Goal: Task Accomplishment & Management: Manage account settings

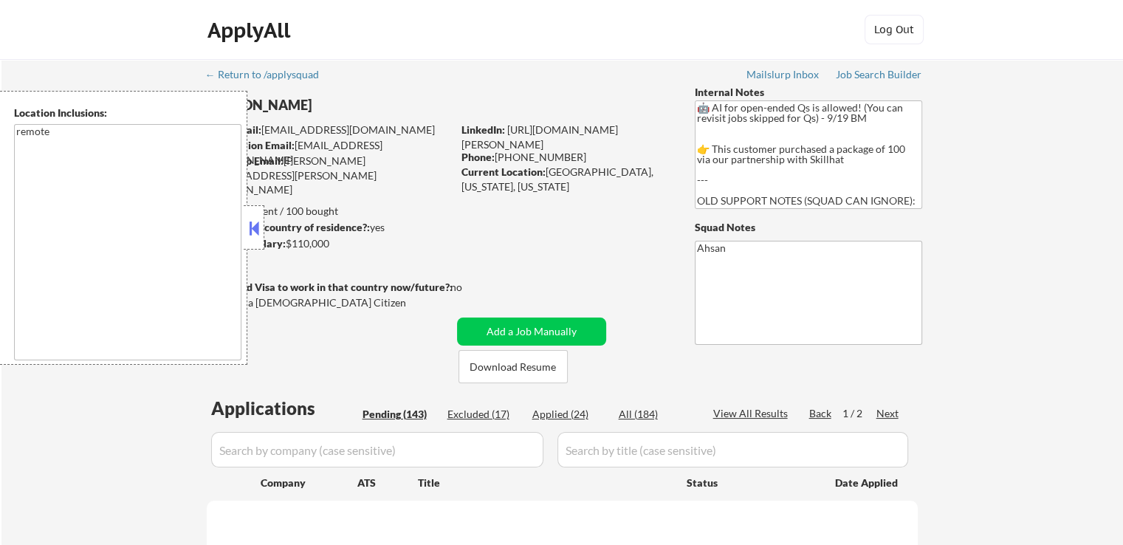
select select ""pending""
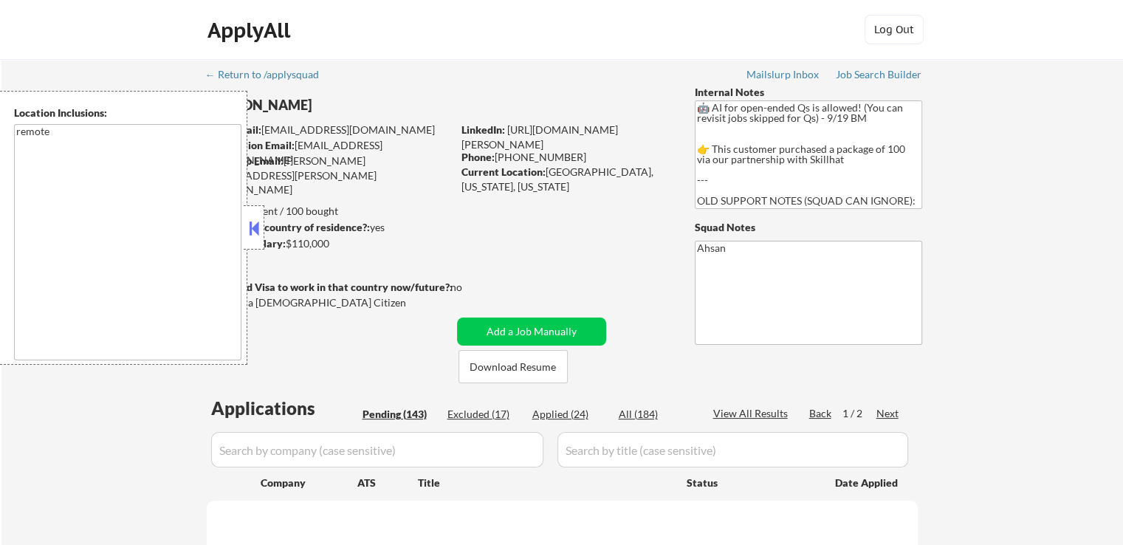
select select ""pending""
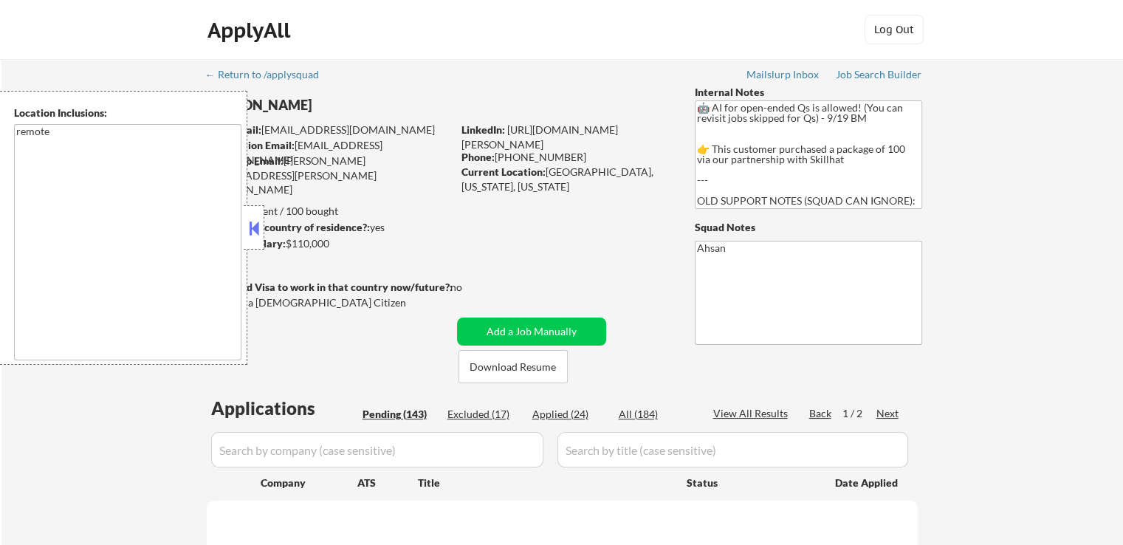
select select ""pending""
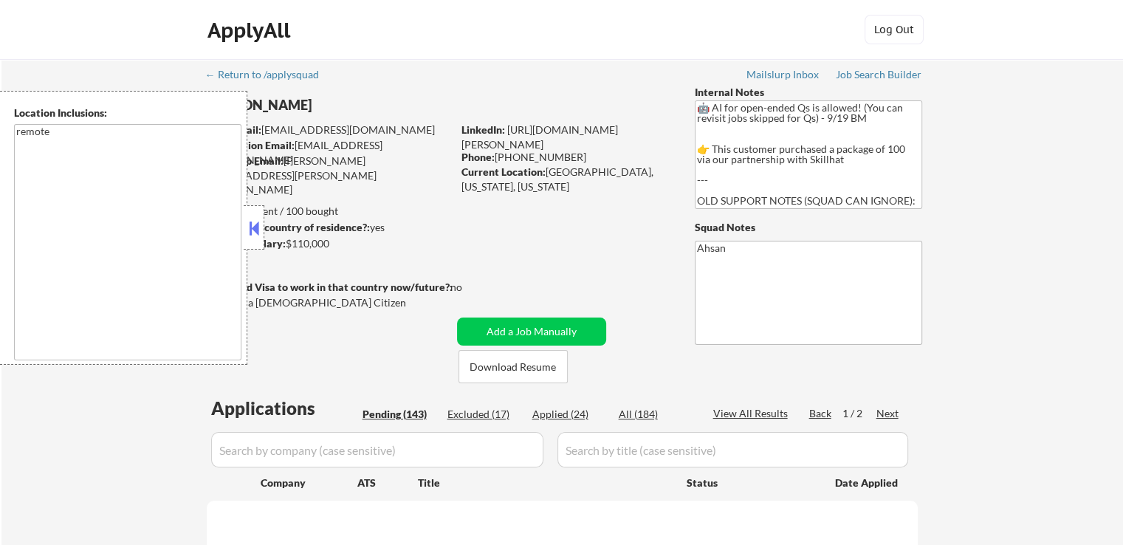
select select ""pending""
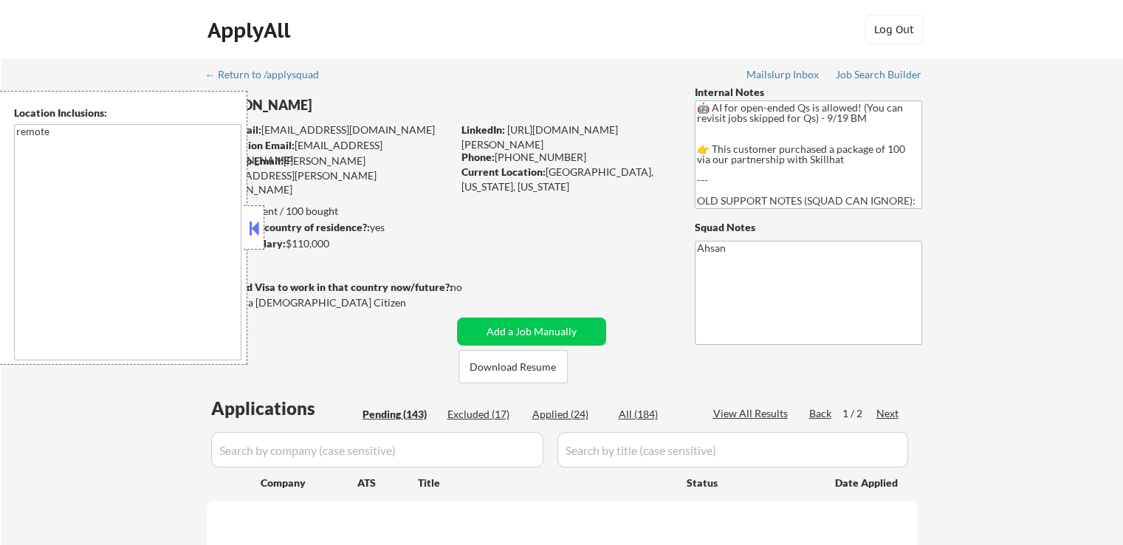
select select ""pending""
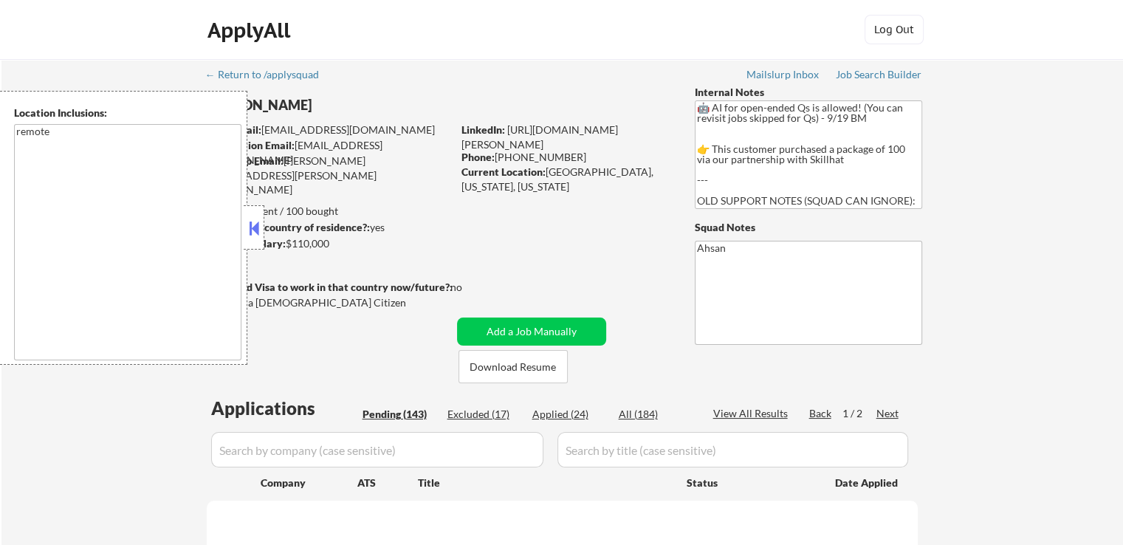
select select ""pending""
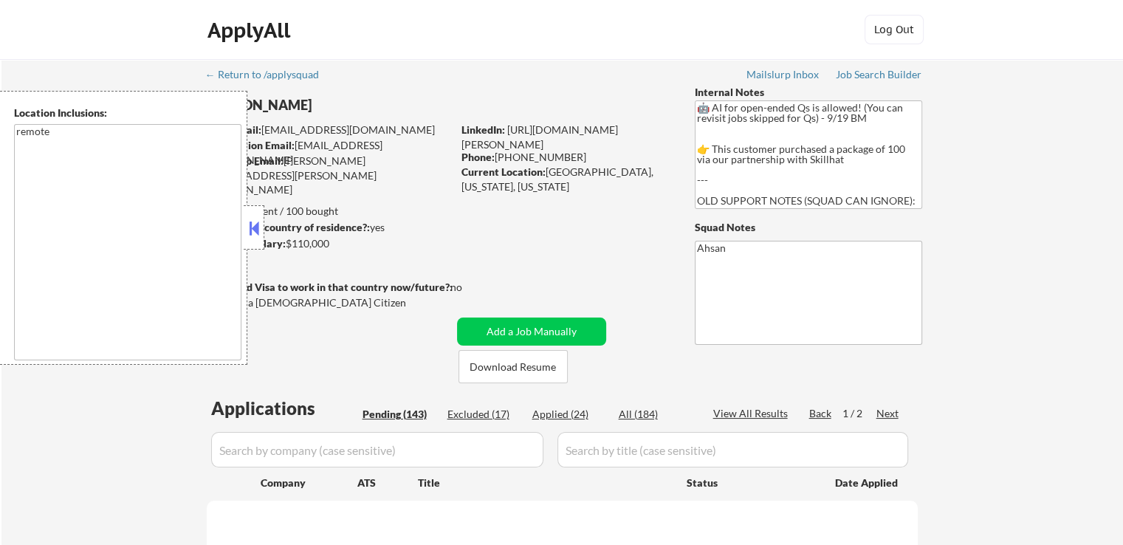
select select ""pending""
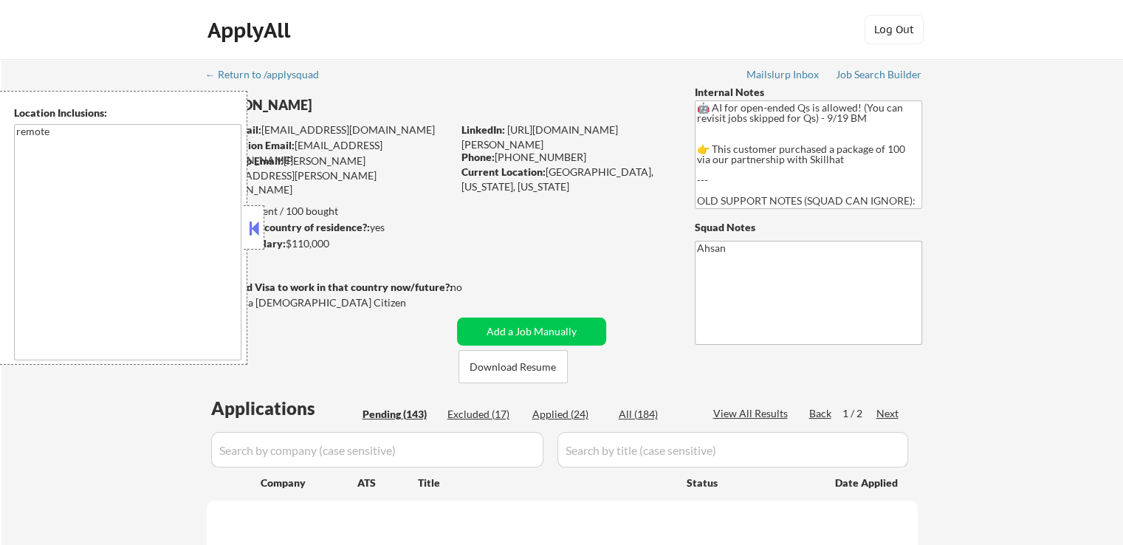
select select ""pending""
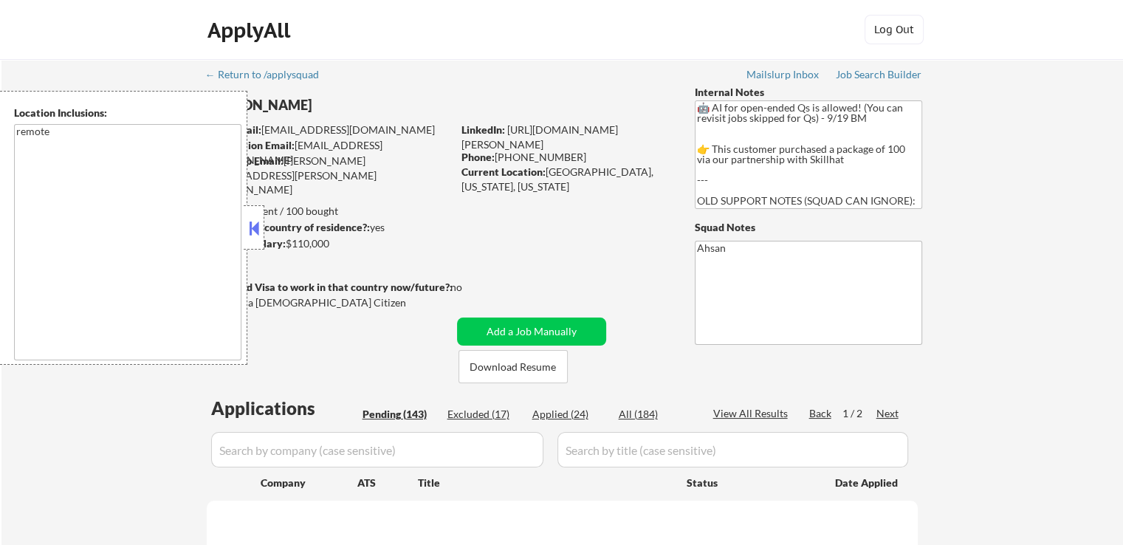
select select ""pending""
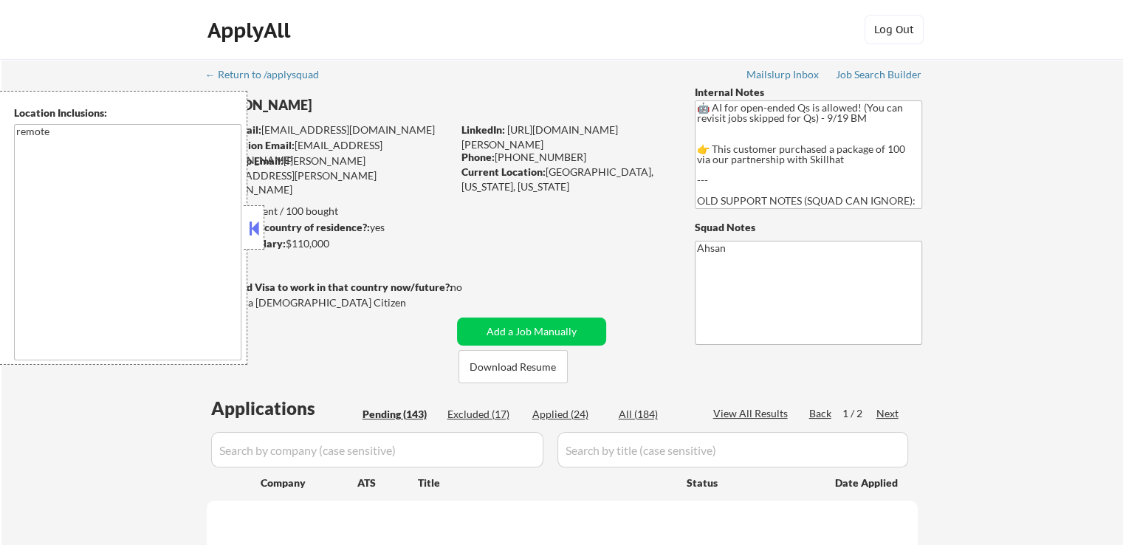
select select ""pending""
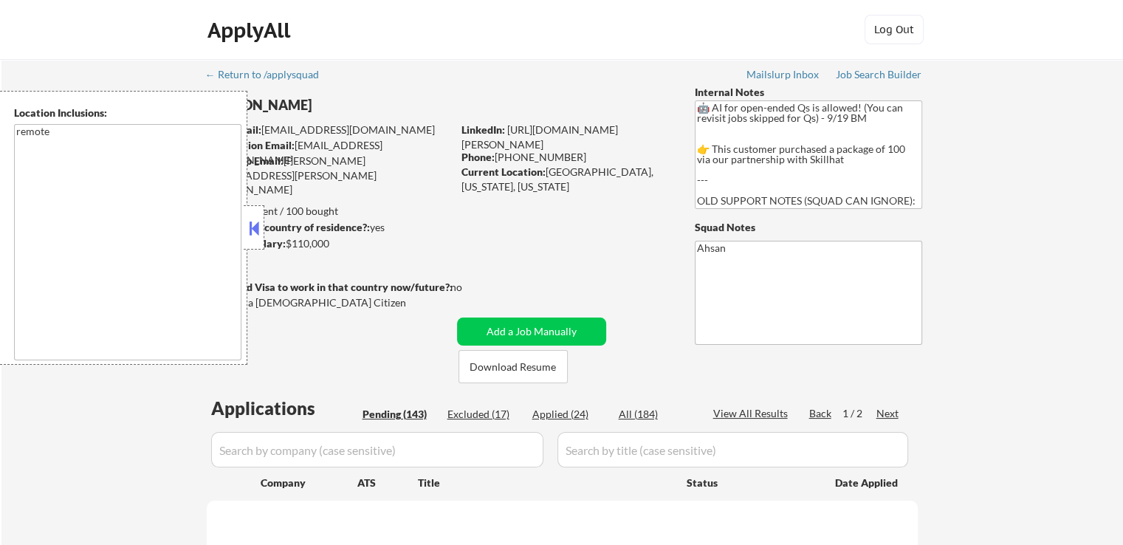
select select ""pending""
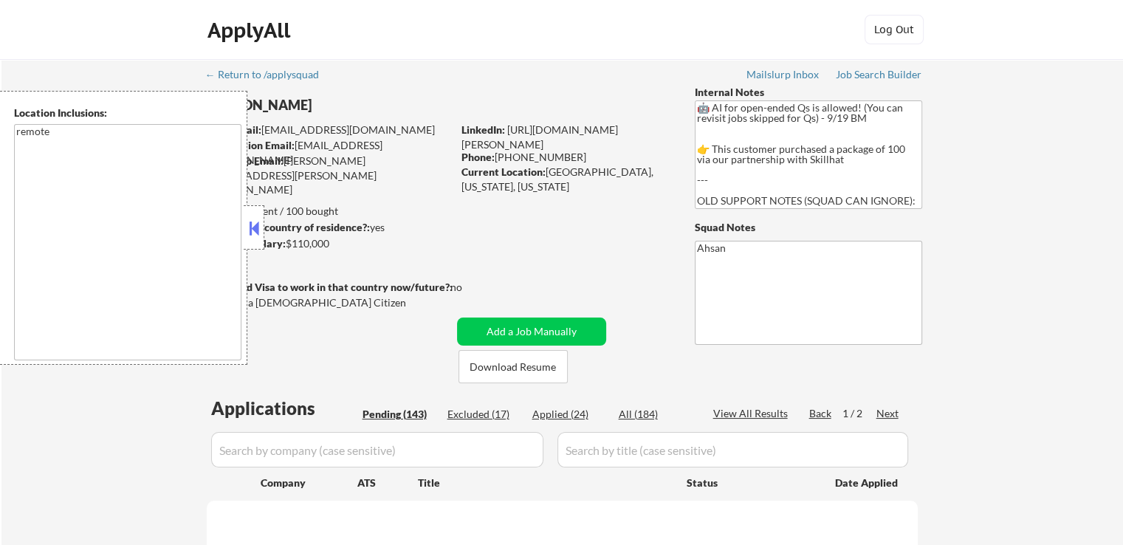
select select ""pending""
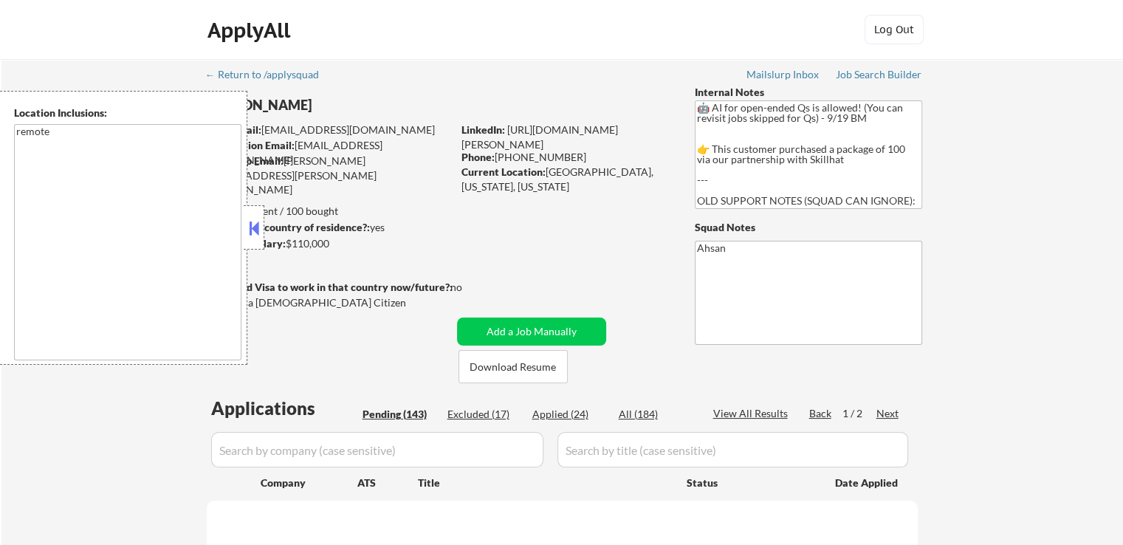
select select ""pending""
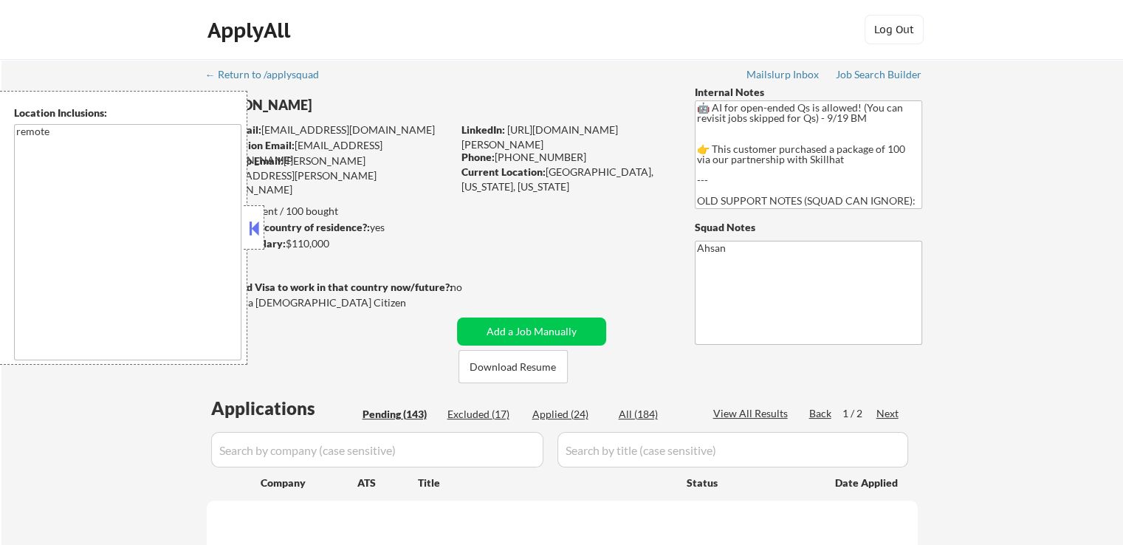
select select ""pending""
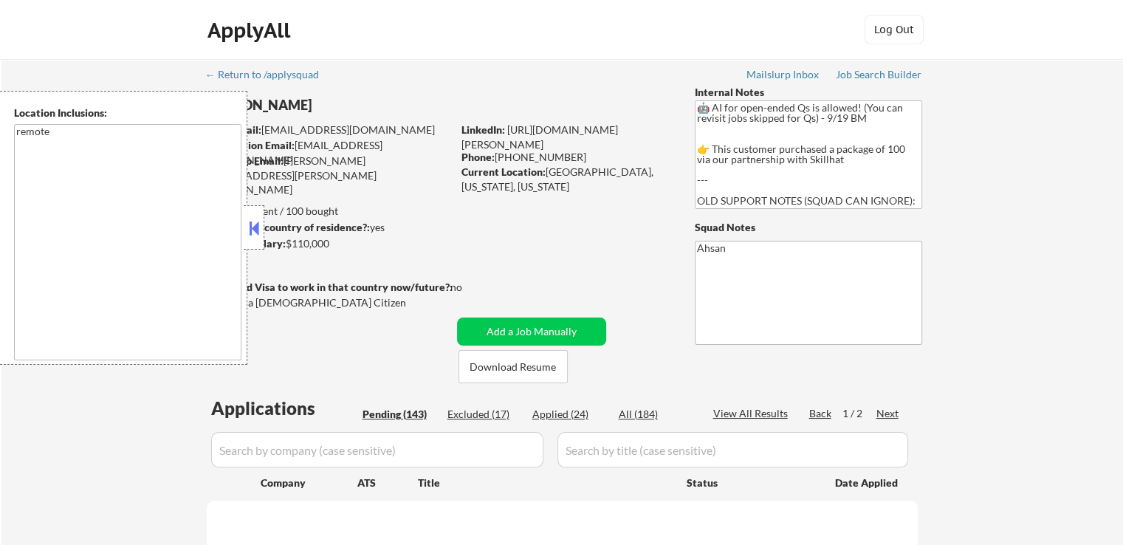
select select ""pending""
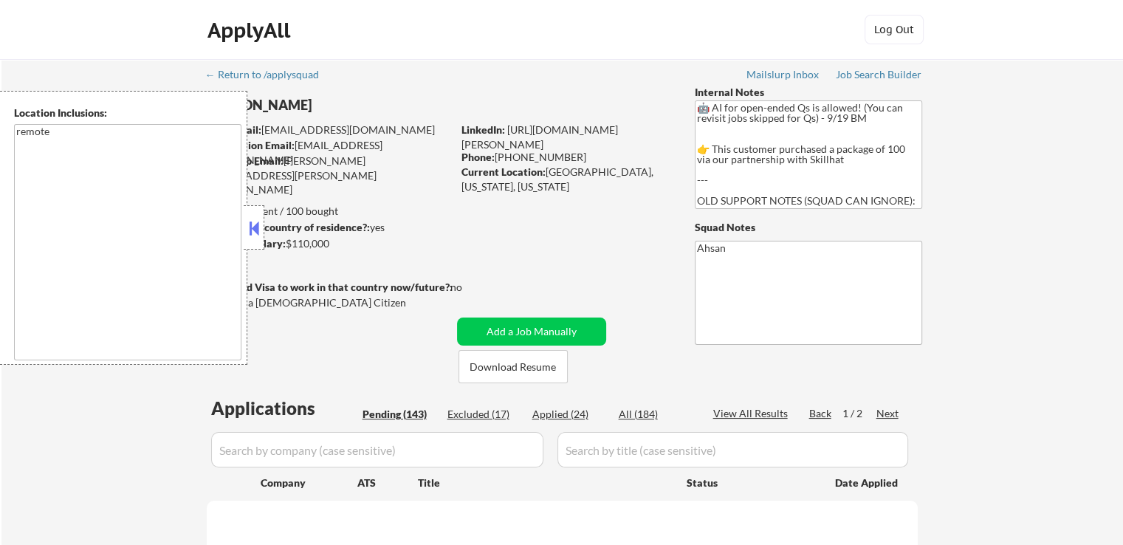
select select ""pending""
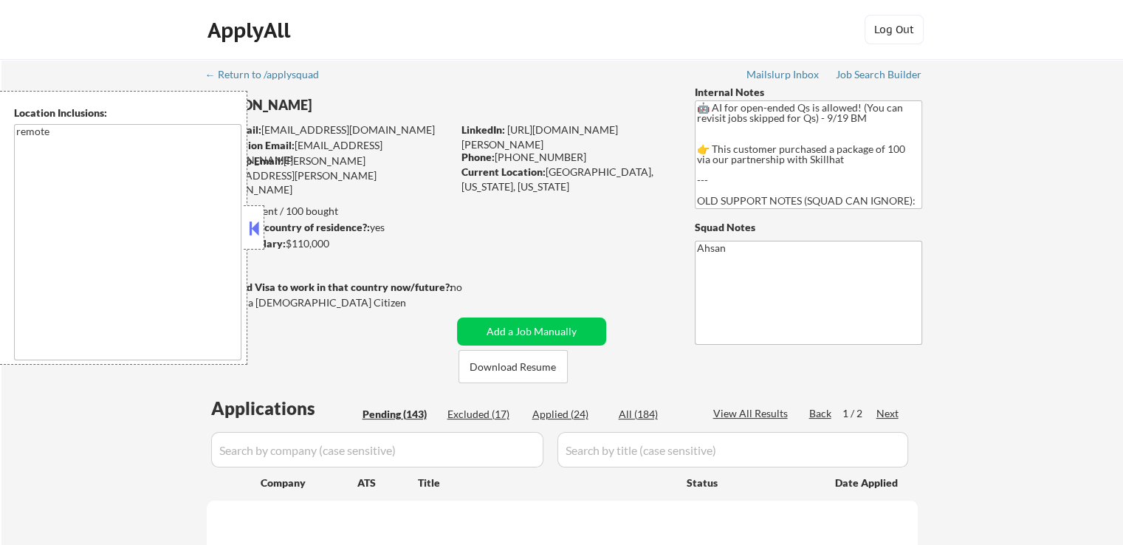
select select ""pending""
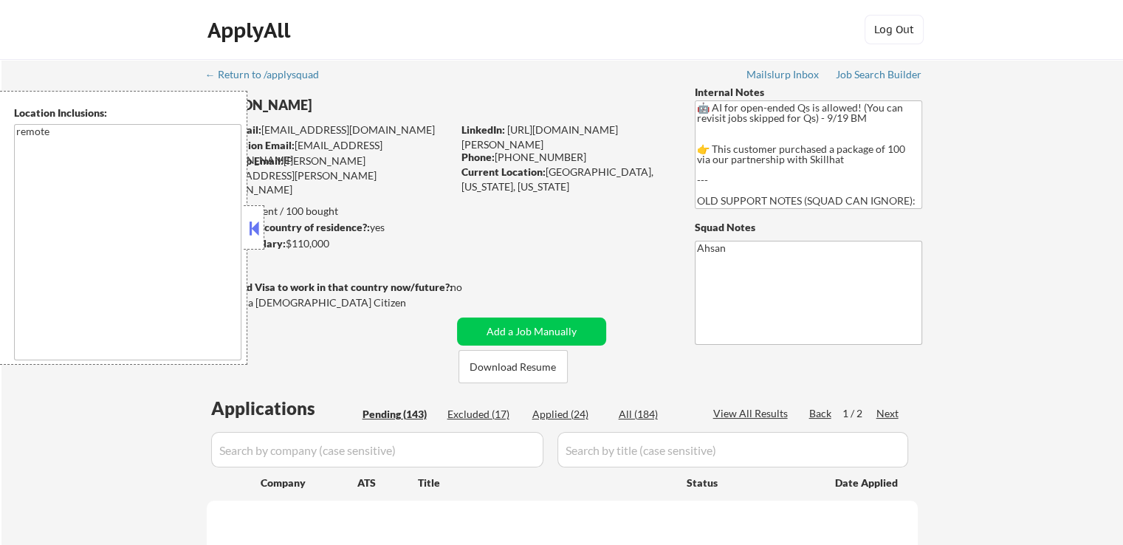
select select ""pending""
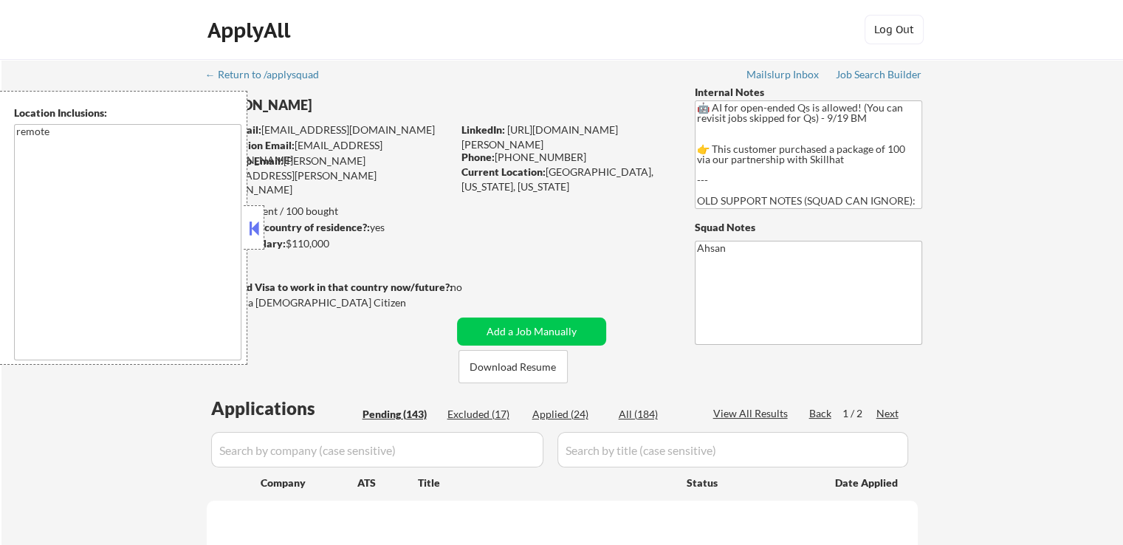
select select ""pending""
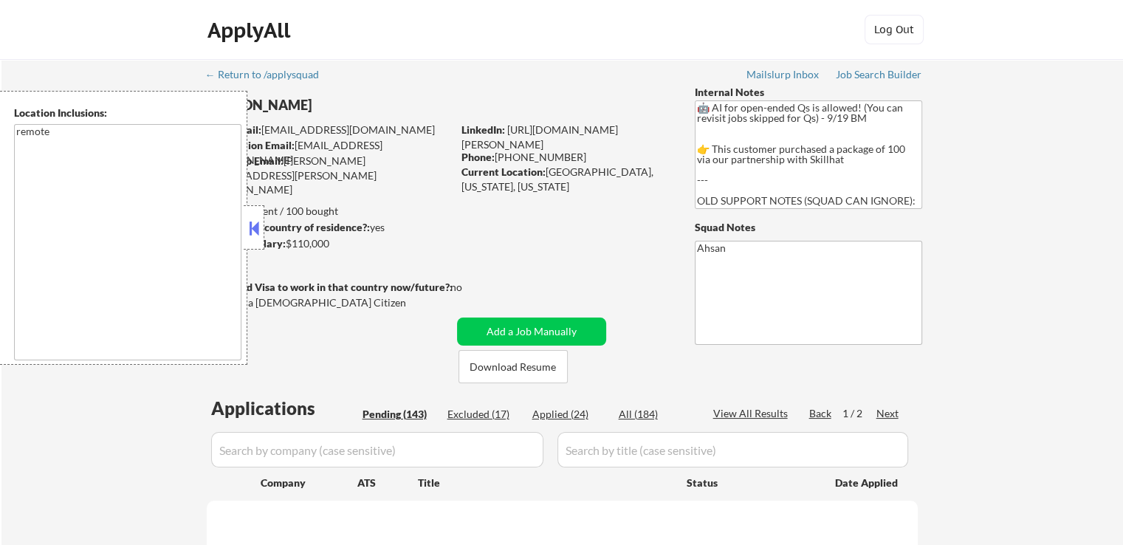
select select ""pending""
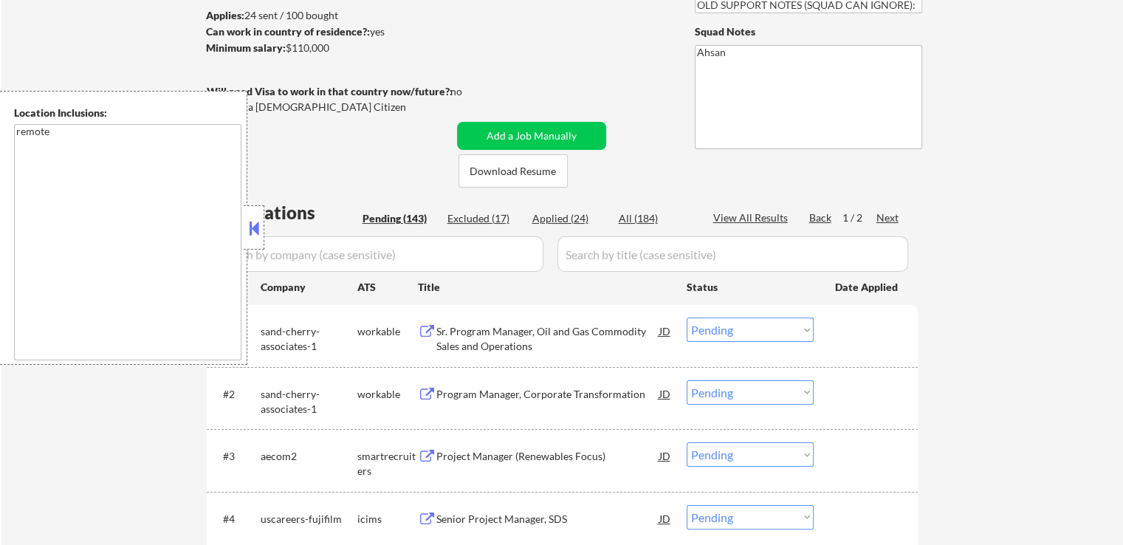
scroll to position [221, 0]
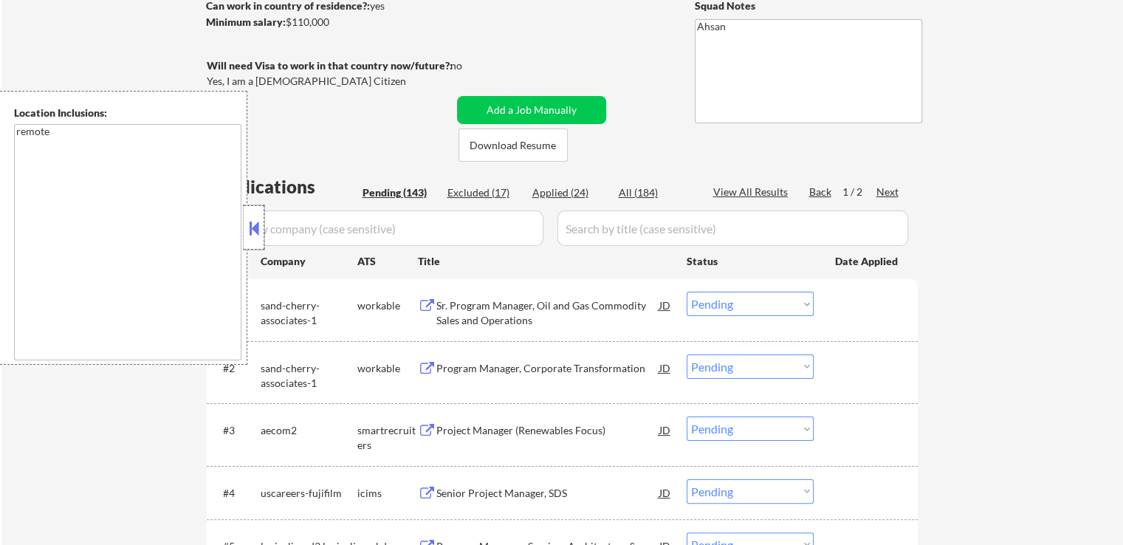
click at [247, 239] on div at bounding box center [254, 227] width 21 height 44
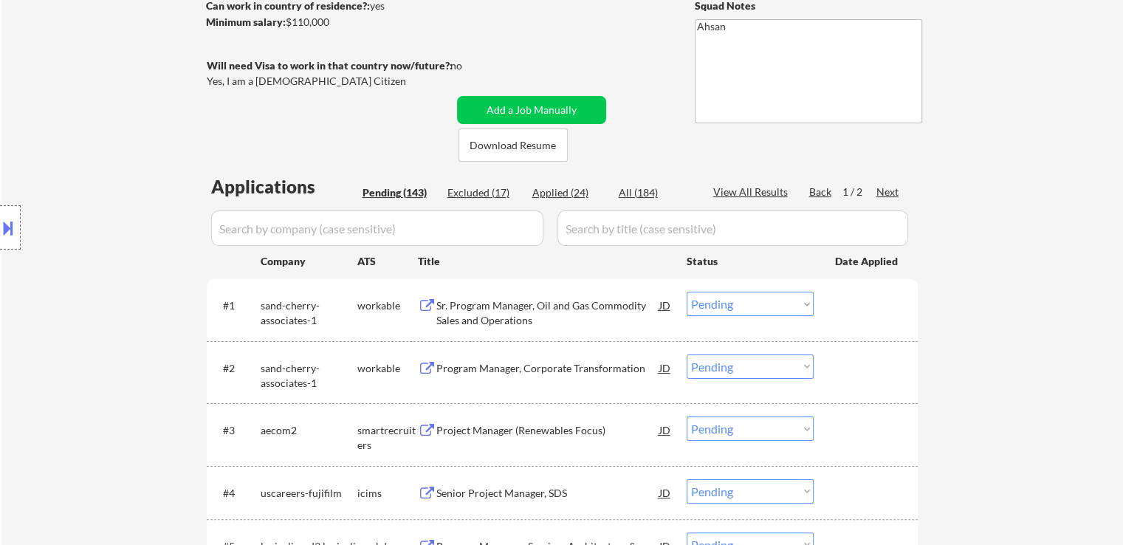
click at [163, 179] on div "Location Inclusions: remote" at bounding box center [132, 228] width 264 height 274
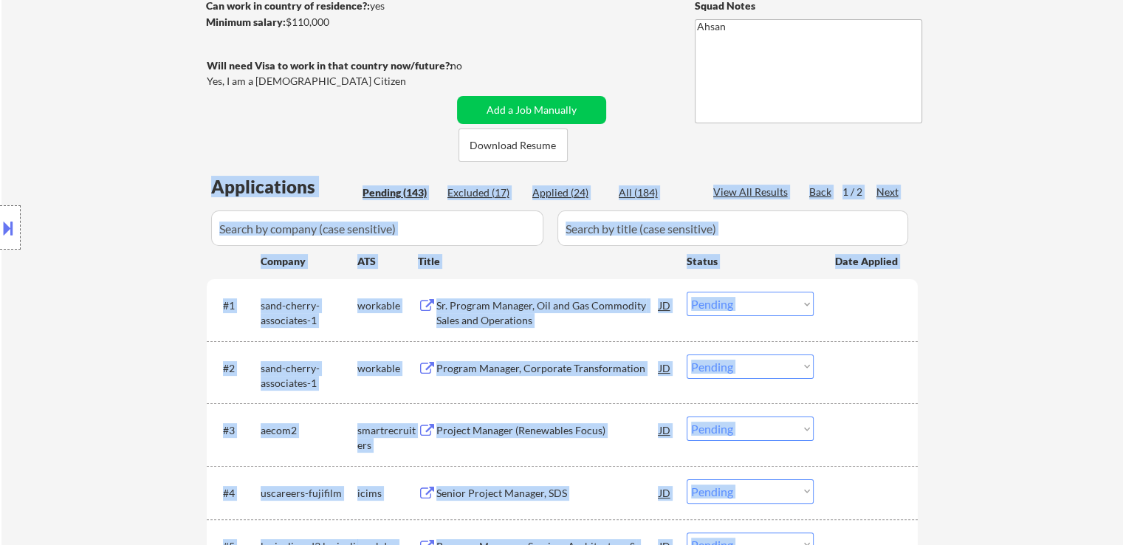
drag, startPoint x: 182, startPoint y: 179, endPoint x: 921, endPoint y: 194, distance: 738.4
click at [920, 194] on body "← Return to /applysquad Mailslurp Inbox Job Search Builder [PERSON_NAME] User E…" at bounding box center [561, 51] width 1123 height 545
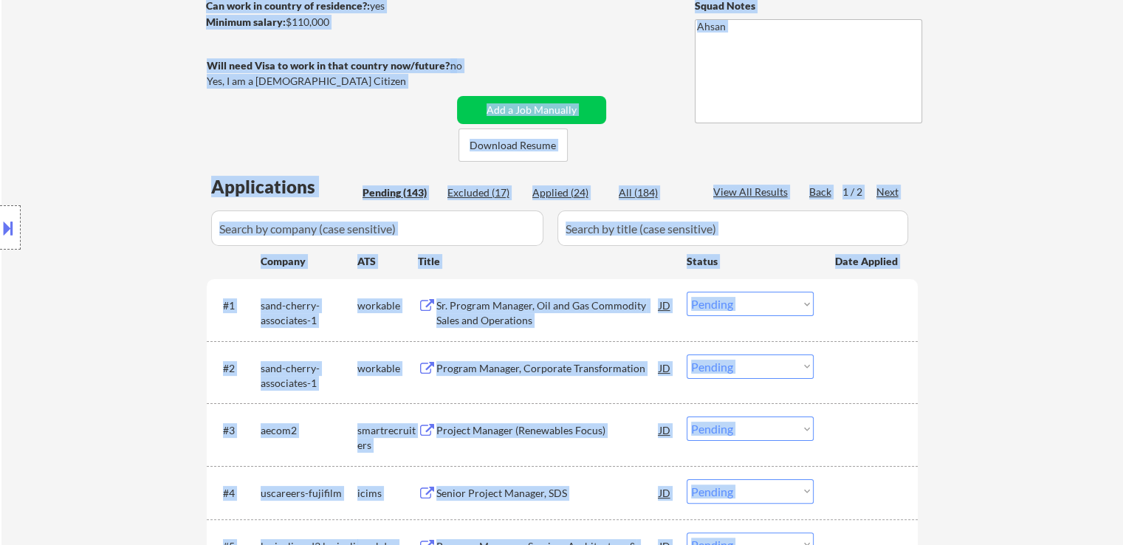
drag, startPoint x: 850, startPoint y: 184, endPoint x: 154, endPoint y: 177, distance: 696.2
click at [202, 176] on body "← Return to /applysquad Mailslurp Inbox Job Search Builder [PERSON_NAME] User E…" at bounding box center [561, 51] width 1123 height 545
click at [151, 177] on div "Location Inclusions: remote" at bounding box center [132, 228] width 264 height 274
click at [151, 174] on div "Location Inclusions: remote" at bounding box center [132, 228] width 264 height 274
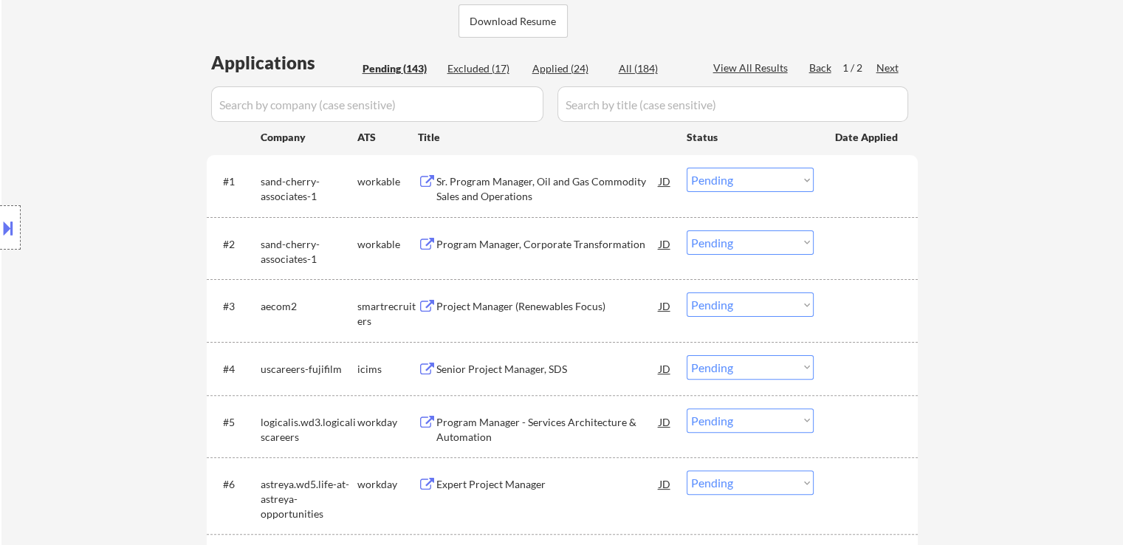
scroll to position [443, 0]
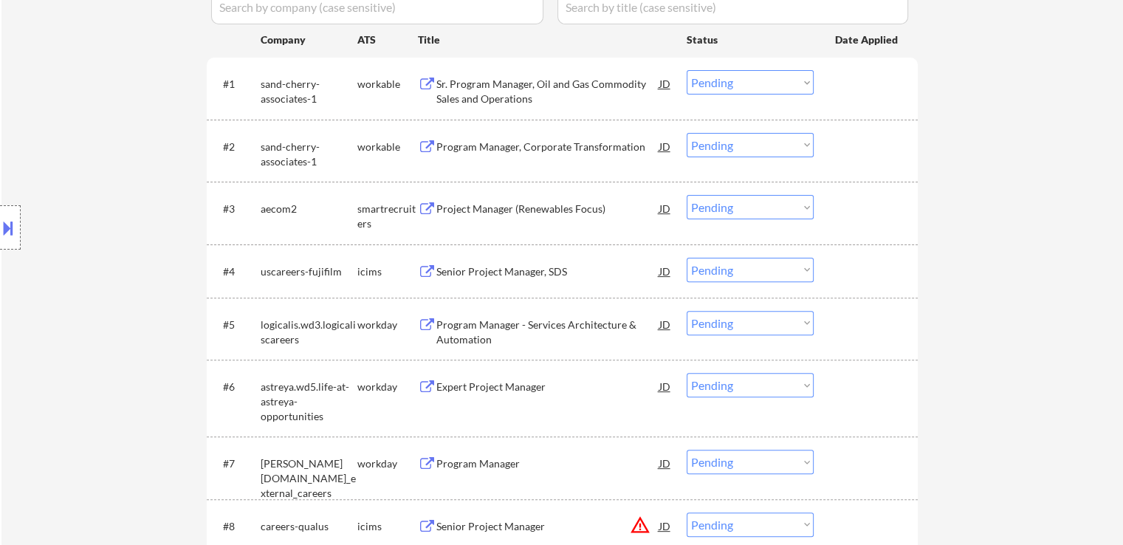
click at [66, 173] on div "Location Inclusions: remote" at bounding box center [132, 228] width 264 height 274
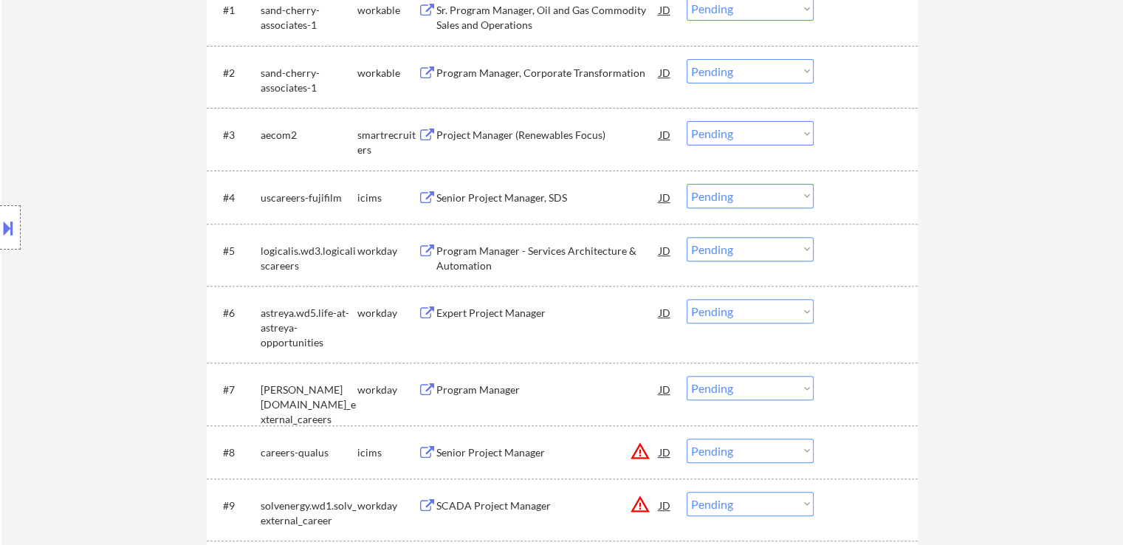
click at [66, 173] on div "Location Inclusions: remote" at bounding box center [132, 228] width 264 height 274
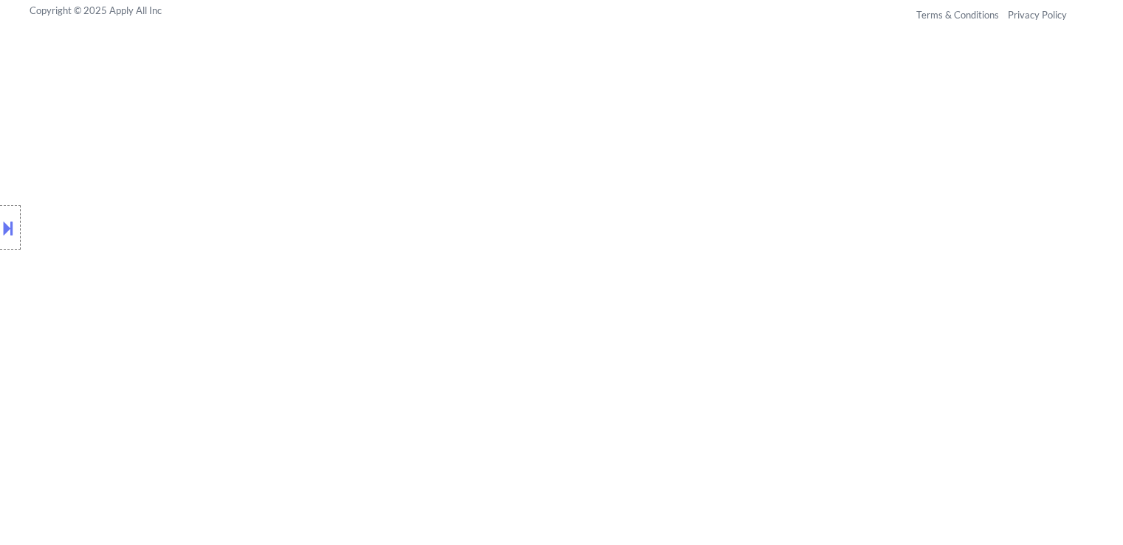
scroll to position [0, 0]
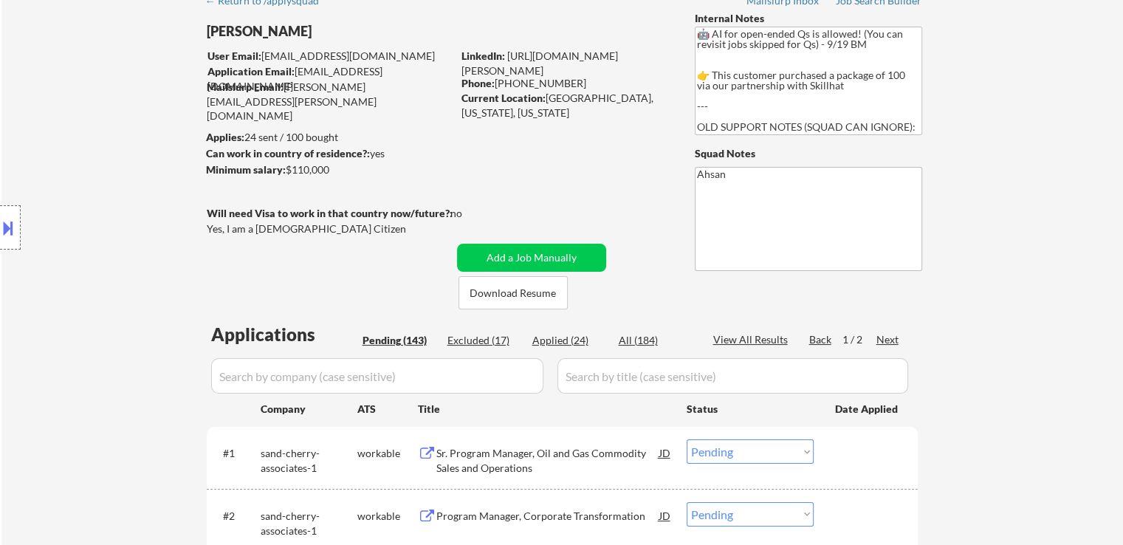
click at [3, 141] on div "Location Inclusions: remote" at bounding box center [132, 228] width 264 height 274
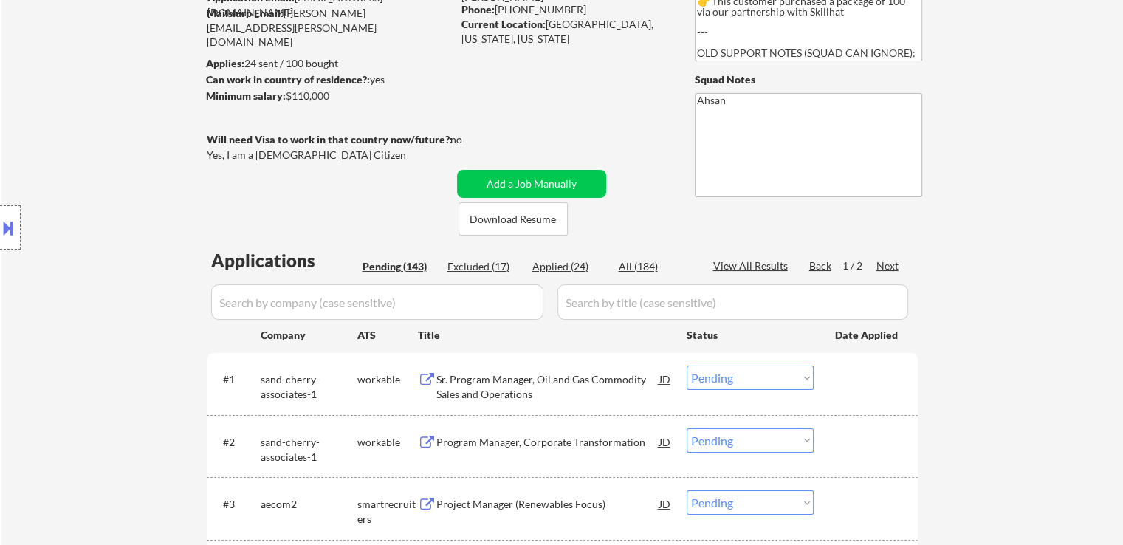
click at [1, 142] on div "Location Inclusions: remote" at bounding box center [132, 228] width 264 height 274
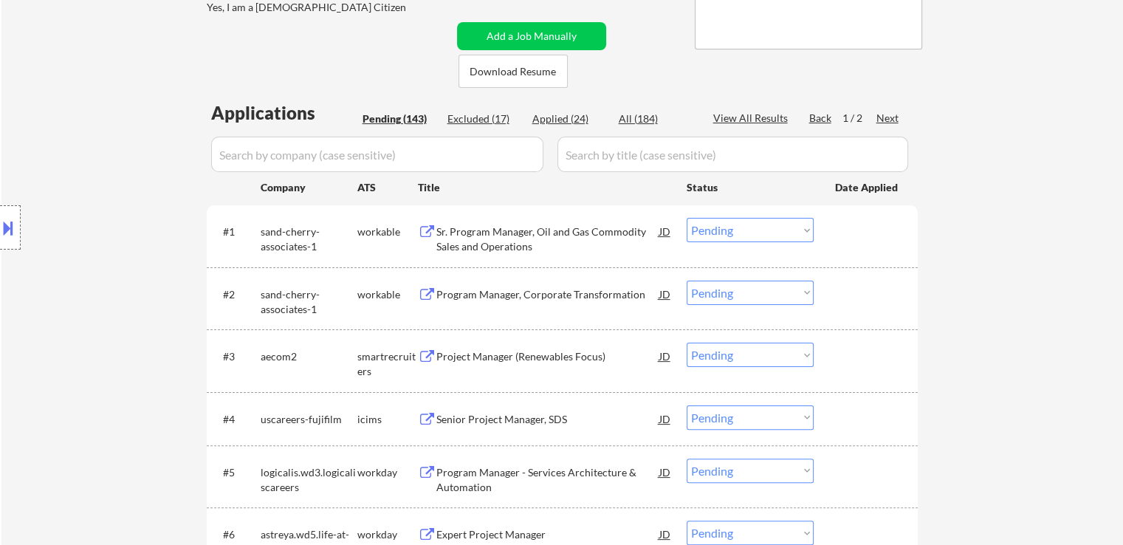
click at [1, 142] on div "Location Inclusions: remote" at bounding box center [132, 228] width 264 height 274
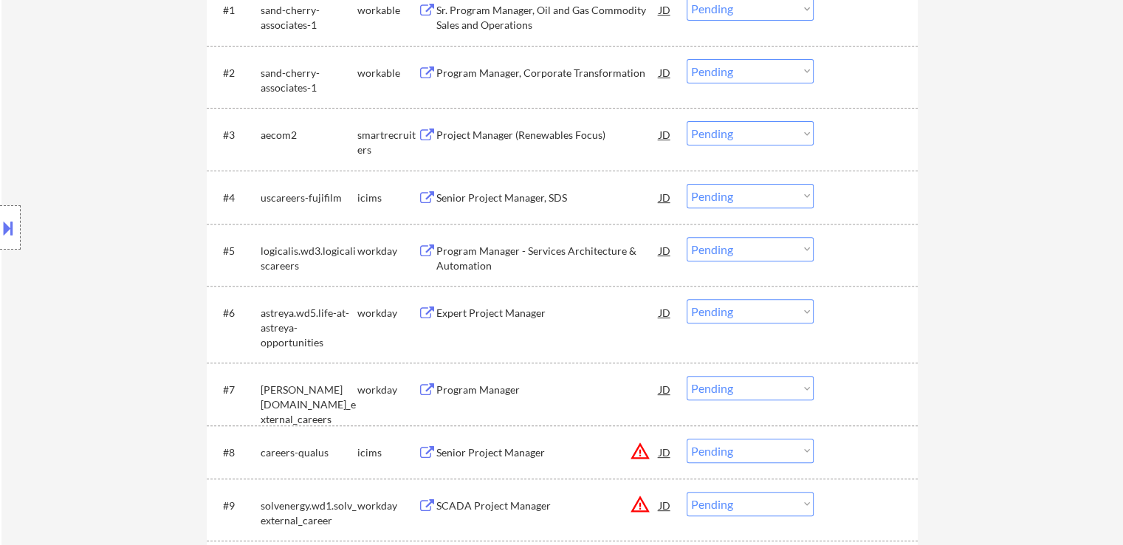
click at [0, 142] on div "Location Inclusions: remote" at bounding box center [132, 228] width 264 height 274
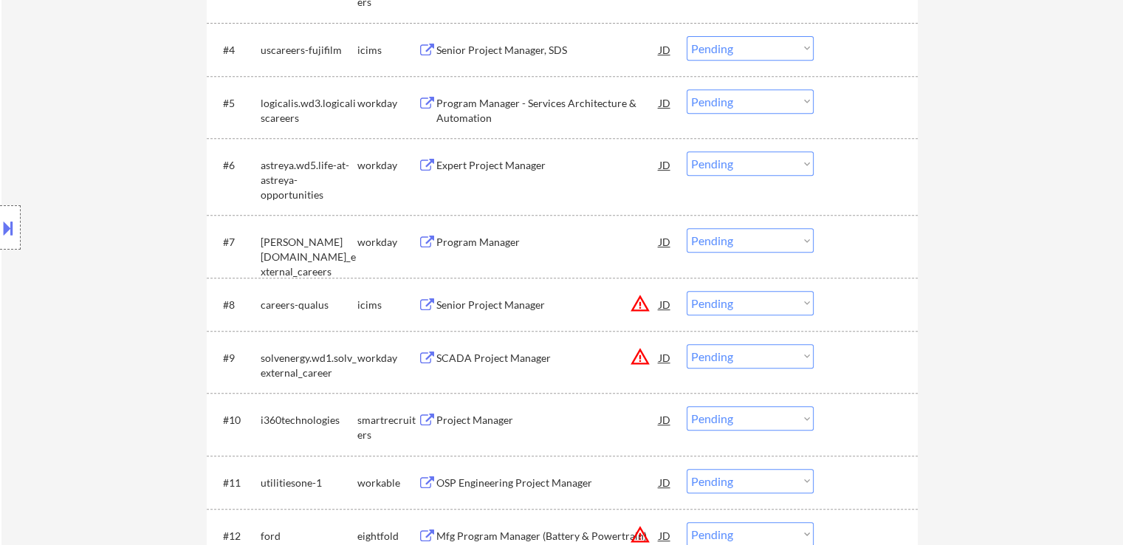
click at [0, 142] on div "Location Inclusions: remote" at bounding box center [132, 228] width 264 height 274
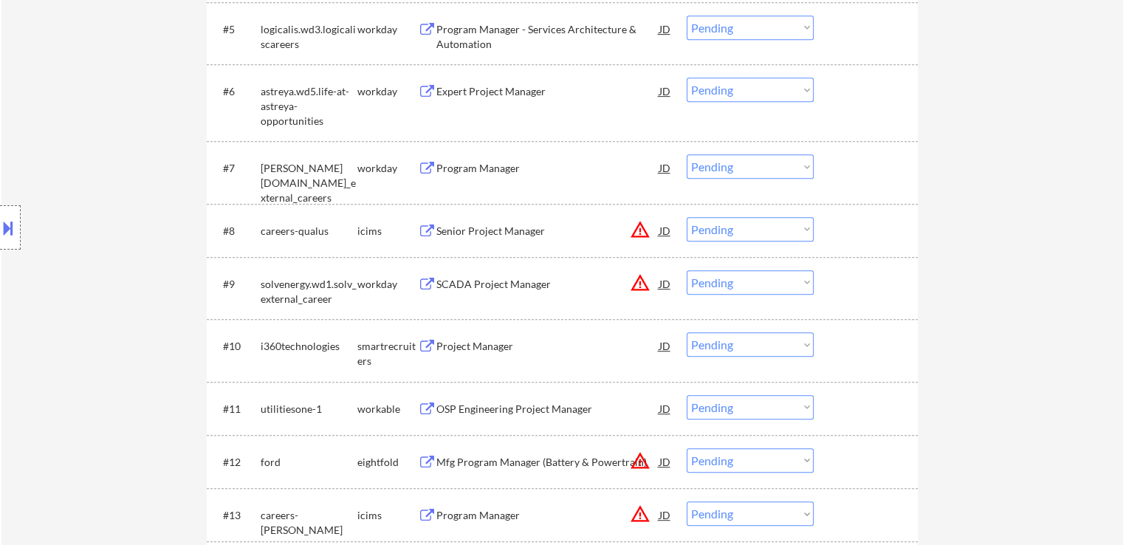
click at [0, 143] on div "Location Inclusions: remote" at bounding box center [132, 228] width 264 height 274
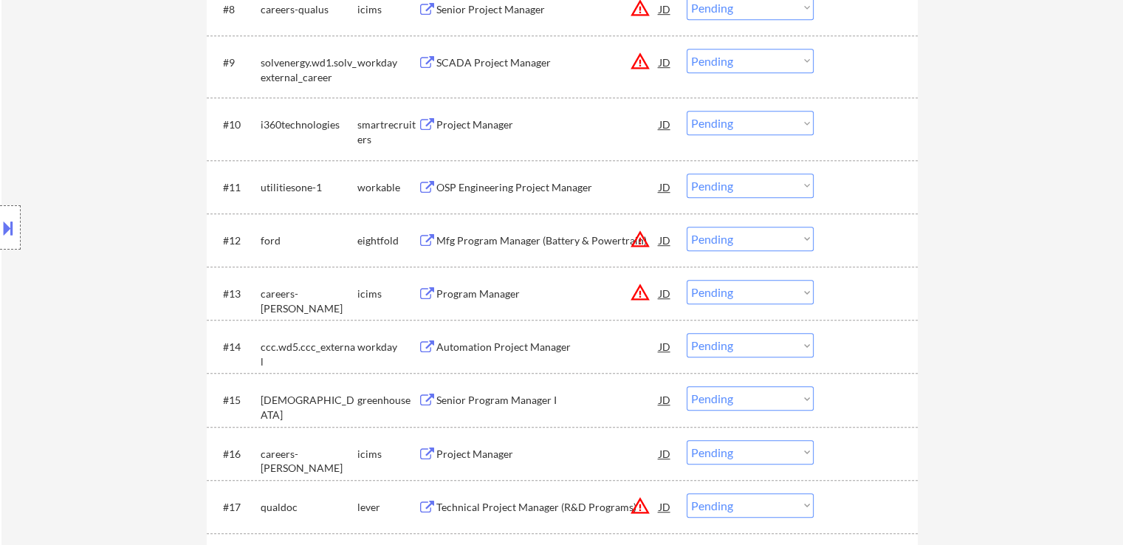
click at [0, 149] on div "Location Inclusions: remote" at bounding box center [132, 228] width 264 height 274
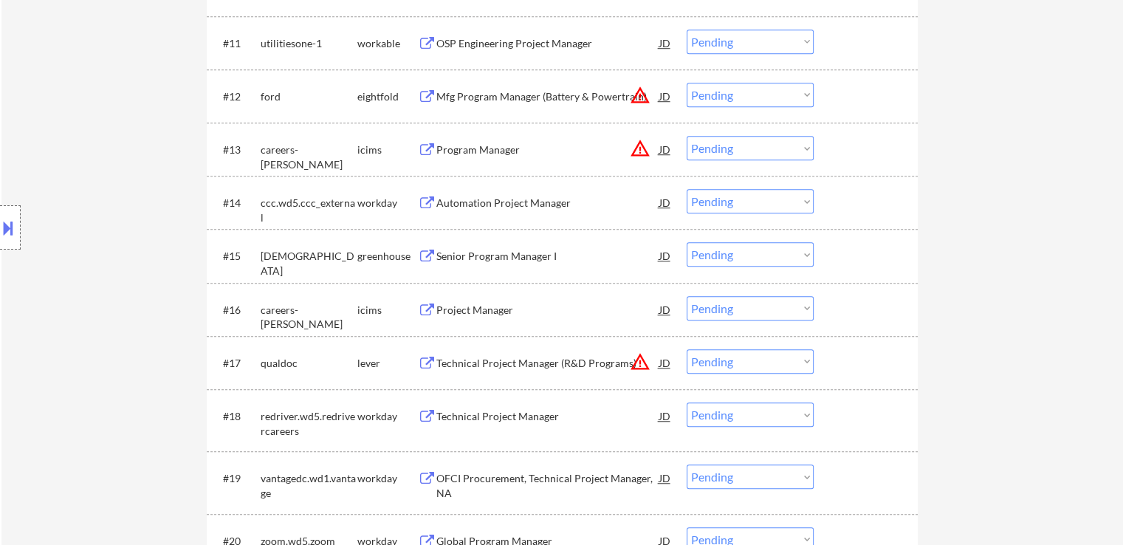
scroll to position [1181, 0]
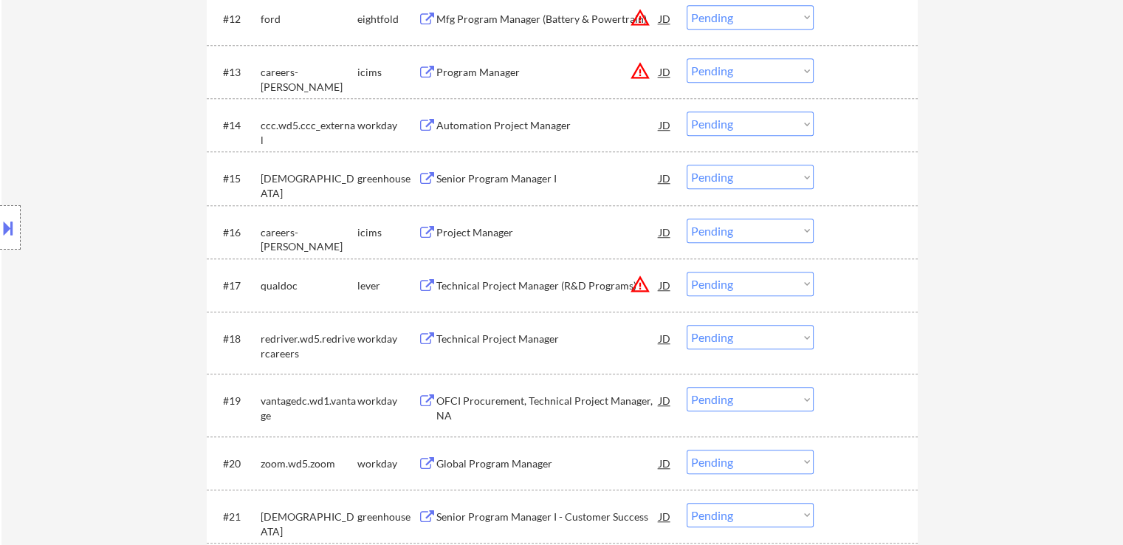
click at [0, 150] on div "Location Inclusions: remote" at bounding box center [132, 228] width 264 height 274
click at [19, 117] on div "Location Inclusions: remote" at bounding box center [132, 228] width 264 height 274
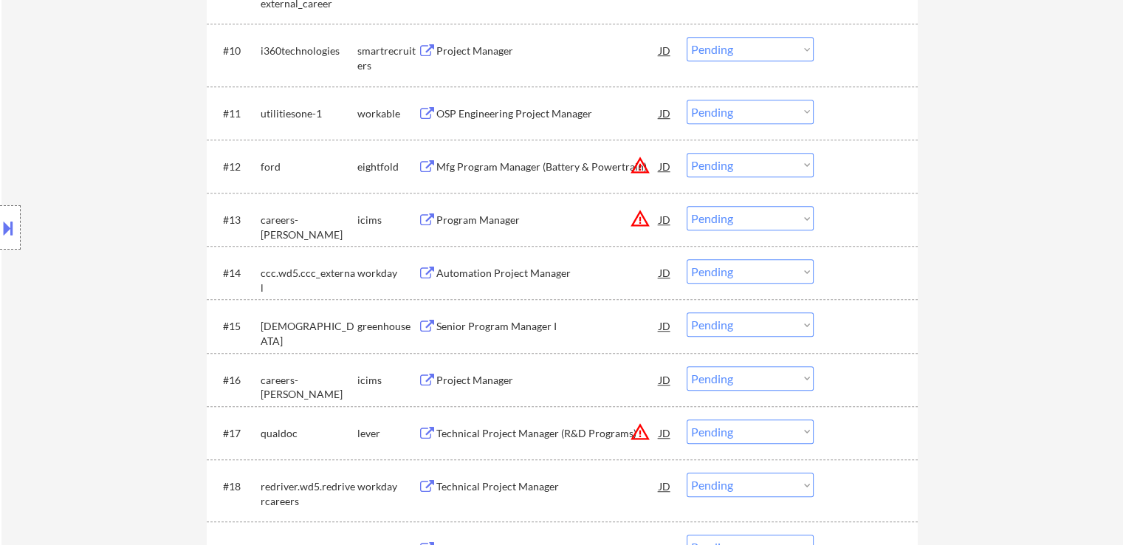
scroll to position [738, 0]
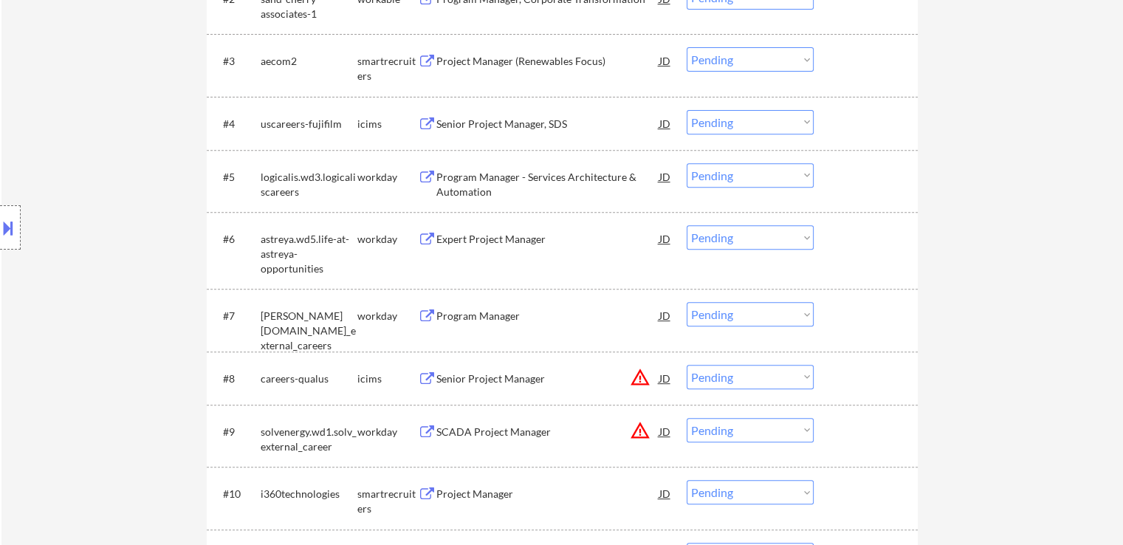
click at [154, 185] on div "Location Inclusions: remote" at bounding box center [132, 228] width 264 height 274
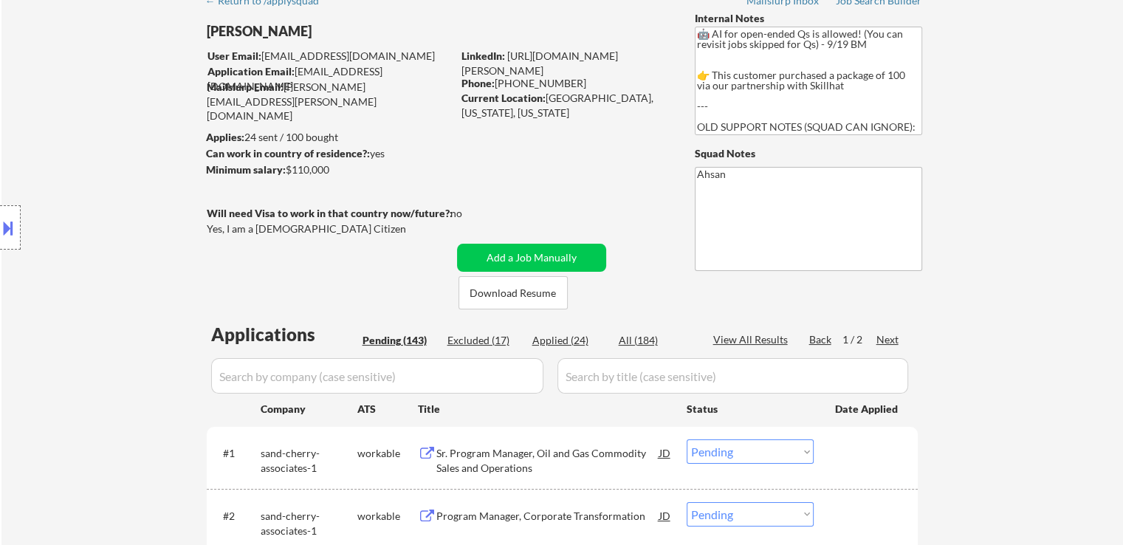
drag, startPoint x: 146, startPoint y: 256, endPoint x: 169, endPoint y: 252, distance: 23.3
click at [148, 255] on div "Location Inclusions: remote" at bounding box center [132, 228] width 264 height 274
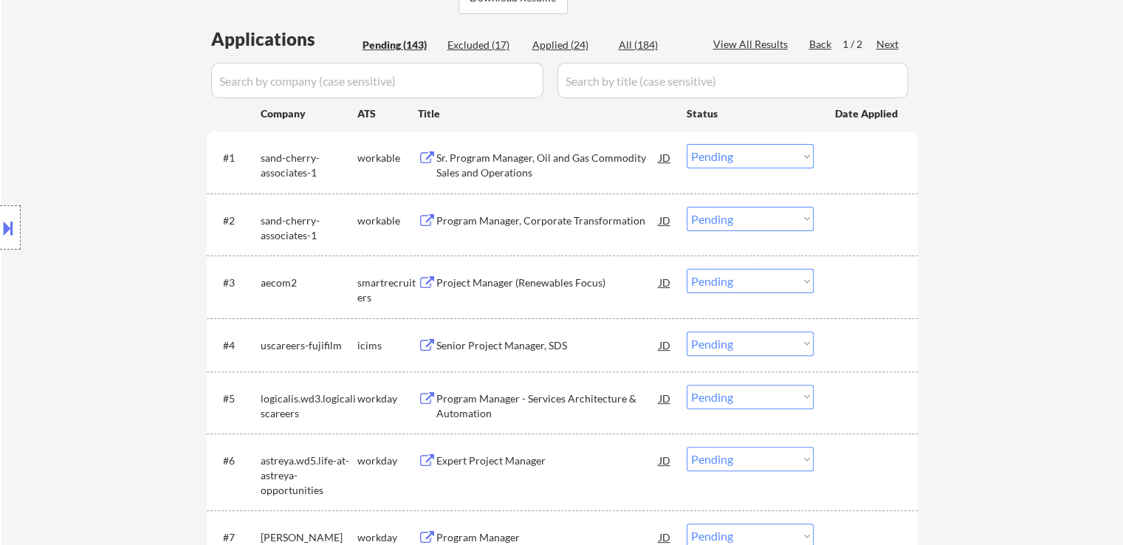
click at [162, 234] on div "Location Inclusions: remote" at bounding box center [132, 228] width 264 height 274
click at [139, 224] on div "Location Inclusions: remote" at bounding box center [132, 228] width 264 height 274
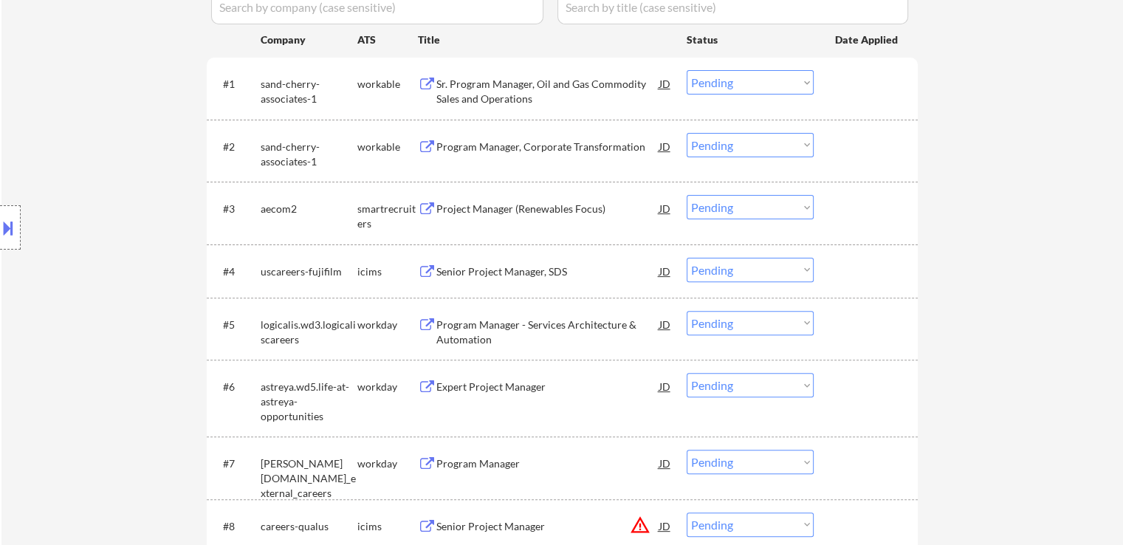
scroll to position [369, 0]
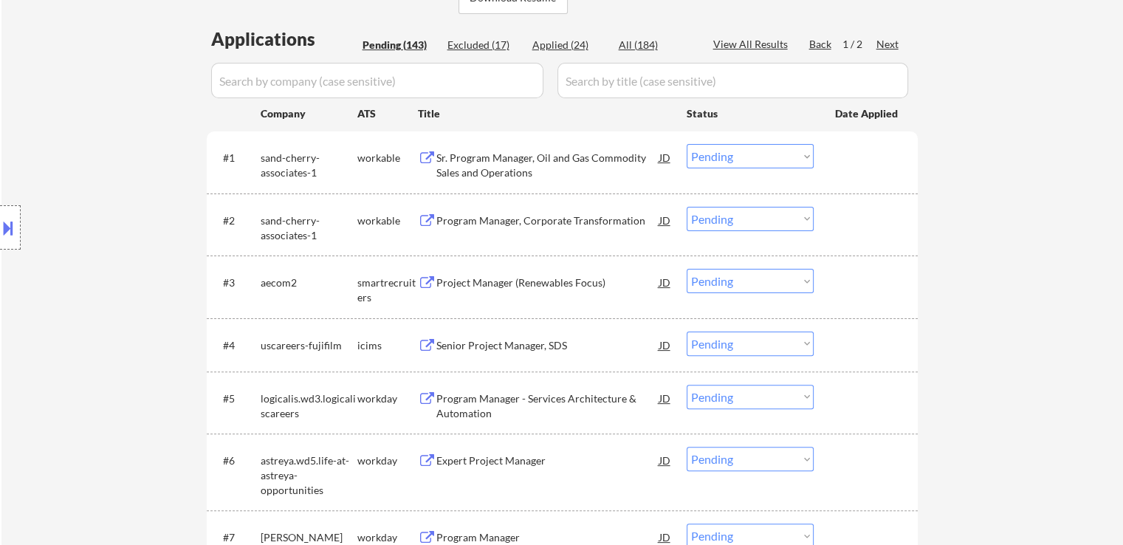
click at [474, 158] on div "Sr. Program Manager, Oil and Gas Commodity Sales and Operations" at bounding box center [547, 165] width 223 height 29
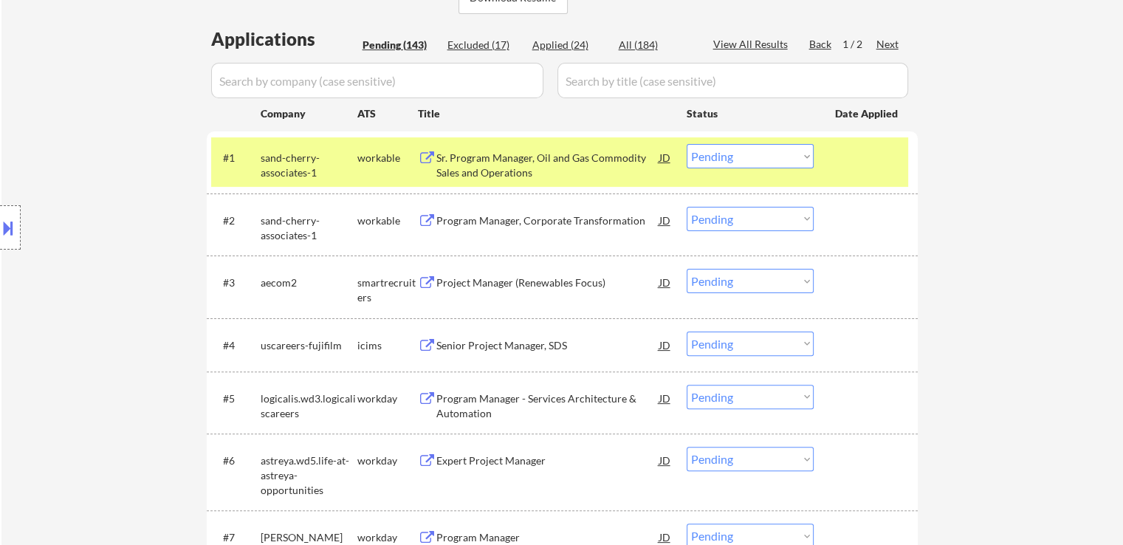
click at [486, 224] on div "Program Manager, Corporate Transformation" at bounding box center [547, 220] width 223 height 15
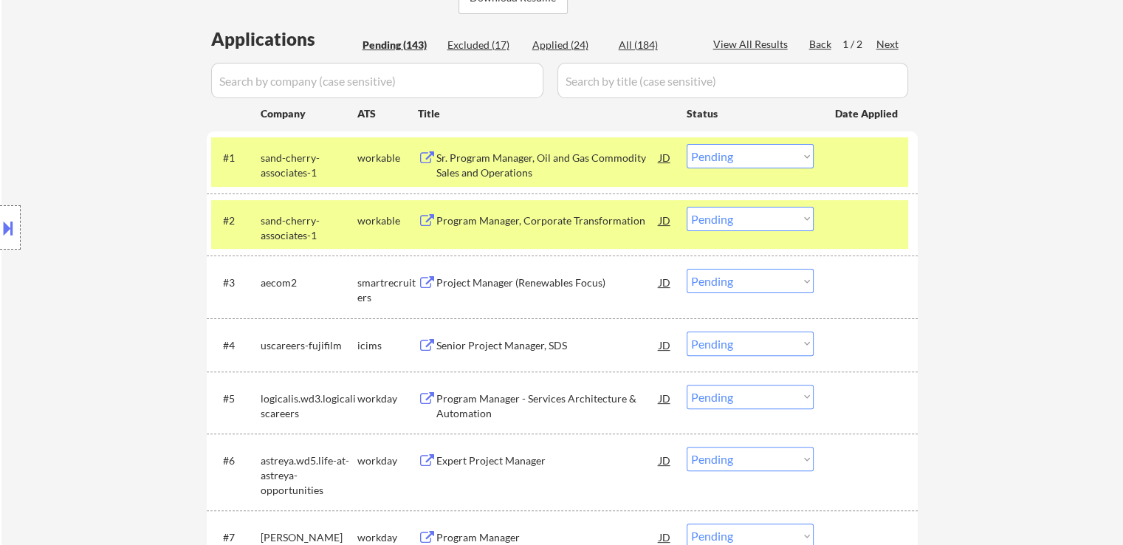
click at [489, 281] on div "Project Manager (Renewables Focus)" at bounding box center [547, 282] width 223 height 15
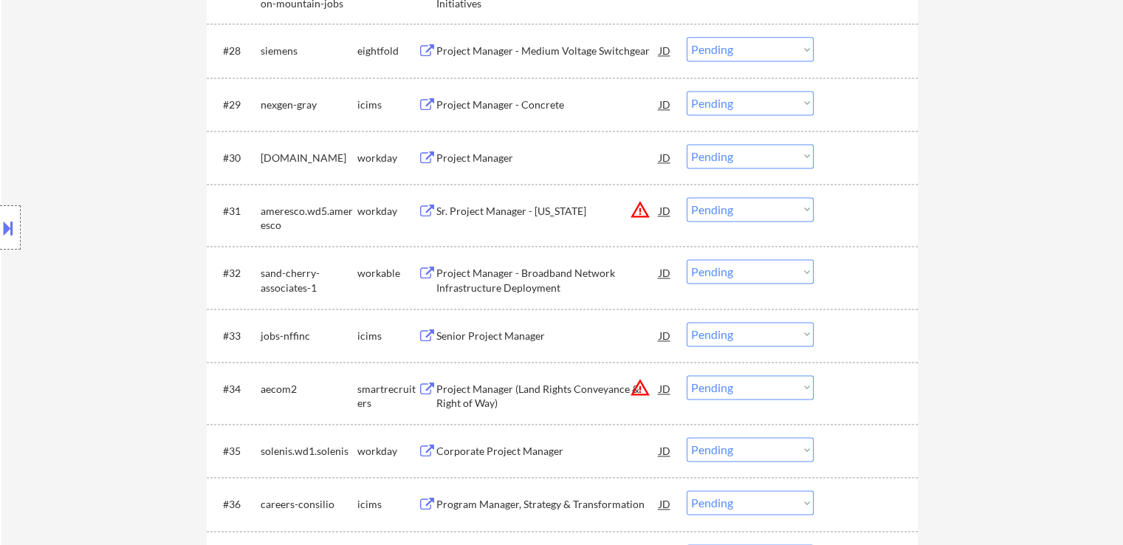
scroll to position [317, 0]
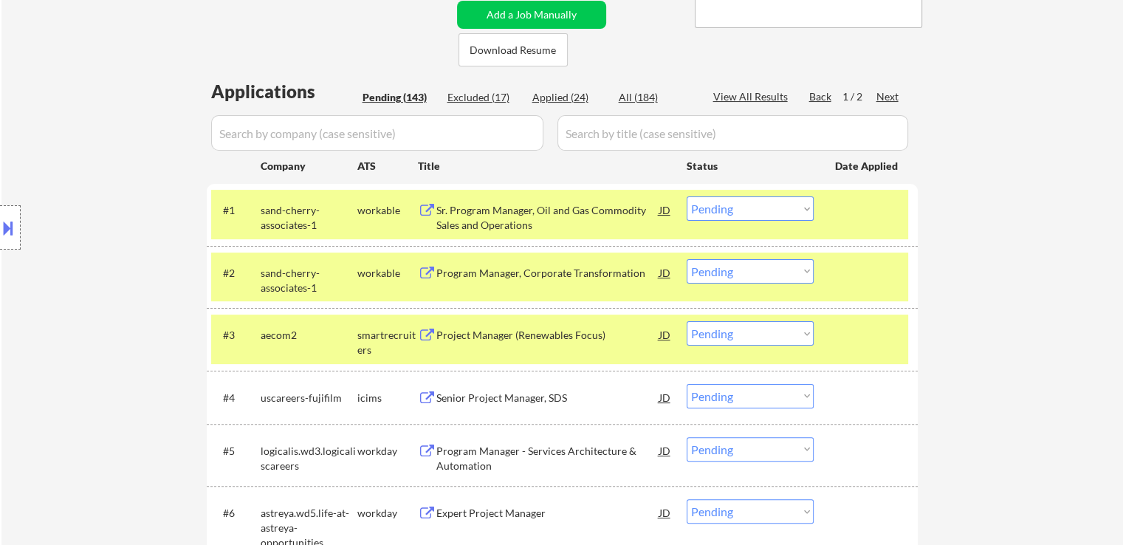
drag, startPoint x: 774, startPoint y: 214, endPoint x: 706, endPoint y: 206, distance: 68.4
click at [774, 214] on select "Choose an option... Pending Applied Excluded (Questions) Excluded (Expired) Exc…" at bounding box center [750, 208] width 127 height 24
click at [687, 196] on select "Choose an option... Pending Applied Excluded (Questions) Excluded (Expired) Exc…" at bounding box center [750, 208] width 127 height 24
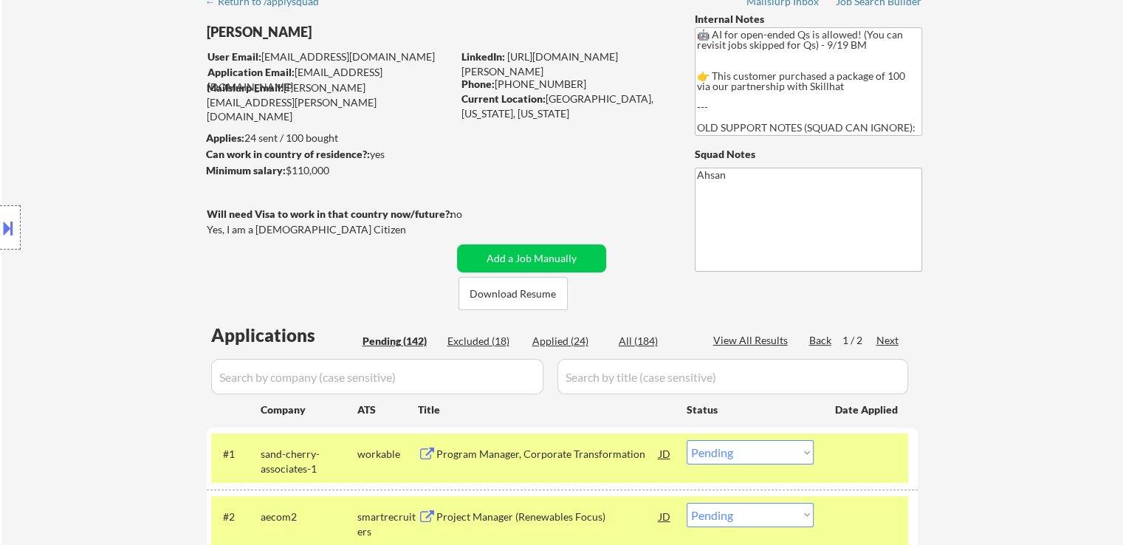
scroll to position [74, 0]
click at [757, 454] on select "Choose an option... Pending Applied Excluded (Questions) Excluded (Expired) Exc…" at bounding box center [750, 451] width 127 height 24
click at [687, 439] on select "Choose an option... Pending Applied Excluded (Questions) Excluded (Expired) Exc…" at bounding box center [750, 451] width 127 height 24
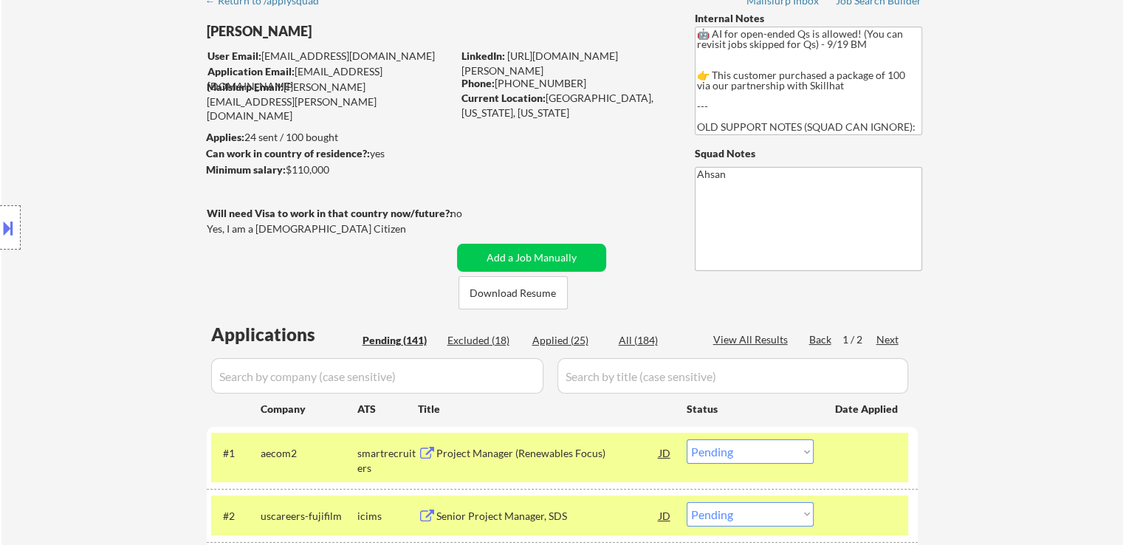
click at [62, 128] on div "Location Inclusions: remote" at bounding box center [132, 228] width 264 height 274
click at [62, 126] on div "Location Inclusions: remote" at bounding box center [132, 228] width 264 height 274
click at [796, 90] on textarea "🤖 AI for open-ended Qs is allowed! (You can revisit jobs skipped for Qs) - 9/19…" at bounding box center [808, 81] width 227 height 109
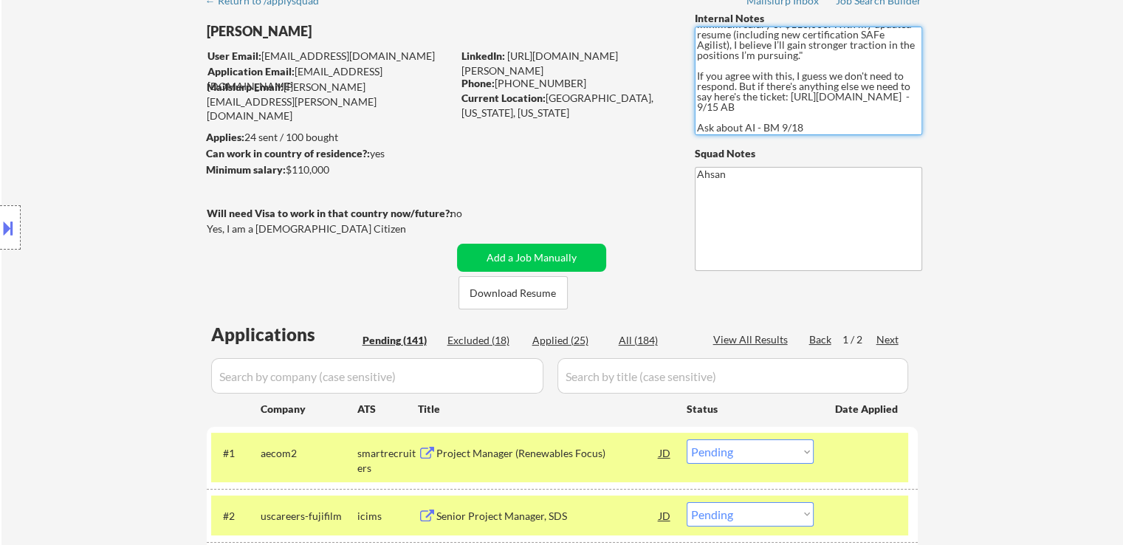
scroll to position [298, 0]
click at [800, 96] on textarea "🤖 AI for open-ended Qs is allowed! (You can revisit jobs skipped for Qs) - 9/19…" at bounding box center [808, 81] width 227 height 109
click at [115, 156] on div "Location Inclusions: remote" at bounding box center [132, 228] width 264 height 274
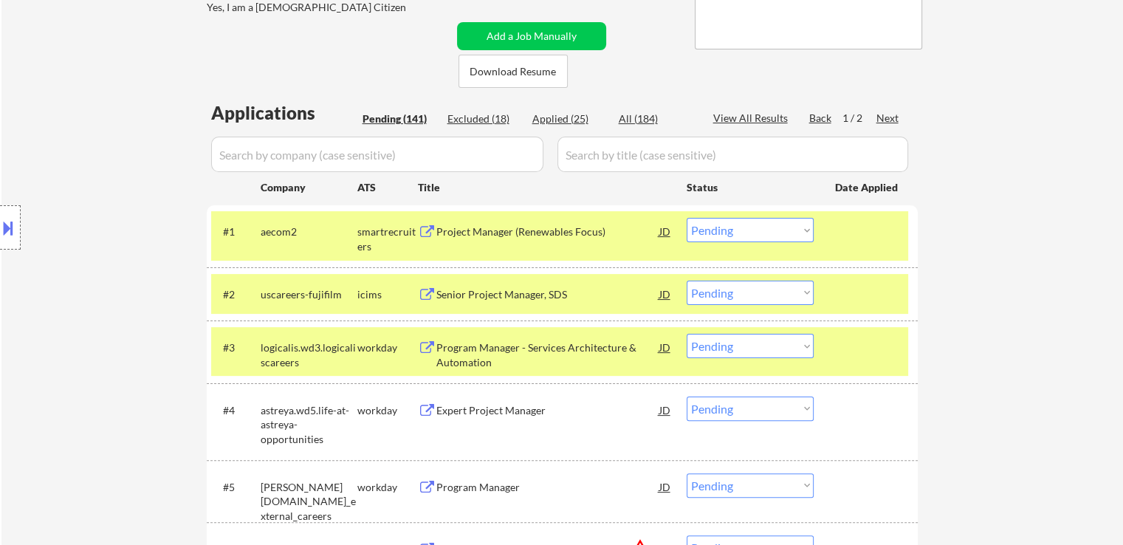
click at [762, 223] on select "Choose an option... Pending Applied Excluded (Questions) Excluded (Expired) Exc…" at bounding box center [750, 230] width 127 height 24
click at [687, 218] on select "Choose an option... Pending Applied Excluded (Questions) Excluded (Expired) Exc…" at bounding box center [750, 230] width 127 height 24
select select ""pending""
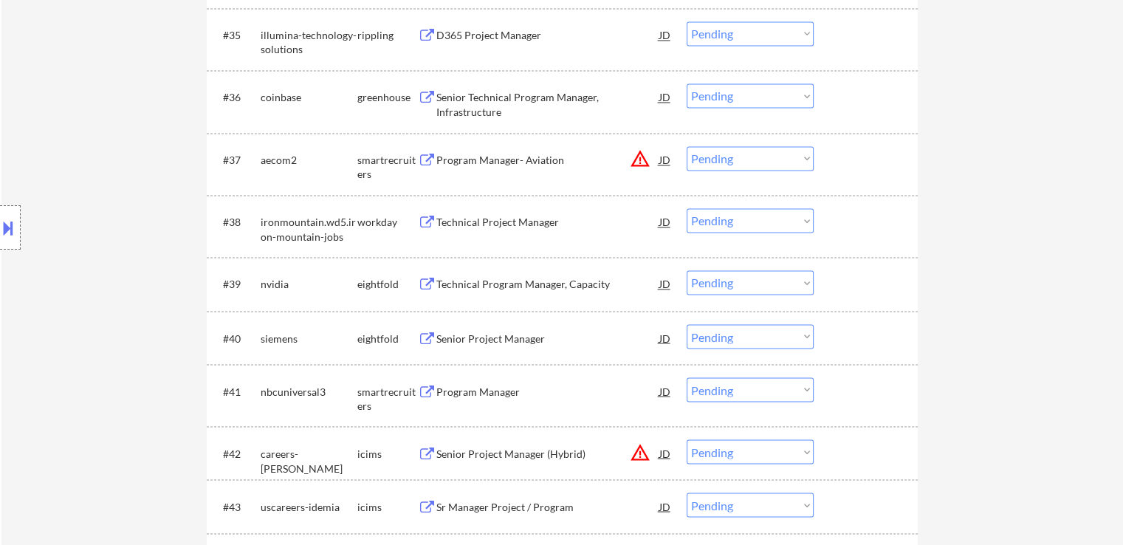
scroll to position [2395, 0]
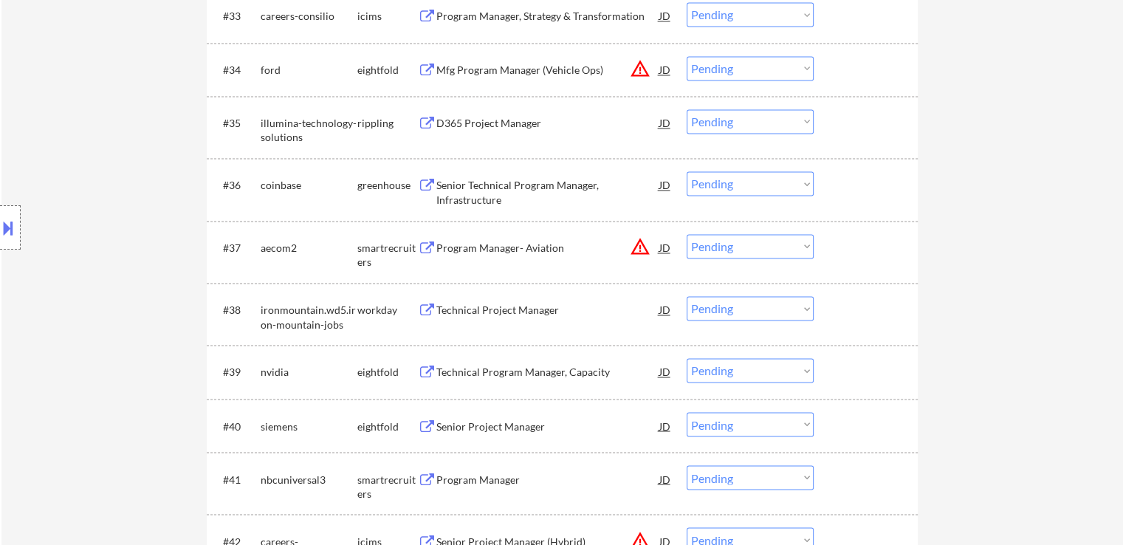
click at [487, 248] on div "Program Manager- Aviation" at bounding box center [547, 248] width 223 height 15
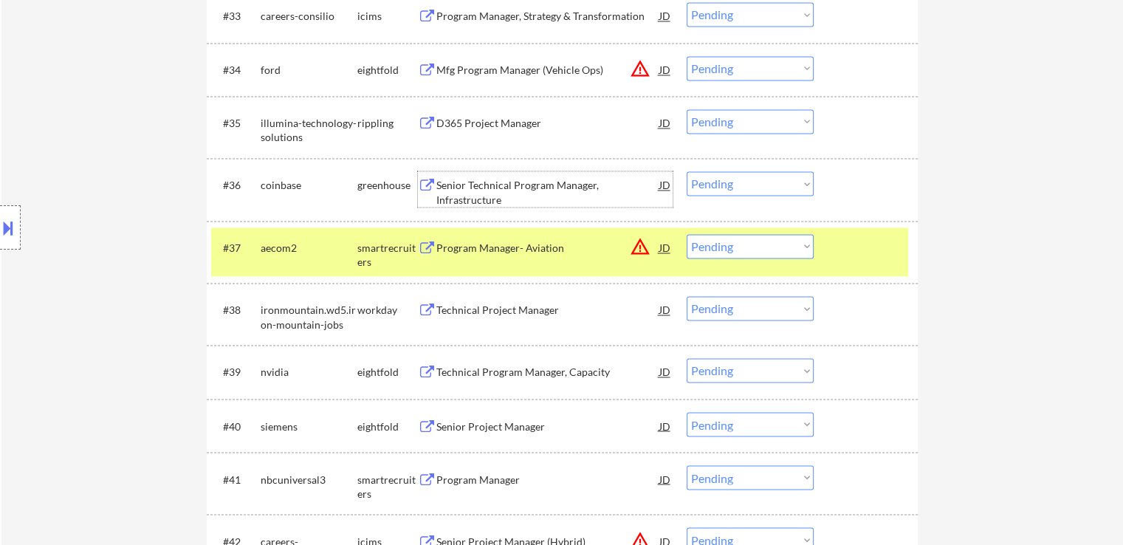
click at [464, 202] on div "Senior Technical Program Manager, Infrastructure" at bounding box center [547, 192] width 223 height 29
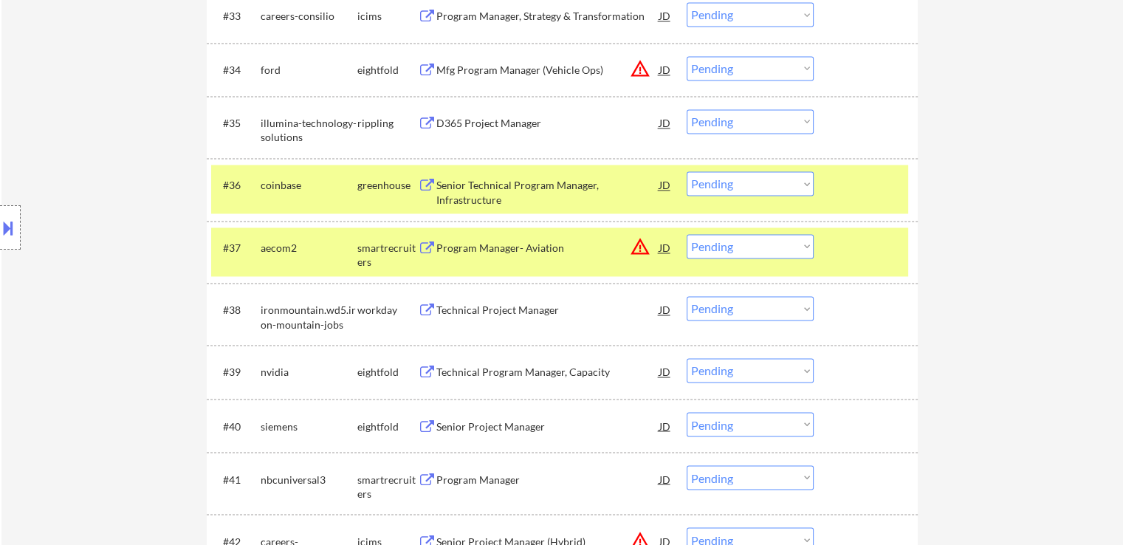
click at [461, 127] on div "D365 Project Manager" at bounding box center [547, 123] width 223 height 15
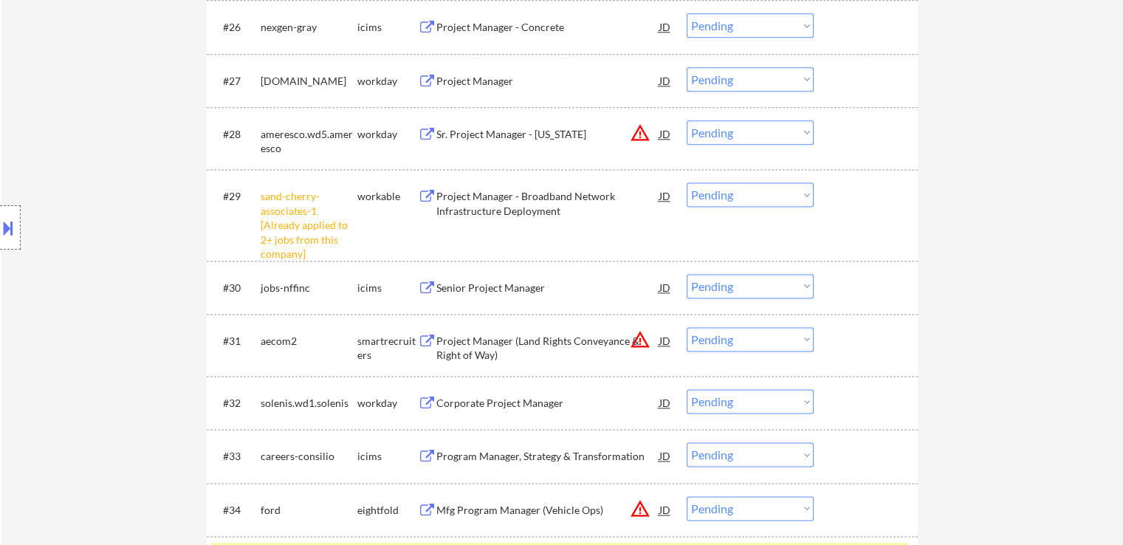
scroll to position [1952, 0]
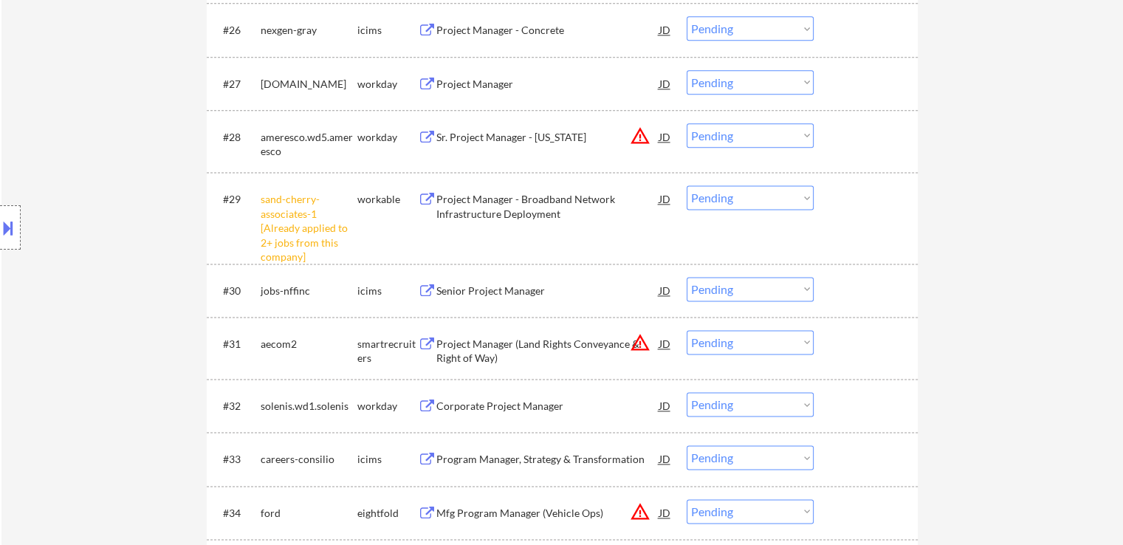
click at [710, 189] on select "Choose an option... Pending Applied Excluded (Questions) Excluded (Expired) Exc…" at bounding box center [750, 197] width 127 height 24
click at [687, 185] on select "Choose an option... Pending Applied Excluded (Questions) Excluded (Expired) Exc…" at bounding box center [750, 197] width 127 height 24
select select ""pending""
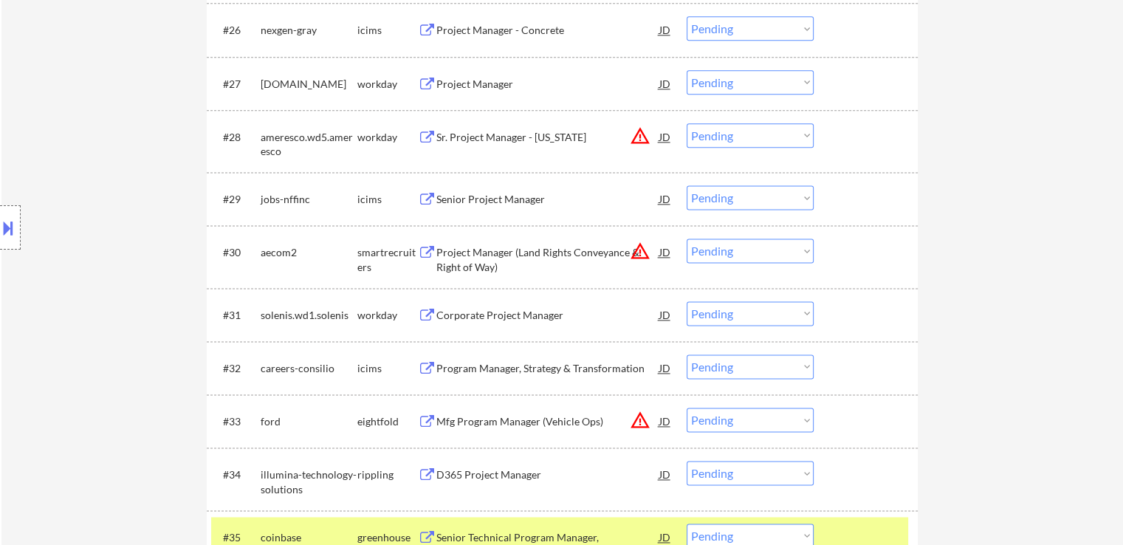
click at [756, 255] on select "Choose an option... Pending Applied Excluded (Questions) Excluded (Expired) Exc…" at bounding box center [750, 250] width 127 height 24
click at [687, 238] on select "Choose an option... Pending Applied Excluded (Questions) Excluded (Expired) Exc…" at bounding box center [750, 250] width 127 height 24
select select ""pending""
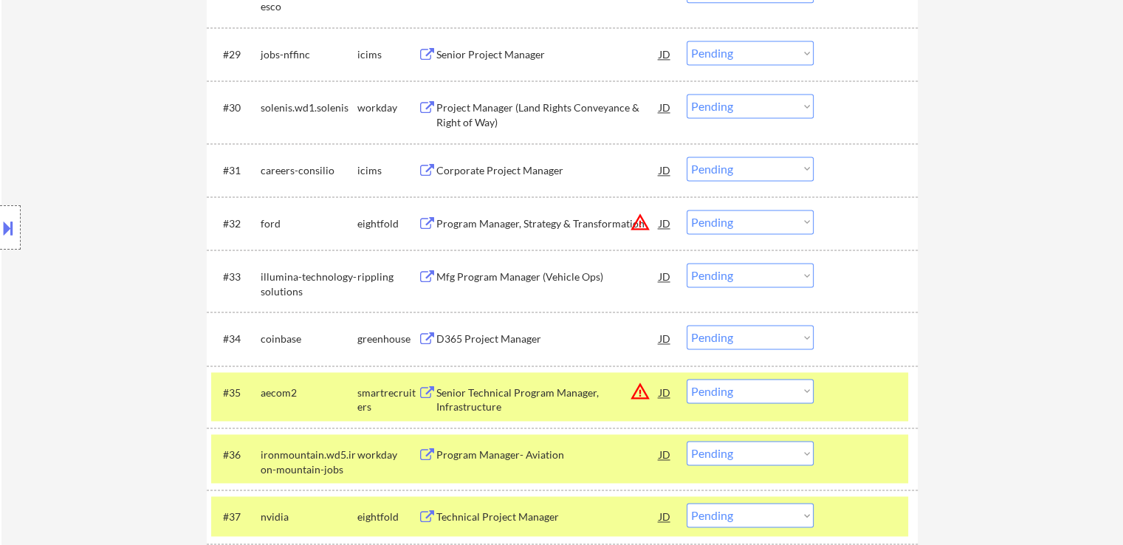
scroll to position [2100, 0]
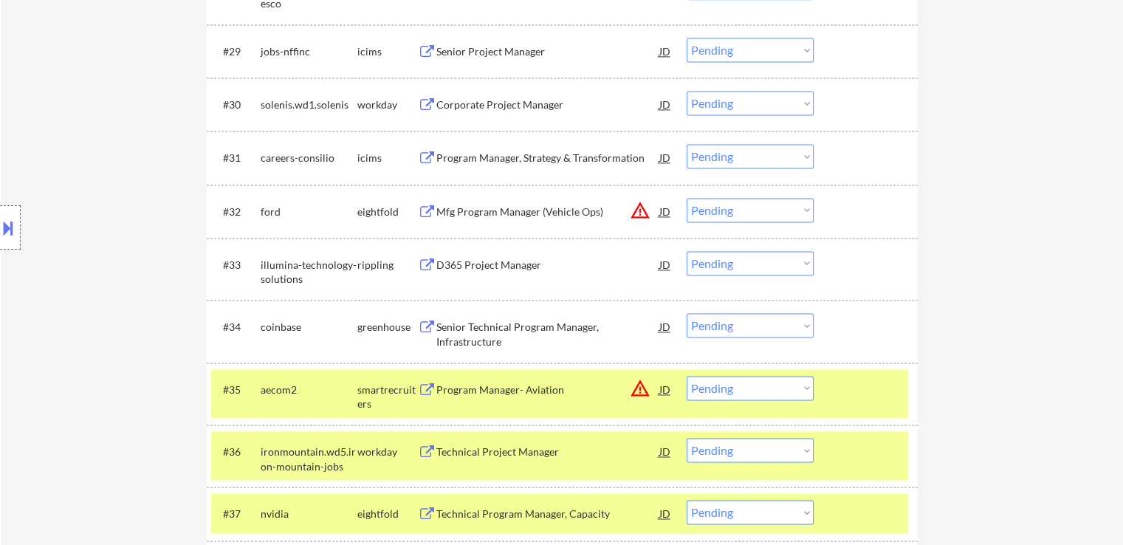
drag, startPoint x: 769, startPoint y: 260, endPoint x: 760, endPoint y: 272, distance: 14.9
click at [769, 260] on select "Choose an option... Pending Applied Excluded (Questions) Excluded (Expired) Exc…" at bounding box center [750, 263] width 127 height 24
click at [687, 251] on select "Choose an option... Pending Applied Excluded (Questions) Excluded (Expired) Exc…" at bounding box center [750, 263] width 127 height 24
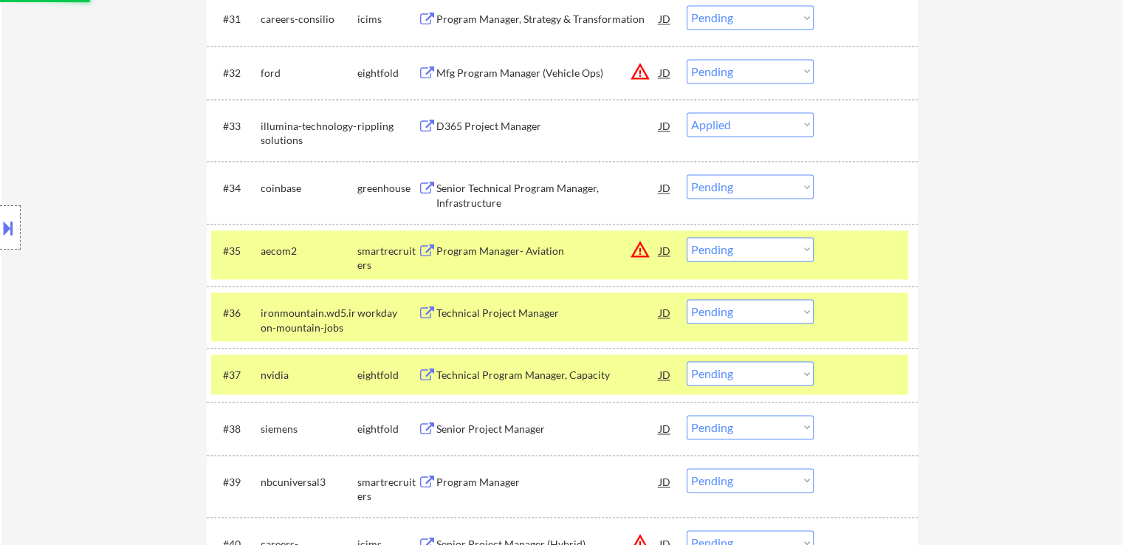
scroll to position [2247, 0]
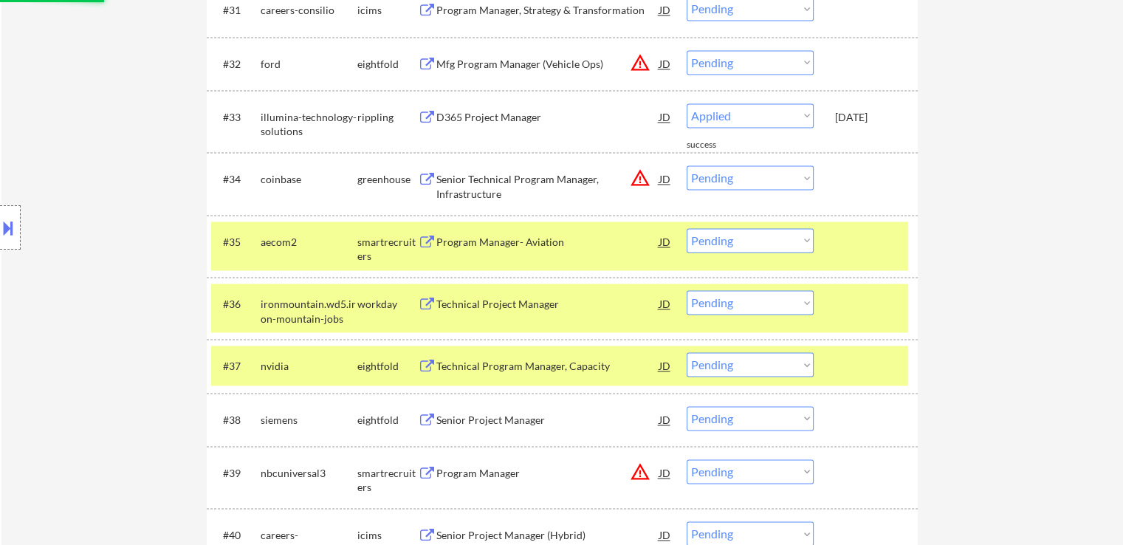
select select ""pending""
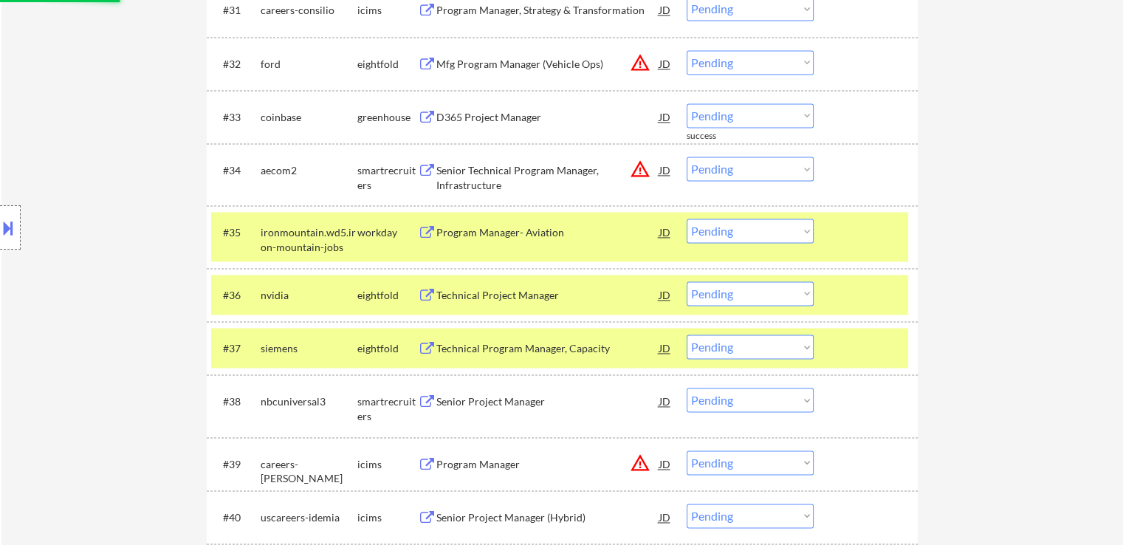
click at [721, 167] on select "Choose an option... Pending Applied Excluded (Questions) Excluded (Expired) Exc…" at bounding box center [750, 169] width 127 height 24
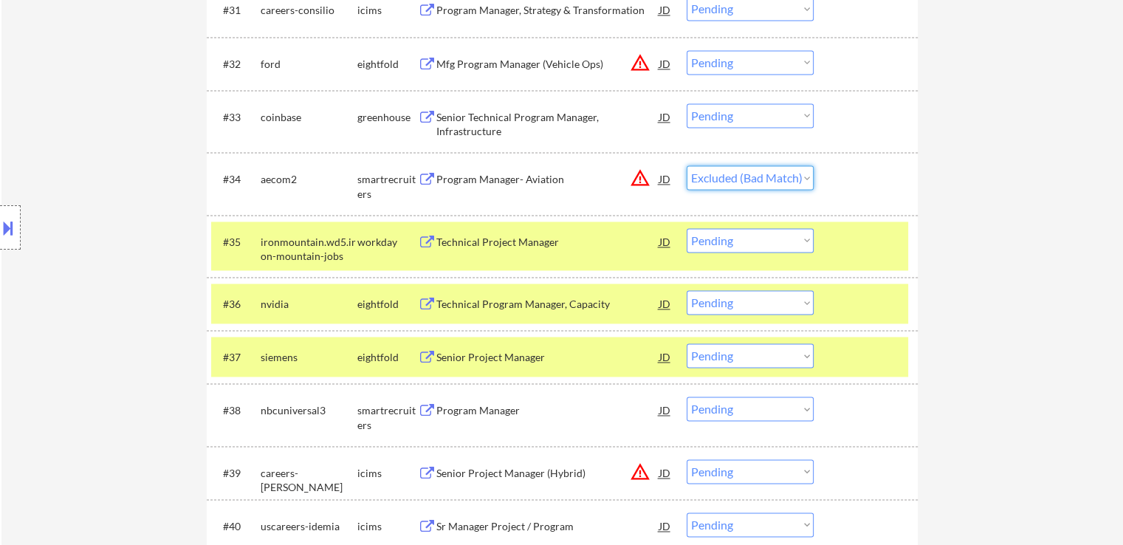
click at [687, 165] on select "Choose an option... Pending Applied Excluded (Questions) Excluded (Expired) Exc…" at bounding box center [750, 177] width 127 height 24
click at [735, 122] on select "Choose an option... Pending Applied Excluded (Questions) Excluded (Expired) Exc…" at bounding box center [750, 115] width 127 height 24
select select ""pending""
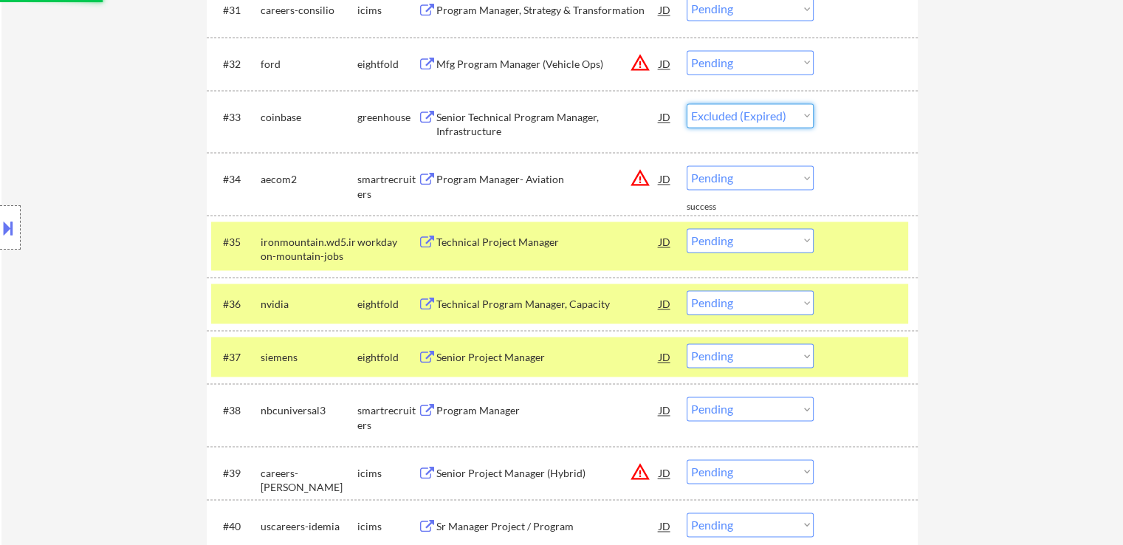
click at [687, 103] on select "Choose an option... Pending Applied Excluded (Questions) Excluded (Expired) Exc…" at bounding box center [750, 115] width 127 height 24
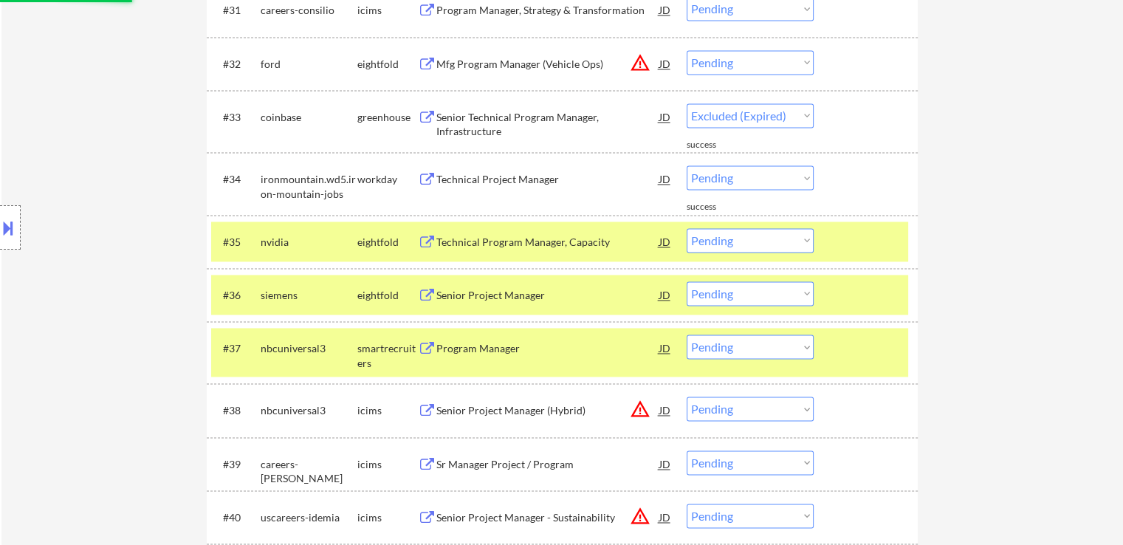
select select ""pending""
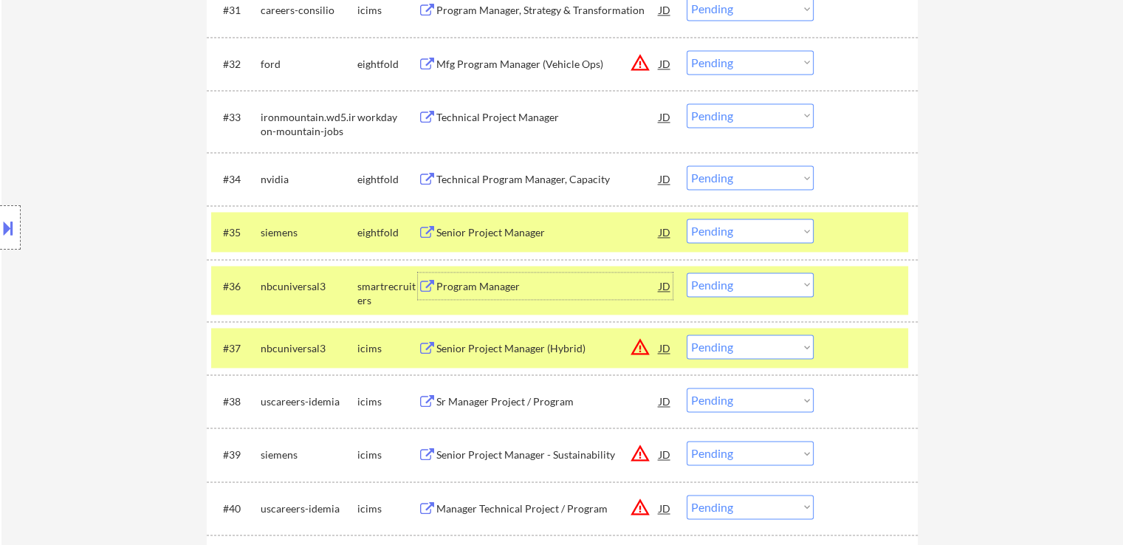
click at [478, 281] on div "Program Manager" at bounding box center [547, 286] width 223 height 15
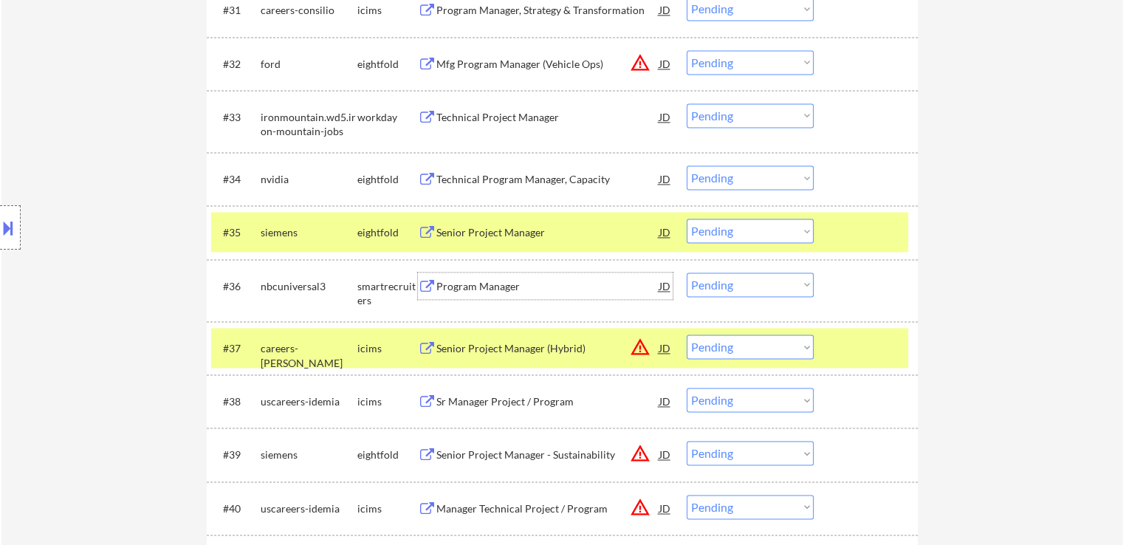
click at [754, 286] on select "Choose an option... Pending Applied Excluded (Questions) Excluded (Expired) Exc…" at bounding box center [750, 284] width 127 height 24
click at [687, 272] on select "Choose an option... Pending Applied Excluded (Questions) Excluded (Expired) Exc…" at bounding box center [750, 284] width 127 height 24
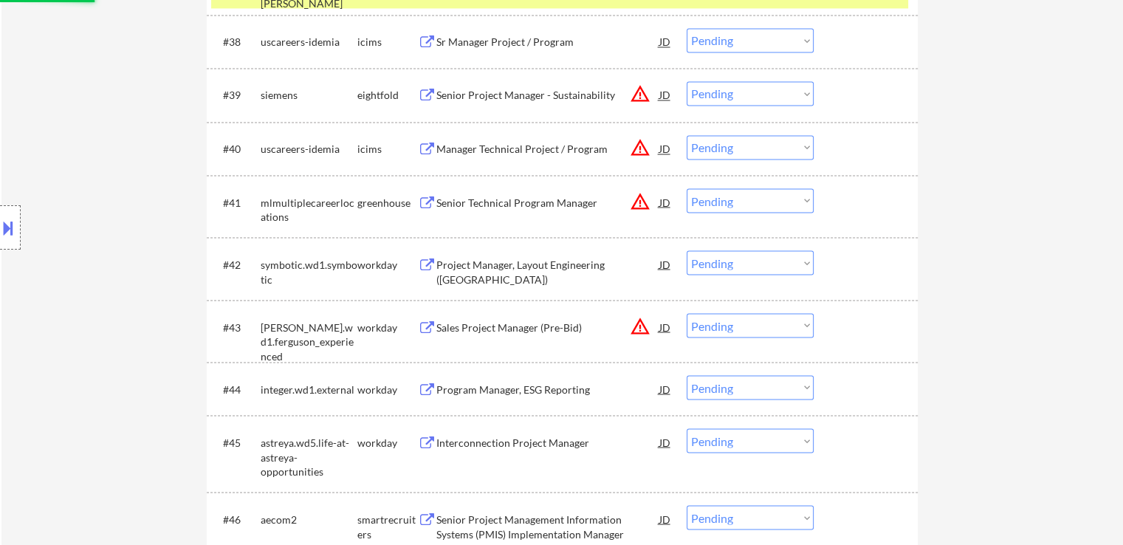
scroll to position [2690, 0]
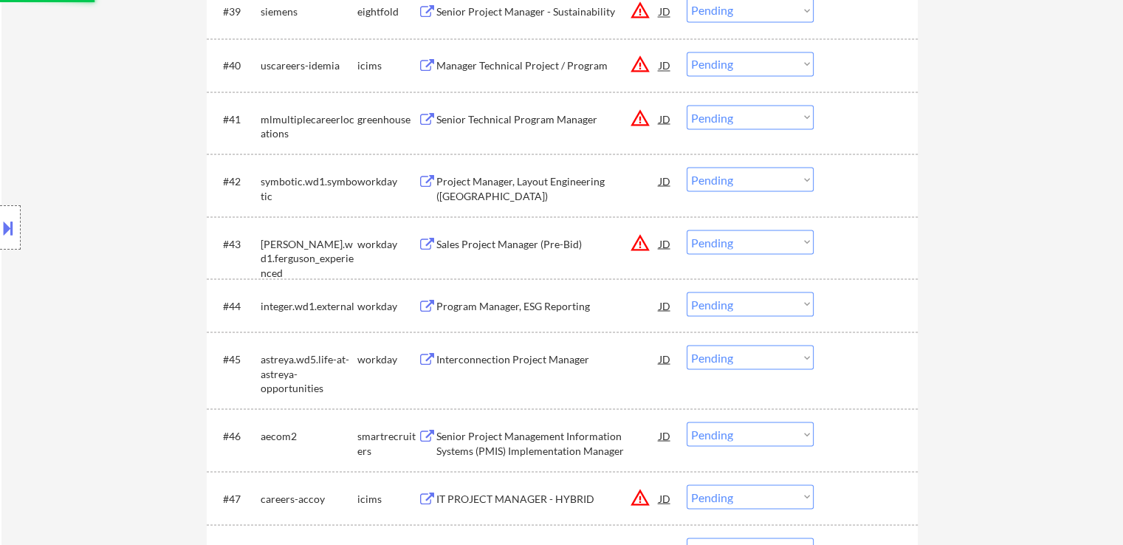
select select ""pending""
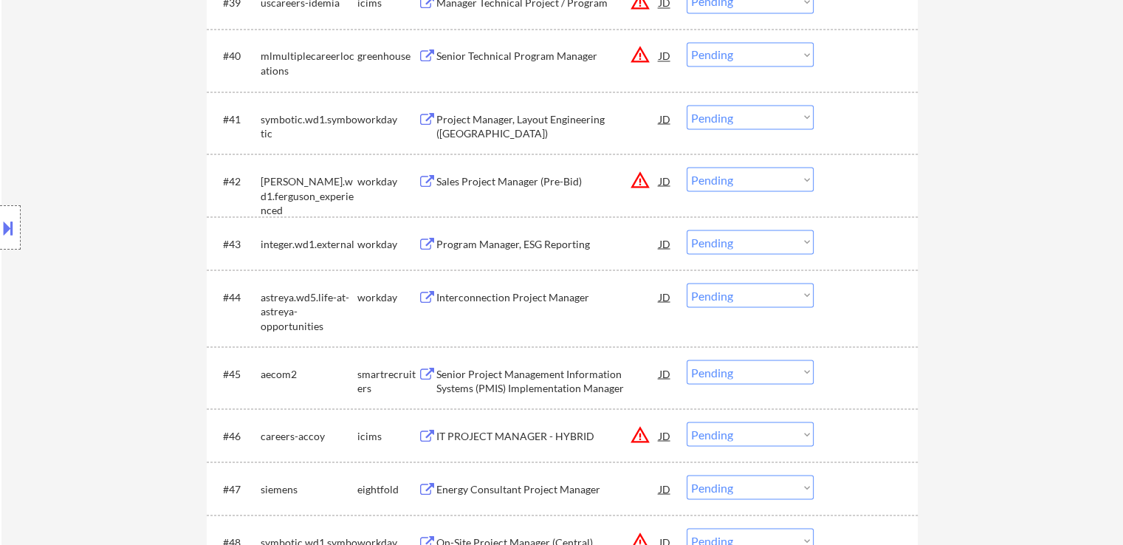
click at [446, 57] on div "Senior Technical Program Manager" at bounding box center [547, 56] width 223 height 15
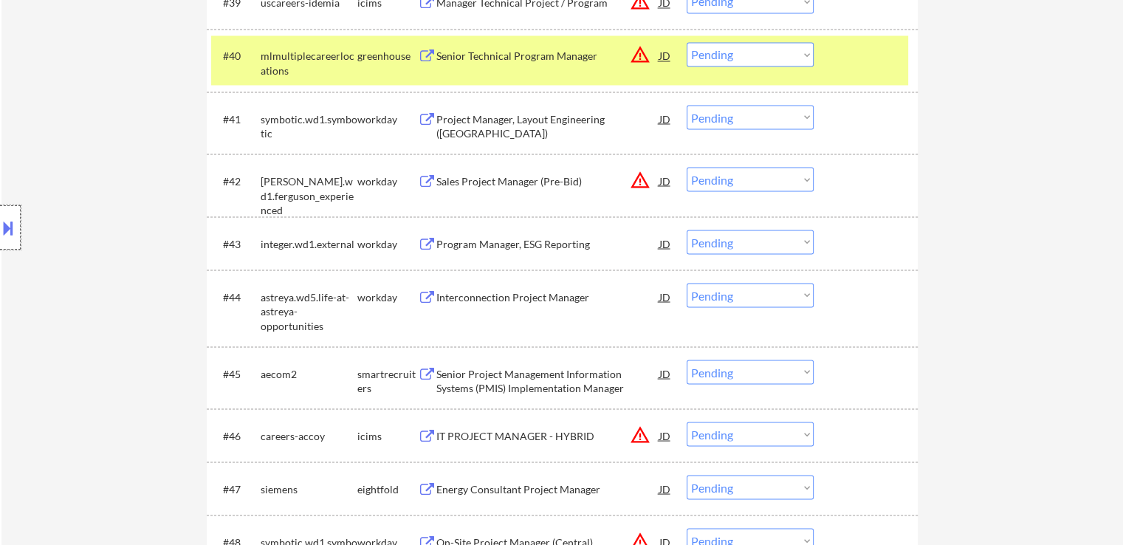
click at [0, 215] on div at bounding box center [10, 227] width 21 height 44
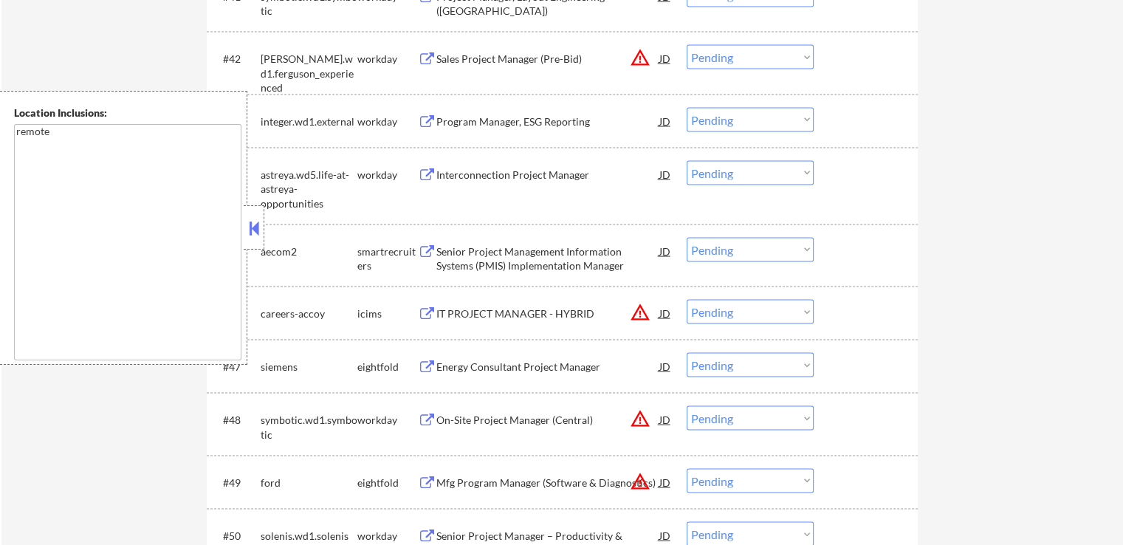
scroll to position [2838, 0]
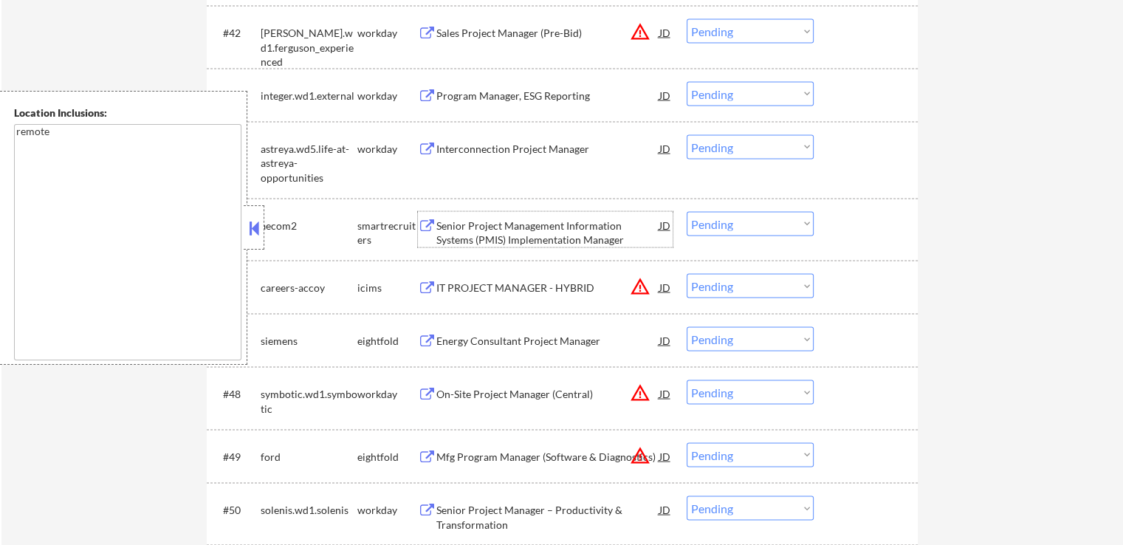
click at [484, 237] on div "Senior Project Management Information Systems (PMIS) Implementation Manager" at bounding box center [547, 233] width 223 height 29
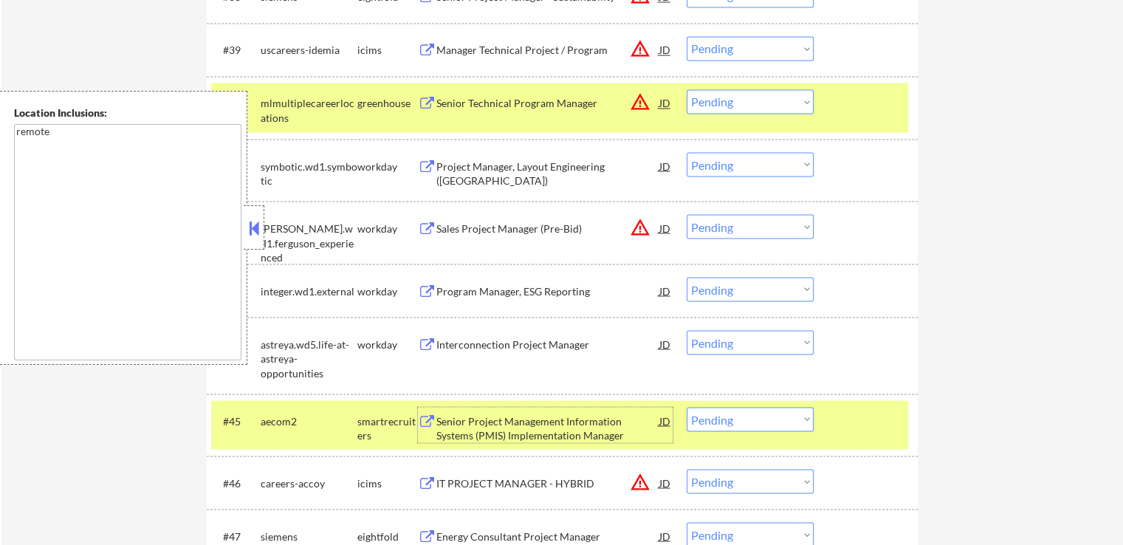
scroll to position [2616, 0]
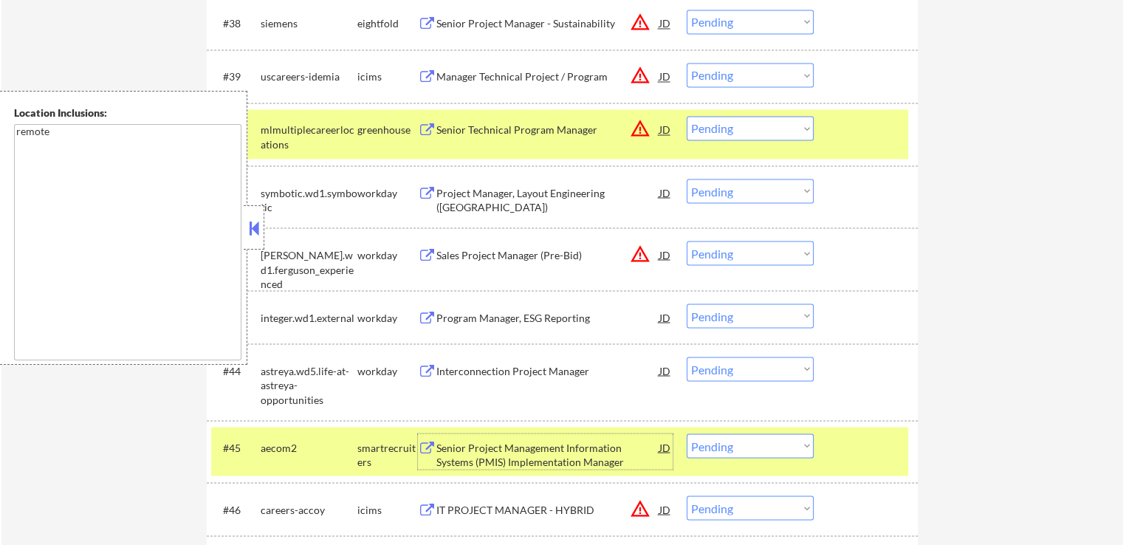
click at [729, 133] on select "Choose an option... Pending Applied Excluded (Questions) Excluded (Expired) Exc…" at bounding box center [750, 128] width 127 height 24
click at [687, 116] on select "Choose an option... Pending Applied Excluded (Questions) Excluded (Expired) Exc…" at bounding box center [750, 128] width 127 height 24
select select ""pending""
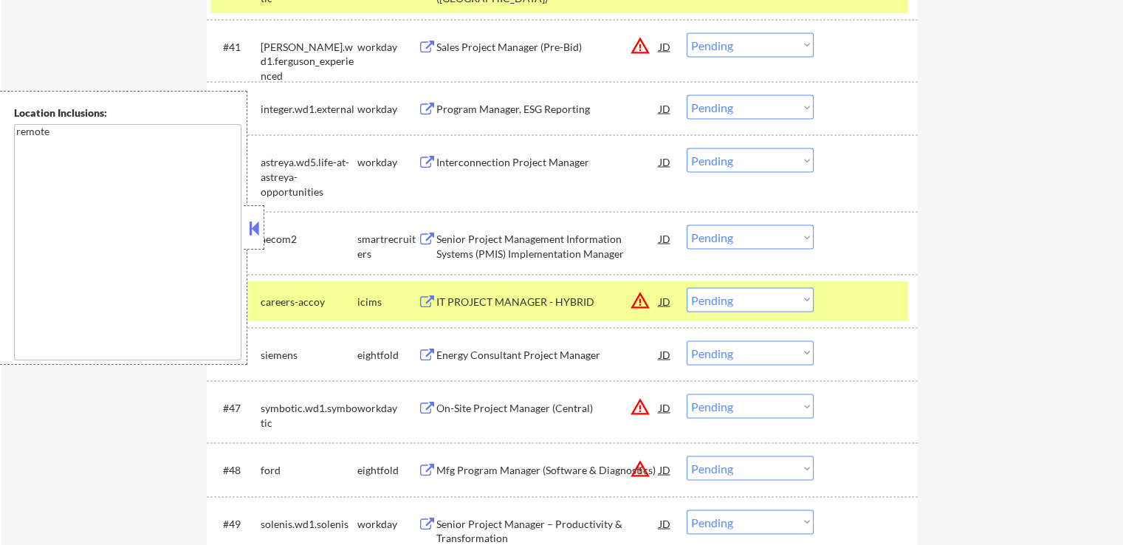
scroll to position [2764, 0]
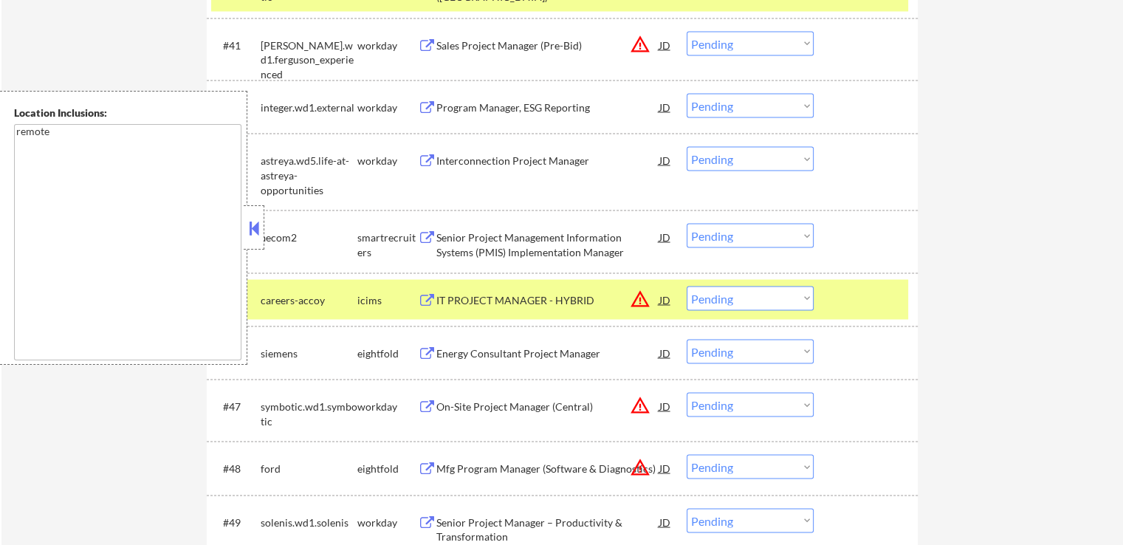
click at [757, 231] on select "Choose an option... Pending Applied Excluded (Questions) Excluded (Expired) Exc…" at bounding box center [750, 235] width 127 height 24
click at [687, 223] on select "Choose an option... Pending Applied Excluded (Questions) Excluded (Expired) Exc…" at bounding box center [750, 235] width 127 height 24
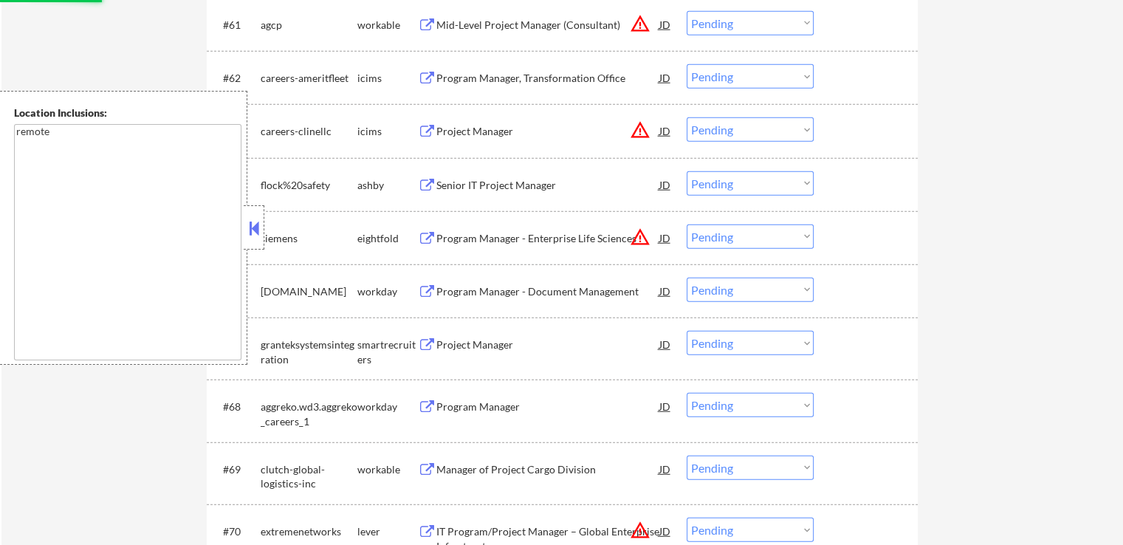
select select ""pending""
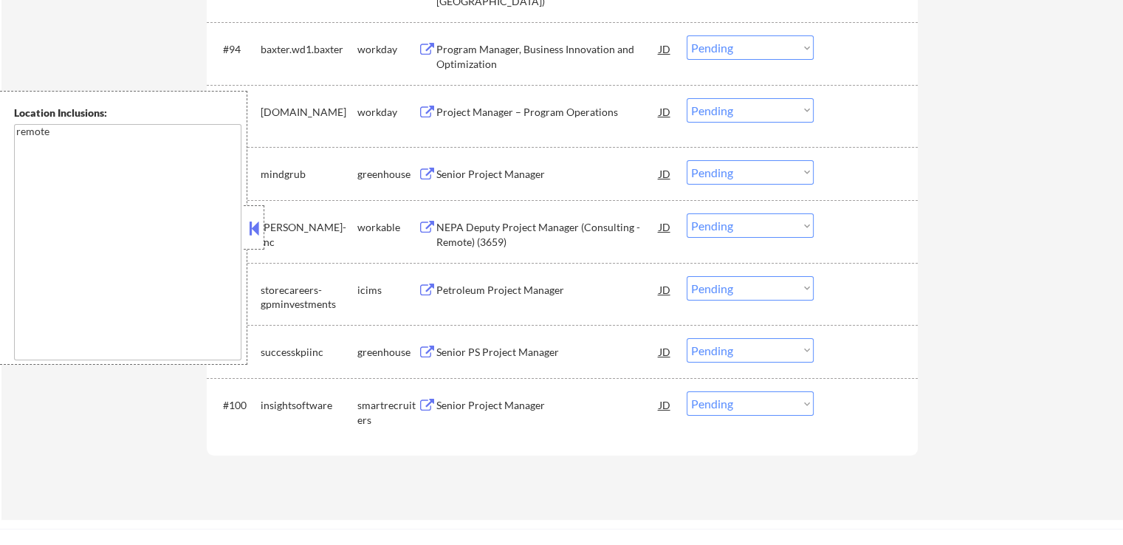
scroll to position [5791, 0]
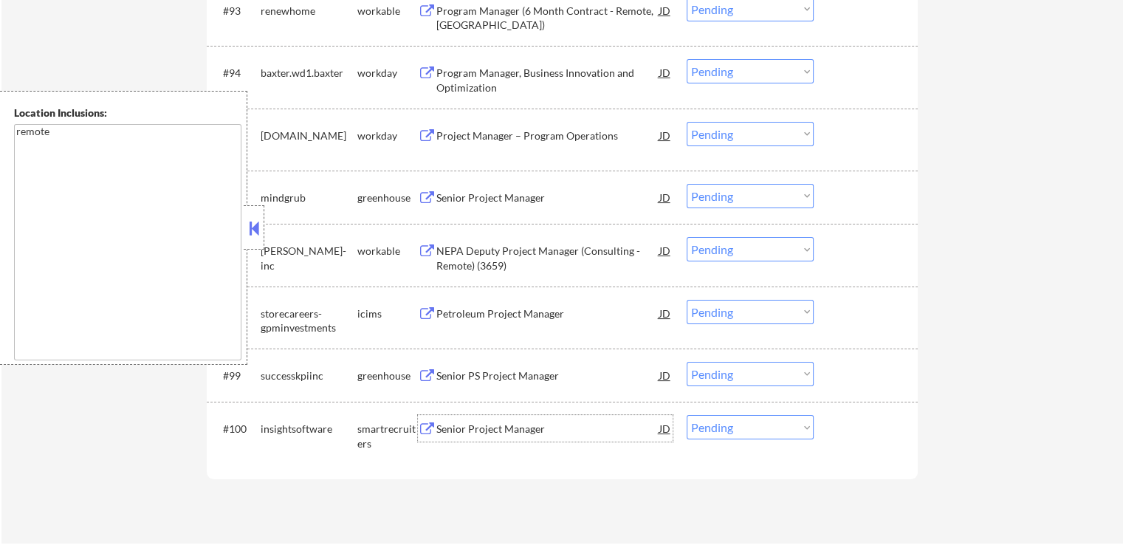
click at [470, 424] on div "Senior Project Manager" at bounding box center [547, 429] width 223 height 15
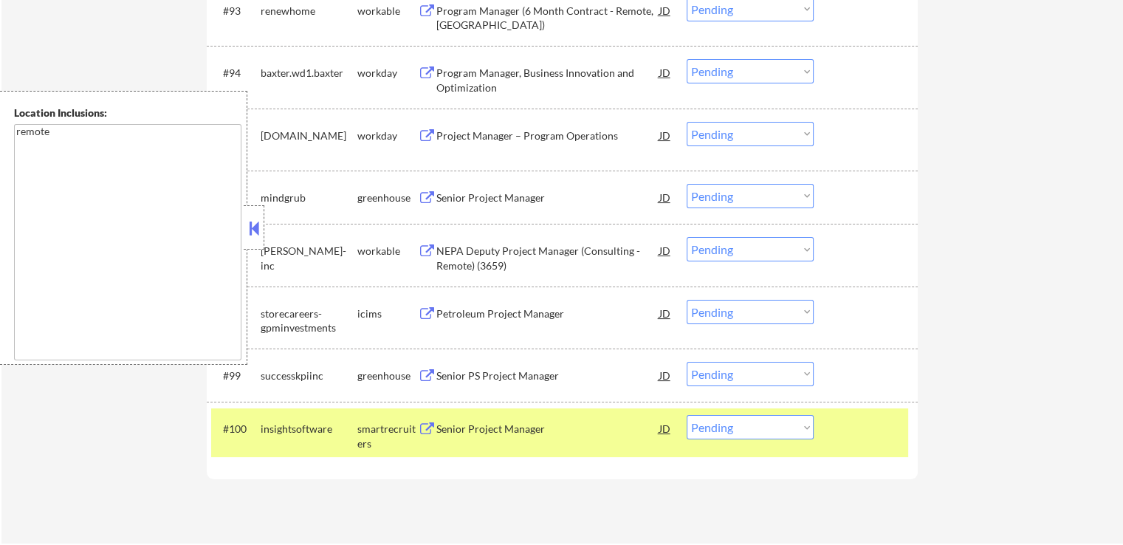
click at [470, 373] on div "Senior PS Project Manager" at bounding box center [547, 375] width 223 height 15
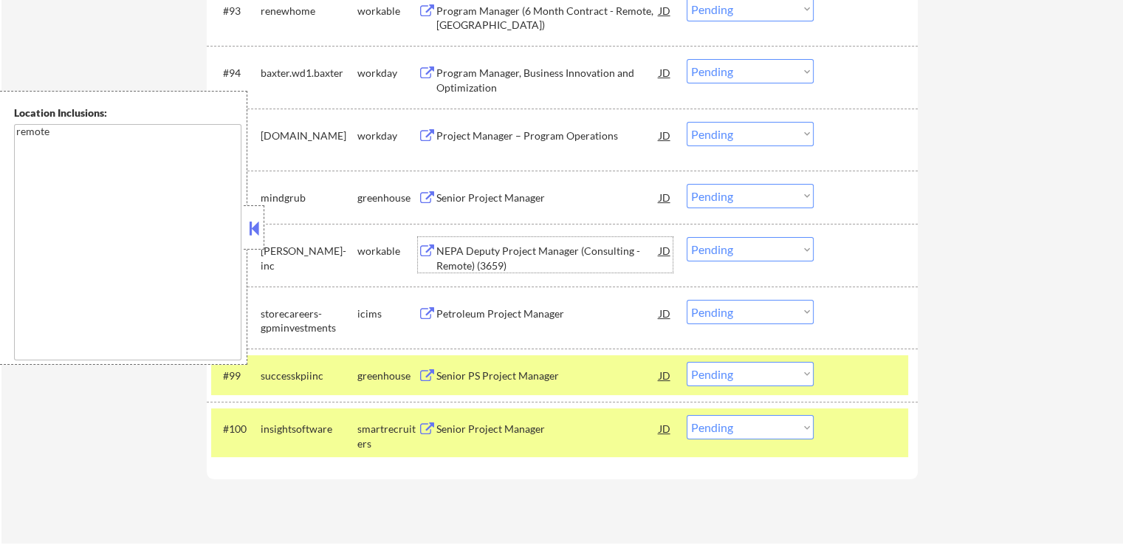
click at [461, 249] on div "NEPA Deputy Project Manager (Consulting - Remote) (3659)" at bounding box center [547, 258] width 223 height 29
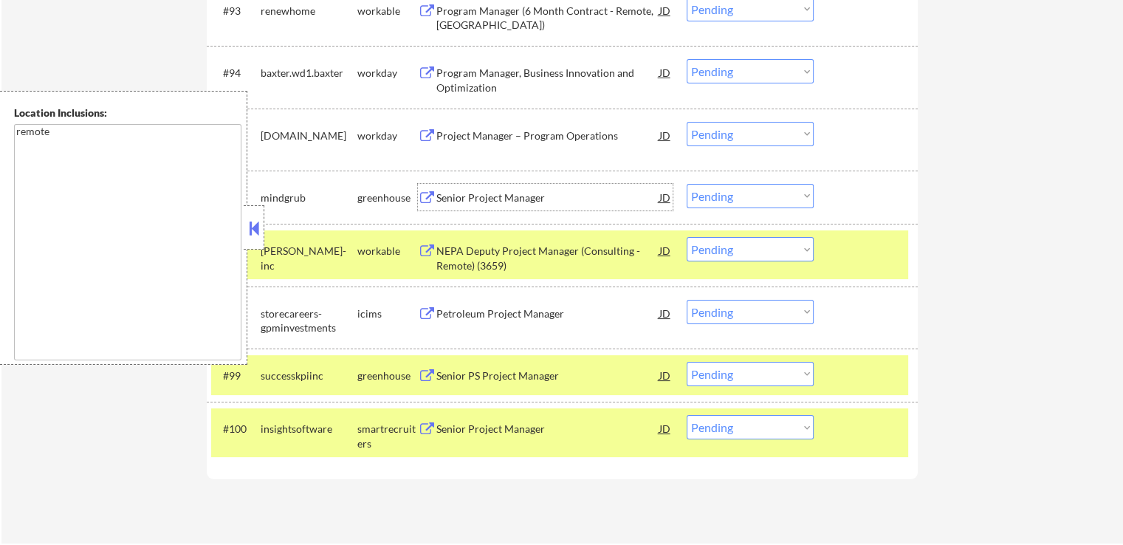
click at [448, 198] on div "Senior Project Manager" at bounding box center [547, 197] width 223 height 15
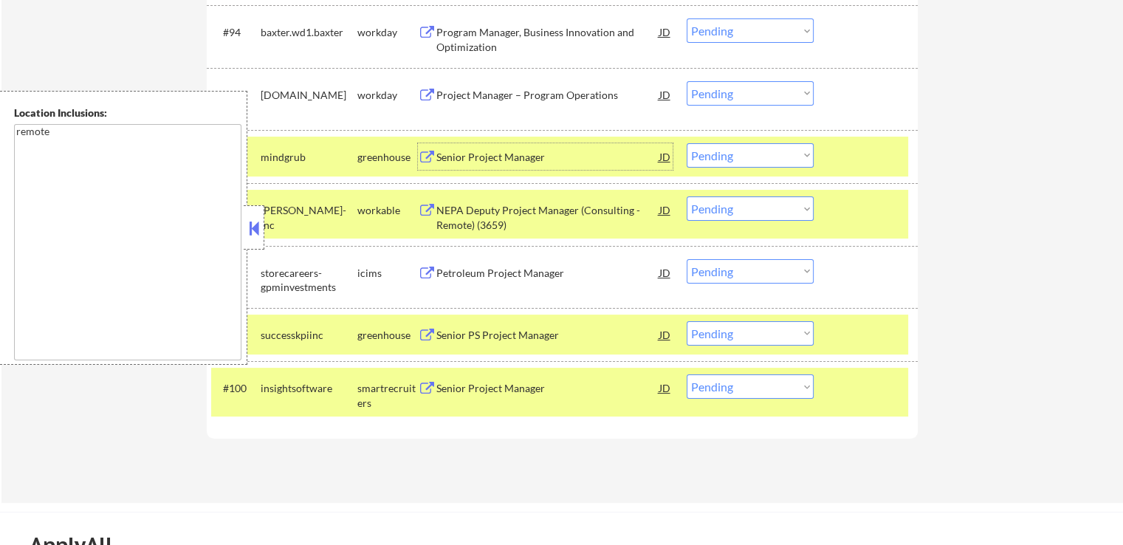
scroll to position [5865, 0]
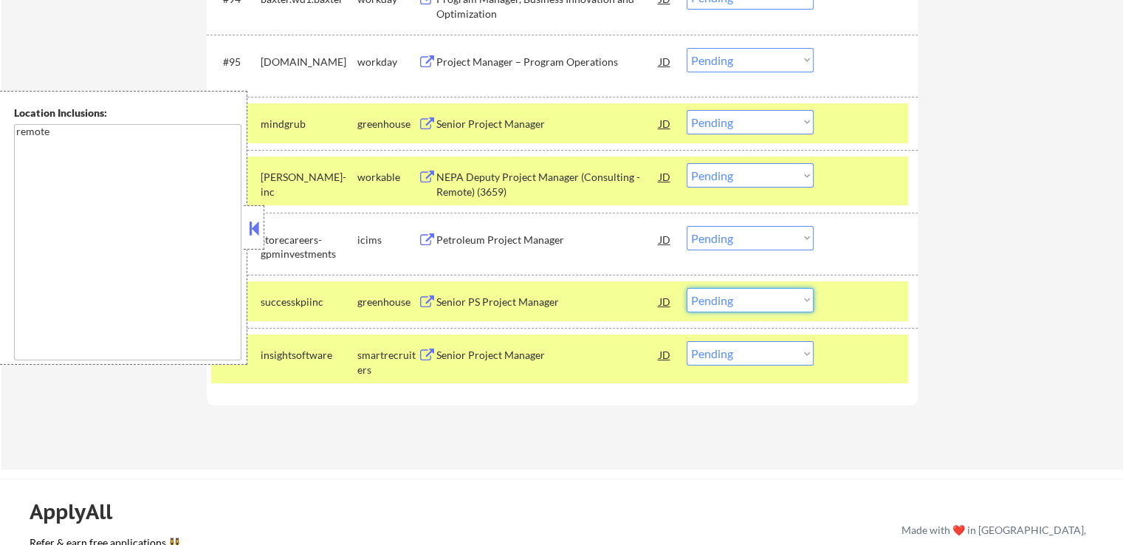
drag, startPoint x: 748, startPoint y: 300, endPoint x: 747, endPoint y: 307, distance: 7.4
click at [748, 300] on select "Choose an option... Pending Applied Excluded (Questions) Excluded (Expired) Exc…" at bounding box center [750, 300] width 127 height 24
click at [687, 288] on select "Choose an option... Pending Applied Excluded (Questions) Excluded (Expired) Exc…" at bounding box center [750, 300] width 127 height 24
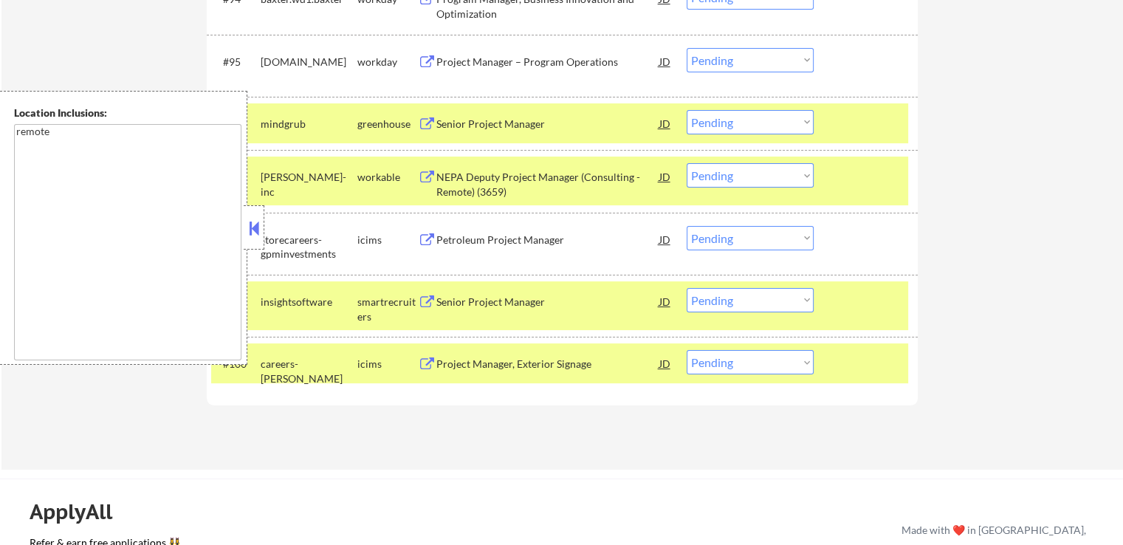
click at [735, 309] on select "Choose an option... Pending Applied Excluded (Questions) Excluded (Expired) Exc…" at bounding box center [750, 300] width 127 height 24
click at [687, 288] on select "Choose an option... Pending Applied Excluded (Questions) Excluded (Expired) Exc…" at bounding box center [750, 300] width 127 height 24
select select ""pending""
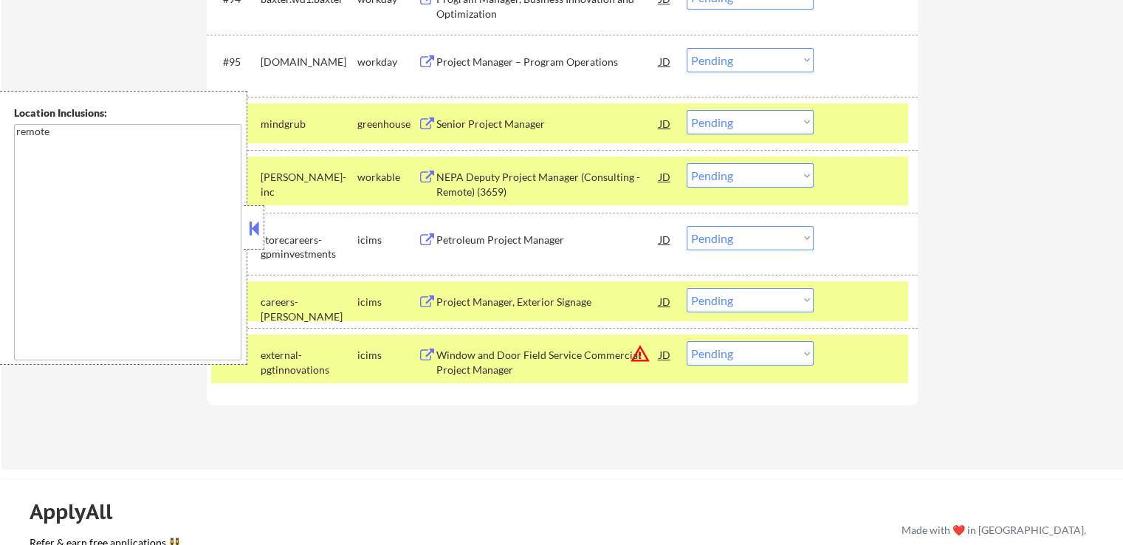
click at [738, 173] on select "Choose an option... Pending Applied Excluded (Questions) Excluded (Expired) Exc…" at bounding box center [750, 175] width 127 height 24
click at [687, 163] on select "Choose an option... Pending Applied Excluded (Questions) Excluded (Expired) Exc…" at bounding box center [750, 175] width 127 height 24
select select ""pending""
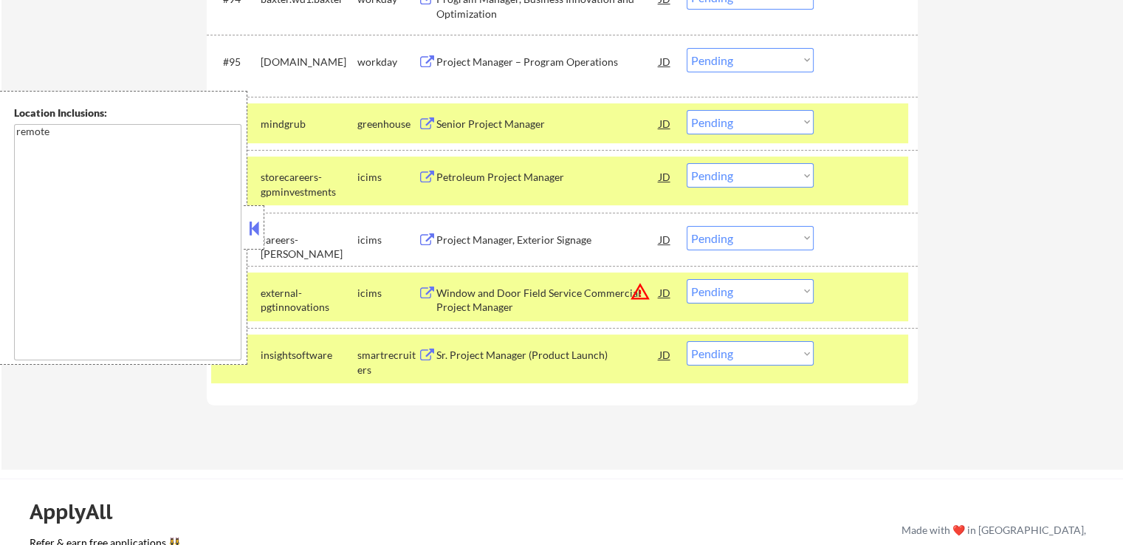
drag, startPoint x: 724, startPoint y: 122, endPoint x: 730, endPoint y: 131, distance: 11.3
click at [726, 122] on select "Choose an option... Pending Applied Excluded (Questions) Excluded (Expired) Exc…" at bounding box center [750, 122] width 127 height 24
click at [687, 110] on select "Choose an option... Pending Applied Excluded (Questions) Excluded (Expired) Exc…" at bounding box center [750, 122] width 127 height 24
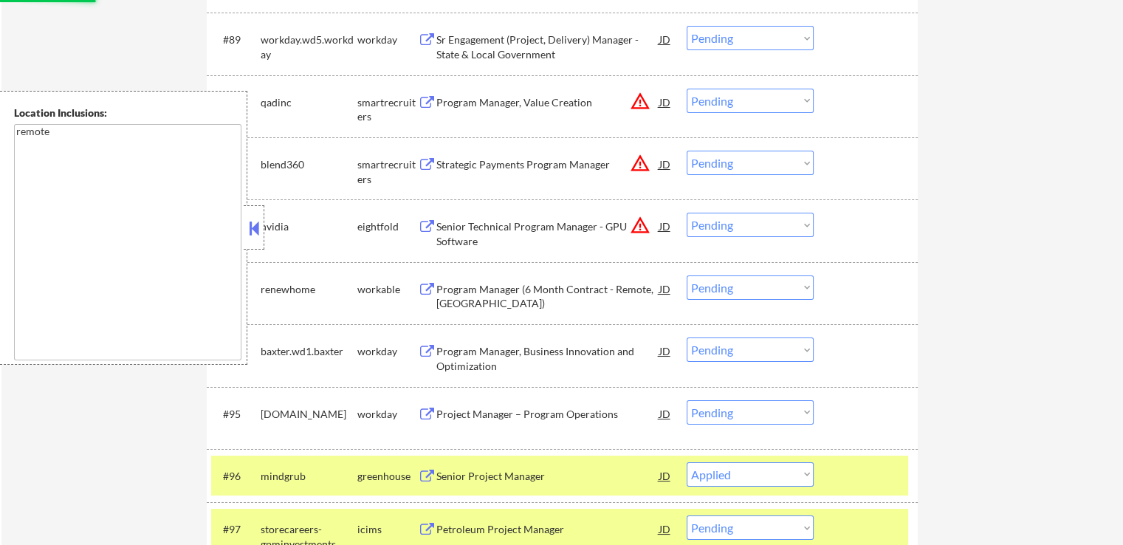
scroll to position [5496, 0]
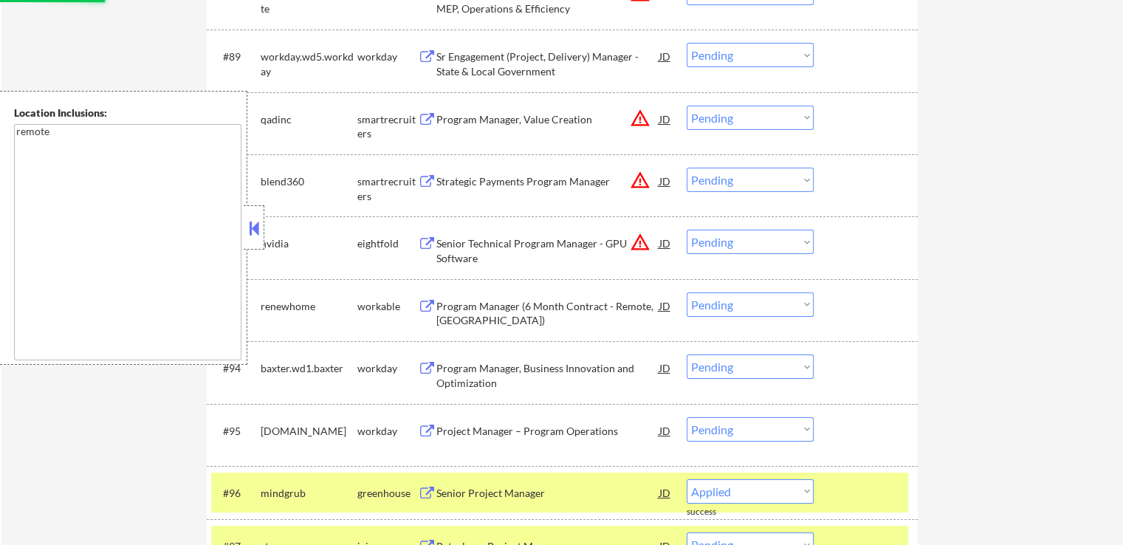
select select ""pending""
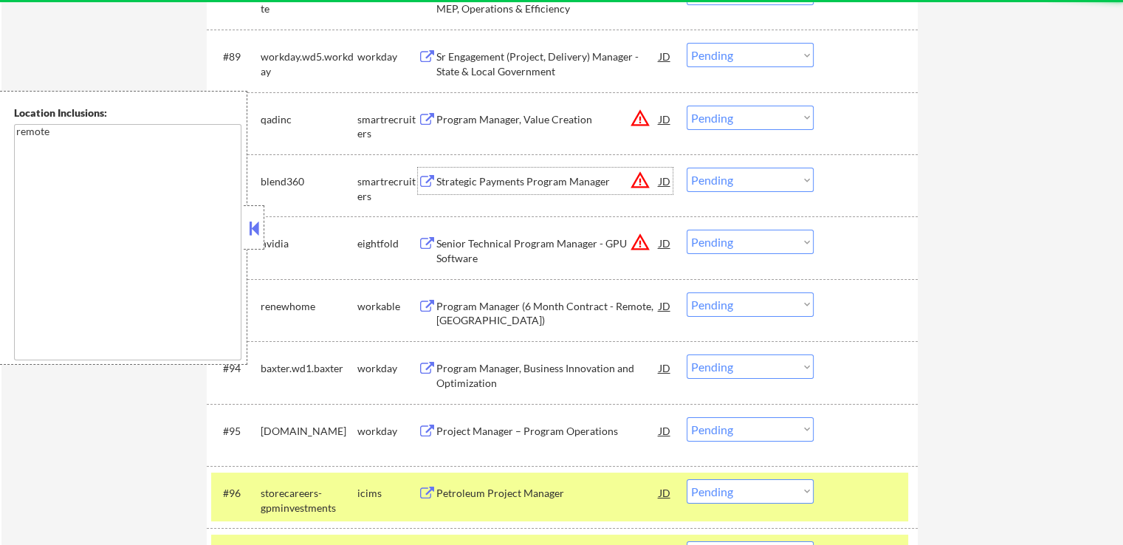
click at [481, 180] on div "Strategic Payments Program Manager" at bounding box center [547, 181] width 223 height 15
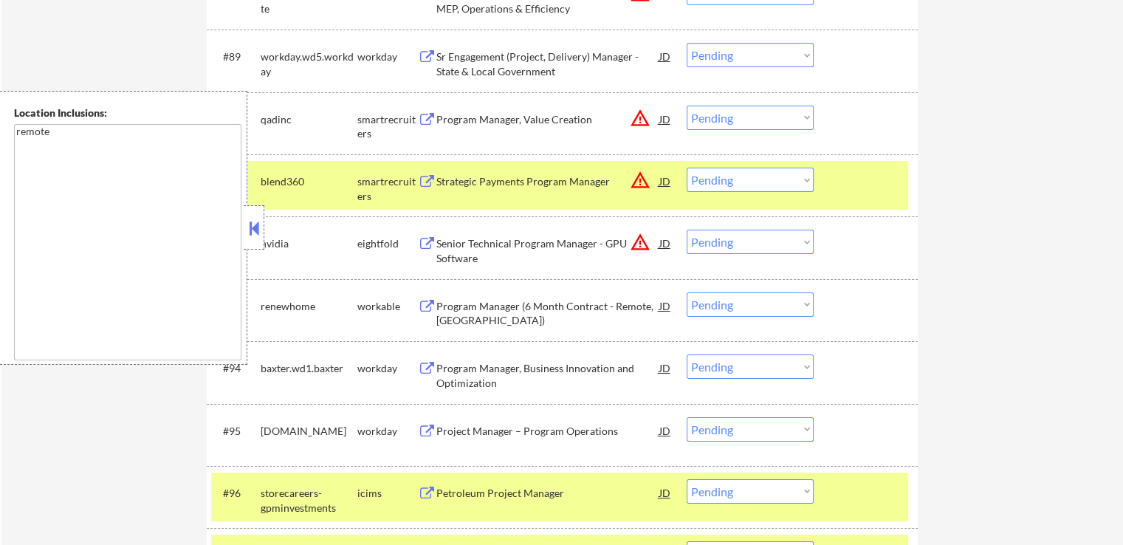
click at [475, 115] on div "Program Manager, Value Creation" at bounding box center [547, 119] width 223 height 15
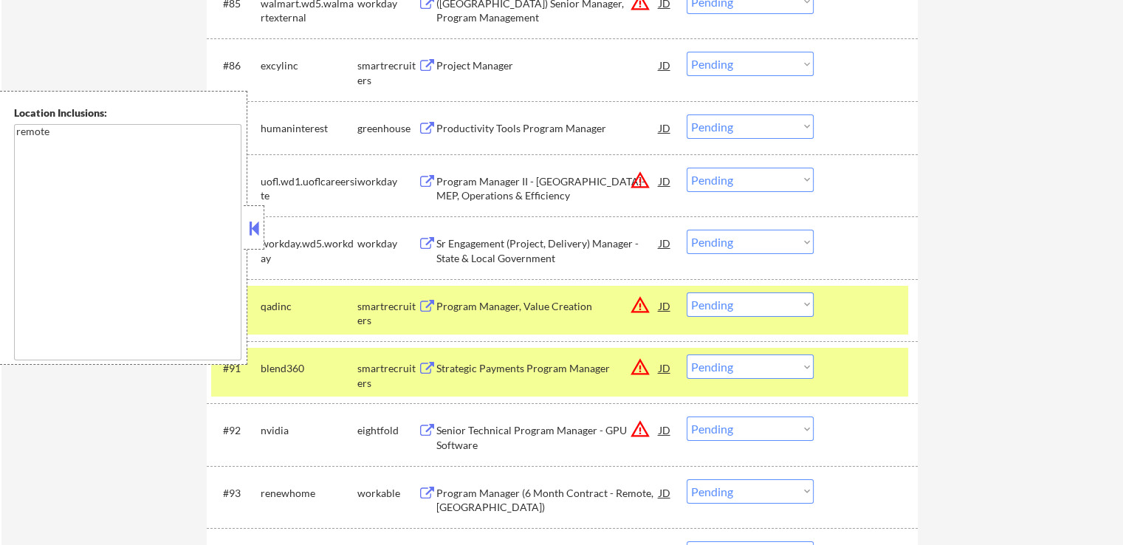
scroll to position [5274, 0]
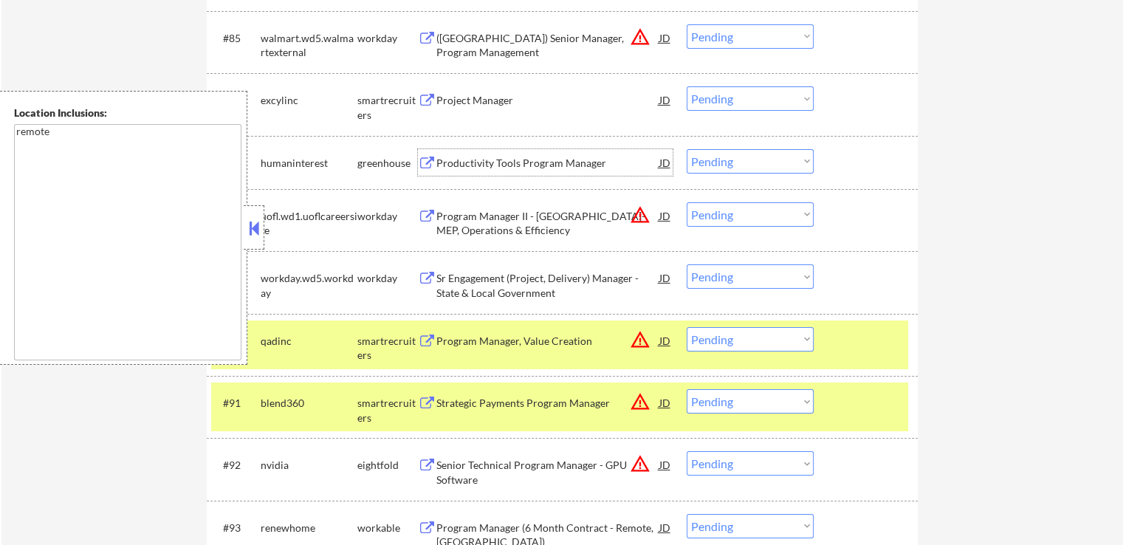
click at [484, 157] on div "Productivity Tools Program Manager" at bounding box center [547, 163] width 223 height 15
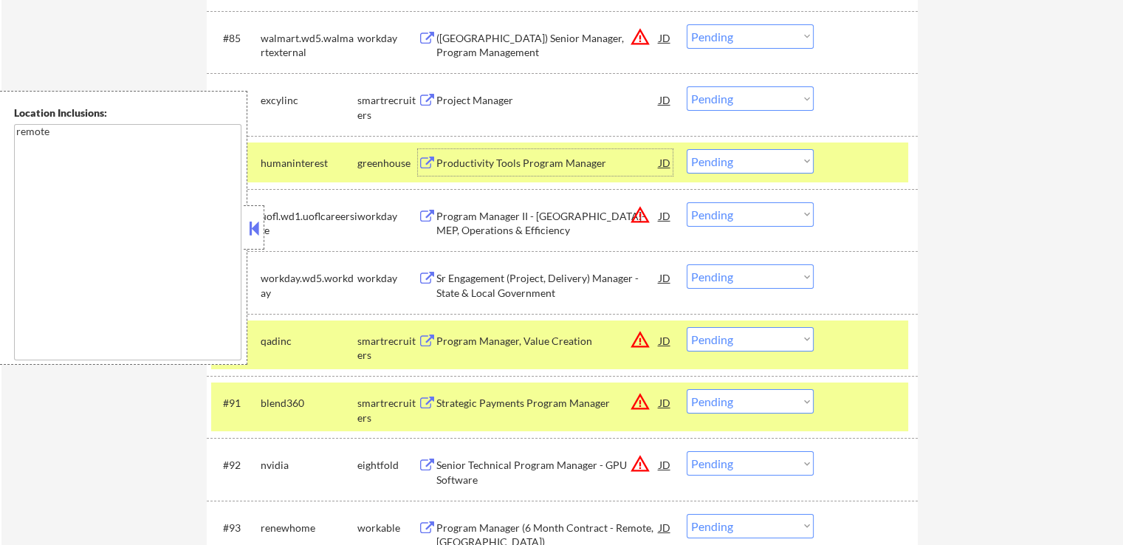
click at [464, 93] on div "Project Manager" at bounding box center [547, 100] width 223 height 15
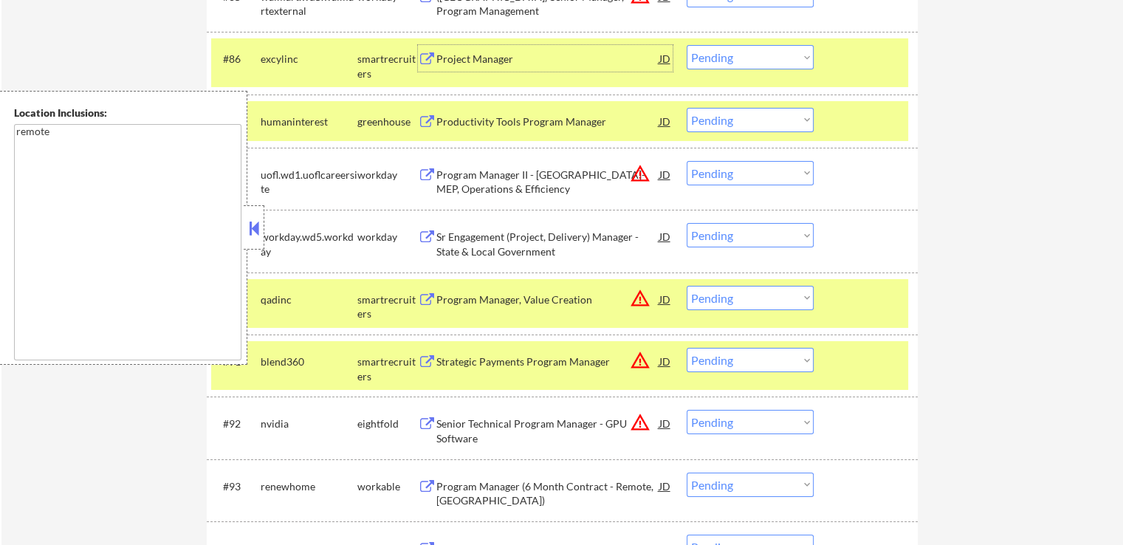
scroll to position [5348, 0]
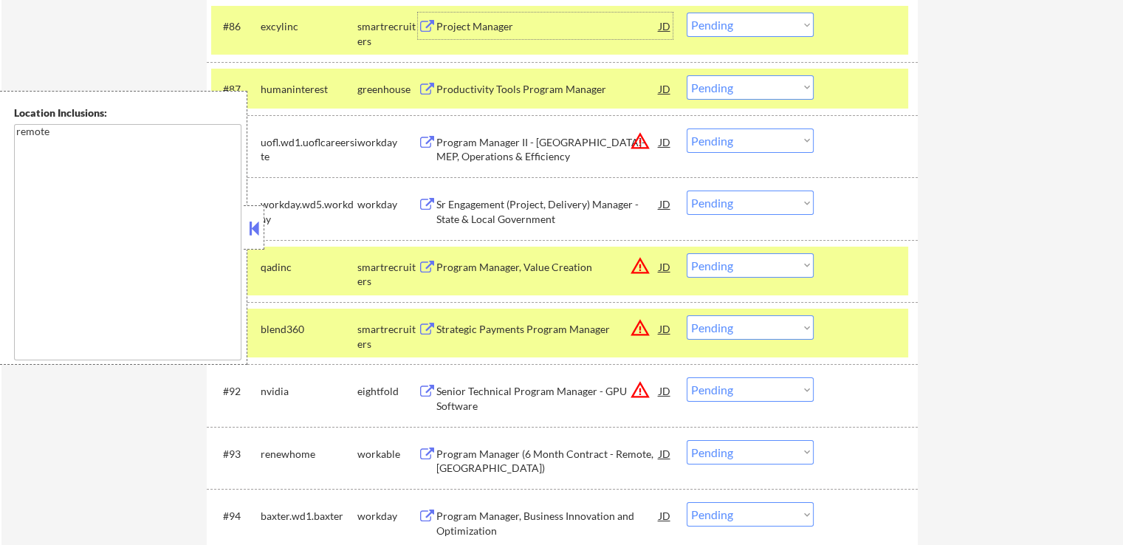
click at [726, 322] on select "Choose an option... Pending Applied Excluded (Questions) Excluded (Expired) Exc…" at bounding box center [750, 327] width 127 height 24
click at [687, 315] on select "Choose an option... Pending Applied Excluded (Questions) Excluded (Expired) Exc…" at bounding box center [750, 327] width 127 height 24
select select ""pending""
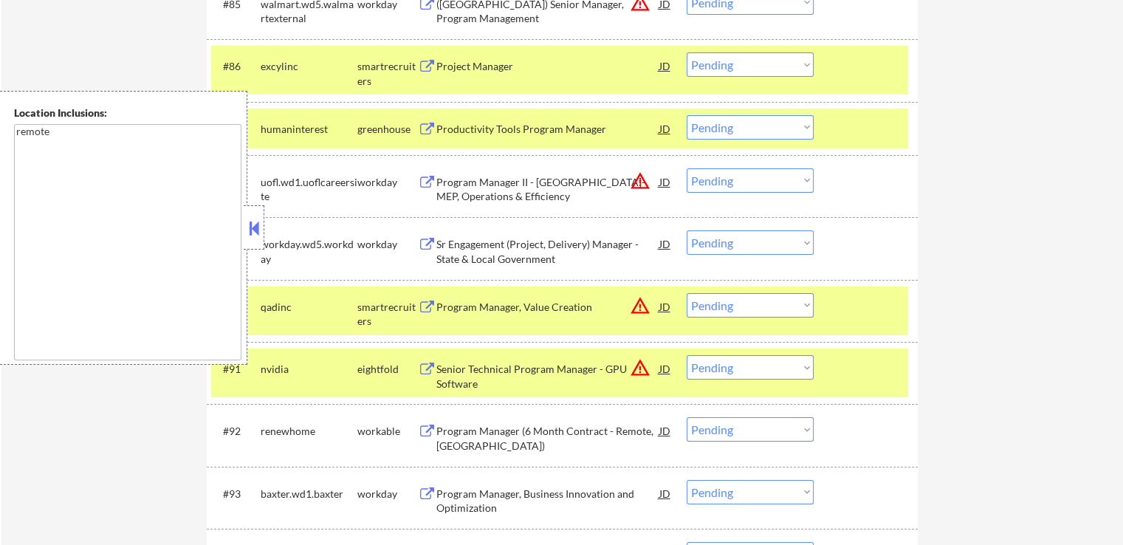
scroll to position [5274, 0]
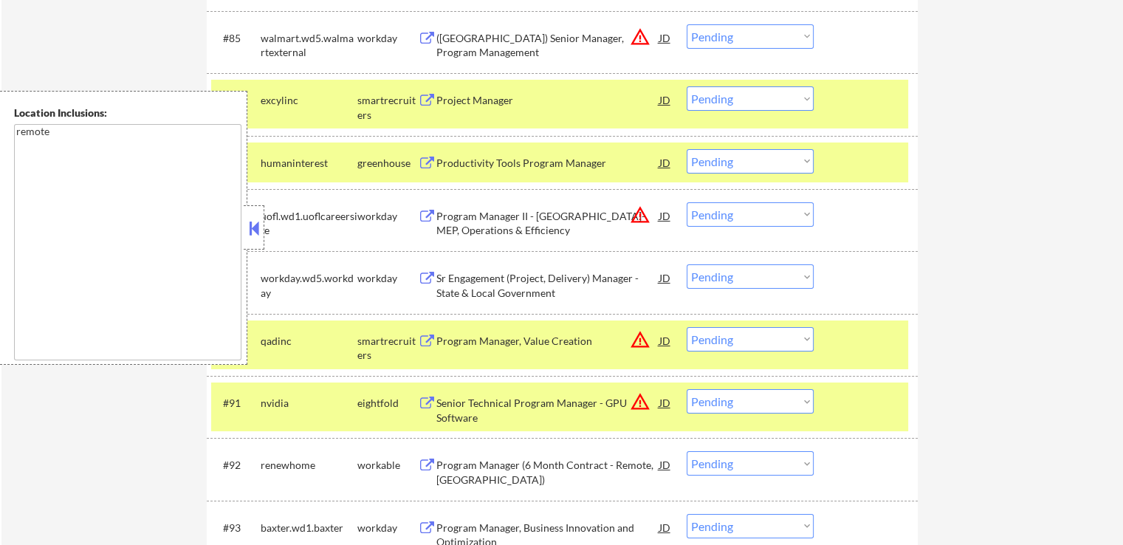
drag, startPoint x: 760, startPoint y: 163, endPoint x: 760, endPoint y: 172, distance: 8.9
click at [760, 163] on select "Choose an option... Pending Applied Excluded (Questions) Excluded (Expired) Exc…" at bounding box center [750, 161] width 127 height 24
click at [687, 149] on select "Choose an option... Pending Applied Excluded (Questions) Excluded (Expired) Exc…" at bounding box center [750, 161] width 127 height 24
select select ""pending""
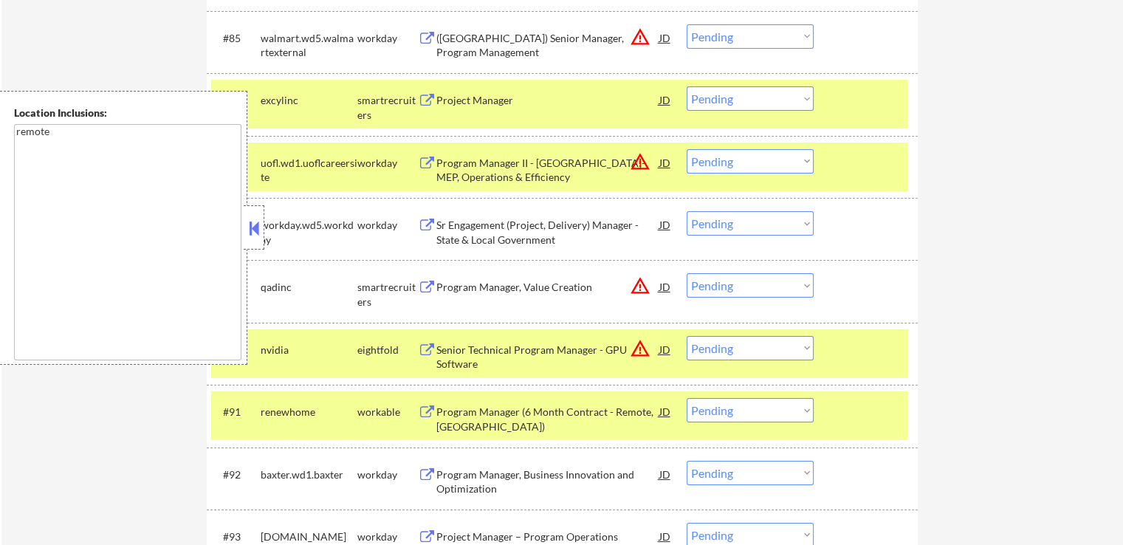
scroll to position [5200, 0]
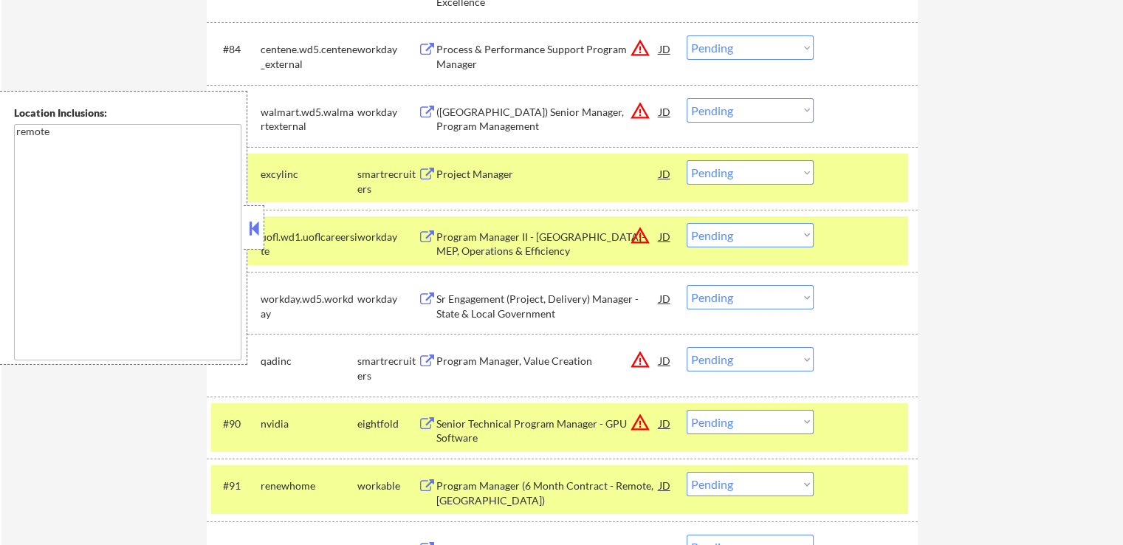
click at [727, 177] on select "Choose an option... Pending Applied Excluded (Questions) Excluded (Expired) Exc…" at bounding box center [750, 172] width 127 height 24
click at [687, 160] on select "Choose an option... Pending Applied Excluded (Questions) Excluded (Expired) Exc…" at bounding box center [750, 172] width 127 height 24
select select ""pending""
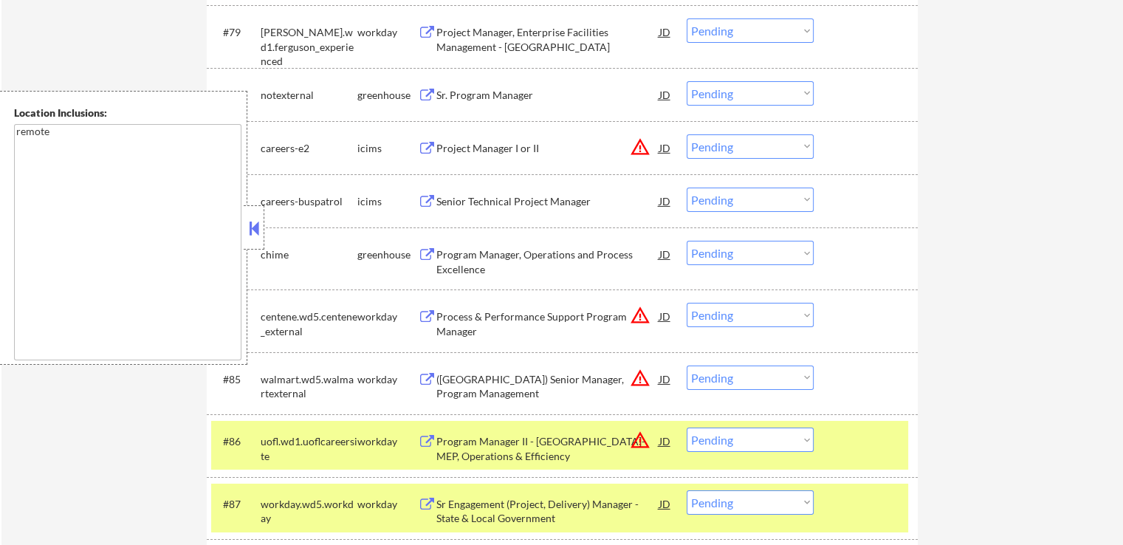
scroll to position [4905, 0]
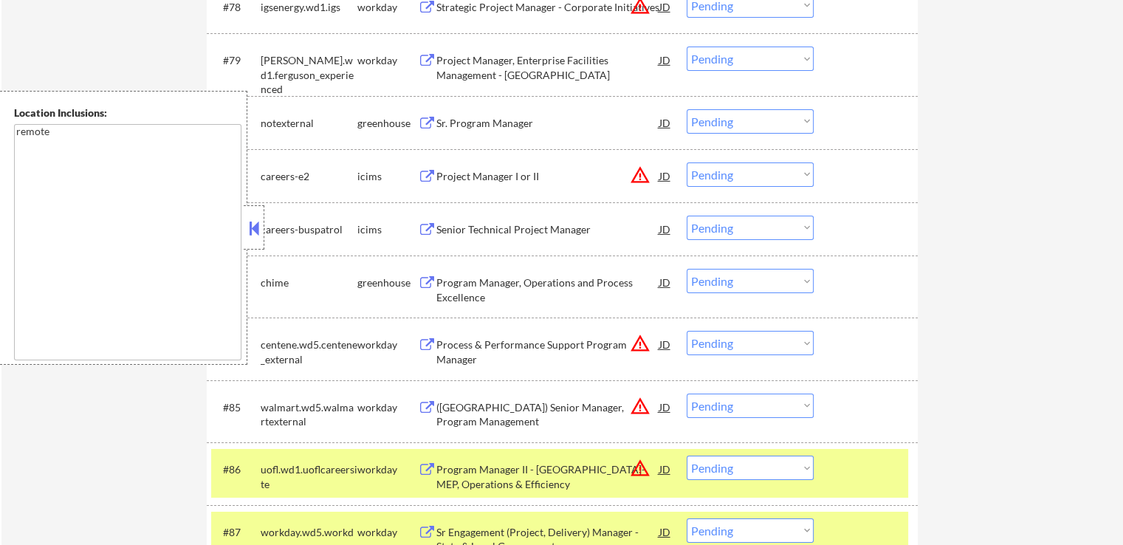
click at [712, 175] on select "Choose an option... Pending Applied Excluded (Questions) Excluded (Expired) Exc…" at bounding box center [750, 174] width 127 height 24
click at [687, 162] on select "Choose an option... Pending Applied Excluded (Questions) Excluded (Expired) Exc…" at bounding box center [750, 174] width 127 height 24
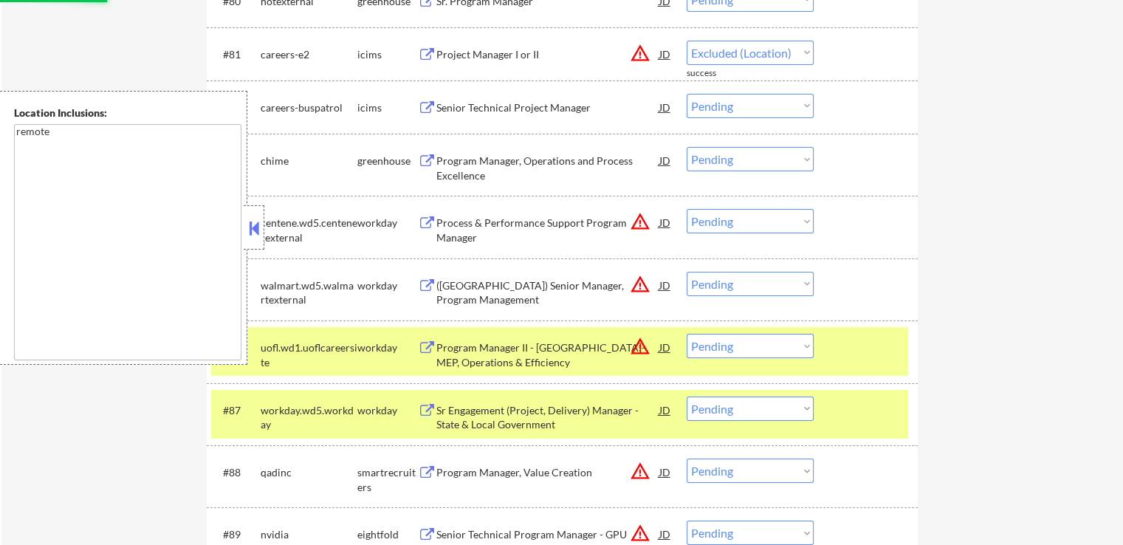
scroll to position [5053, 0]
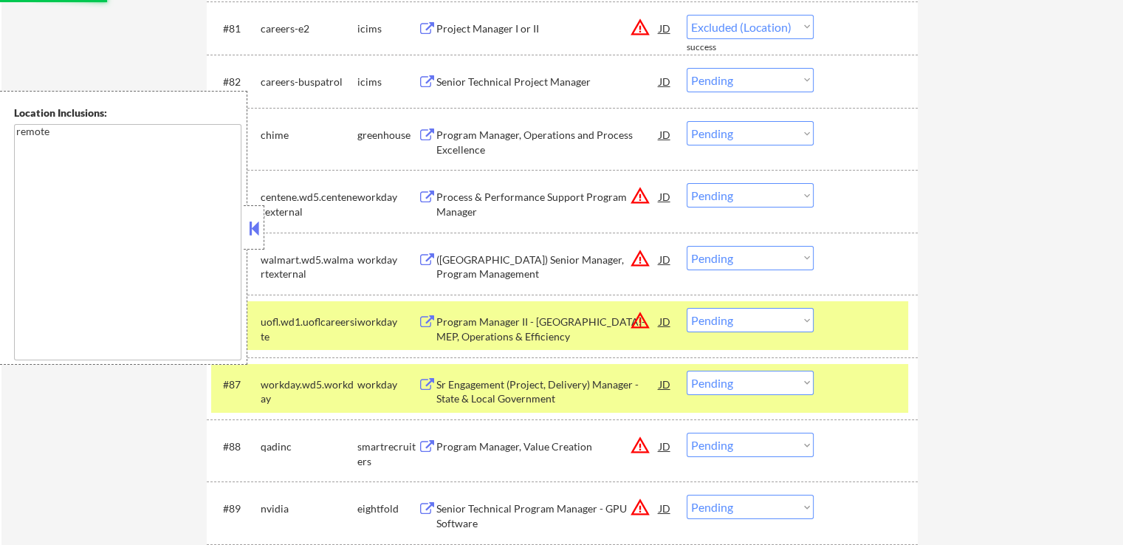
select select ""pending""
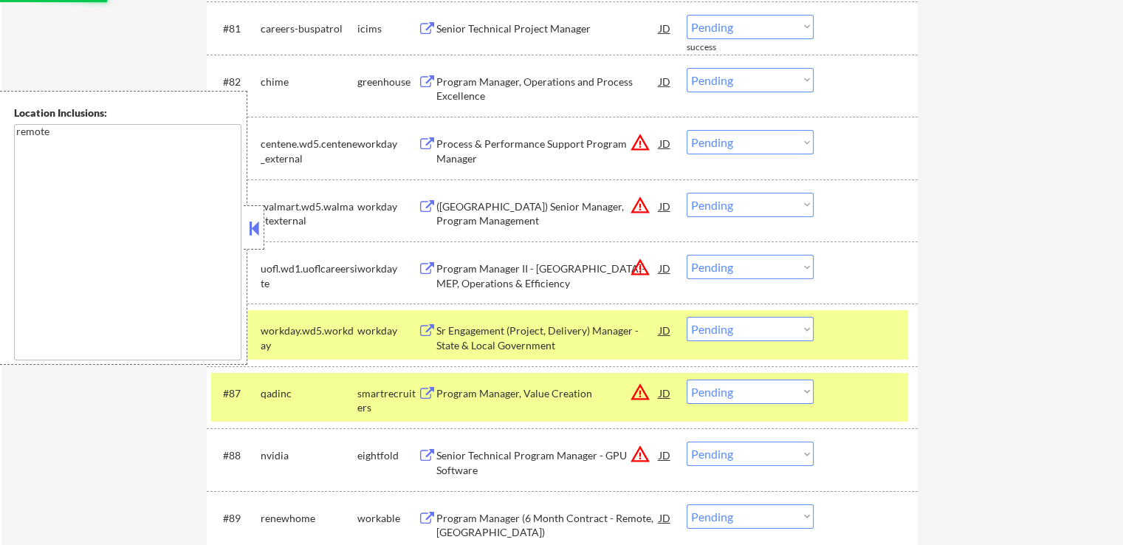
click at [471, 173] on div "#83 centene.wd5.centene_external workday Process & Performance Support Program …" at bounding box center [562, 148] width 711 height 62
click at [451, 97] on div "Program Manager, Operations and Process Excellence" at bounding box center [547, 89] width 223 height 29
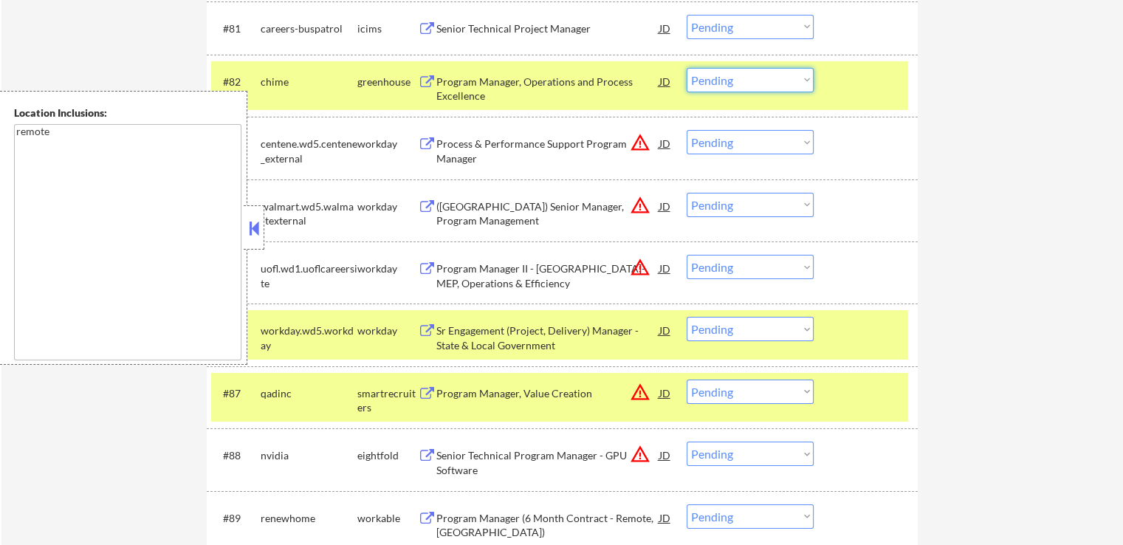
drag, startPoint x: 757, startPoint y: 81, endPoint x: 756, endPoint y: 89, distance: 7.4
click at [756, 80] on select "Choose an option... Pending Applied Excluded (Questions) Excluded (Expired) Exc…" at bounding box center [750, 80] width 127 height 24
click at [687, 68] on select "Choose an option... Pending Applied Excluded (Questions) Excluded (Expired) Exc…" at bounding box center [750, 80] width 127 height 24
select select ""pending""
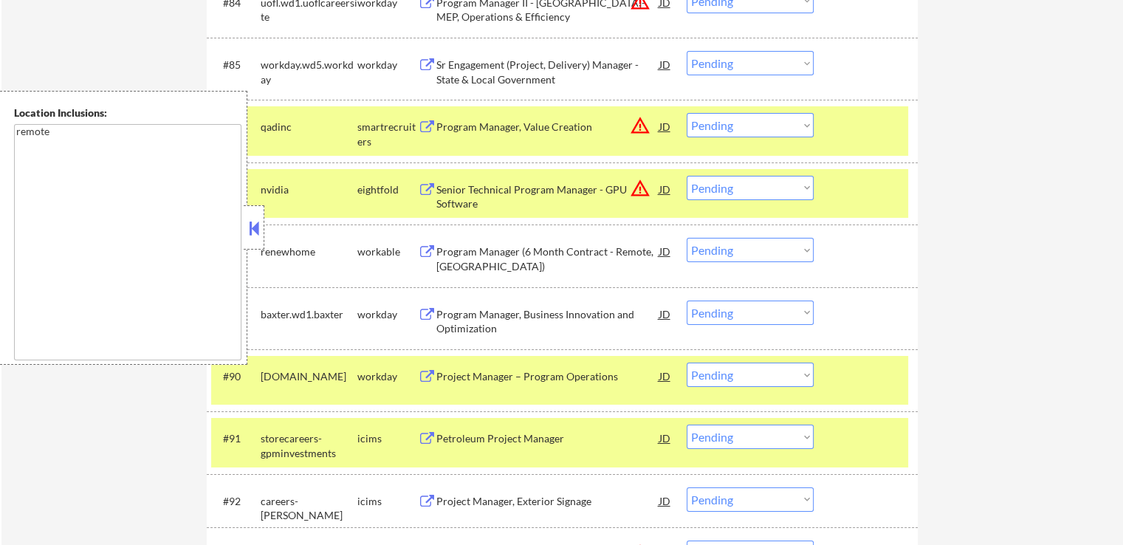
scroll to position [5259, 0]
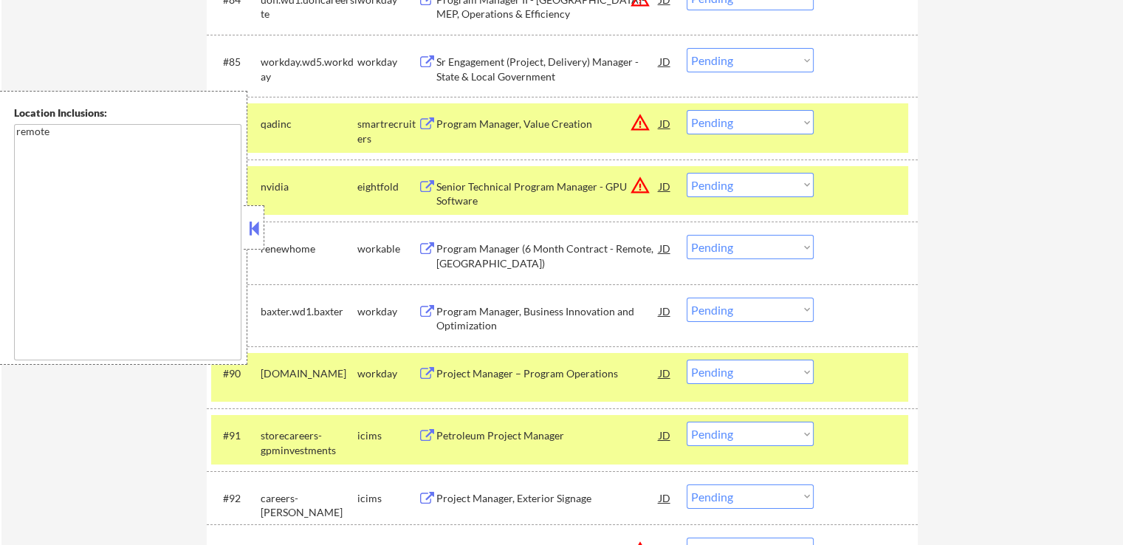
click at [478, 124] on div "Program Manager, Value Creation" at bounding box center [547, 124] width 223 height 15
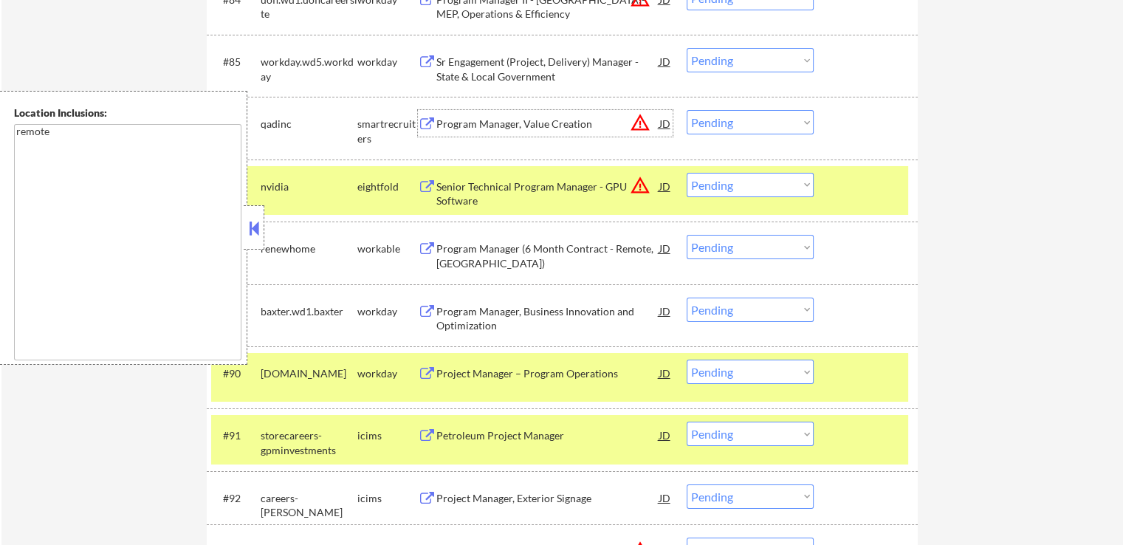
click at [712, 128] on select "Choose an option... Pending Applied Excluded (Questions) Excluded (Expired) Exc…" at bounding box center [750, 122] width 127 height 24
click at [687, 111] on select "Choose an option... Pending Applied Excluded (Questions) Excluded (Expired) Exc…" at bounding box center [750, 122] width 127 height 24
click at [467, 241] on div "Program Manager (6 Month Contract - Remote, US)" at bounding box center [547, 252] width 223 height 35
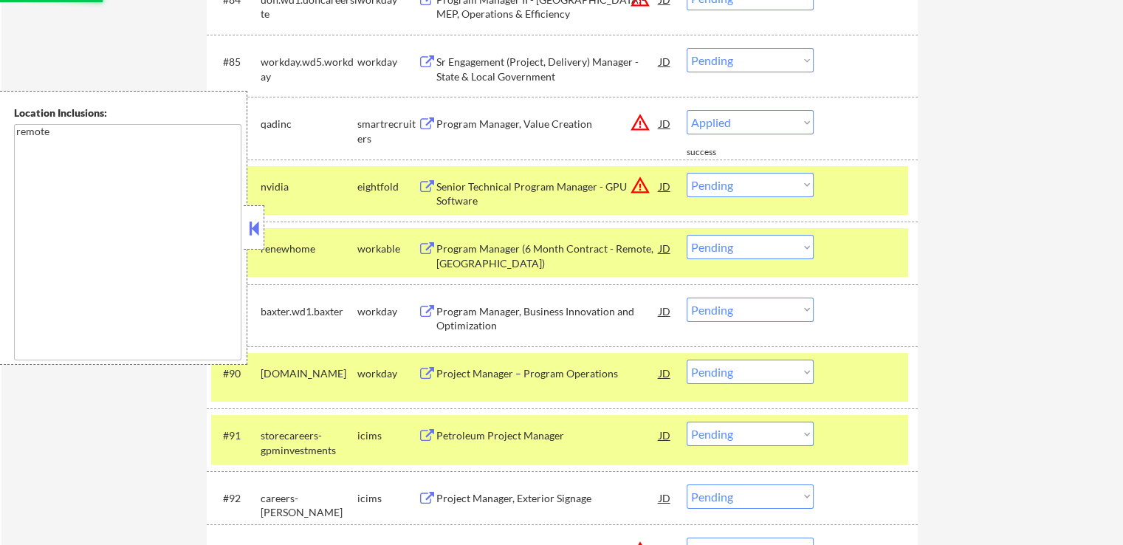
select select ""pending""
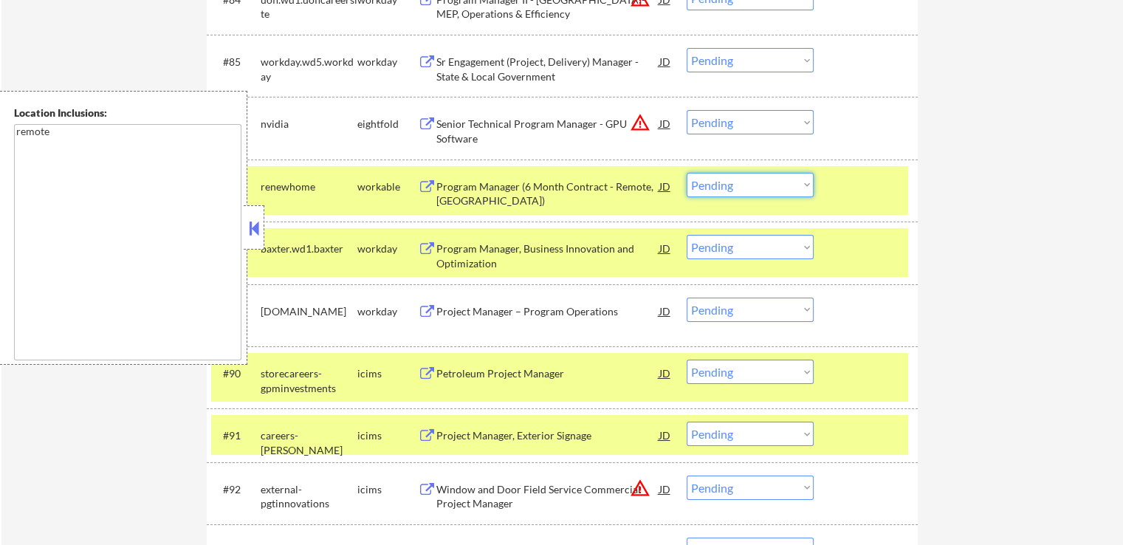
click at [757, 190] on select "Choose an option... Pending Applied Excluded (Questions) Excluded (Expired) Exc…" at bounding box center [750, 185] width 127 height 24
click at [687, 173] on select "Choose an option... Pending Applied Excluded (Questions) Excluded (Expired) Exc…" at bounding box center [750, 185] width 127 height 24
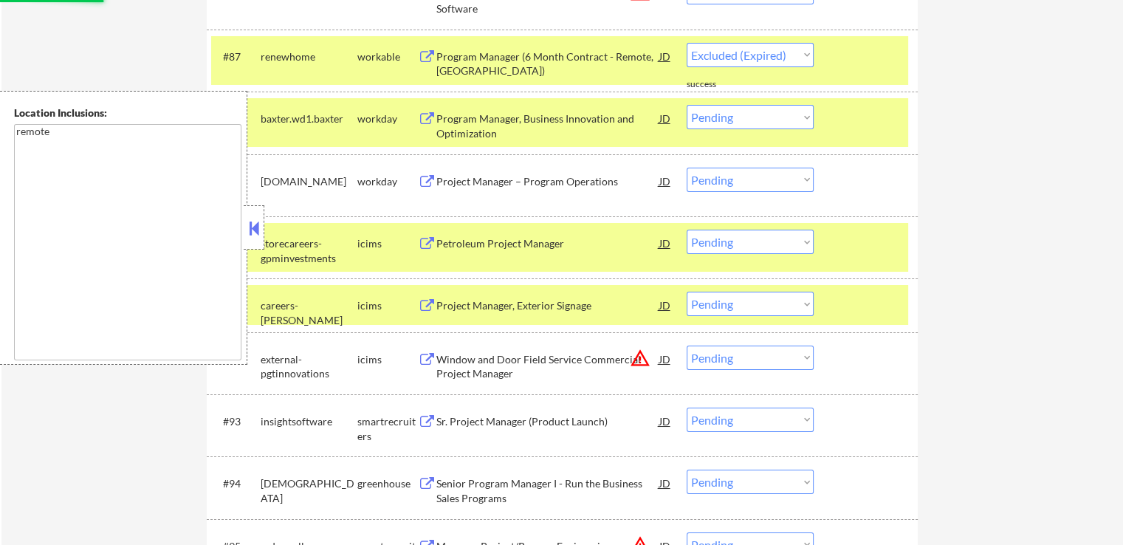
select select ""pending""
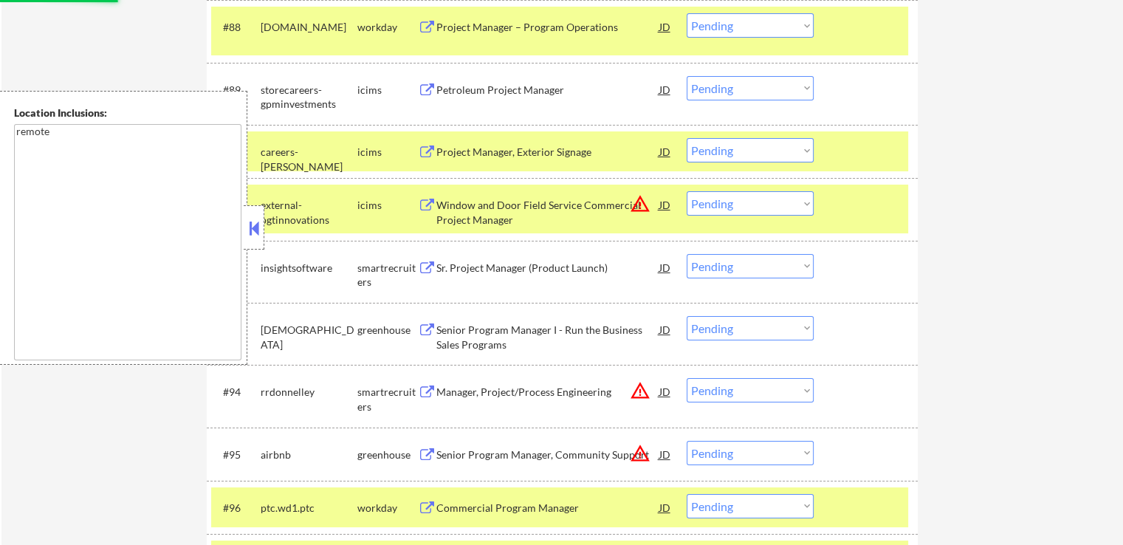
click at [763, 207] on select "Choose an option... Pending Applied Excluded (Questions) Excluded (Expired) Exc…" at bounding box center [750, 203] width 127 height 24
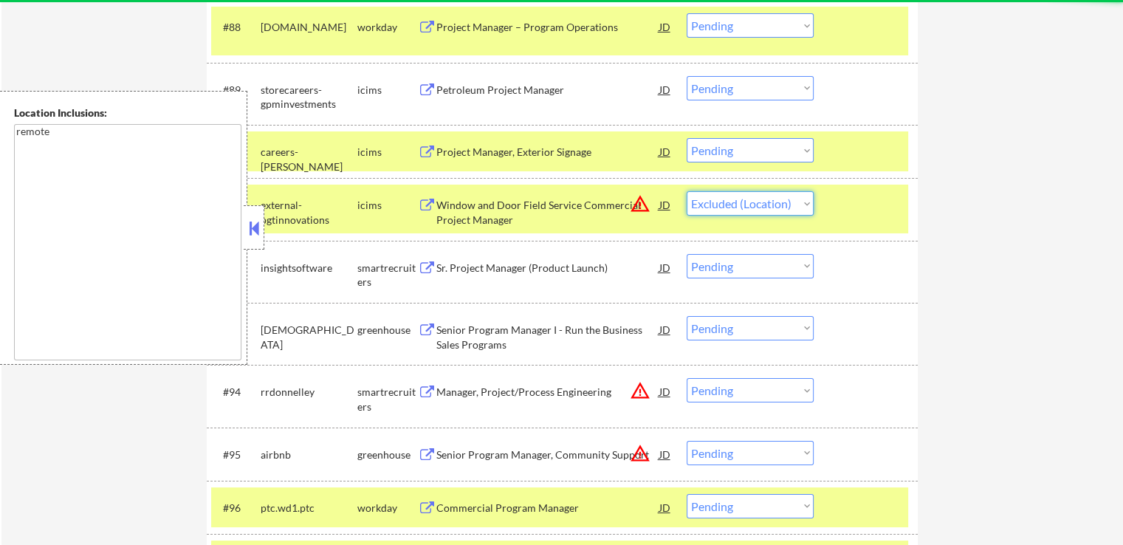
click at [687, 192] on select "Choose an option... Pending Applied Excluded (Questions) Excluded (Expired) Exc…" at bounding box center [750, 203] width 127 height 24
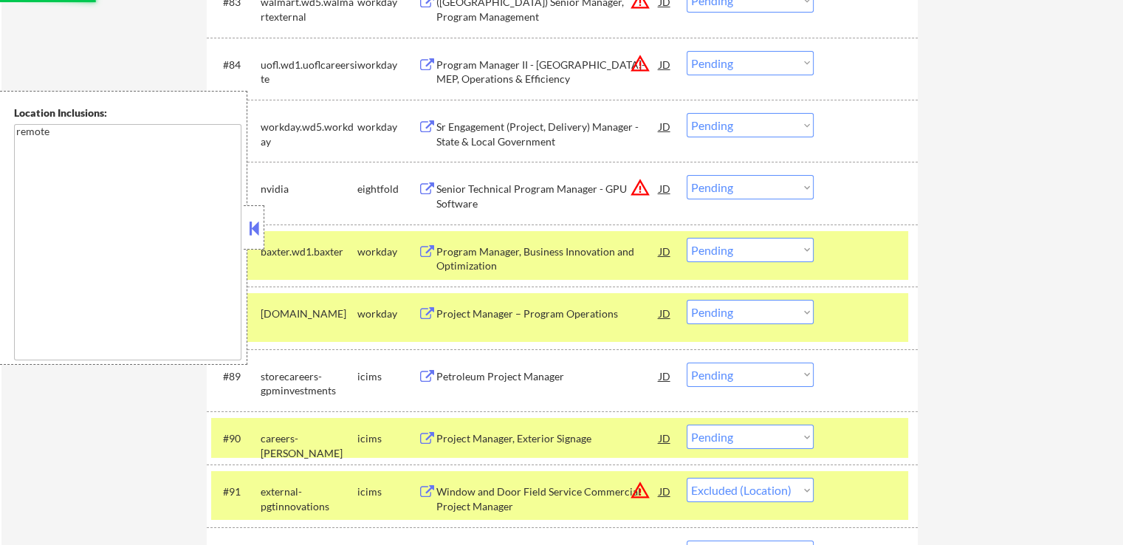
scroll to position [5185, 0]
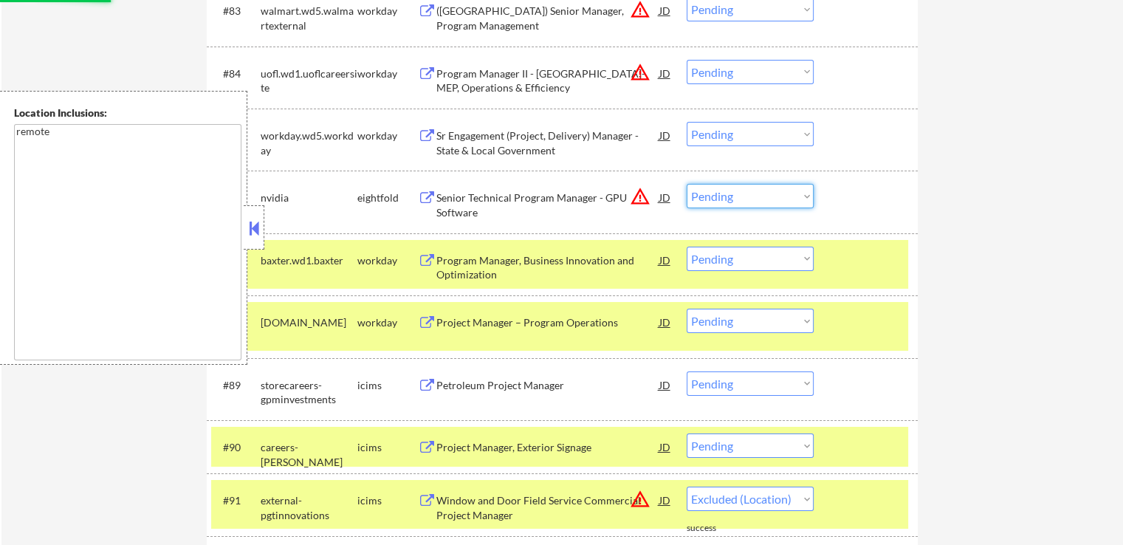
click at [746, 200] on select "Choose an option... Pending Applied Excluded (Questions) Excluded (Expired) Exc…" at bounding box center [750, 196] width 127 height 24
select select ""pending""
click at [687, 185] on select "Choose an option... Pending Applied Excluded (Questions) Excluded (Expired) Exc…" at bounding box center [750, 196] width 127 height 24
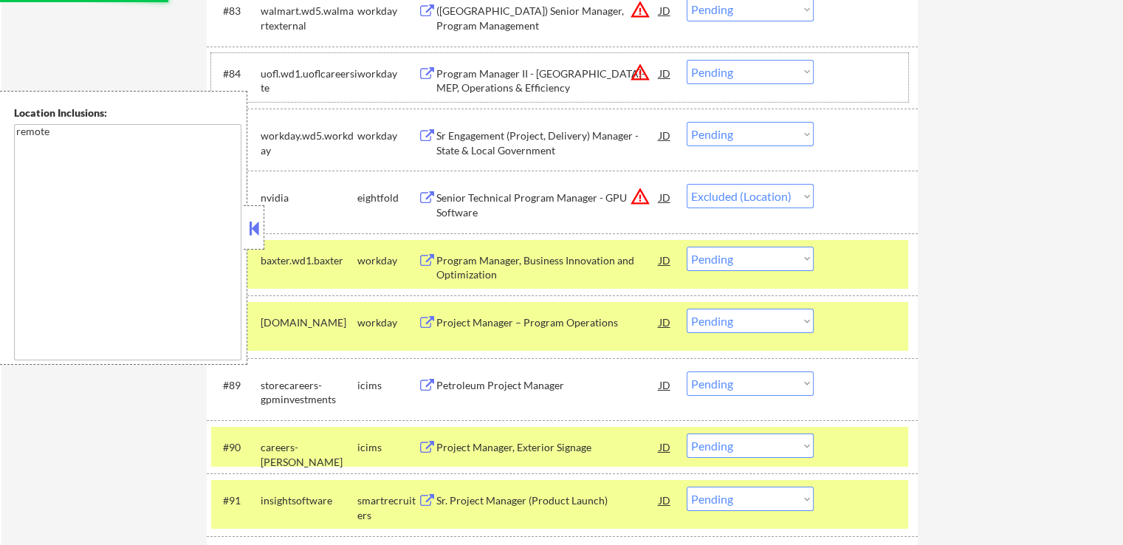
click at [729, 86] on div "#84 uofl.wd1.uoflcareersite workday Program Manager II - KY-MEP, Operations & E…" at bounding box center [559, 77] width 697 height 49
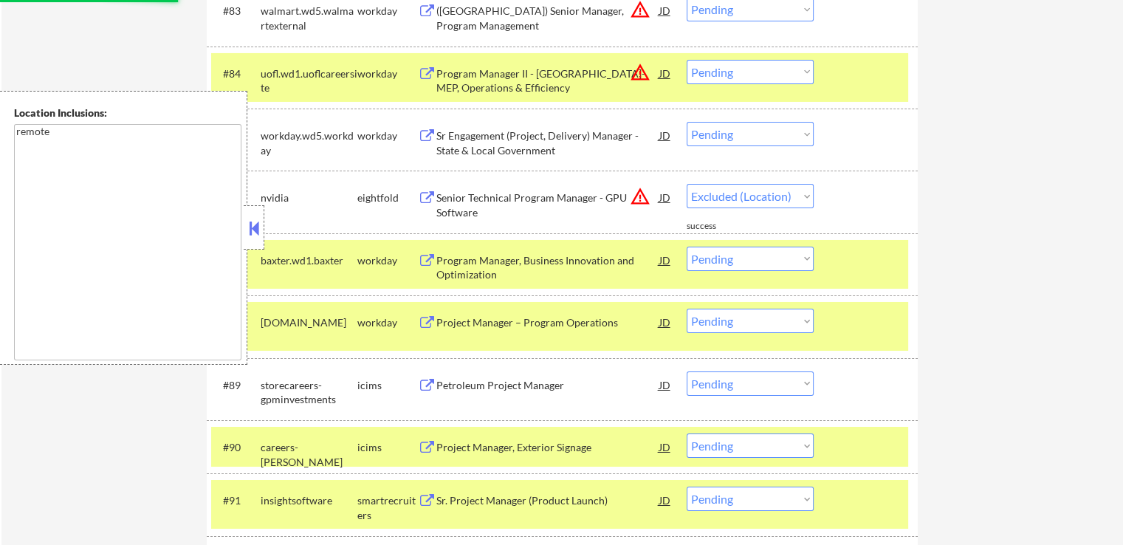
select select ""pending""
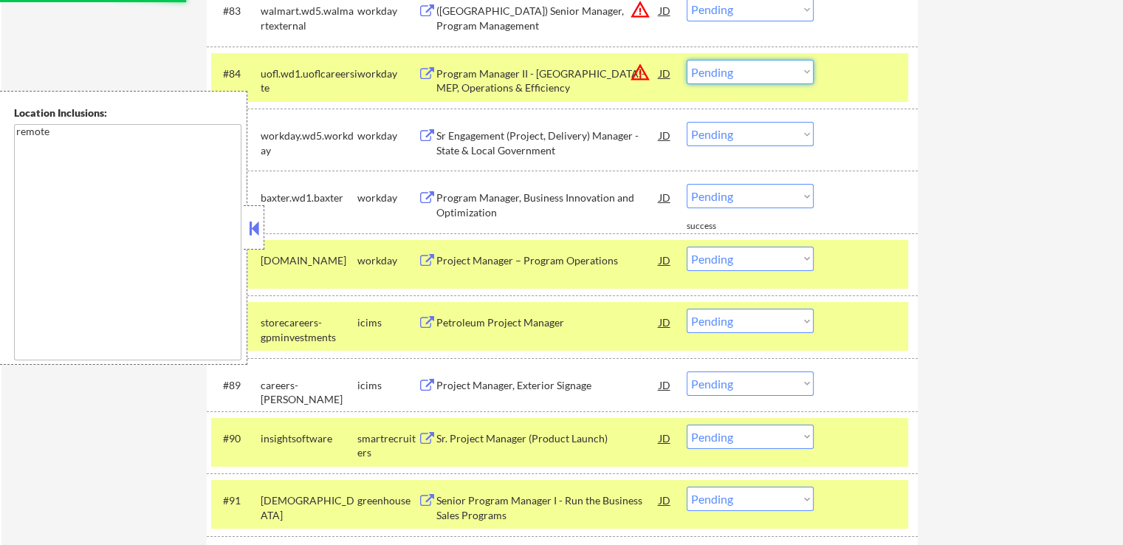
click at [759, 62] on select "Choose an option... Pending Applied Excluded (Questions) Excluded (Expired) Exc…" at bounding box center [750, 72] width 127 height 24
click at [687, 60] on select "Choose an option... Pending Applied Excluded (Questions) Excluded (Expired) Exc…" at bounding box center [750, 72] width 127 height 24
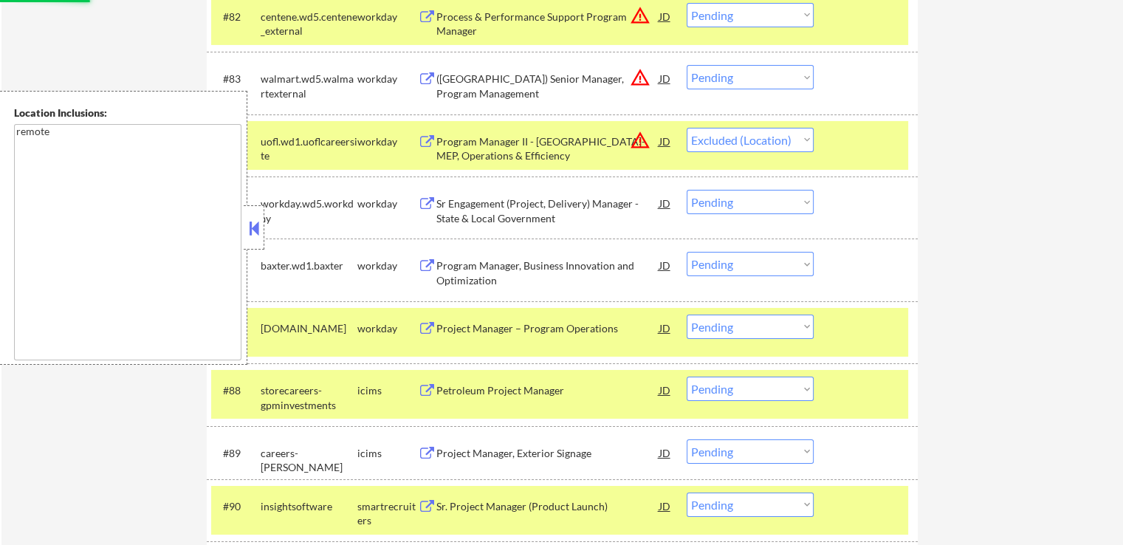
scroll to position [5038, 0]
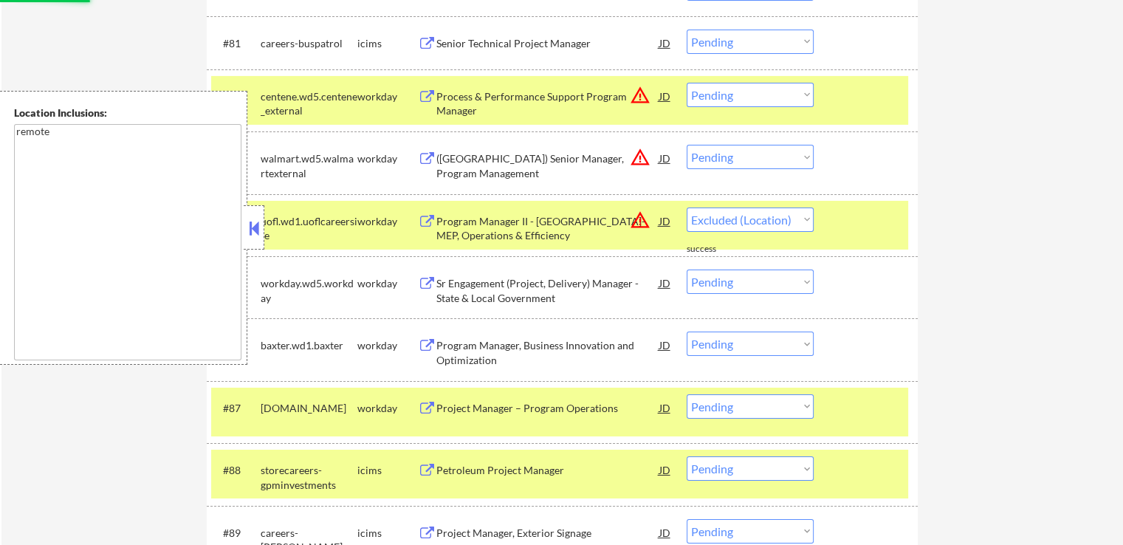
select select ""pending""
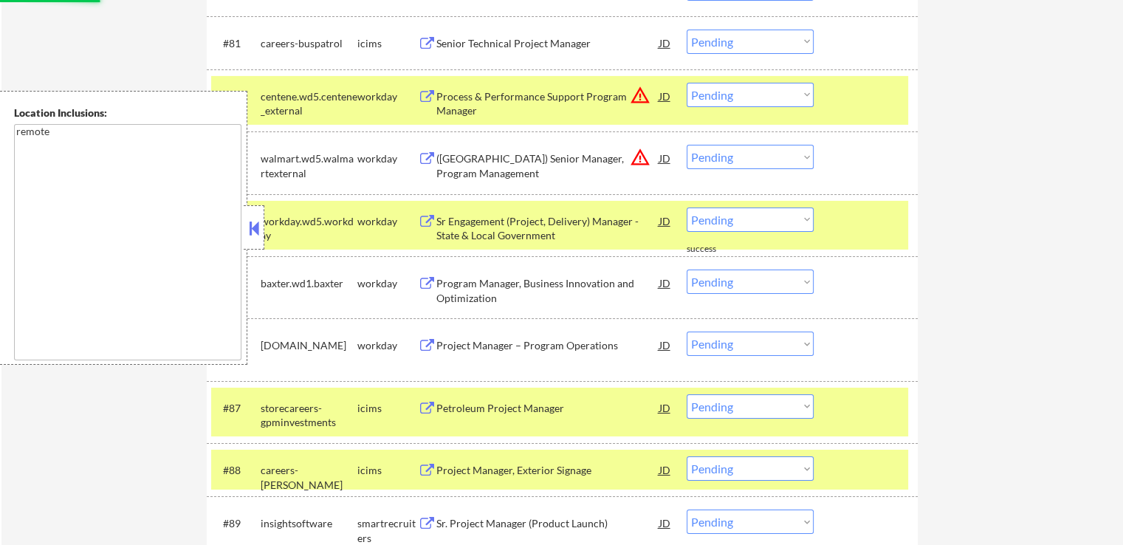
click at [743, 154] on select "Choose an option... Pending Applied Excluded (Questions) Excluded (Expired) Exc…" at bounding box center [750, 157] width 127 height 24
click at [687, 145] on select "Choose an option... Pending Applied Excluded (Questions) Excluded (Expired) Exc…" at bounding box center [750, 157] width 127 height 24
select select ""pending""
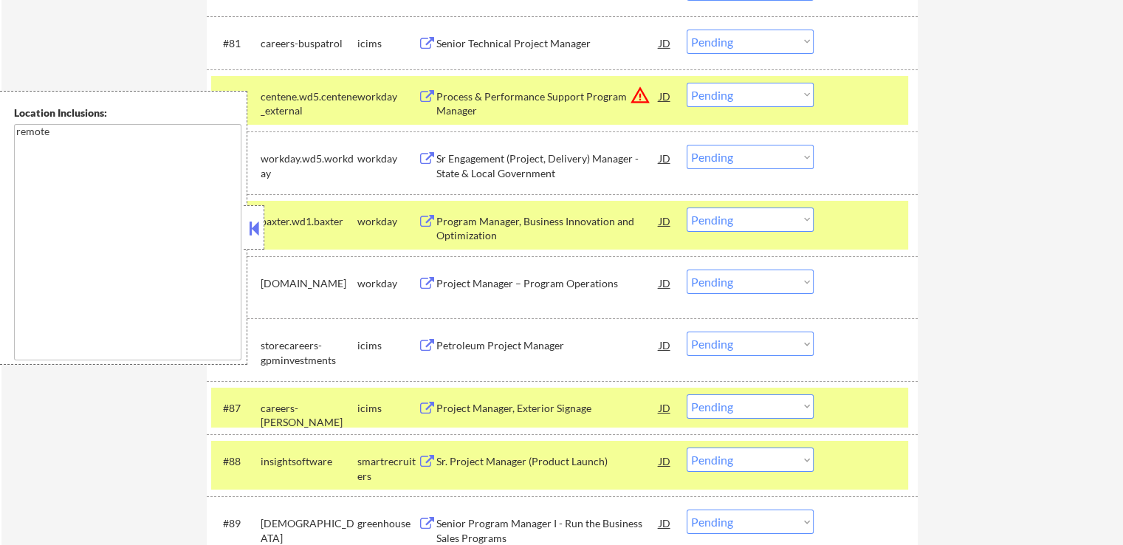
click at [774, 108] on div "#82 centene.wd5.centene_external workday Process & Performance Support Program …" at bounding box center [559, 100] width 697 height 49
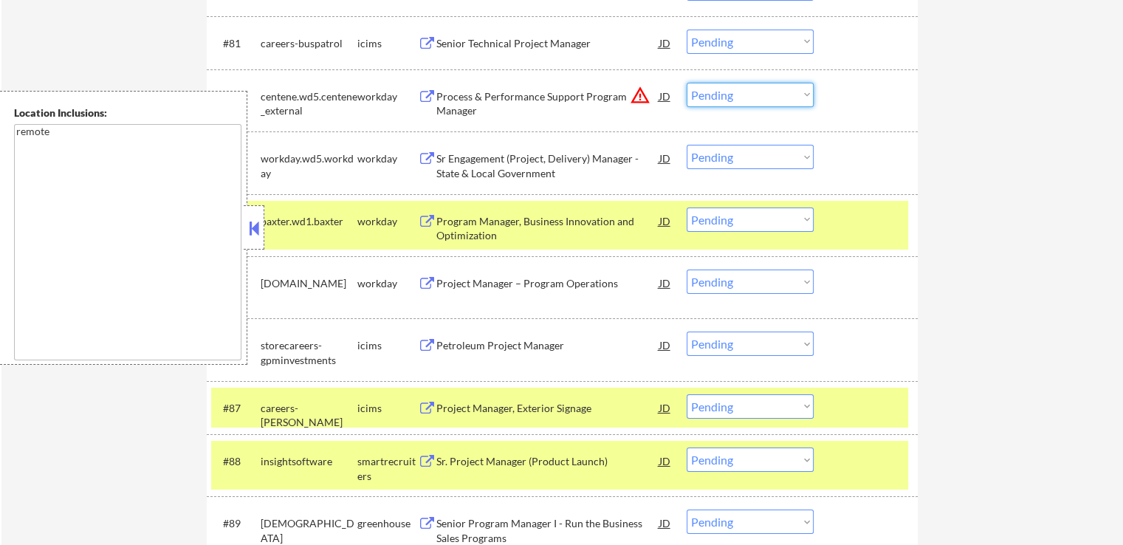
click at [765, 100] on select "Choose an option... Pending Applied Excluded (Questions) Excluded (Expired) Exc…" at bounding box center [750, 95] width 127 height 24
click at [687, 83] on select "Choose an option... Pending Applied Excluded (Questions) Excluded (Expired) Exc…" at bounding box center [750, 95] width 127 height 24
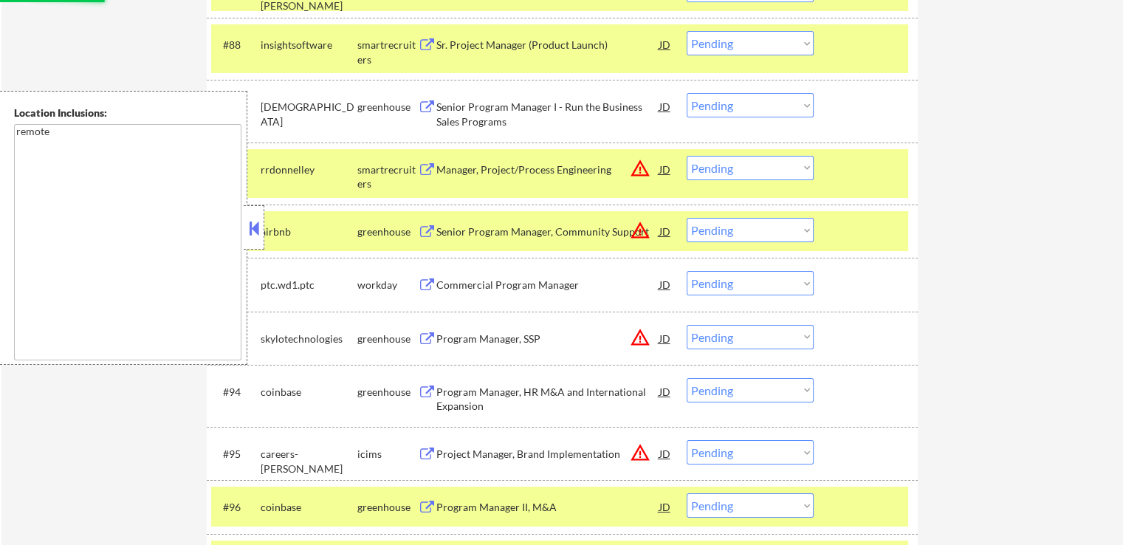
select select ""pending""
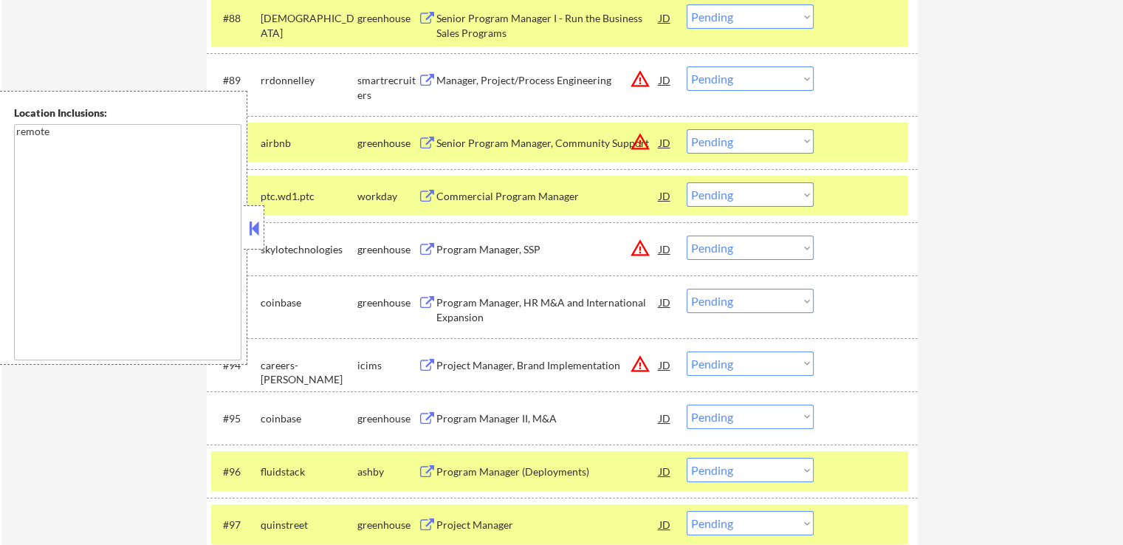
click at [555, 144] on div "Senior Program Manager, Community Support" at bounding box center [547, 143] width 223 height 15
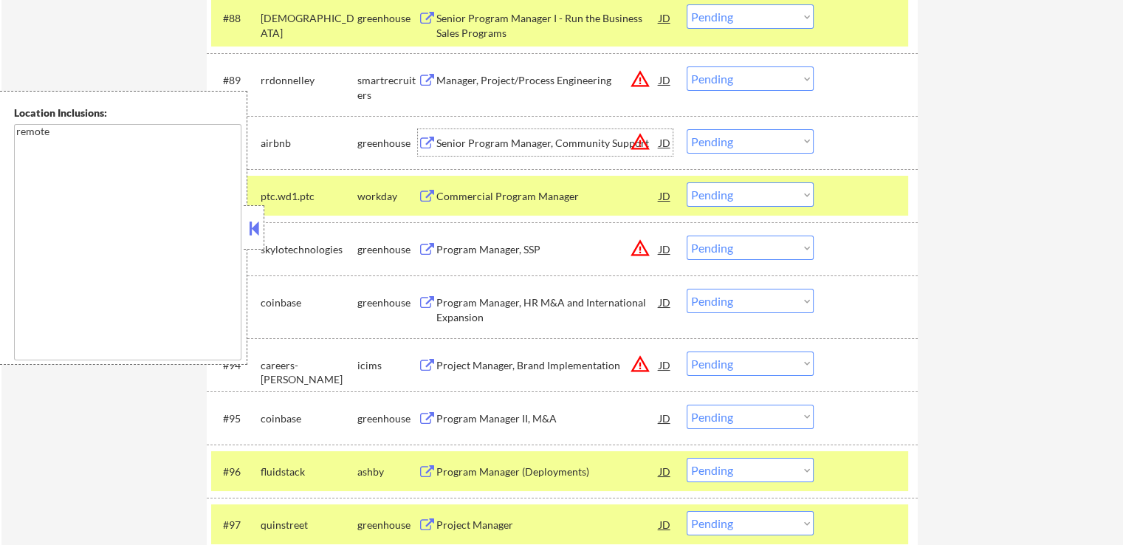
click at [746, 142] on select "Choose an option... Pending Applied Excluded (Questions) Excluded (Expired) Exc…" at bounding box center [750, 141] width 127 height 24
click at [687, 129] on select "Choose an option... Pending Applied Excluded (Questions) Excluded (Expired) Exc…" at bounding box center [750, 141] width 127 height 24
select select ""pending""
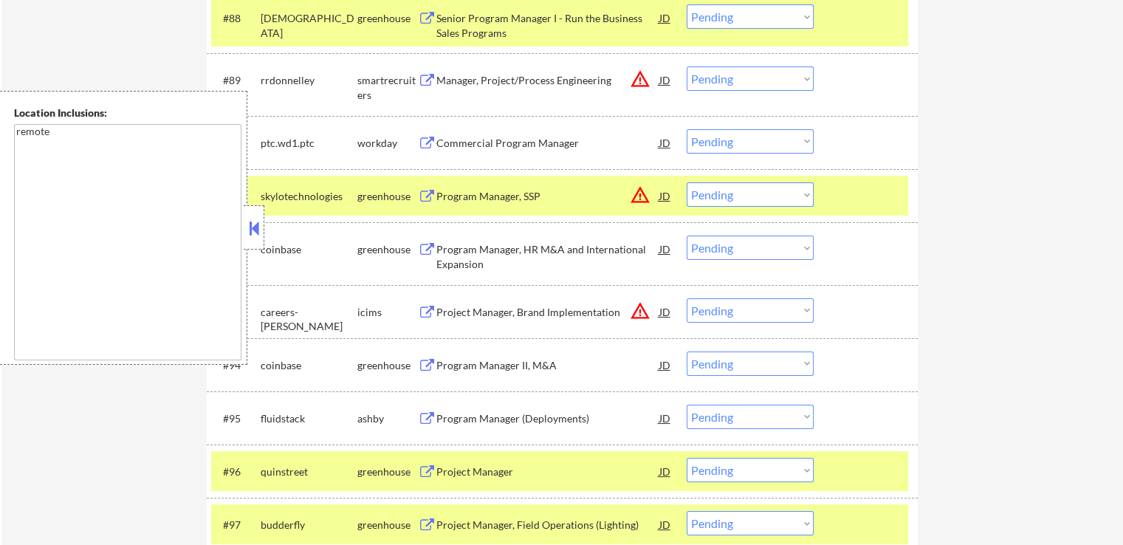
click at [493, 199] on div "Program Manager, SSP" at bounding box center [547, 196] width 223 height 15
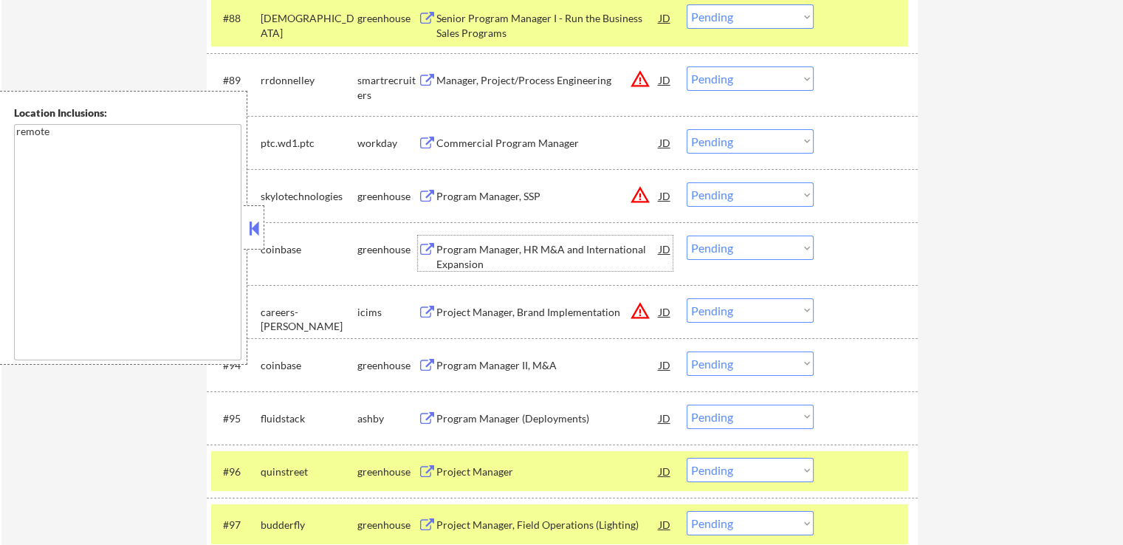
click at [478, 245] on div "Program Manager, HR M&A and International Expansion" at bounding box center [547, 256] width 223 height 29
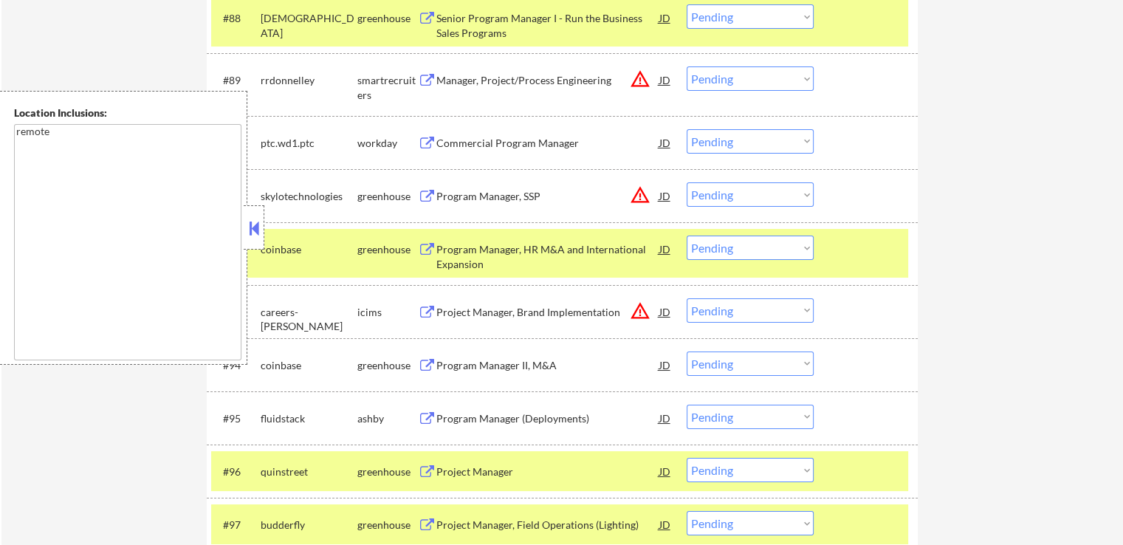
click at [477, 83] on div "Manager, Project/Process Engineering" at bounding box center [547, 80] width 223 height 15
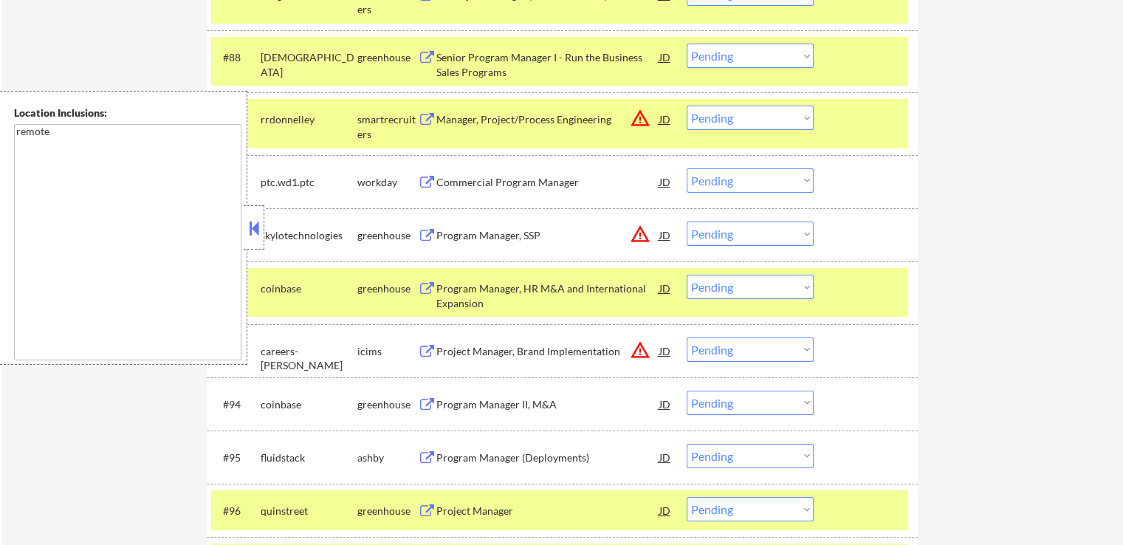
scroll to position [5407, 0]
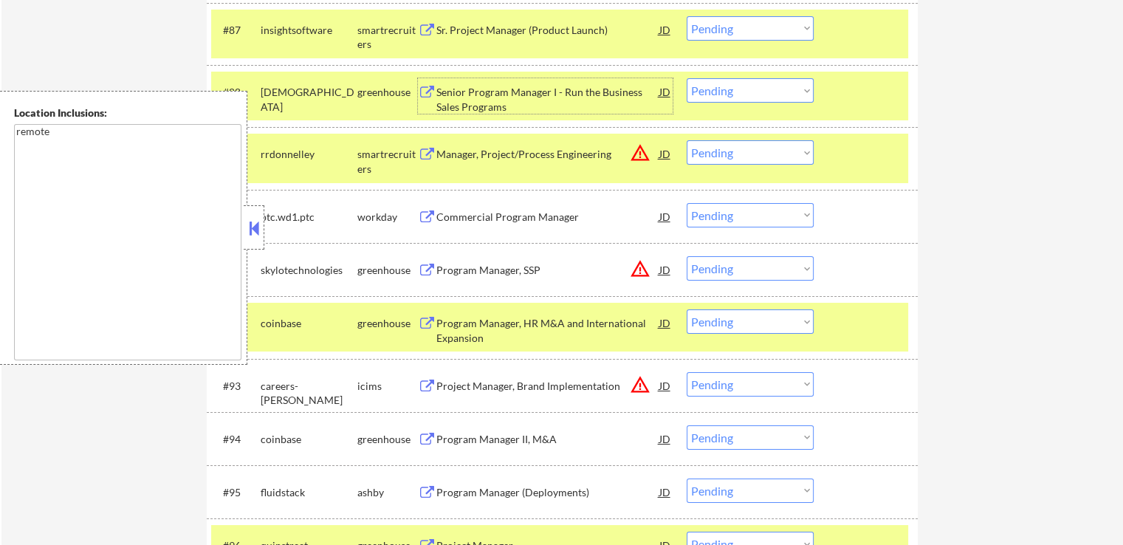
click at [489, 97] on div "Senior Program Manager I - Run the Business Sales Programs" at bounding box center [547, 99] width 223 height 29
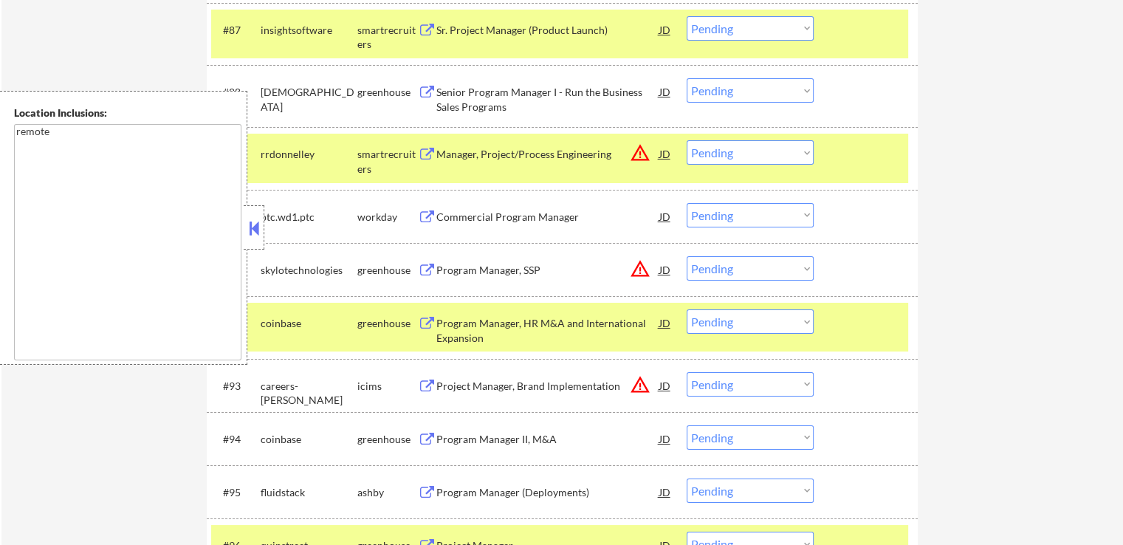
click at [460, 39] on div "Sr. Project Manager (Product Launch)" at bounding box center [547, 29] width 223 height 27
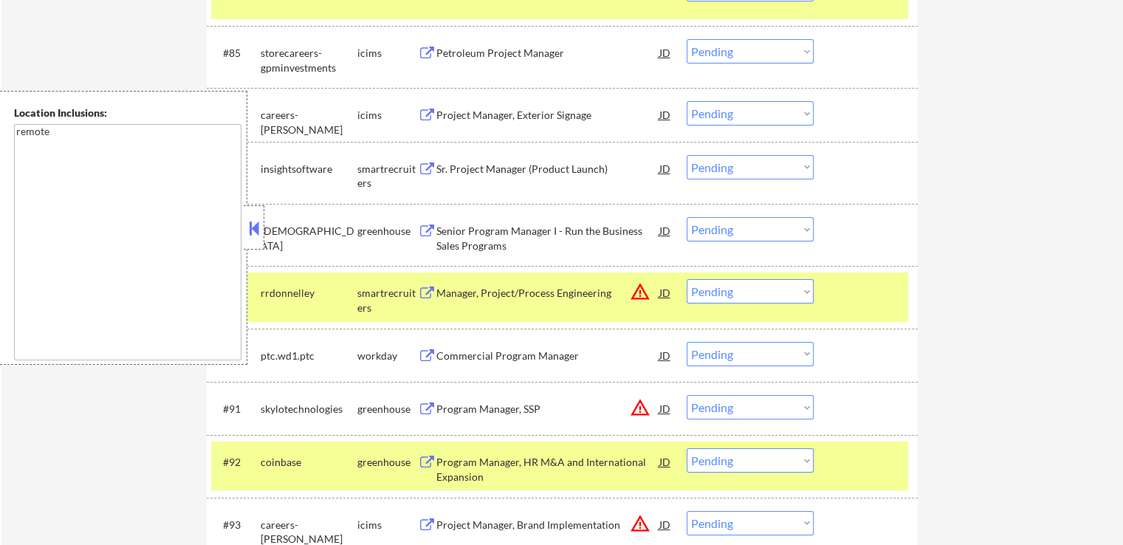
scroll to position [5259, 0]
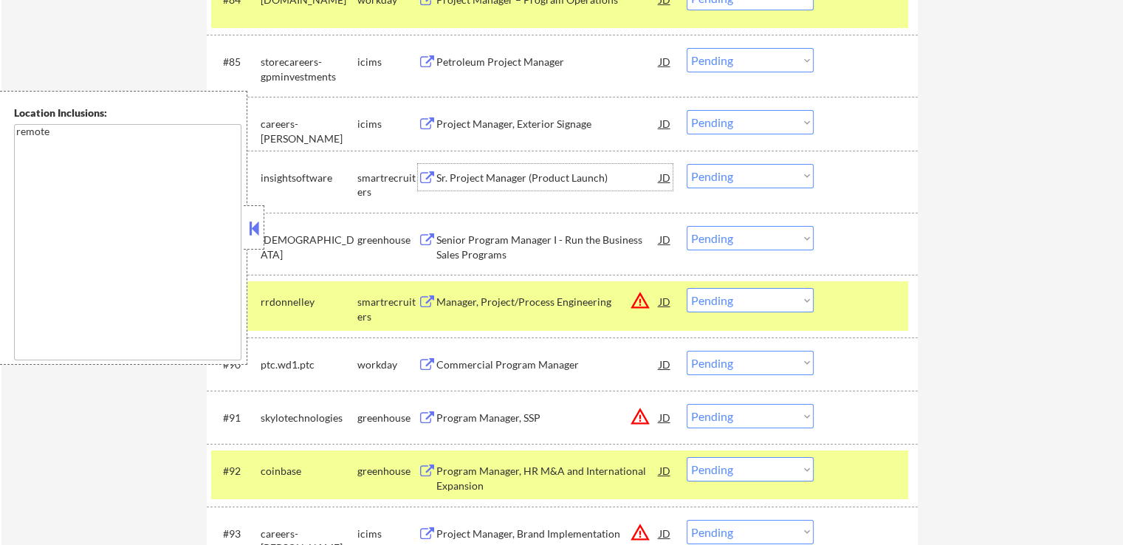
click at [745, 305] on select "Choose an option... Pending Applied Excluded (Questions) Excluded (Expired) Exc…" at bounding box center [750, 300] width 127 height 24
click at [687, 289] on select "Choose an option... Pending Applied Excluded (Questions) Excluded (Expired) Exc…" at bounding box center [750, 300] width 127 height 24
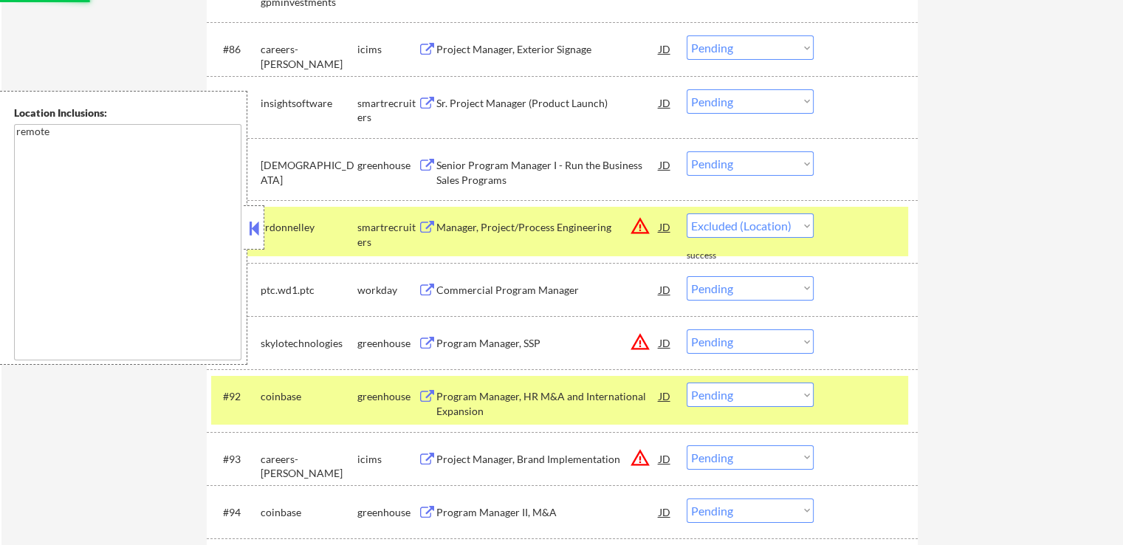
select select ""pending""
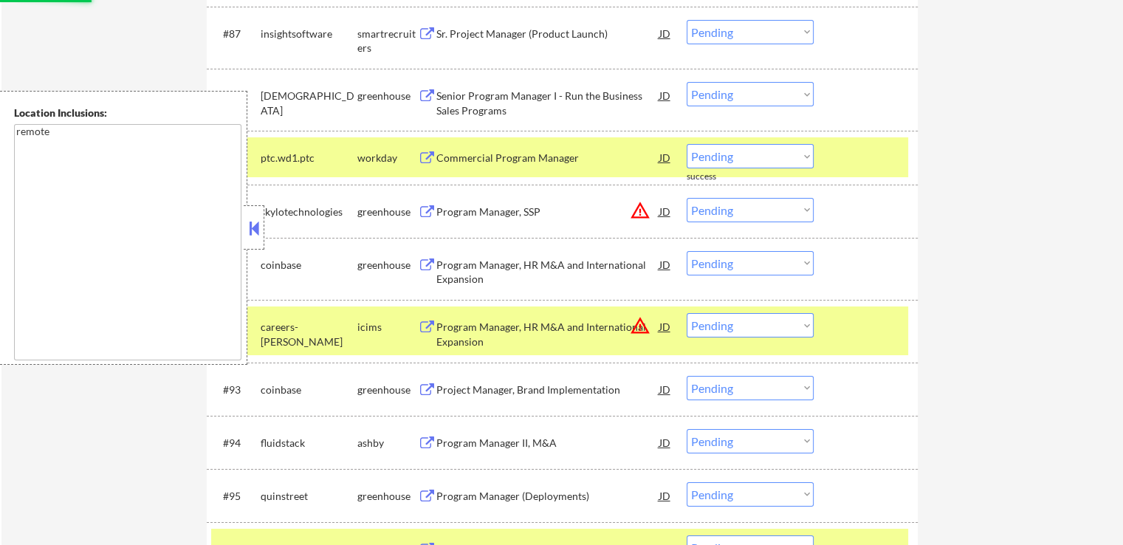
scroll to position [5407, 0]
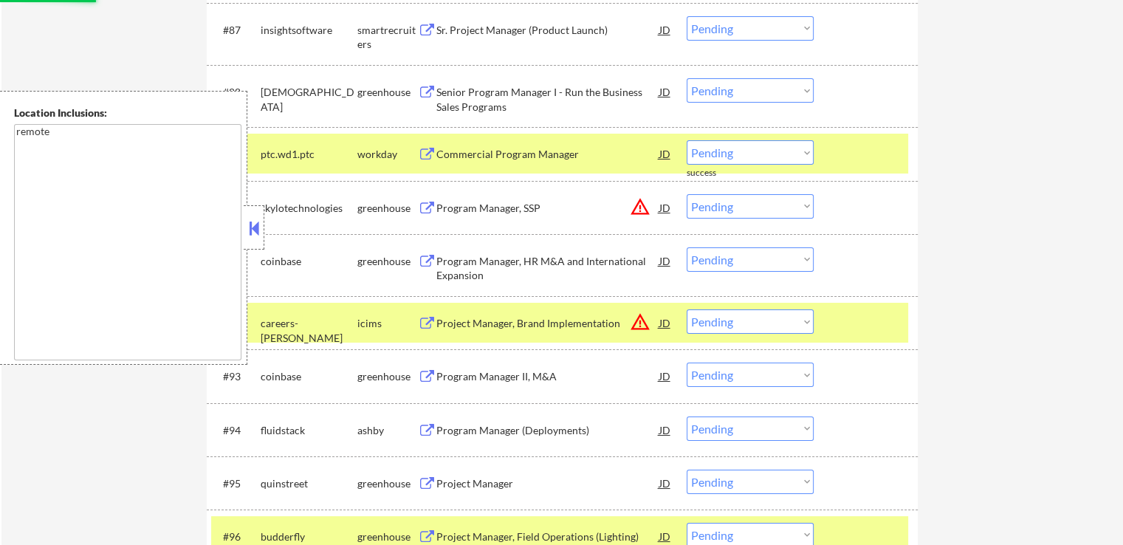
click at [724, 210] on select "Choose an option... Pending Applied Excluded (Questions) Excluded (Expired) Exc…" at bounding box center [750, 206] width 127 height 24
click at [687, 194] on select "Choose an option... Pending Applied Excluded (Questions) Excluded (Expired) Exc…" at bounding box center [750, 206] width 127 height 24
click at [752, 334] on div "#92 careers-stratus icims Project Manager, Brand Implementation JD warning_ambe…" at bounding box center [559, 323] width 697 height 40
select select ""pending""
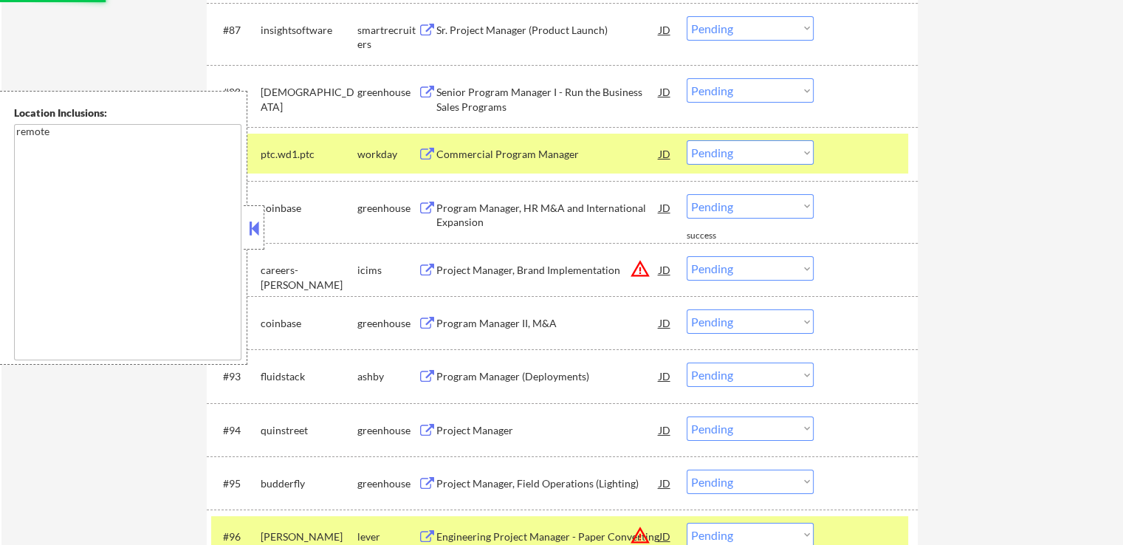
click at [749, 269] on select "Choose an option... Pending Applied Excluded (Questions) Excluded (Expired) Exc…" at bounding box center [750, 268] width 127 height 24
click at [687, 256] on select "Choose an option... Pending Applied Excluded (Questions) Excluded (Expired) Exc…" at bounding box center [750, 268] width 127 height 24
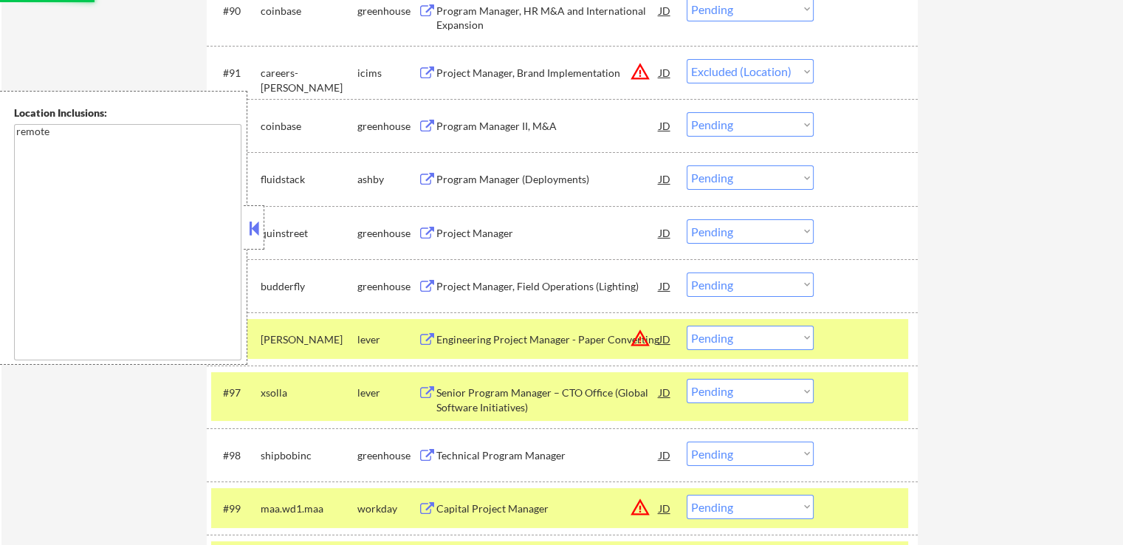
scroll to position [5628, 0]
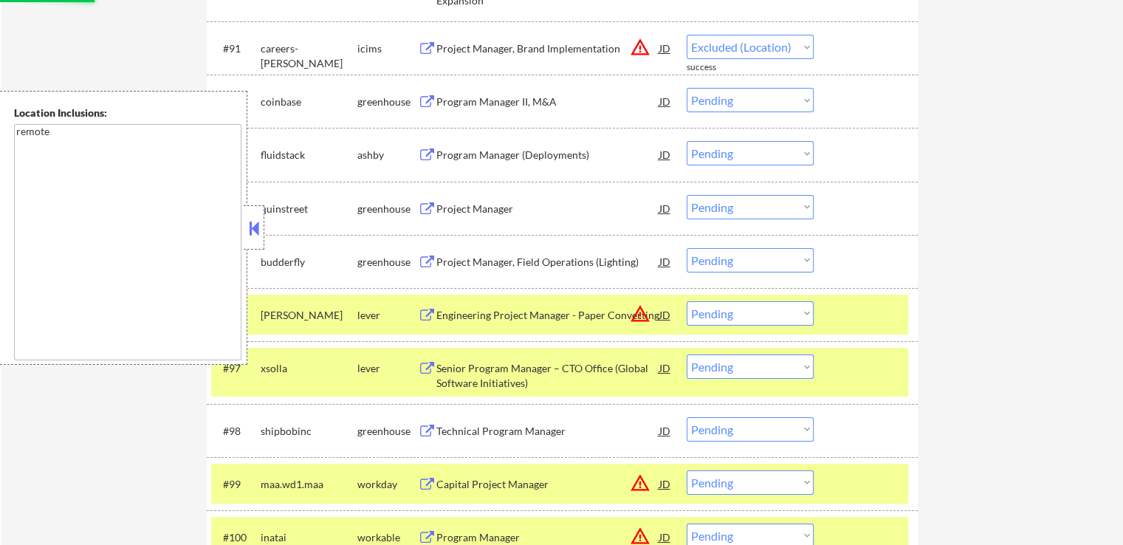
select select ""pending""
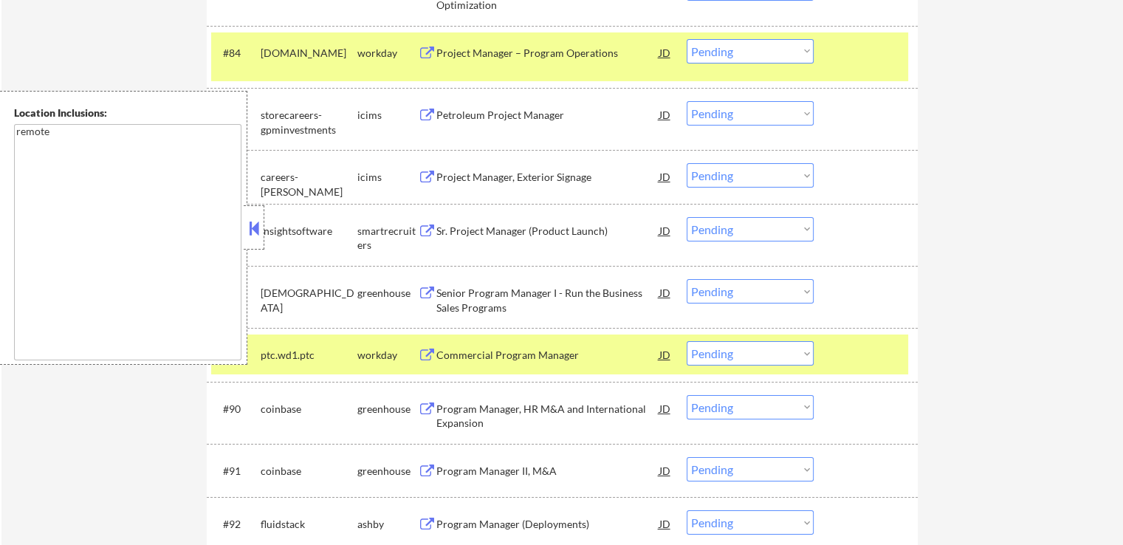
scroll to position [5259, 0]
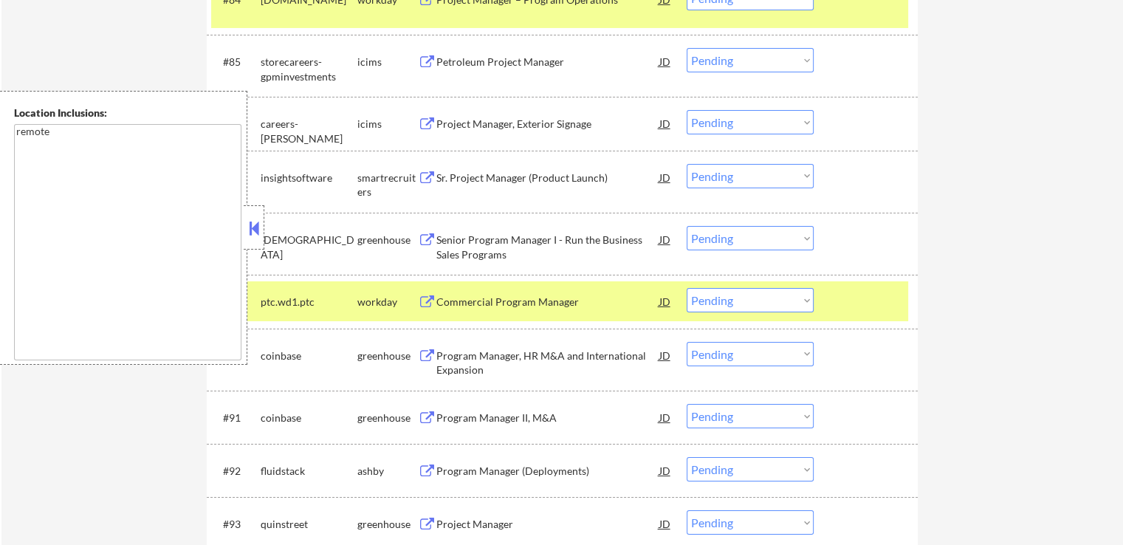
click at [726, 184] on select "Choose an option... Pending Applied Excluded (Questions) Excluded (Expired) Exc…" at bounding box center [750, 176] width 127 height 24
click at [687, 164] on select "Choose an option... Pending Applied Excluded (Questions) Excluded (Expired) Exc…" at bounding box center [750, 176] width 127 height 24
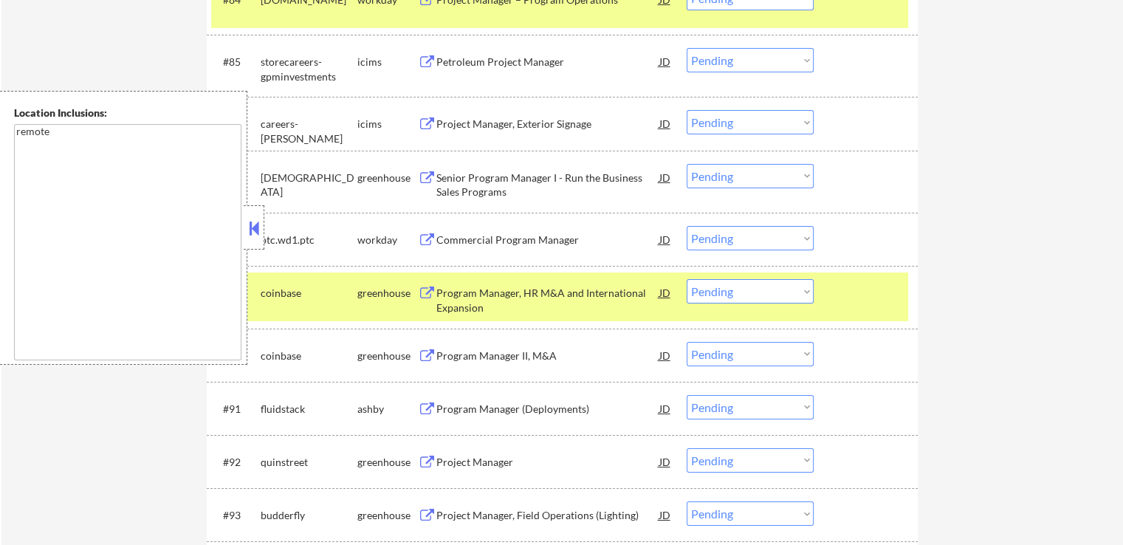
scroll to position [901, 0]
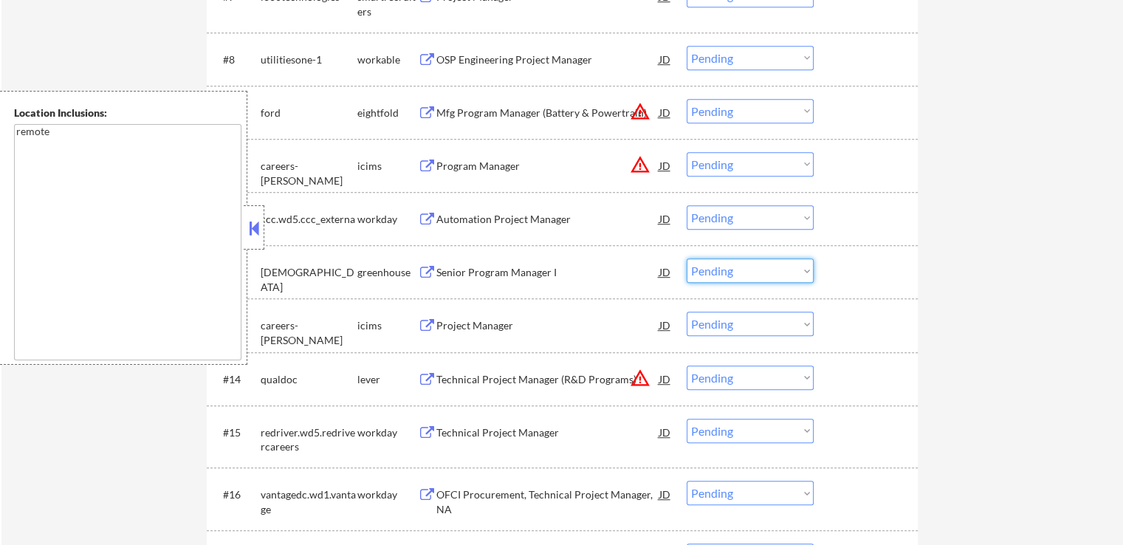
drag, startPoint x: 746, startPoint y: 271, endPoint x: 748, endPoint y: 278, distance: 7.5
click at [746, 271] on select "Choose an option... Pending Applied Excluded (Questions) Excluded (Expired) Exc…" at bounding box center [750, 270] width 127 height 24
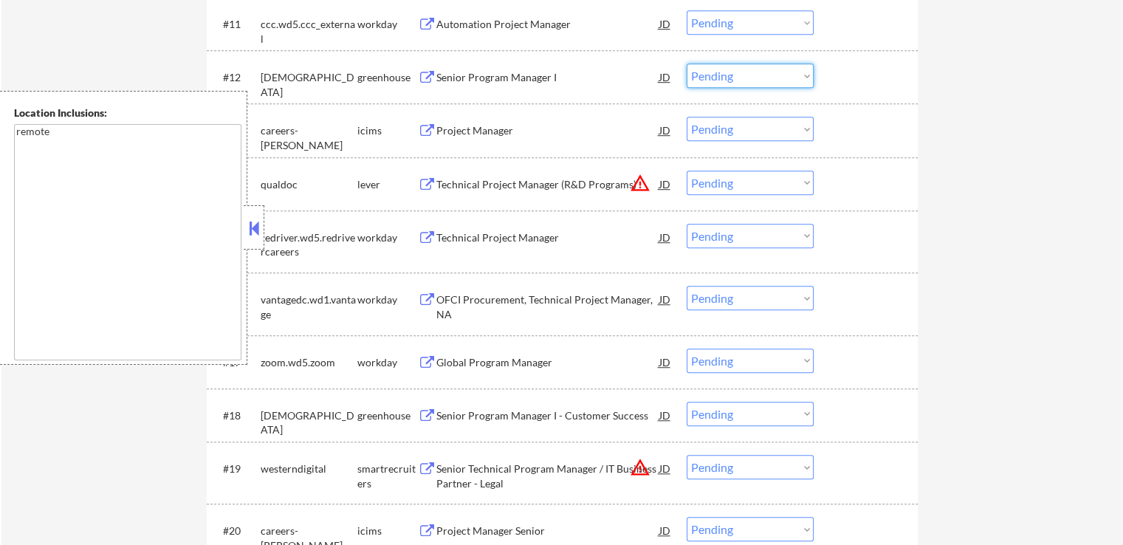
scroll to position [1122, 0]
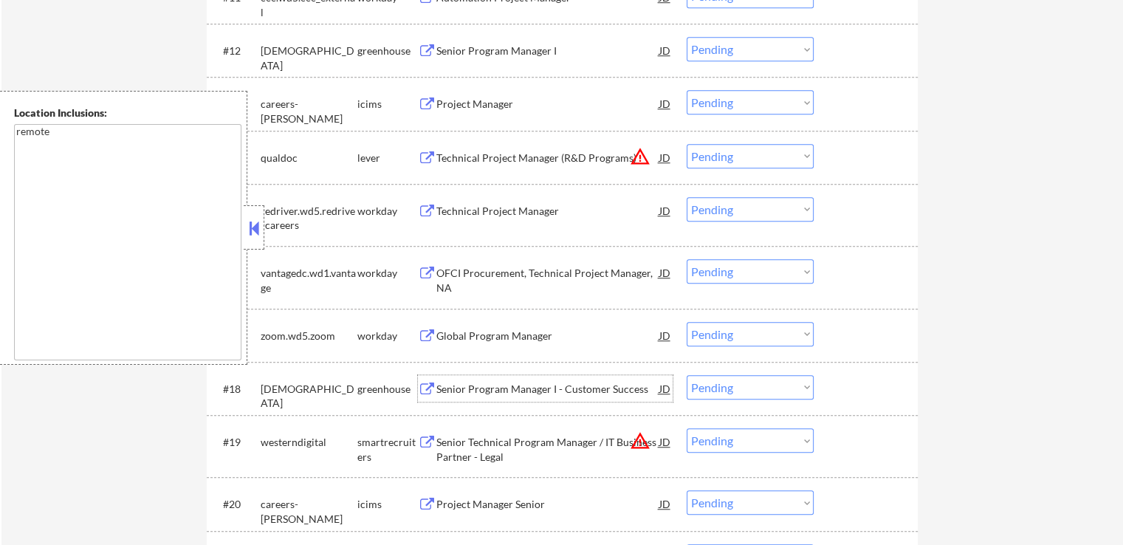
click at [441, 389] on div "Senior Program Manager I - Customer Success" at bounding box center [547, 389] width 223 height 15
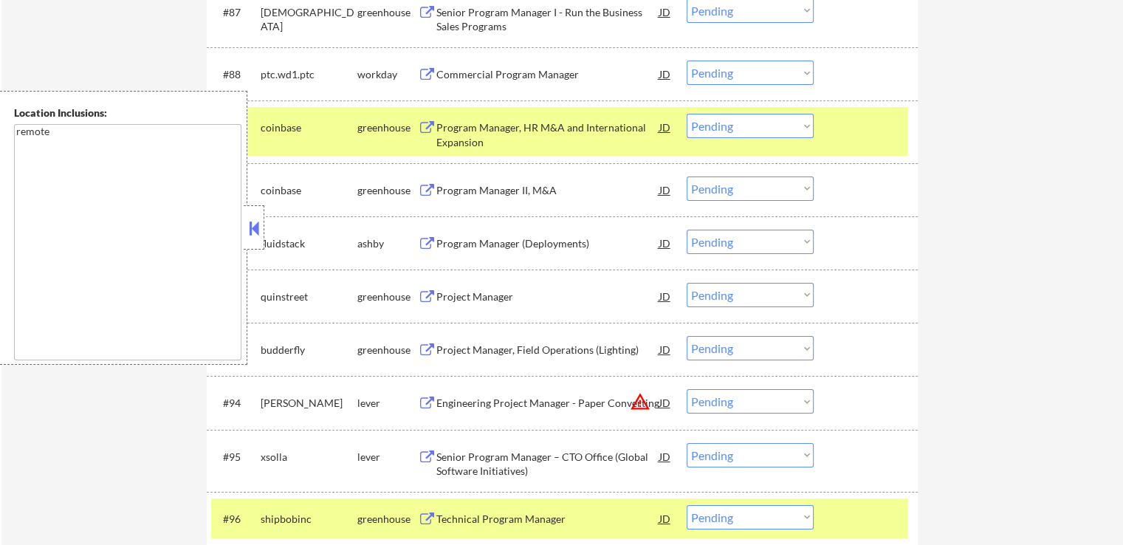
scroll to position [5330, 0]
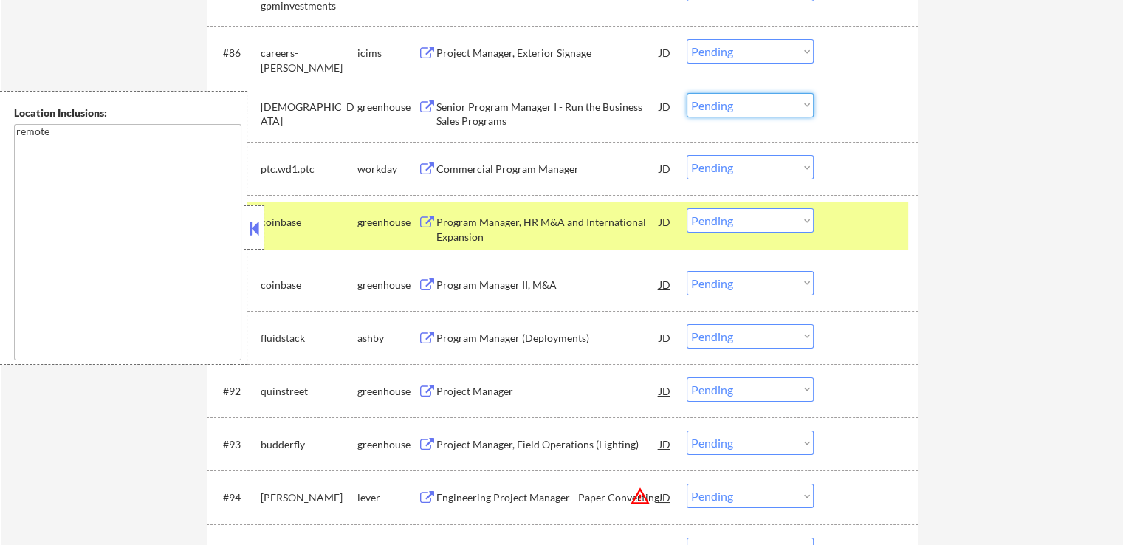
click at [738, 98] on select "Choose an option... Pending Applied Excluded (Questions) Excluded (Expired) Exc…" at bounding box center [750, 105] width 127 height 24
click at [687, 93] on select "Choose an option... Pending Applied Excluded (Questions) Excluded (Expired) Exc…" at bounding box center [750, 105] width 127 height 24
select select ""pending""
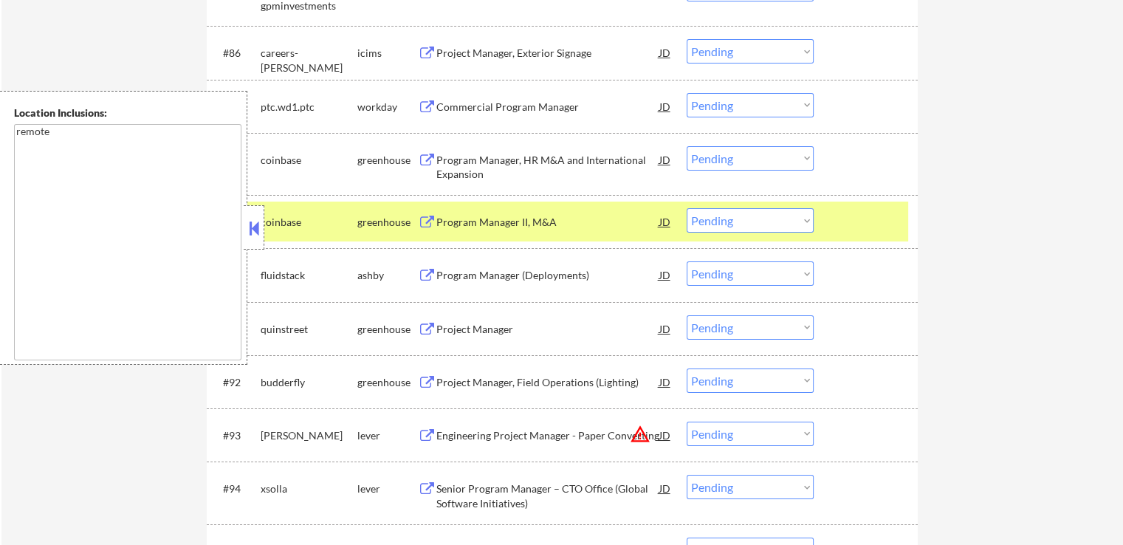
click at [505, 159] on div "Program Manager, HR M&A and International Expansion" at bounding box center [547, 167] width 223 height 29
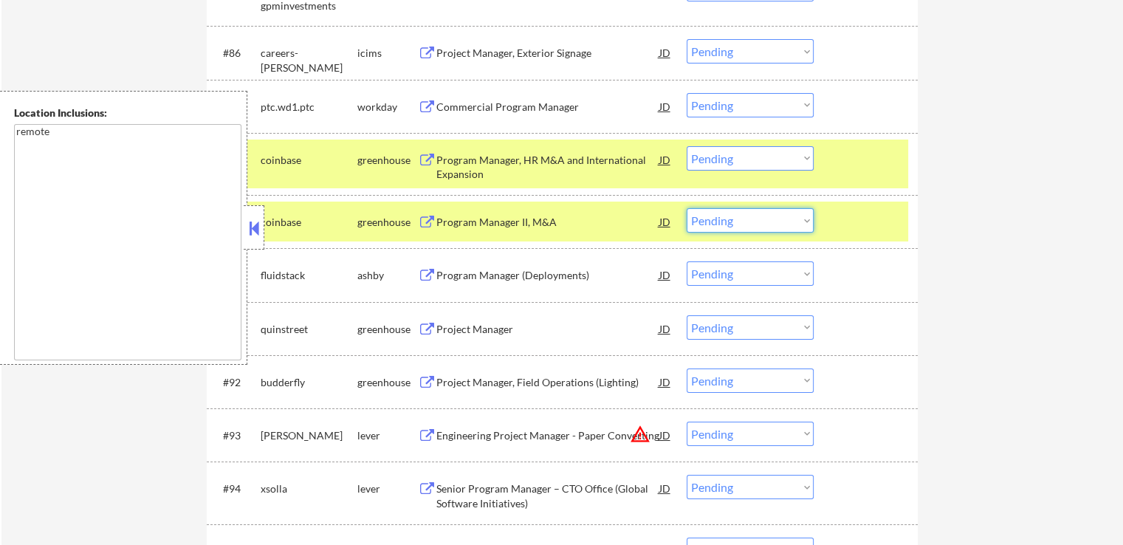
click at [729, 223] on select "Choose an option... Pending Applied Excluded (Questions) Excluded (Expired) Exc…" at bounding box center [750, 220] width 127 height 24
click at [687, 209] on select "Choose an option... Pending Applied Excluded (Questions) Excluded (Expired) Exc…" at bounding box center [750, 220] width 127 height 24
click at [494, 278] on div "Program Manager (Deployments)" at bounding box center [547, 275] width 223 height 15
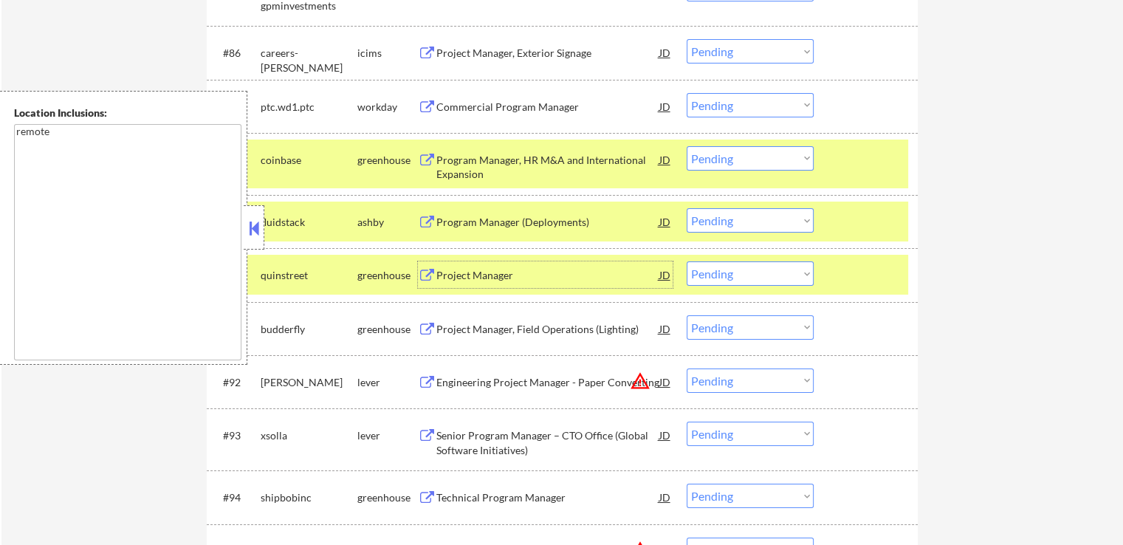
scroll to position [5404, 0]
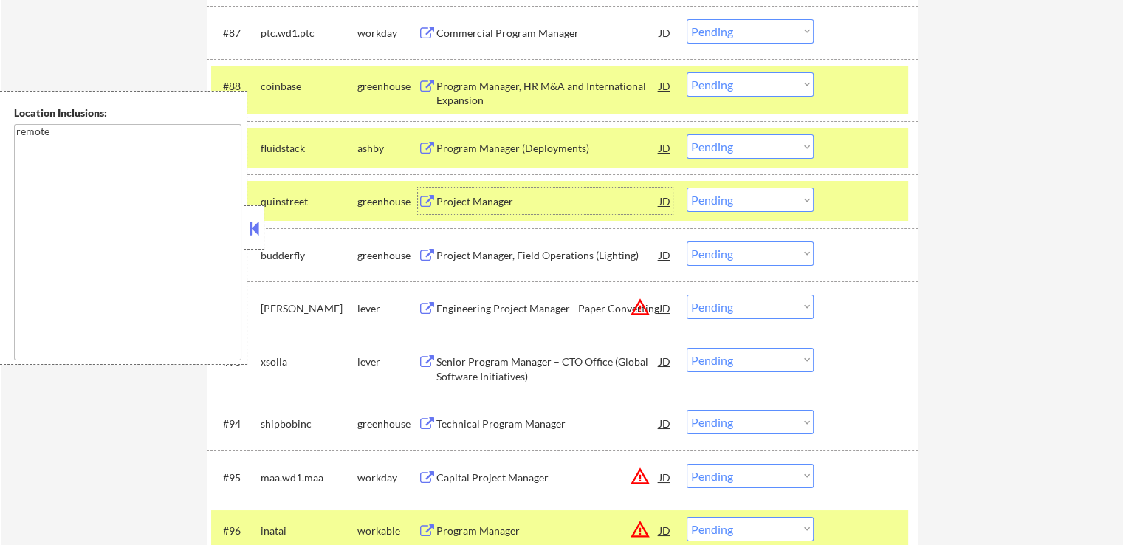
drag, startPoint x: 744, startPoint y: 145, endPoint x: 747, endPoint y: 158, distance: 12.9
click at [745, 148] on select "Choose an option... Pending Applied Excluded (Questions) Excluded (Expired) Exc…" at bounding box center [750, 146] width 127 height 24
click at [687, 135] on select "Choose an option... Pending Applied Excluded (Questions) Excluded (Expired) Exc…" at bounding box center [750, 146] width 127 height 24
click at [456, 202] on div "Project Manager" at bounding box center [547, 201] width 223 height 15
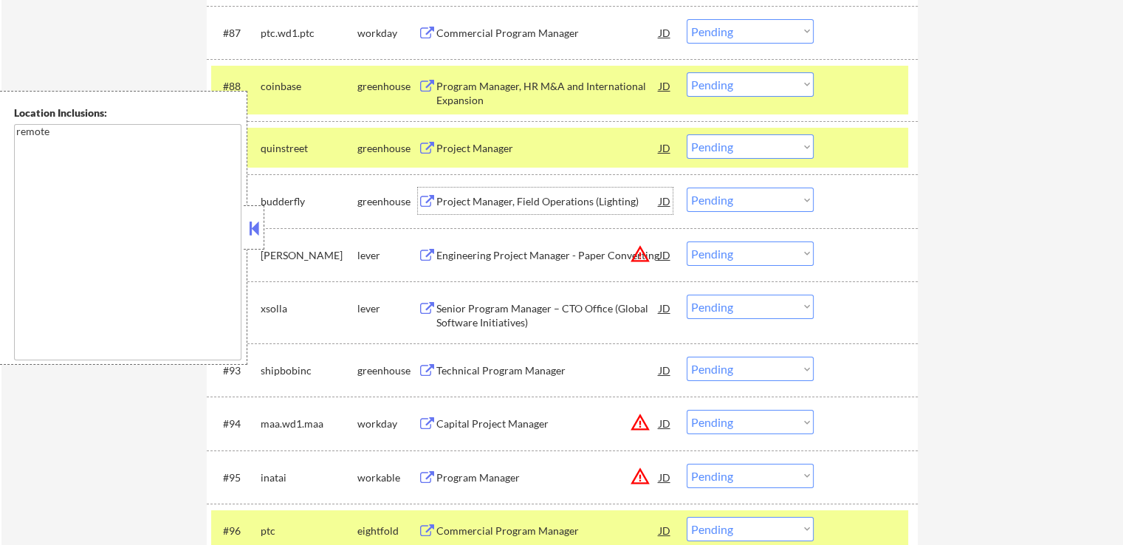
click at [458, 205] on div "Project Manager, Field Operations (Lighting)" at bounding box center [547, 201] width 223 height 15
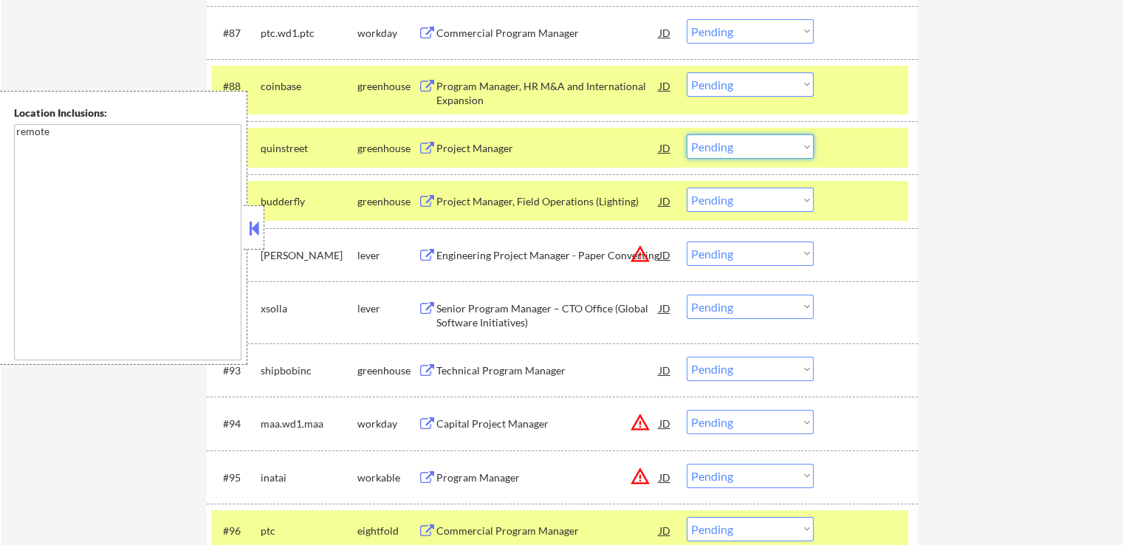
click at [735, 154] on select "Choose an option... Pending Applied Excluded (Questions) Excluded (Expired) Exc…" at bounding box center [750, 146] width 127 height 24
click at [687, 135] on select "Choose an option... Pending Applied Excluded (Questions) Excluded (Expired) Exc…" at bounding box center [750, 146] width 127 height 24
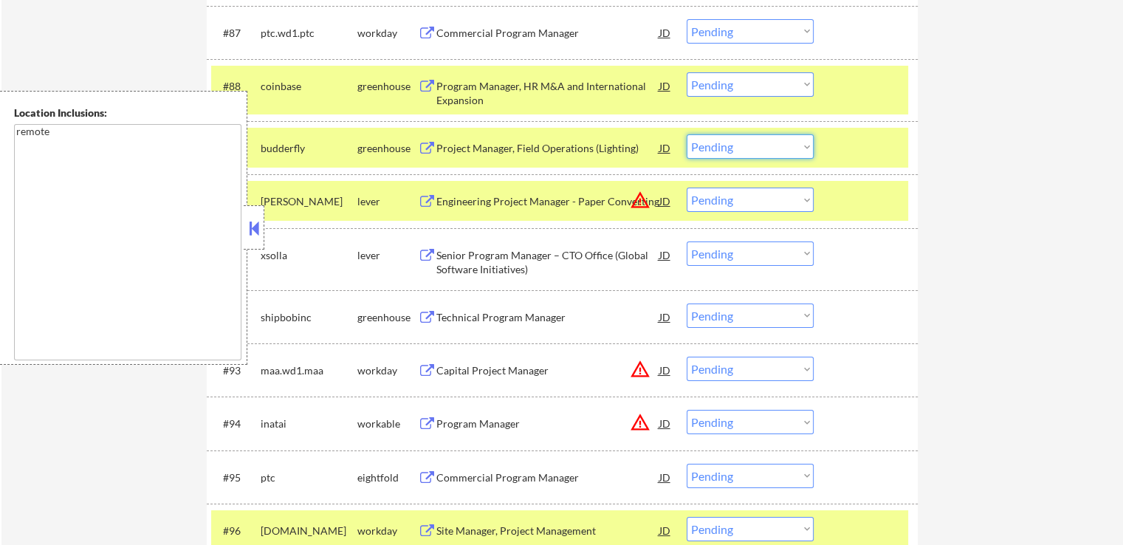
drag, startPoint x: 726, startPoint y: 151, endPoint x: 731, endPoint y: 157, distance: 8.0
click at [727, 151] on select "Choose an option... Pending Applied Excluded (Questions) Excluded (Expired) Exc…" at bounding box center [750, 146] width 127 height 24
click at [687, 135] on select "Choose an option... Pending Applied Excluded (Questions) Excluded (Expired) Exc…" at bounding box center [750, 146] width 127 height 24
select select ""pending""
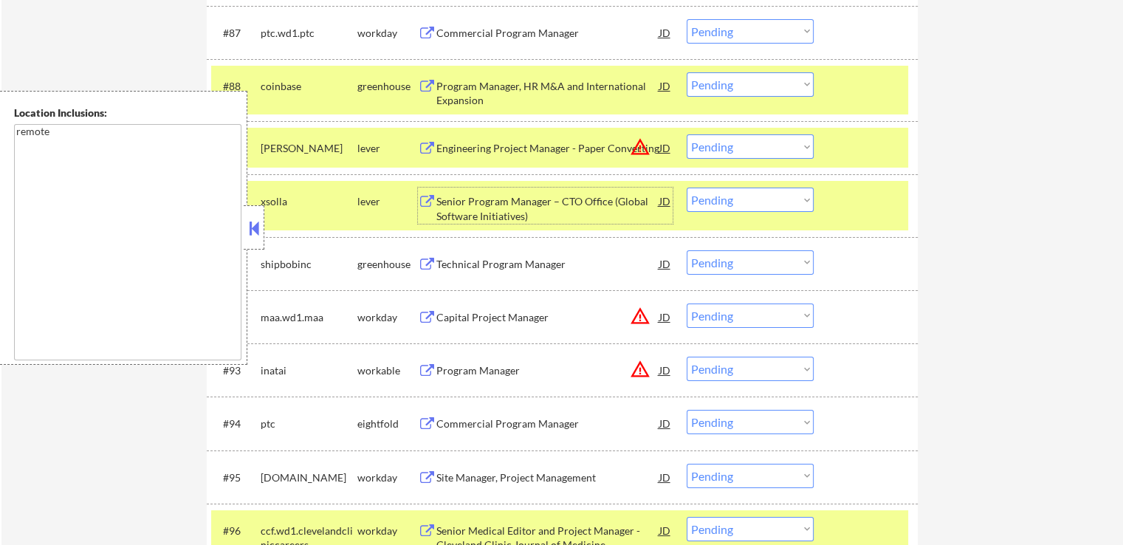
click at [470, 207] on div "Senior Program Manager – CTO Office (Global Software Initiatives)" at bounding box center [547, 208] width 223 height 29
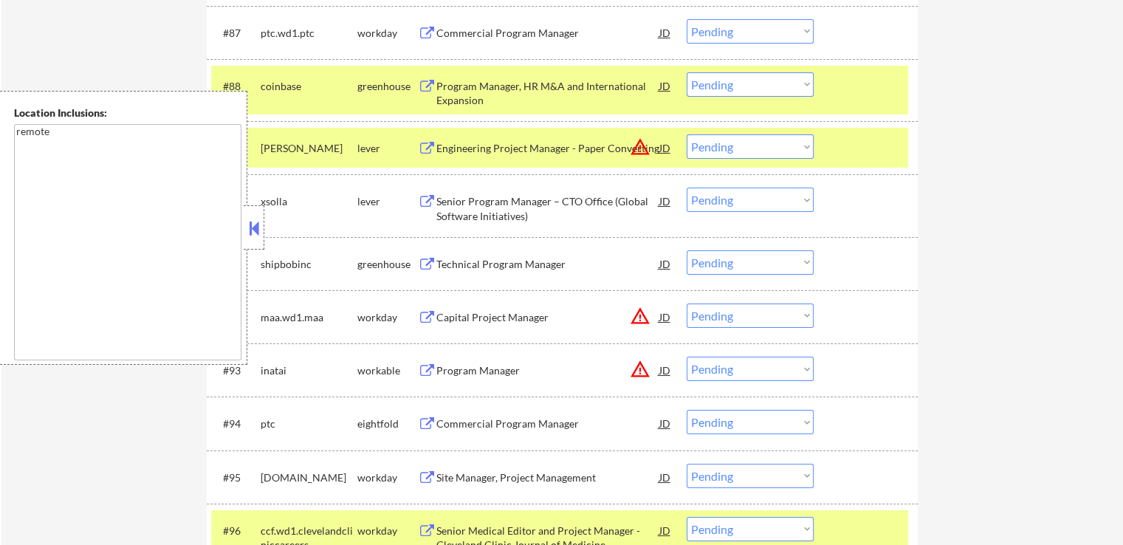
click at [470, 261] on div "Technical Program Manager" at bounding box center [547, 264] width 223 height 15
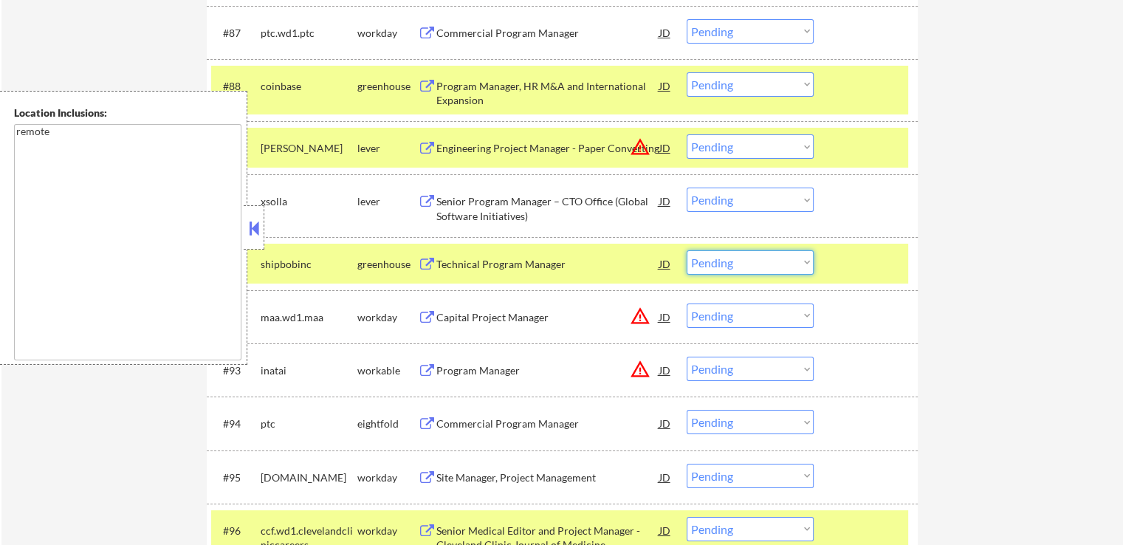
click at [732, 258] on select "Choose an option... Pending Applied Excluded (Questions) Excluded (Expired) Exc…" at bounding box center [750, 262] width 127 height 24
click at [687, 250] on select "Choose an option... Pending Applied Excluded (Questions) Excluded (Expired) Exc…" at bounding box center [750, 262] width 127 height 24
select select ""pending""
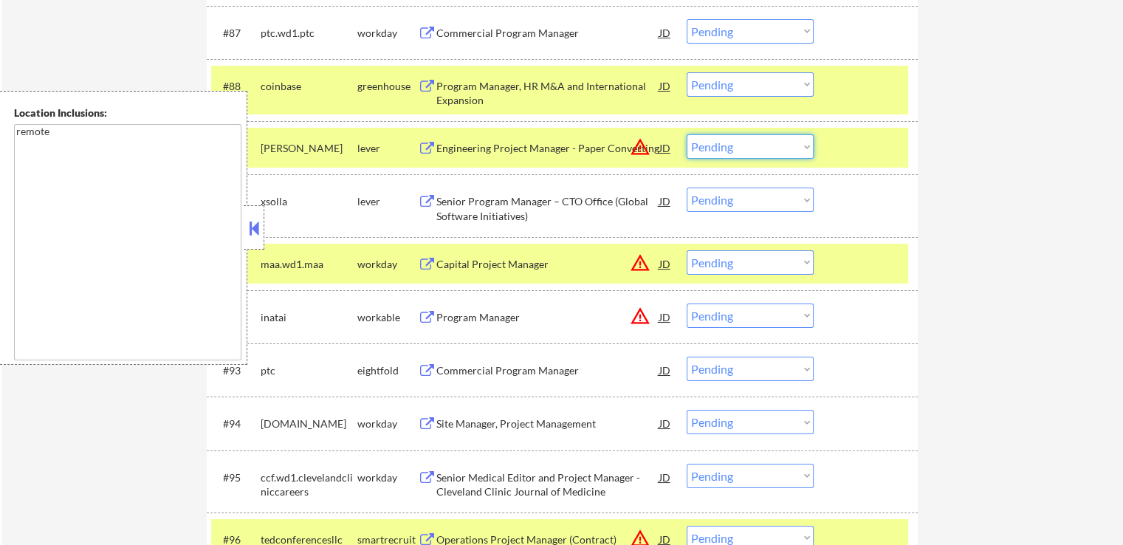
click at [750, 151] on select "Choose an option... Pending Applied Excluded (Questions) Excluded (Expired) Exc…" at bounding box center [750, 146] width 127 height 24
click at [687, 135] on select "Choose an option... Pending Applied Excluded (Questions) Excluded (Expired) Exc…" at bounding box center [750, 146] width 127 height 24
select select ""pending""
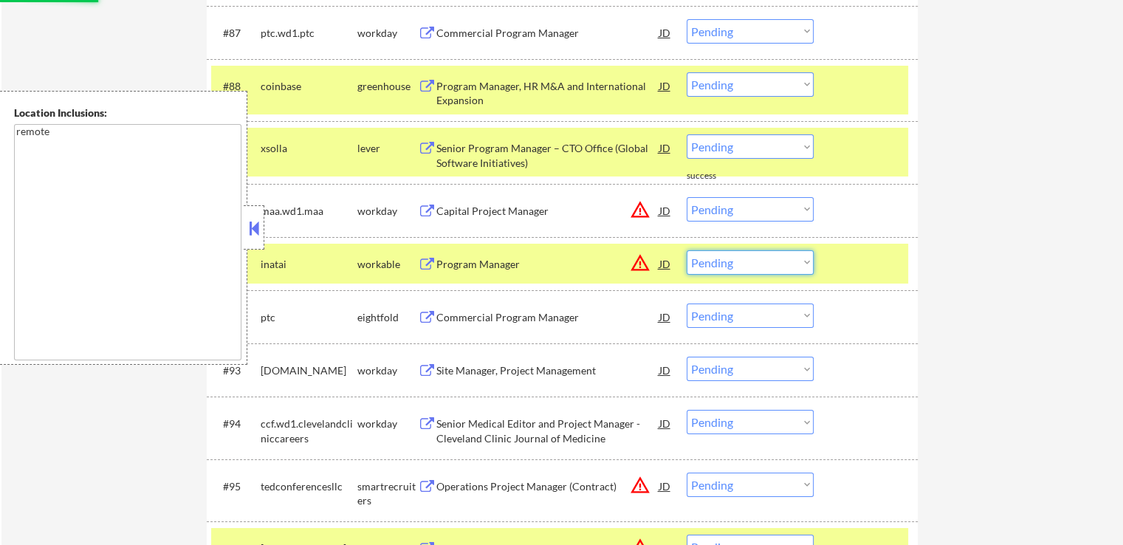
click at [762, 259] on select "Choose an option... Pending Applied Excluded (Questions) Excluded (Expired) Exc…" at bounding box center [750, 262] width 127 height 24
click at [687, 250] on select "Choose an option... Pending Applied Excluded (Questions) Excluded (Expired) Exc…" at bounding box center [750, 262] width 127 height 24
click at [758, 210] on select "Choose an option... Pending Applied Excluded (Questions) Excluded (Expired) Exc…" at bounding box center [750, 209] width 127 height 24
select select ""pending""
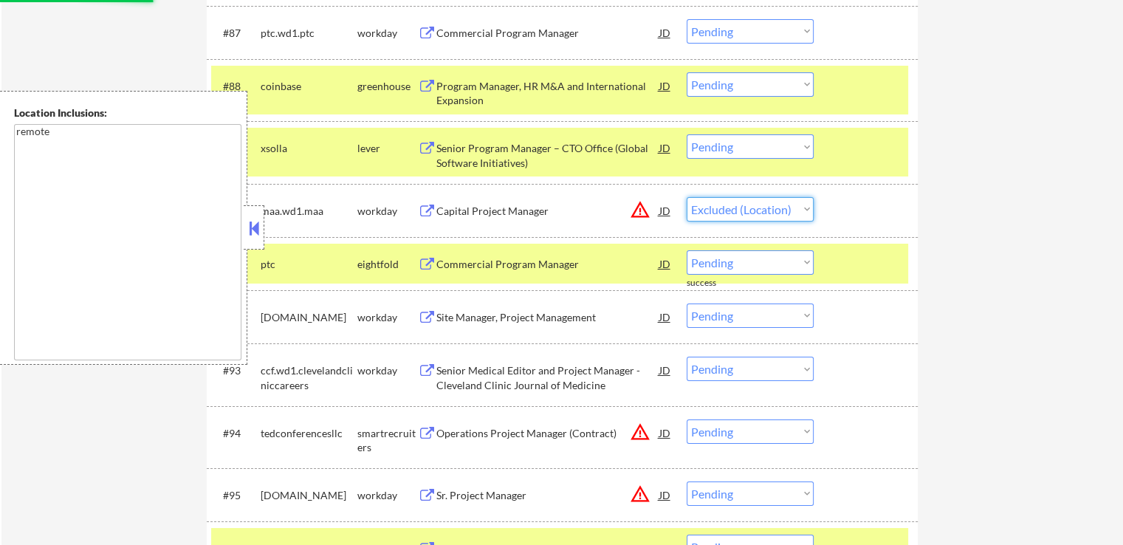
click at [687, 197] on select "Choose an option... Pending Applied Excluded (Questions) Excluded (Expired) Exc…" at bounding box center [750, 209] width 127 height 24
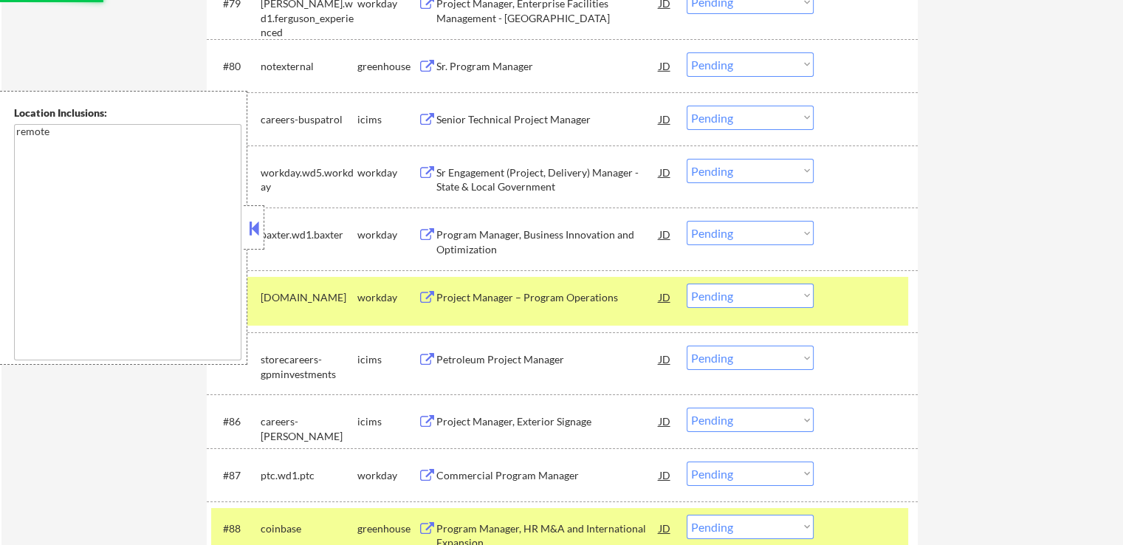
select select ""pending""
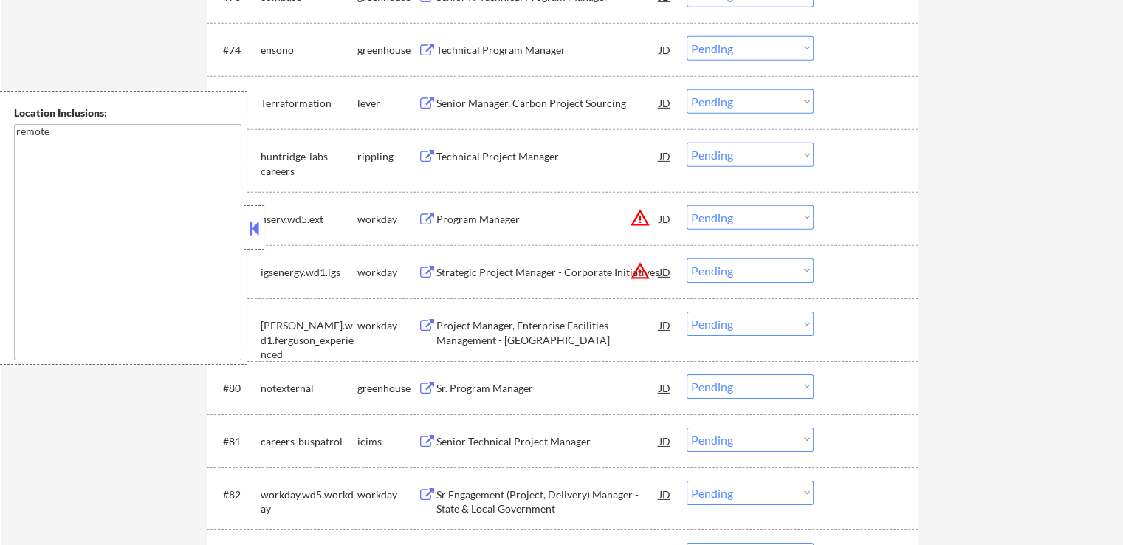
scroll to position [4666, 0]
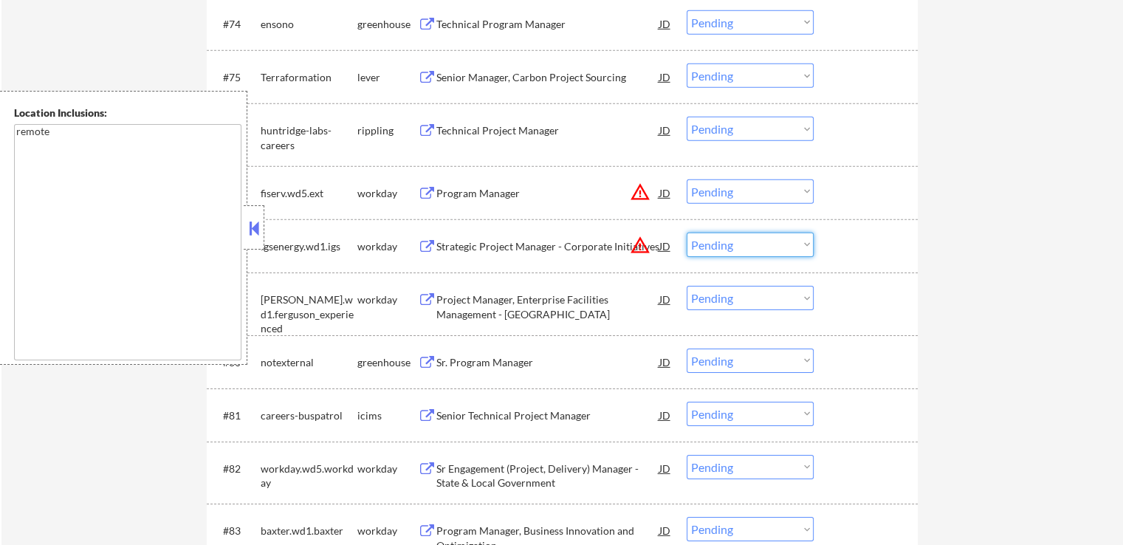
click at [726, 243] on select "Choose an option... Pending Applied Excluded (Questions) Excluded (Expired) Exc…" at bounding box center [750, 245] width 127 height 24
select select ""excluded__location_""
click at [687, 233] on select "Choose an option... Pending Applied Excluded (Questions) Excluded (Expired) Exc…" at bounding box center [750, 245] width 127 height 24
click at [762, 195] on select "Choose an option... Pending Applied Excluded (Questions) Excluded (Expired) Exc…" at bounding box center [750, 191] width 127 height 24
select select ""excluded__location_""
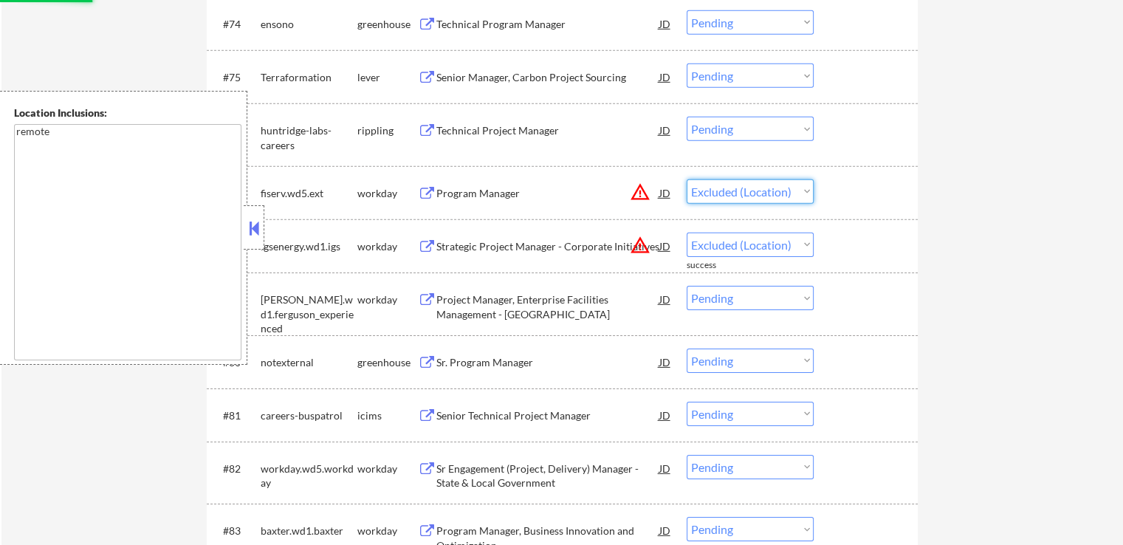
click at [687, 179] on select "Choose an option... Pending Applied Excluded (Questions) Excluded (Expired) Exc…" at bounding box center [750, 191] width 127 height 24
select select ""pending""
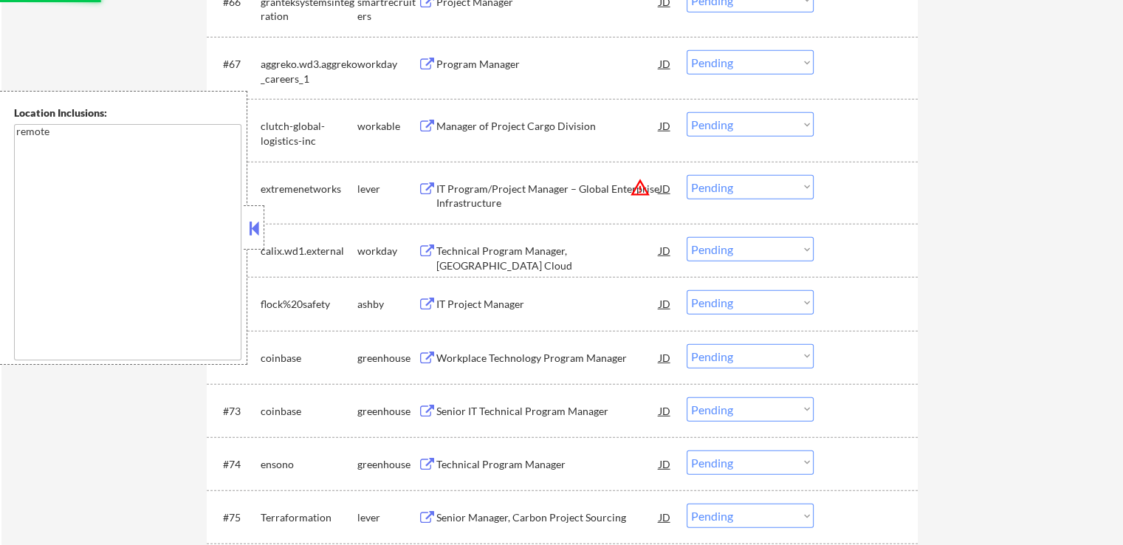
select select ""pending""
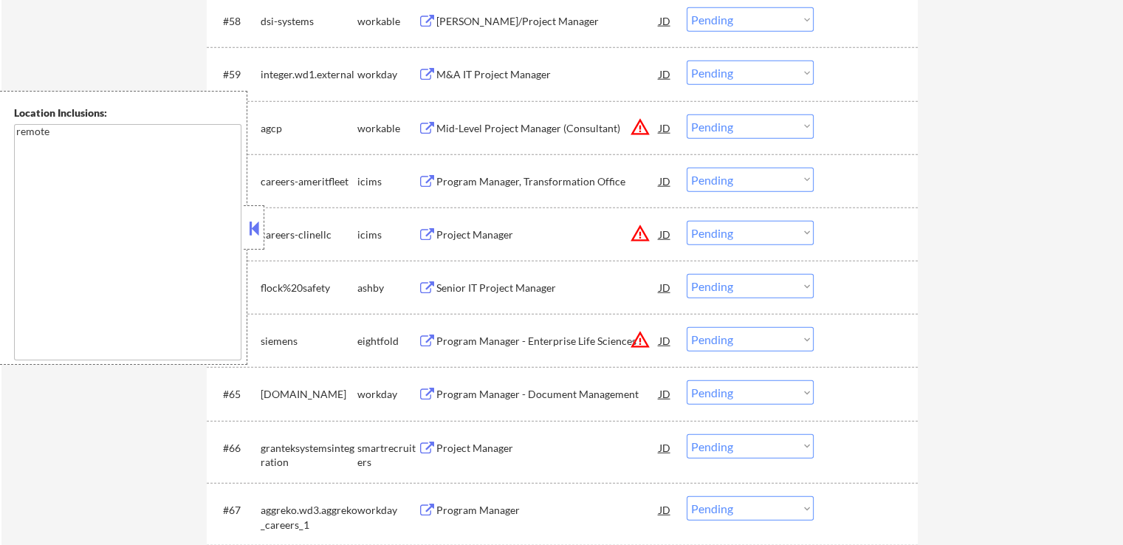
scroll to position [3854, 0]
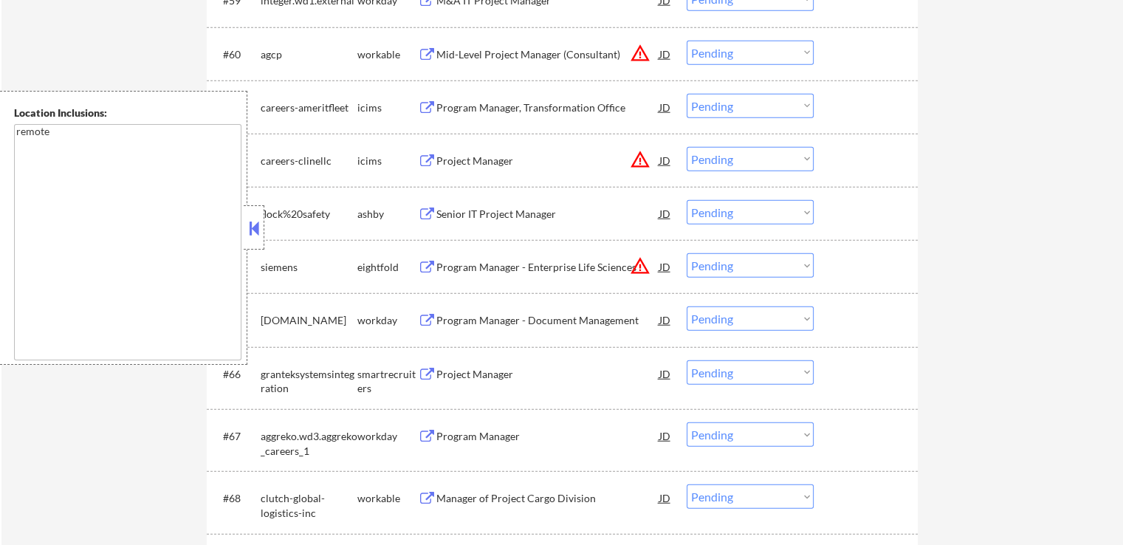
click at [726, 267] on select "Choose an option... Pending Applied Excluded (Questions) Excluded (Expired) Exc…" at bounding box center [750, 265] width 127 height 24
click at [687, 253] on select "Choose an option... Pending Applied Excluded (Questions) Excluded (Expired) Exc…" at bounding box center [750, 265] width 127 height 24
select select ""pending""
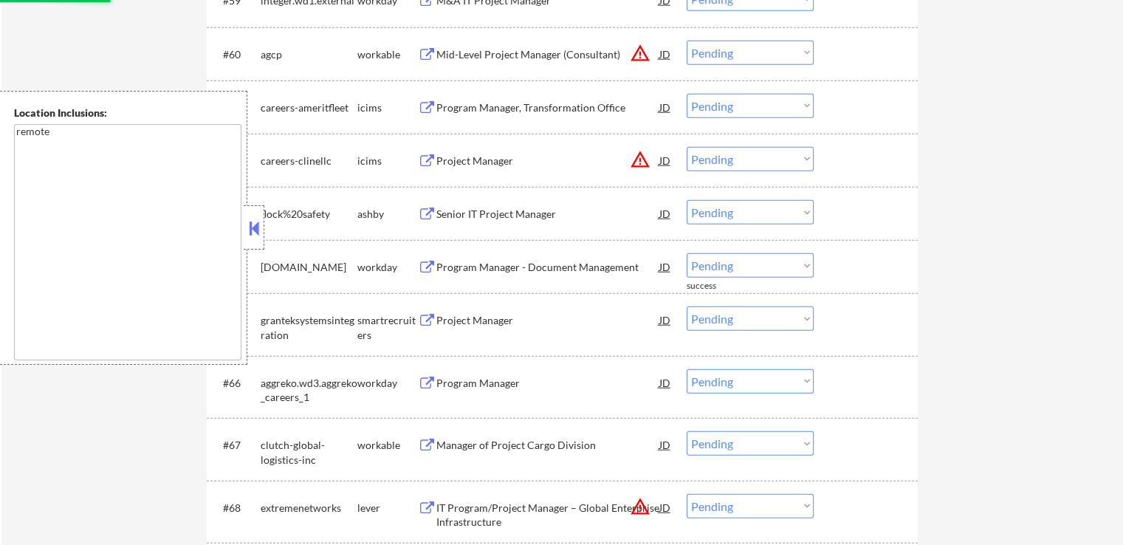
click at [529, 56] on div "Mid-Level Project Manager (Consultant)" at bounding box center [547, 54] width 223 height 15
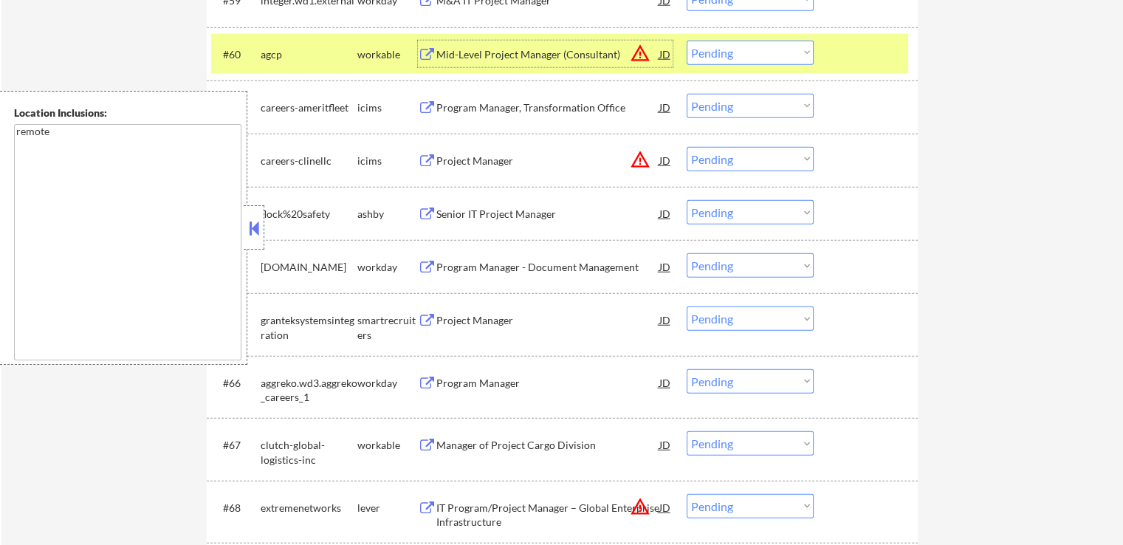
click at [738, 55] on select "Choose an option... Pending Applied Excluded (Questions) Excluded (Expired) Exc…" at bounding box center [750, 53] width 127 height 24
click at [687, 41] on select "Choose an option... Pending Applied Excluded (Questions) Excluded (Expired) Exc…" at bounding box center [750, 53] width 127 height 24
click at [723, 166] on select "Choose an option... Pending Applied Excluded (Questions) Excluded (Expired) Exc…" at bounding box center [750, 159] width 127 height 24
select select ""pending""
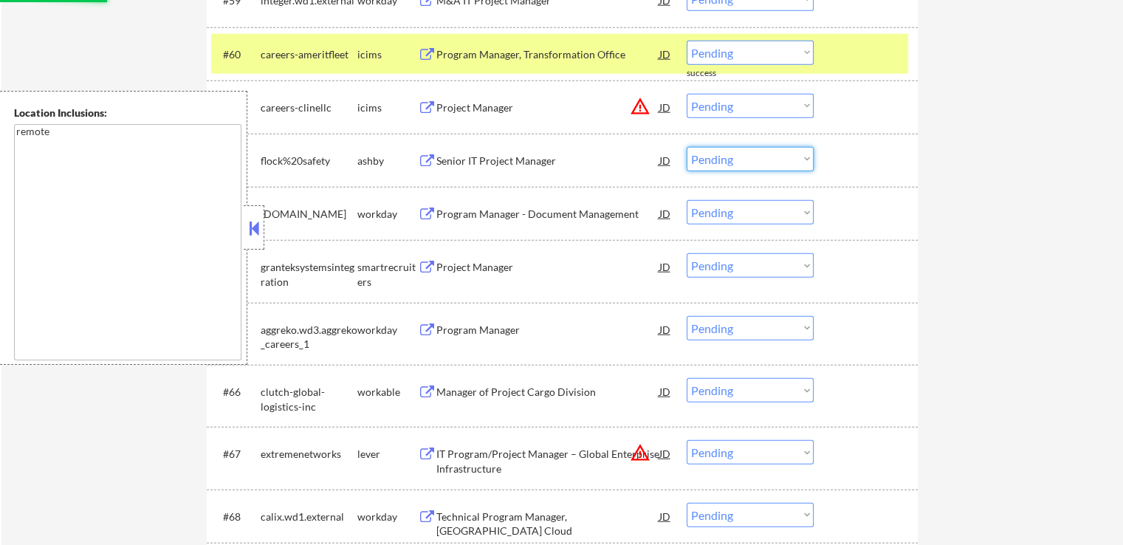
drag, startPoint x: 943, startPoint y: 158, endPoint x: 921, endPoint y: 154, distance: 21.7
click at [732, 114] on select "Choose an option... Pending Applied Excluded (Questions) Excluded (Expired) Exc…" at bounding box center [750, 106] width 127 height 24
click at [687, 94] on select "Choose an option... Pending Applied Excluded (Questions) Excluded (Expired) Exc…" at bounding box center [750, 106] width 127 height 24
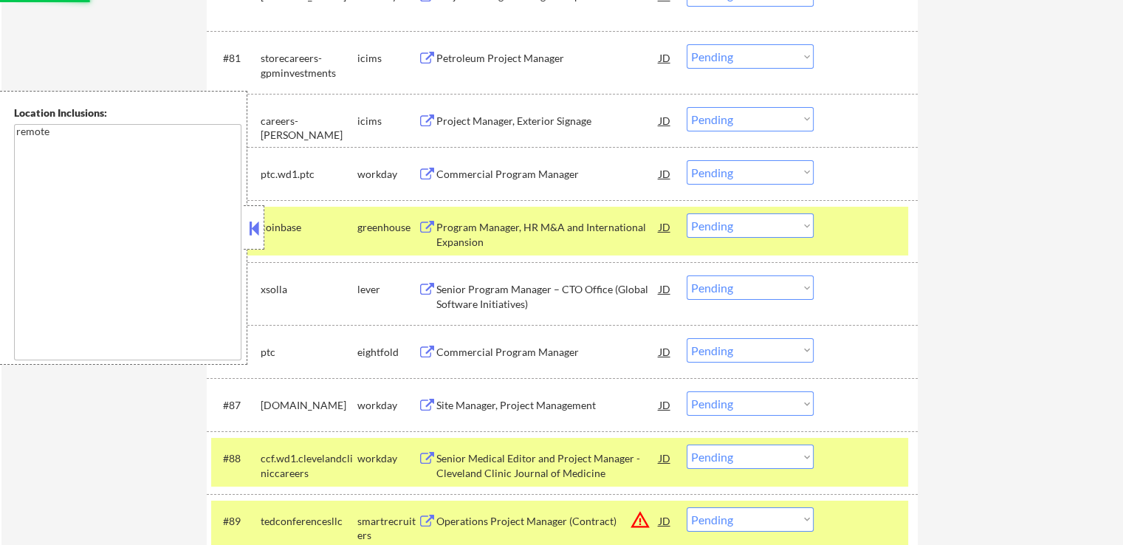
scroll to position [5109, 0]
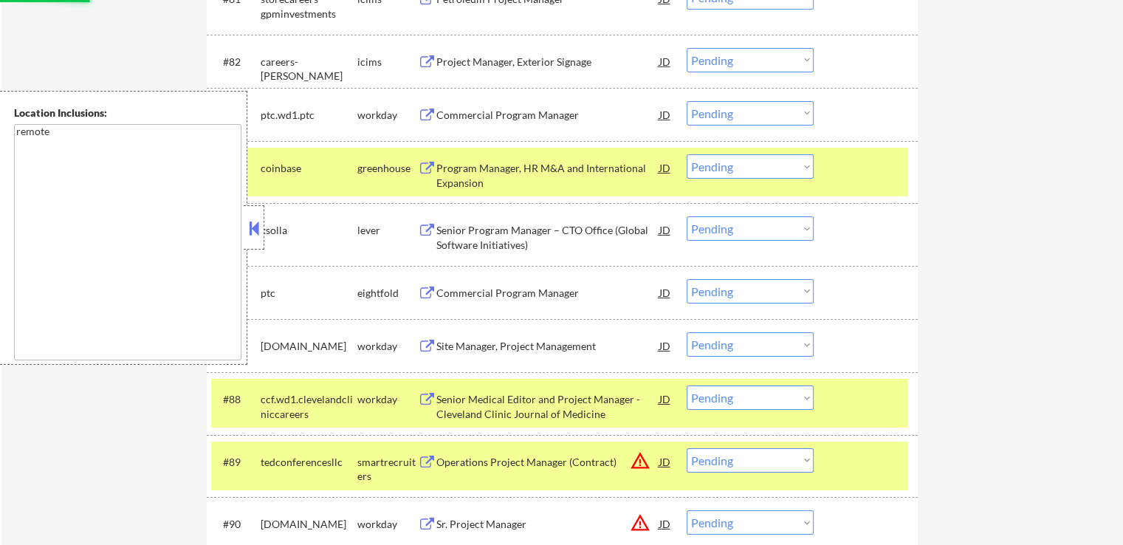
select select ""pending""
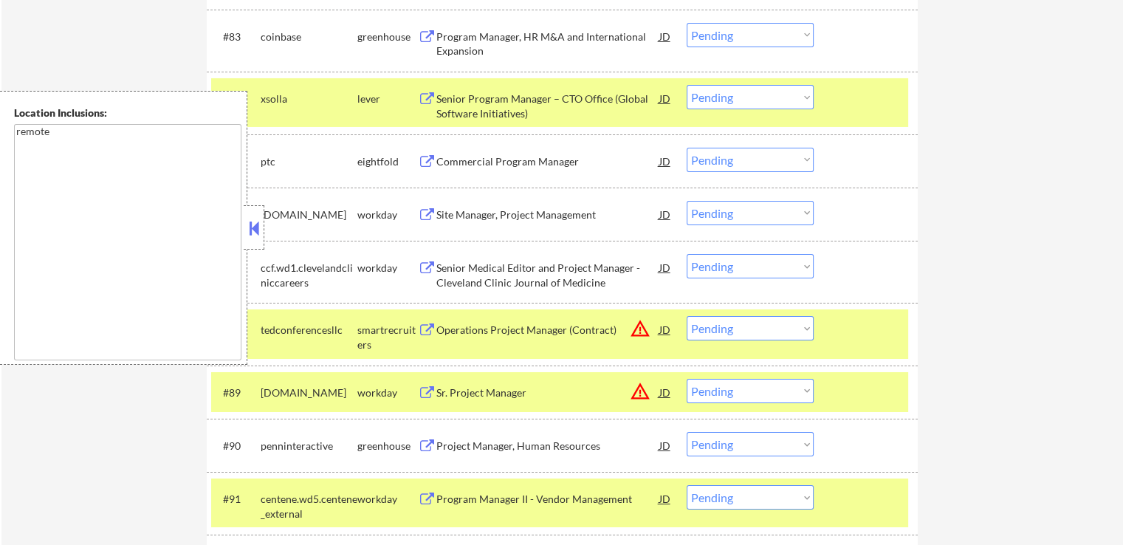
scroll to position [5161, 0]
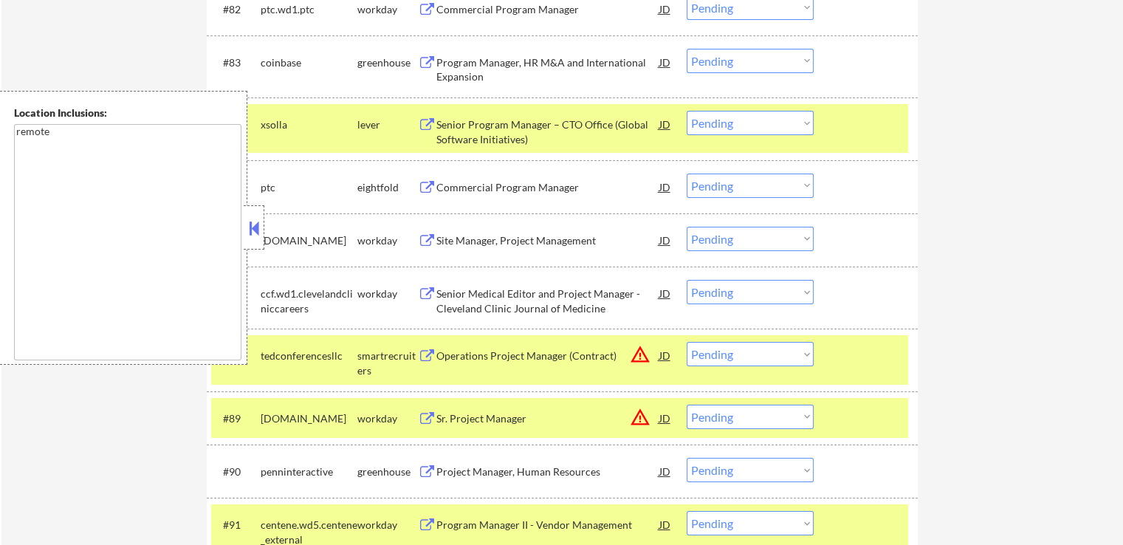
click at [660, 126] on div "JD" at bounding box center [665, 124] width 15 height 27
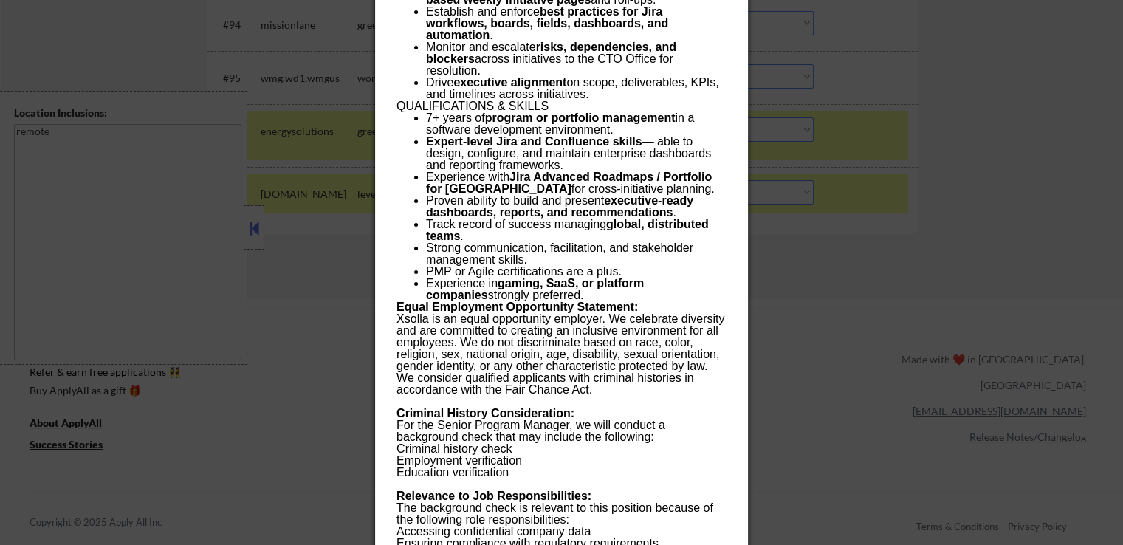
scroll to position [5824, 0]
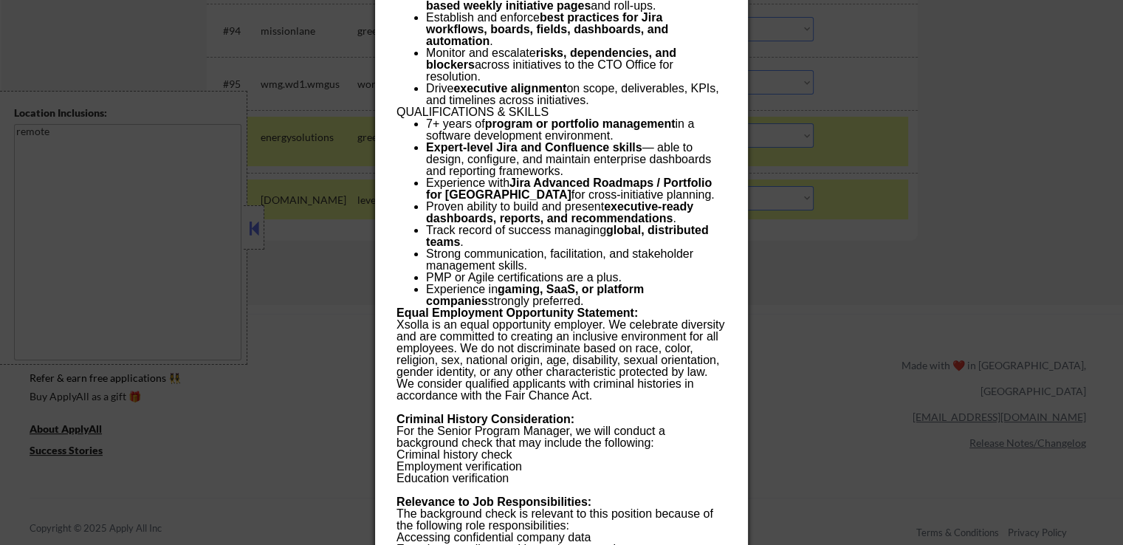
click at [980, 221] on div at bounding box center [561, 272] width 1123 height 545
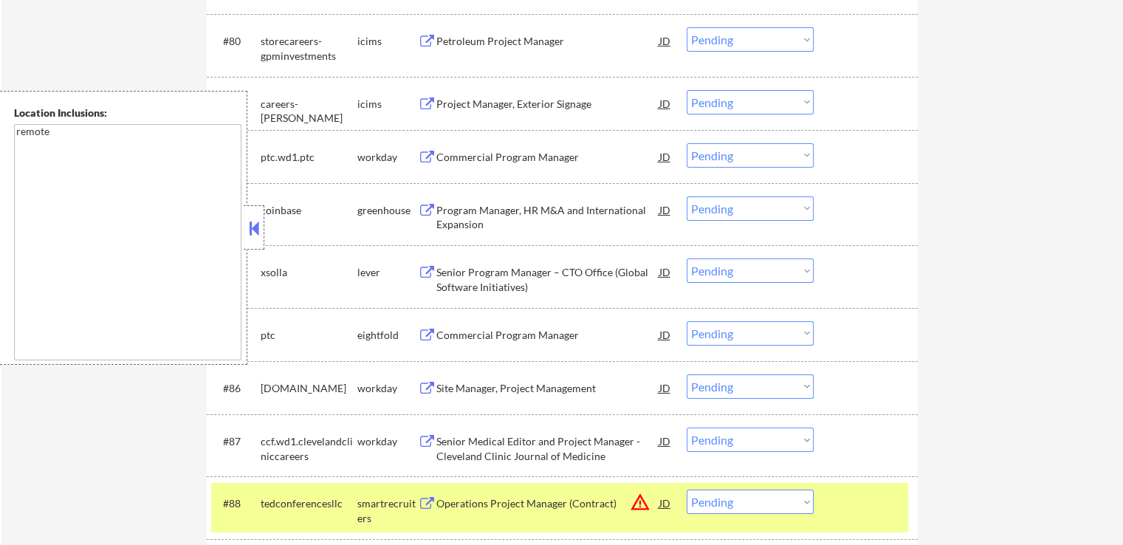
scroll to position [5161, 0]
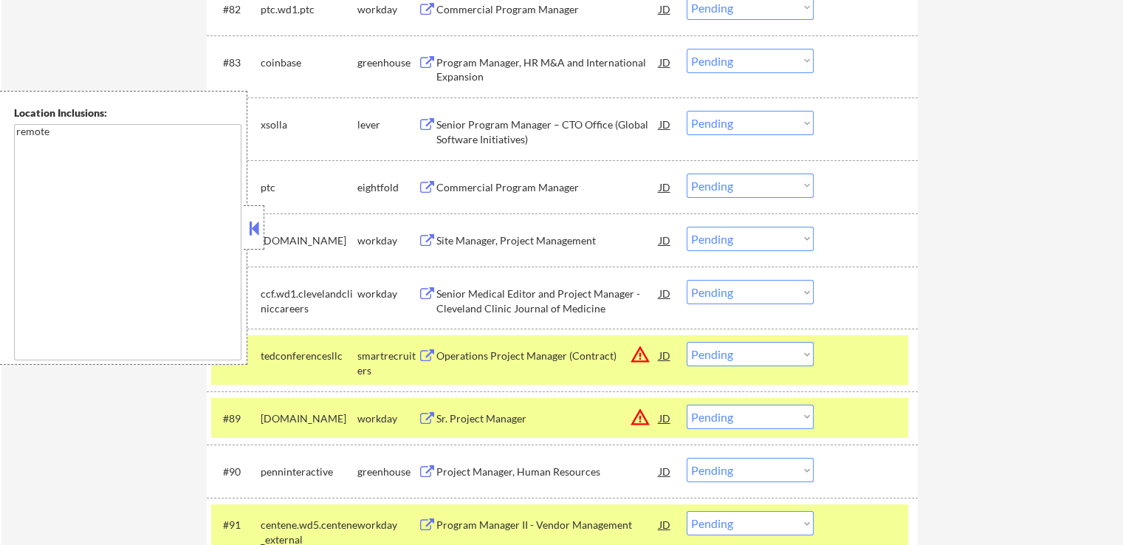
click at [735, 121] on select "Choose an option... Pending Applied Excluded (Questions) Excluded (Expired) Exc…" at bounding box center [750, 123] width 127 height 24
click at [687, 111] on select "Choose an option... Pending Applied Excluded (Questions) Excluded (Expired) Exc…" at bounding box center [750, 123] width 127 height 24
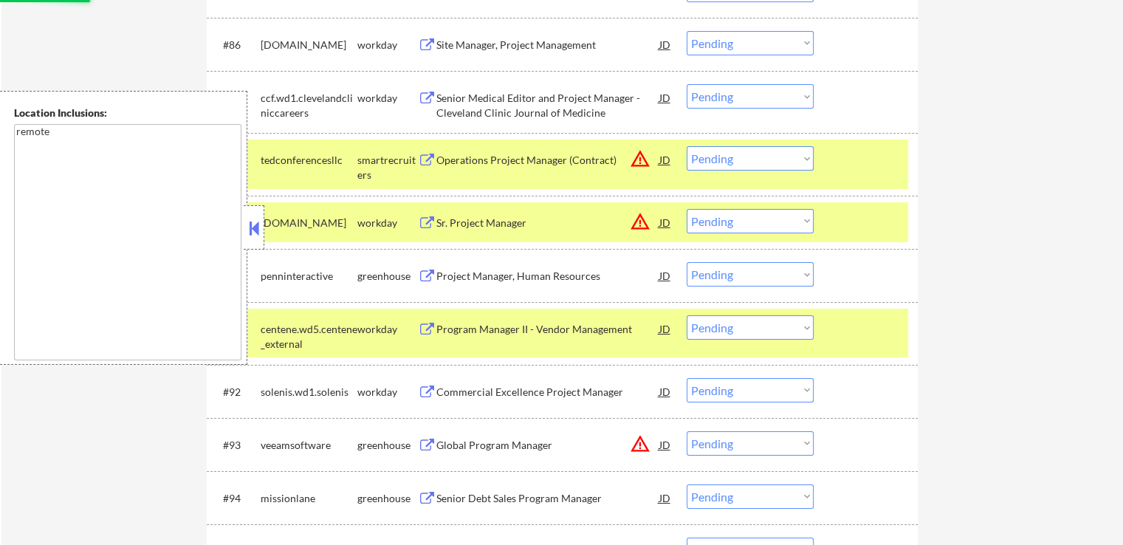
scroll to position [5383, 0]
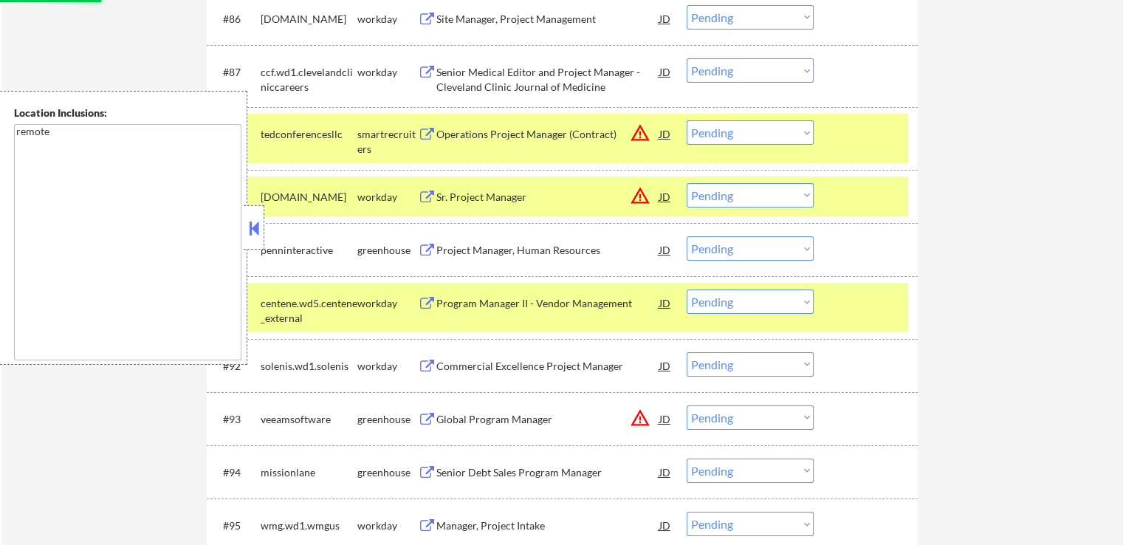
select select ""pending""
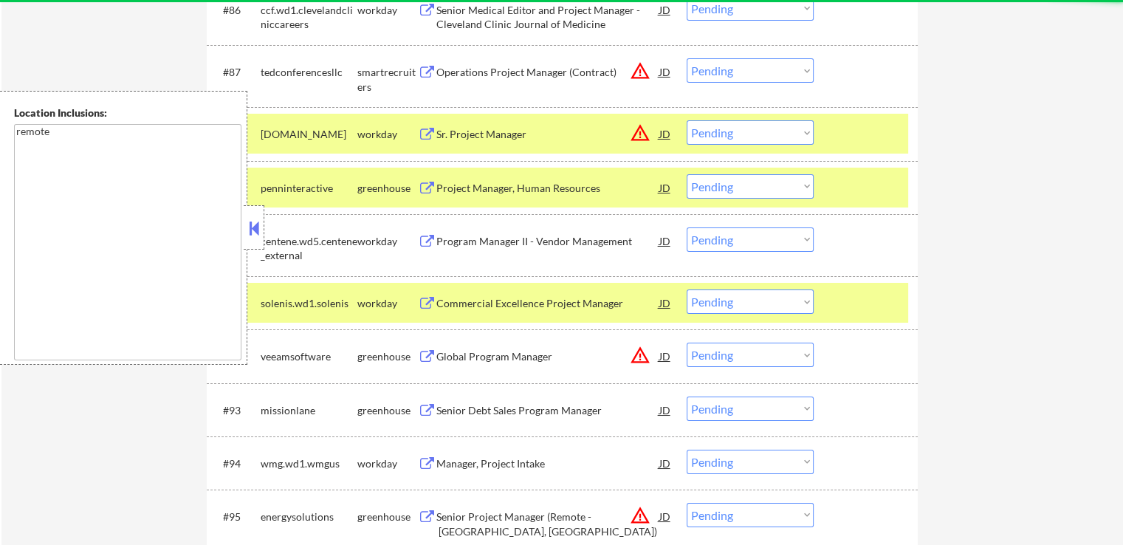
click at [549, 71] on div "Operations Project Manager (Contract)" at bounding box center [547, 72] width 223 height 15
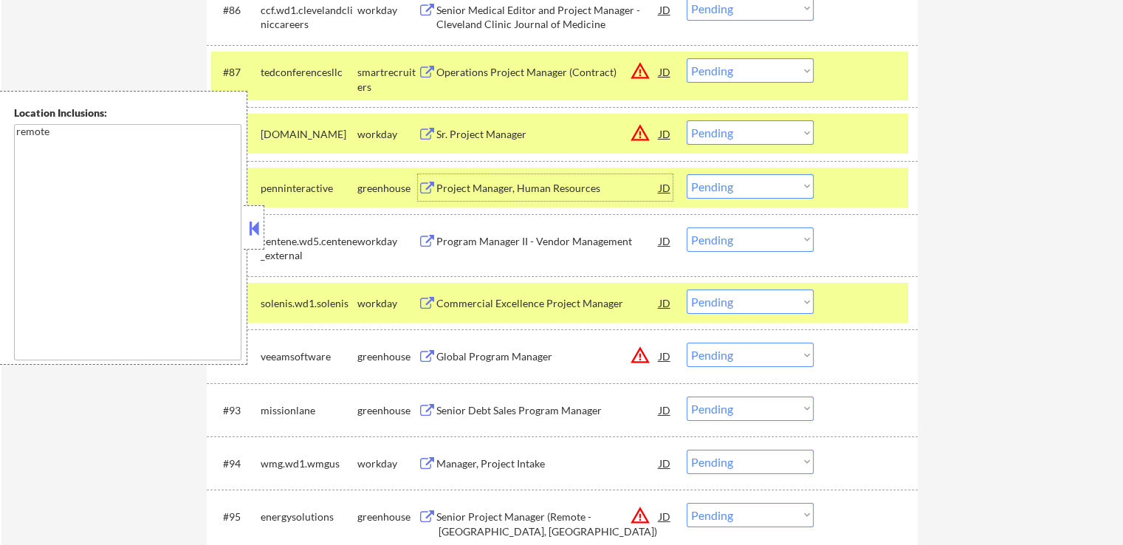
click at [573, 182] on div "Project Manager, Human Resources" at bounding box center [547, 188] width 223 height 15
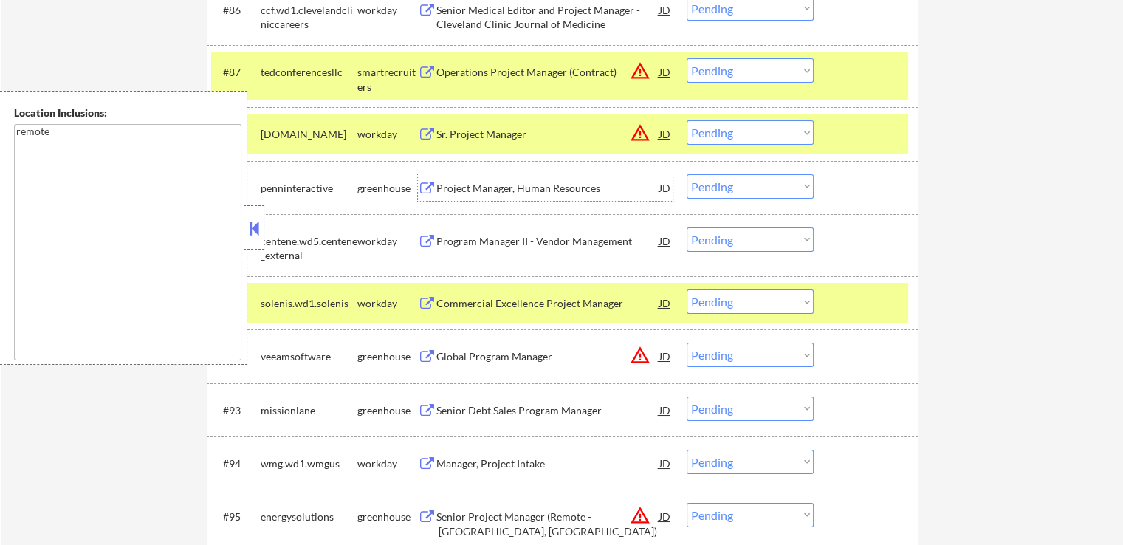
drag, startPoint x: 732, startPoint y: 190, endPoint x: 738, endPoint y: 196, distance: 8.4
click at [735, 193] on select "Choose an option... Pending Applied Excluded (Questions) Excluded (Expired) Exc…" at bounding box center [750, 186] width 127 height 24
click at [687, 174] on select "Choose an option... Pending Applied Excluded (Questions) Excluded (Expired) Exc…" at bounding box center [750, 186] width 127 height 24
select select ""pending""
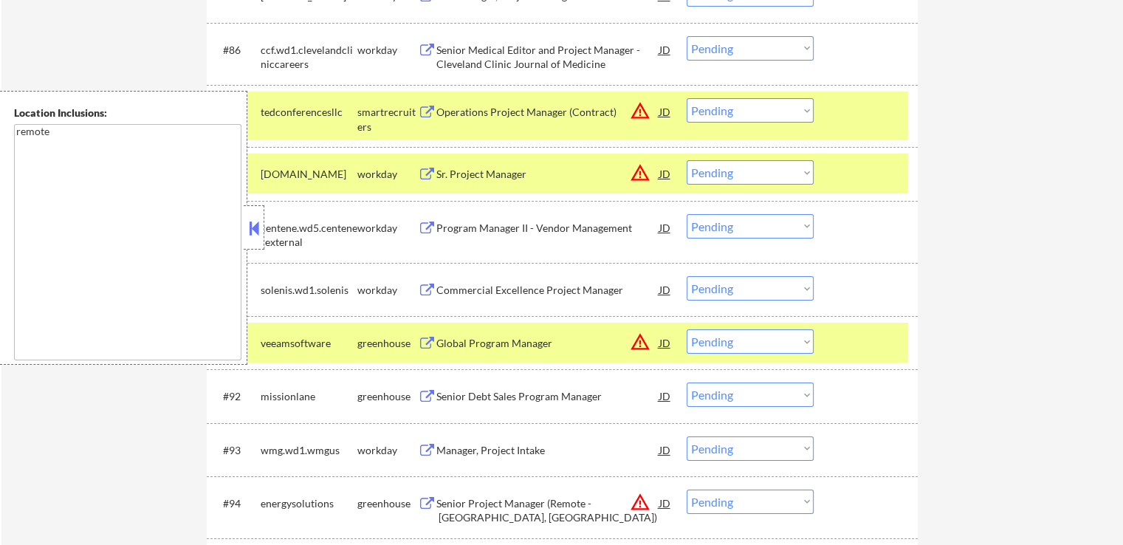
scroll to position [5309, 0]
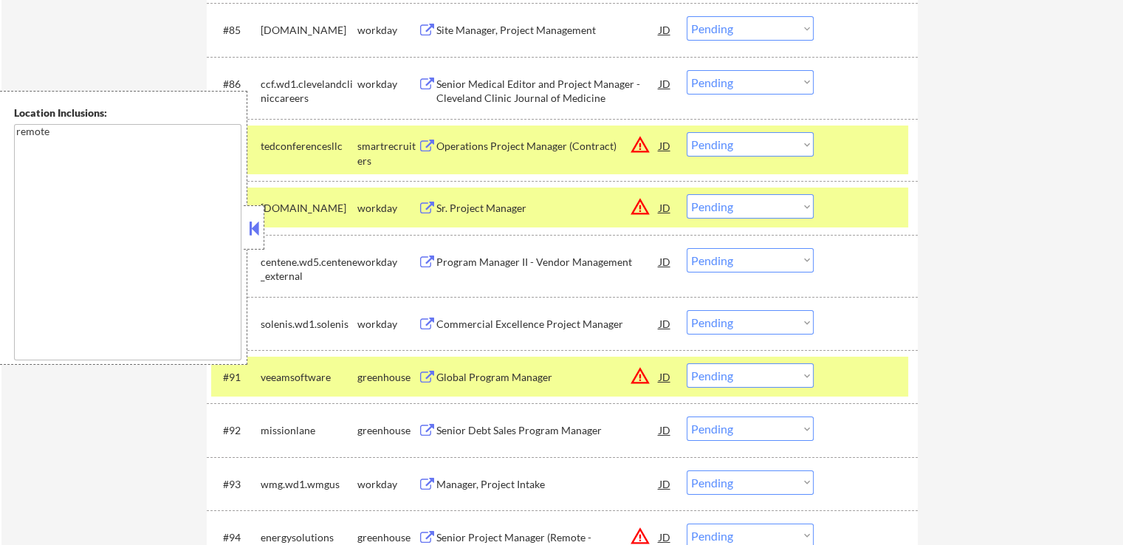
click at [752, 142] on select "Choose an option... Pending Applied Excluded (Questions) Excluded (Expired) Exc…" at bounding box center [750, 144] width 127 height 24
click at [687, 132] on select "Choose an option... Pending Applied Excluded (Questions) Excluded (Expired) Exc…" at bounding box center [750, 144] width 127 height 24
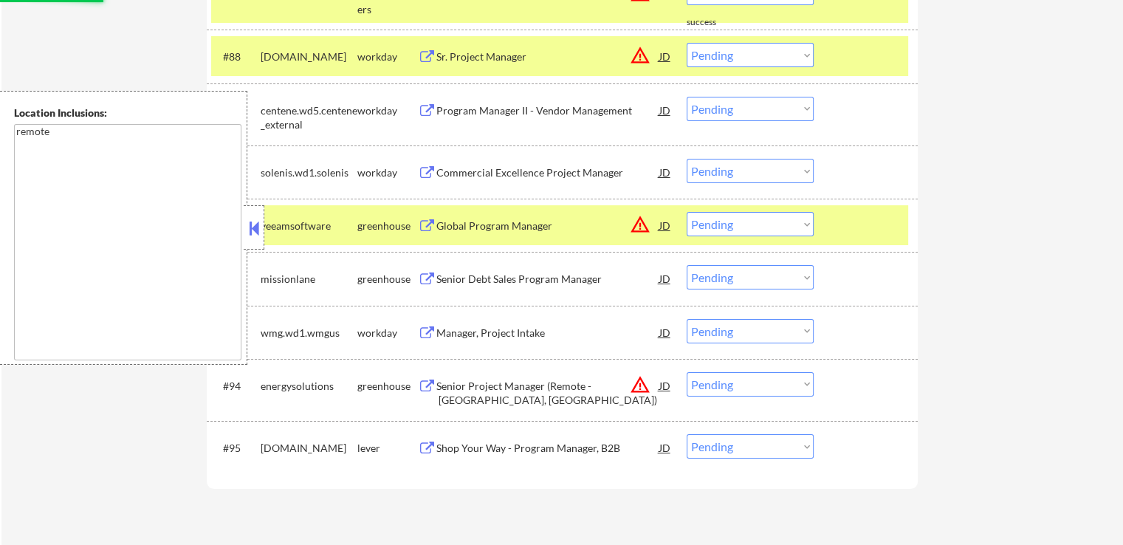
select select ""pending""
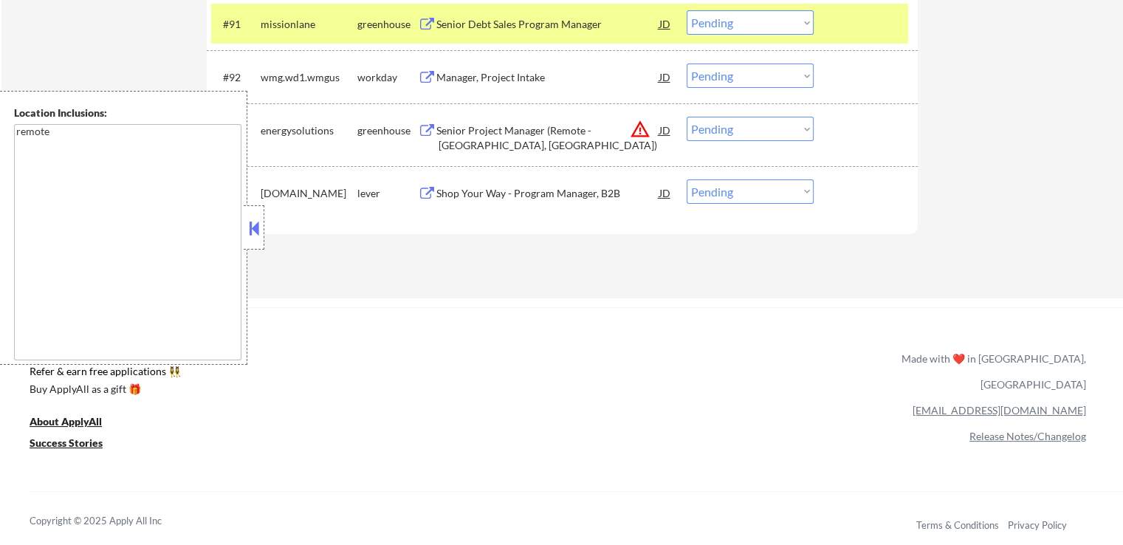
scroll to position [5678, 0]
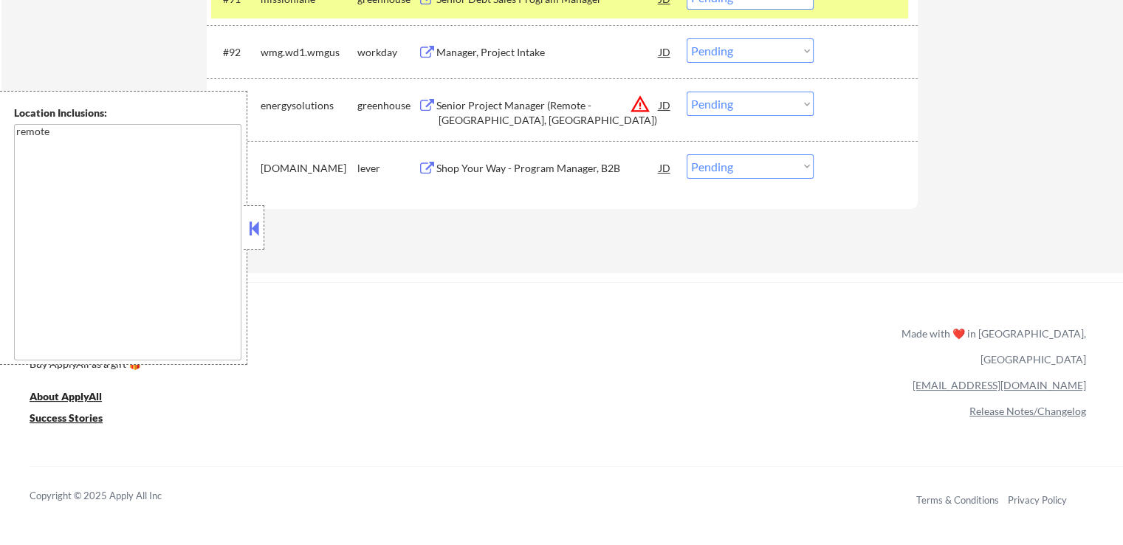
click at [476, 173] on div "Shop Your Way - Program Manager, B2B" at bounding box center [547, 168] width 223 height 15
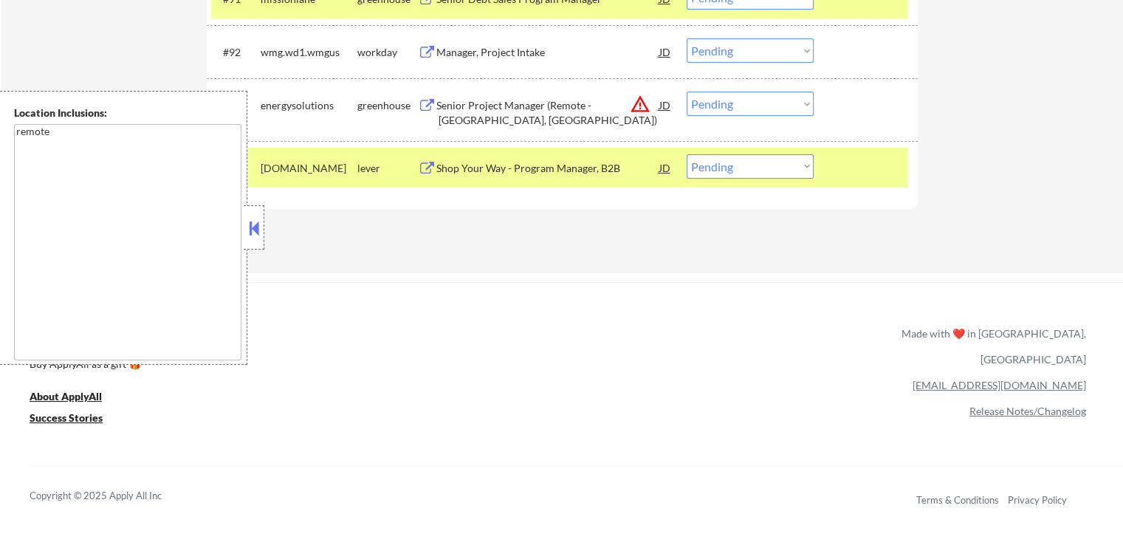
scroll to position [5604, 0]
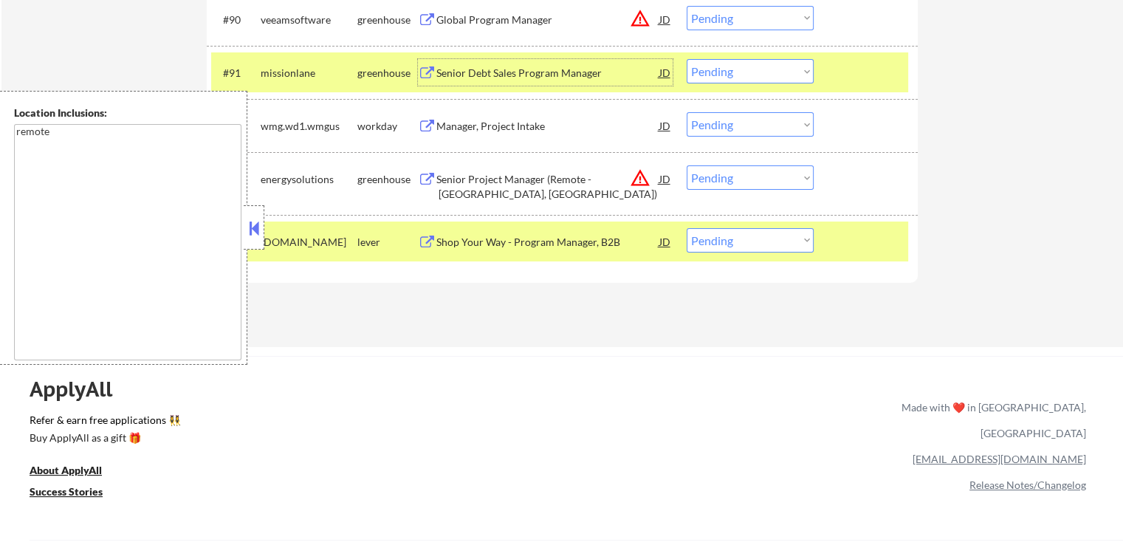
click at [447, 69] on div "Senior Debt Sales Program Manager" at bounding box center [547, 73] width 223 height 15
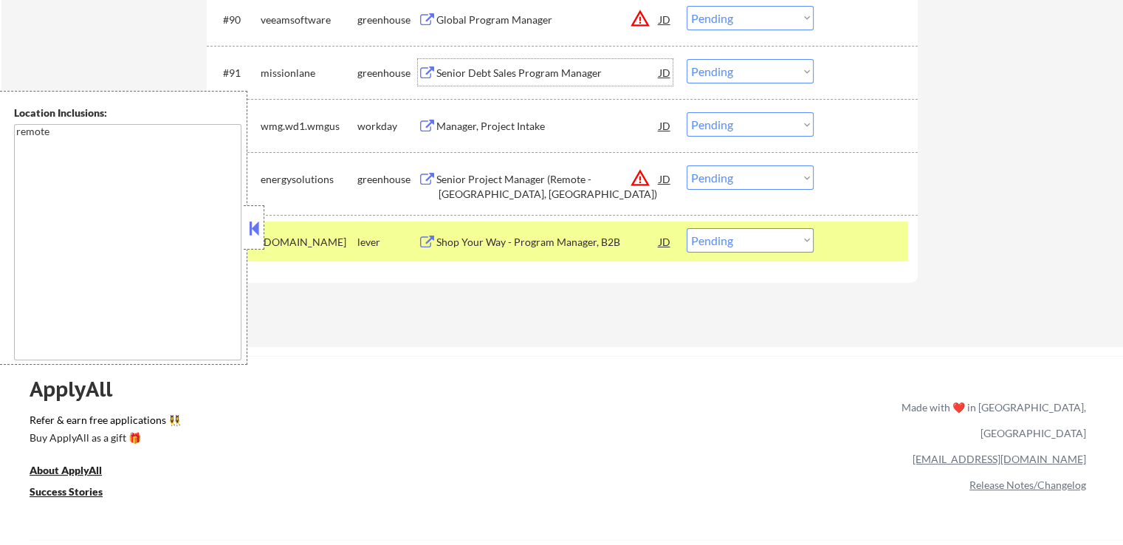
drag, startPoint x: 729, startPoint y: 244, endPoint x: 732, endPoint y: 251, distance: 7.6
click at [729, 246] on select "Choose an option... Pending Applied Excluded (Questions) Excluded (Expired) Exc…" at bounding box center [750, 240] width 127 height 24
select select ""applied""
click at [687, 228] on select "Choose an option... Pending Applied Excluded (Questions) Excluded (Expired) Exc…" at bounding box center [750, 240] width 127 height 24
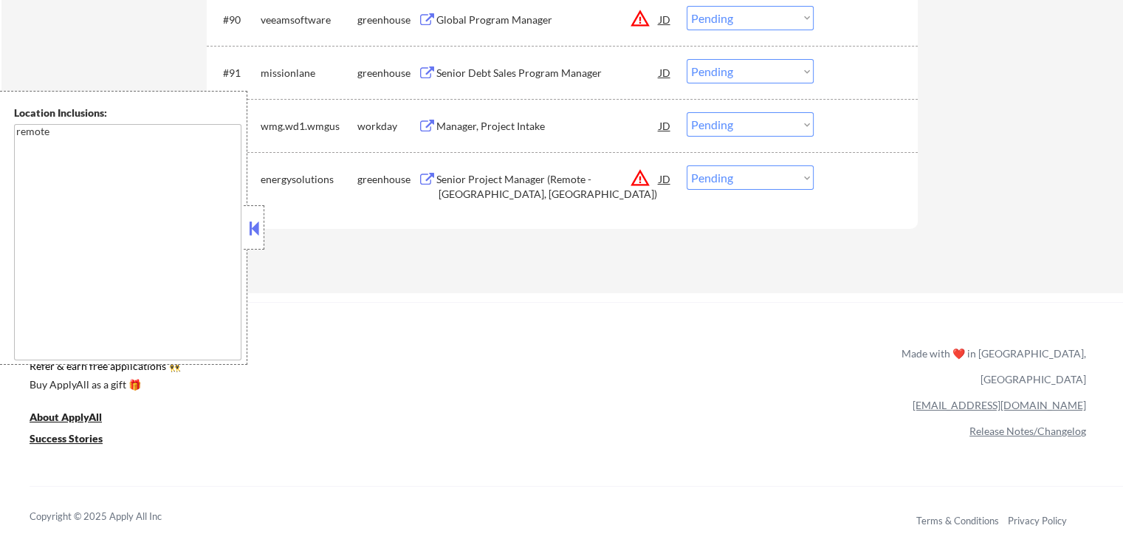
select select ""PLACEHOLDER_1427118222253""
select select ""pending""
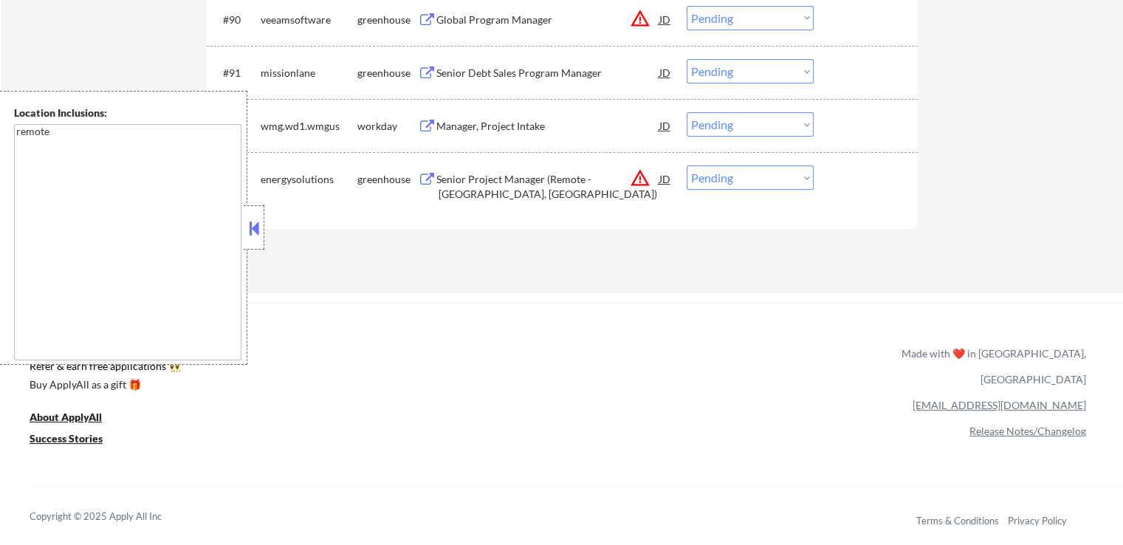
select select ""pending""
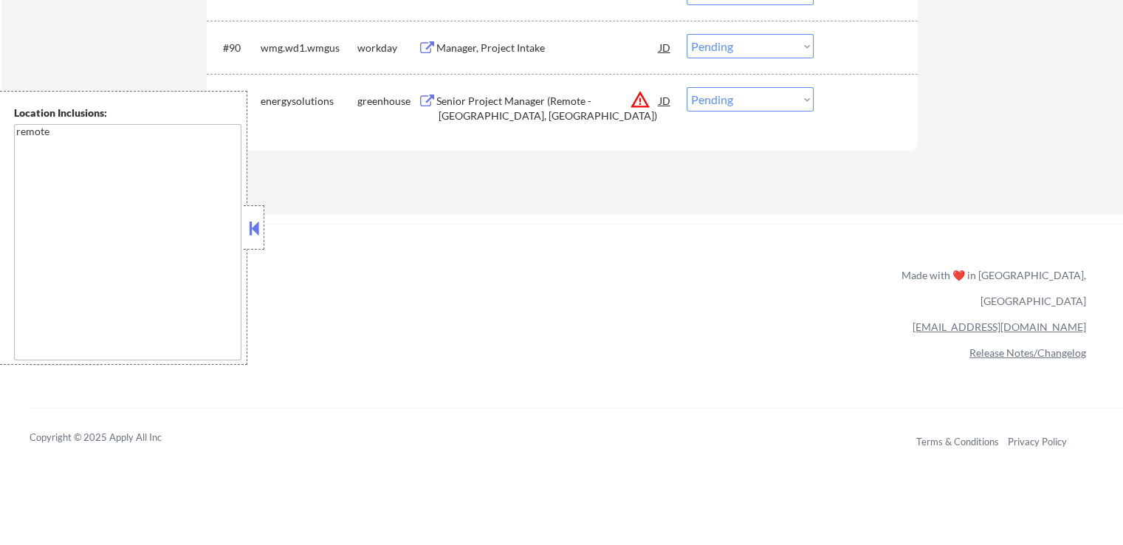
scroll to position [5456, 0]
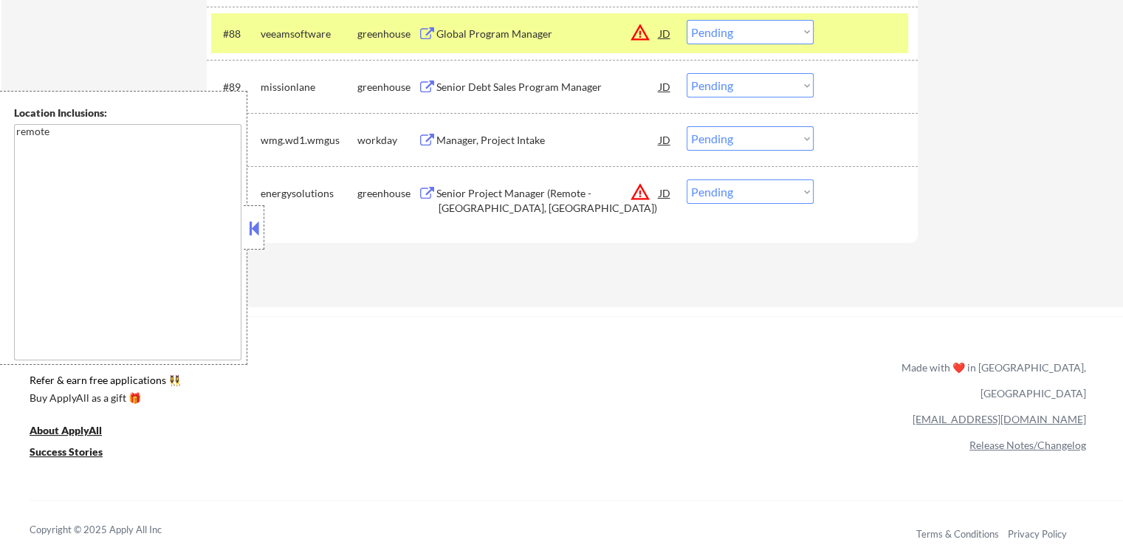
drag, startPoint x: 721, startPoint y: 83, endPoint x: 727, endPoint y: 95, distance: 13.6
click at [721, 83] on select "Choose an option... Pending Applied Excluded (Questions) Excluded (Expired) Exc…" at bounding box center [750, 85] width 127 height 24
click at [687, 73] on select "Choose an option... Pending Applied Excluded (Questions) Excluded (Expired) Exc…" at bounding box center [750, 85] width 127 height 24
select select ""pending""
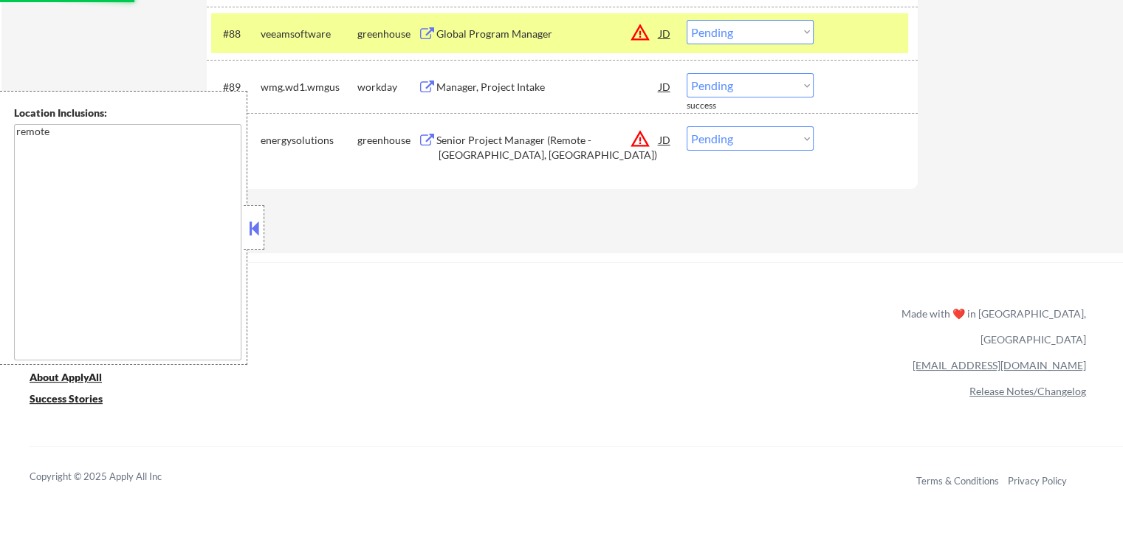
click at [737, 140] on select "Choose an option... Pending Applied Excluded (Questions) Excluded (Expired) Exc…" at bounding box center [750, 138] width 127 height 24
select select ""excluded__location_""
click at [687, 126] on select "Choose an option... Pending Applied Excluded (Questions) Excluded (Expired) Exc…" at bounding box center [750, 138] width 127 height 24
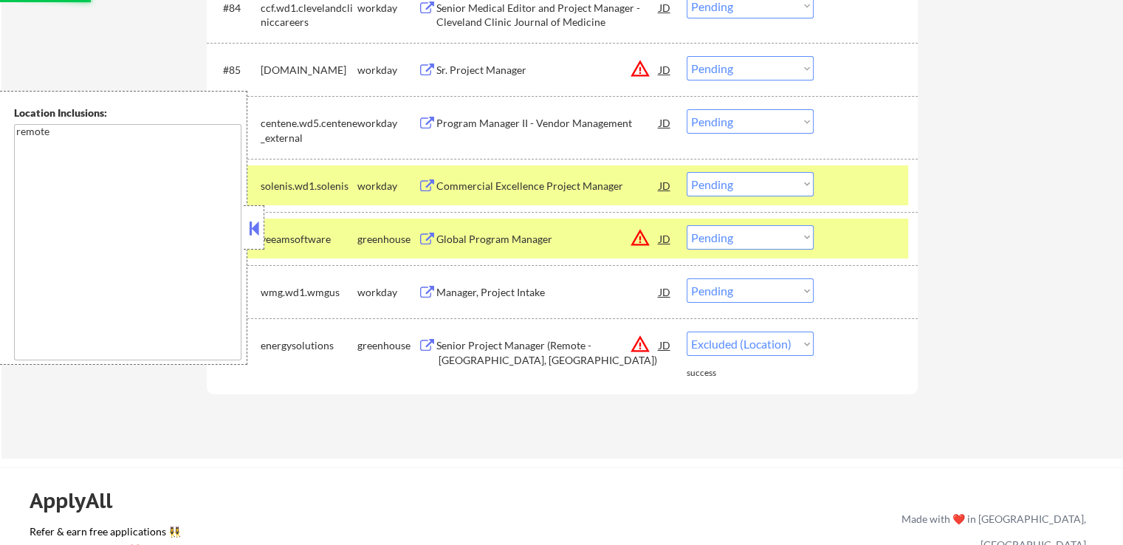
scroll to position [5235, 0]
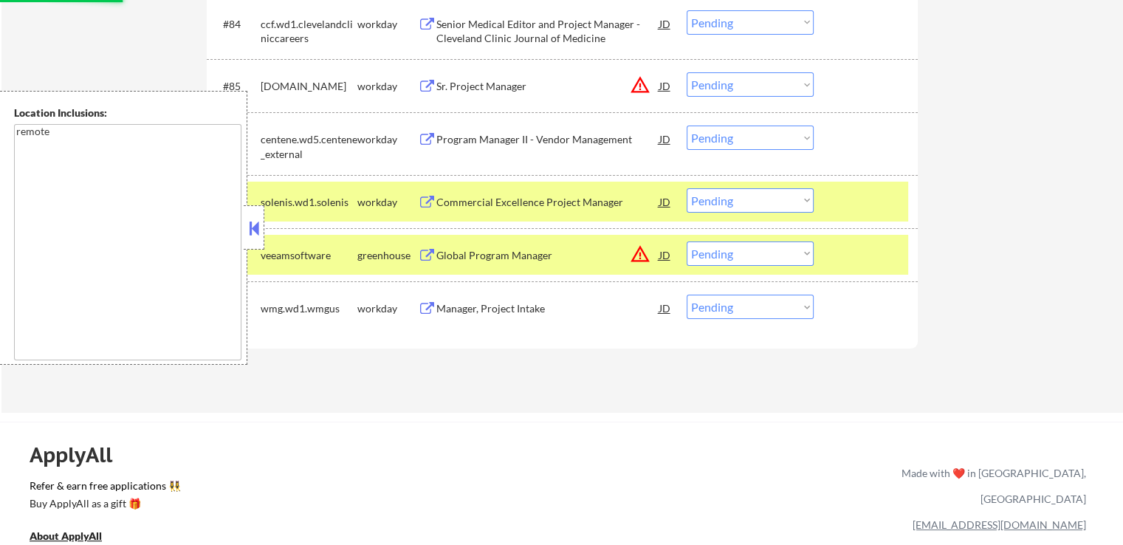
click at [758, 260] on select "Choose an option... Pending Applied Excluded (Questions) Excluded (Expired) Exc…" at bounding box center [750, 253] width 127 height 24
click at [687, 241] on select "Choose an option... Pending Applied Excluded (Questions) Excluded (Expired) Exc…" at bounding box center [750, 253] width 127 height 24
click at [738, 109] on div "#85 tnsi.wd1.search workday Sr. Project Manager JD warning_amber Choose an opti…" at bounding box center [562, 85] width 711 height 53
select select ""pending""
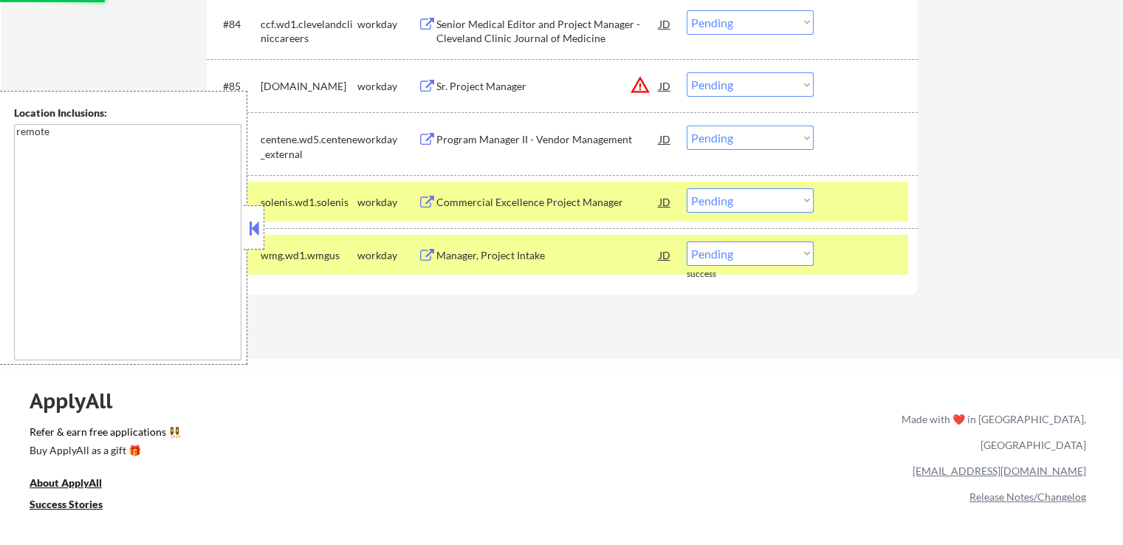
click at [762, 72] on div "#85 tnsi.wd1.search workday Sr. Project Manager JD warning_amber Choose an opti…" at bounding box center [559, 86] width 697 height 40
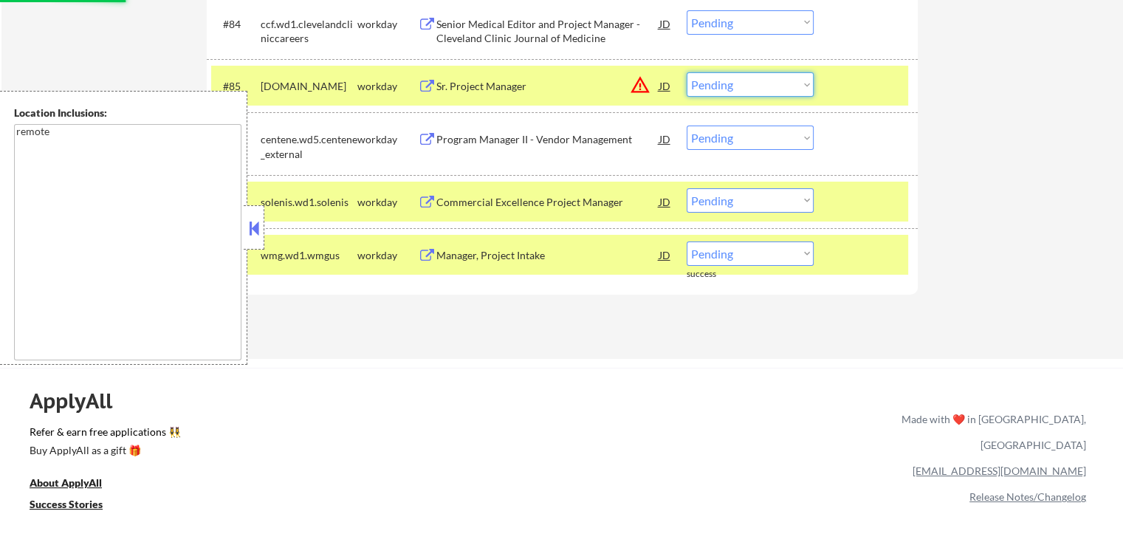
click at [771, 85] on select "Choose an option... Pending Applied Excluded (Questions) Excluded (Expired) Exc…" at bounding box center [750, 84] width 127 height 24
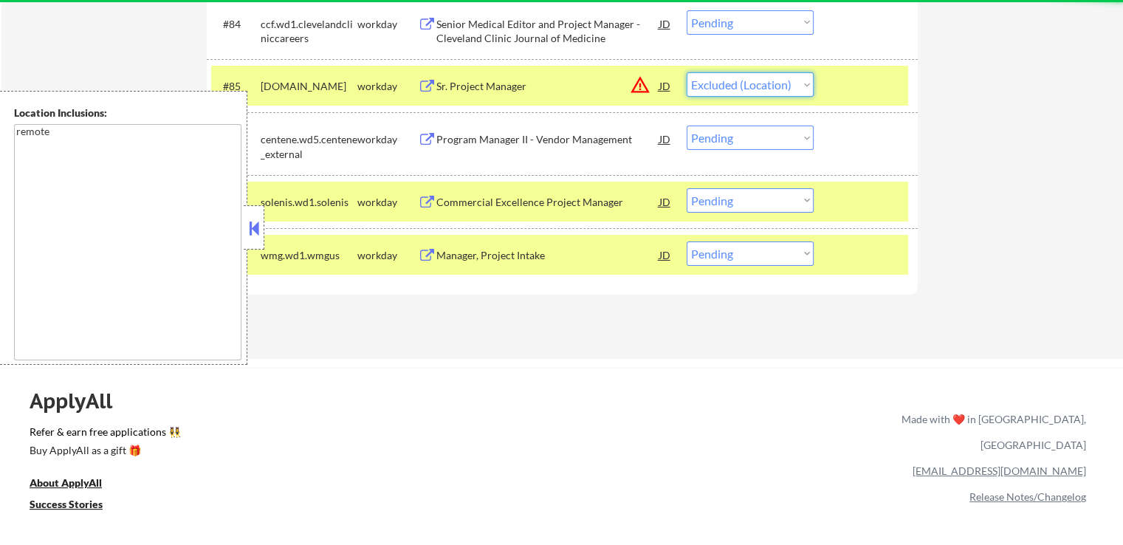
click at [687, 72] on select "Choose an option... Pending Applied Excluded (Questions) Excluded (Expired) Exc…" at bounding box center [750, 84] width 127 height 24
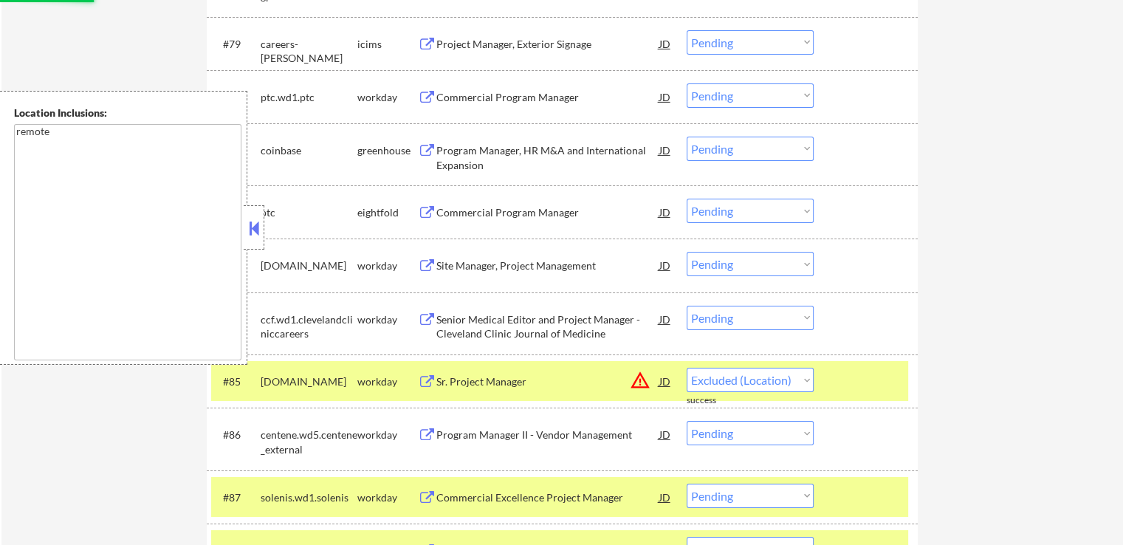
select select ""pending""
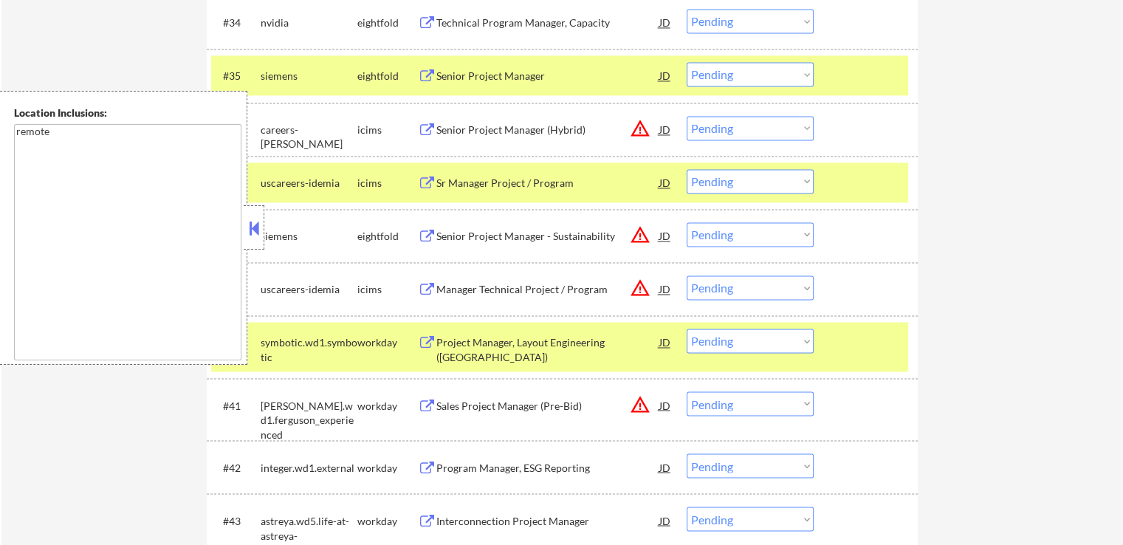
scroll to position [2430, 0]
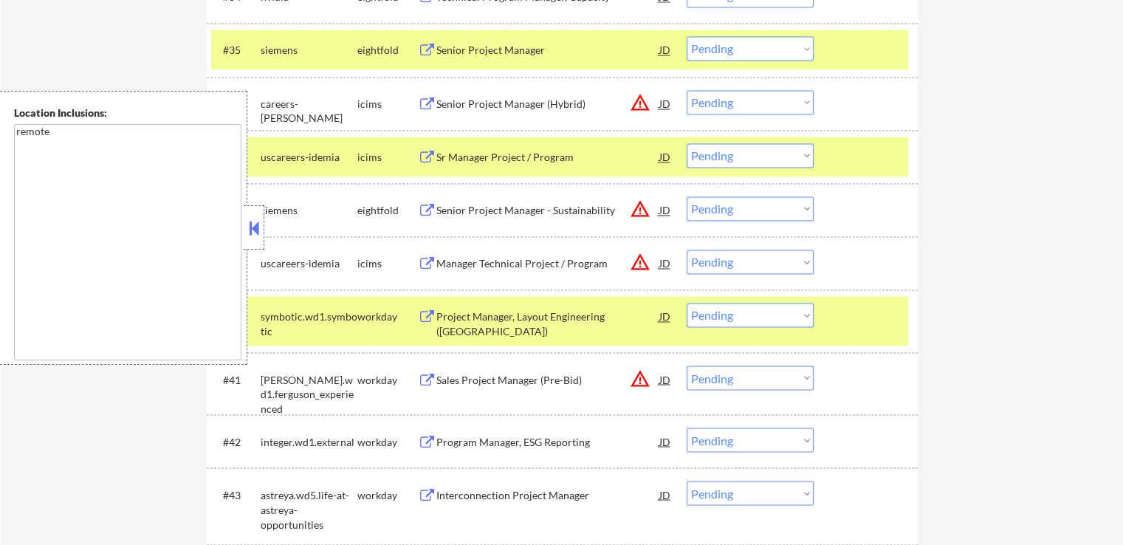
click at [747, 101] on select "Choose an option... Pending Applied Excluded (Questions) Excluded (Expired) Exc…" at bounding box center [750, 102] width 127 height 24
click at [687, 90] on select "Choose an option... Pending Applied Excluded (Questions) Excluded (Expired) Exc…" at bounding box center [750, 102] width 127 height 24
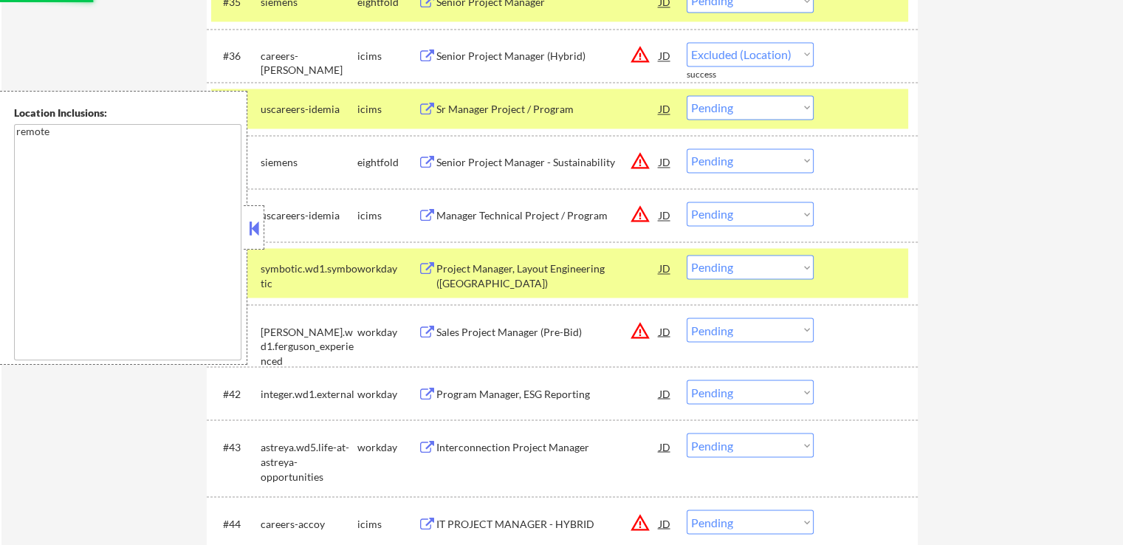
scroll to position [2503, 0]
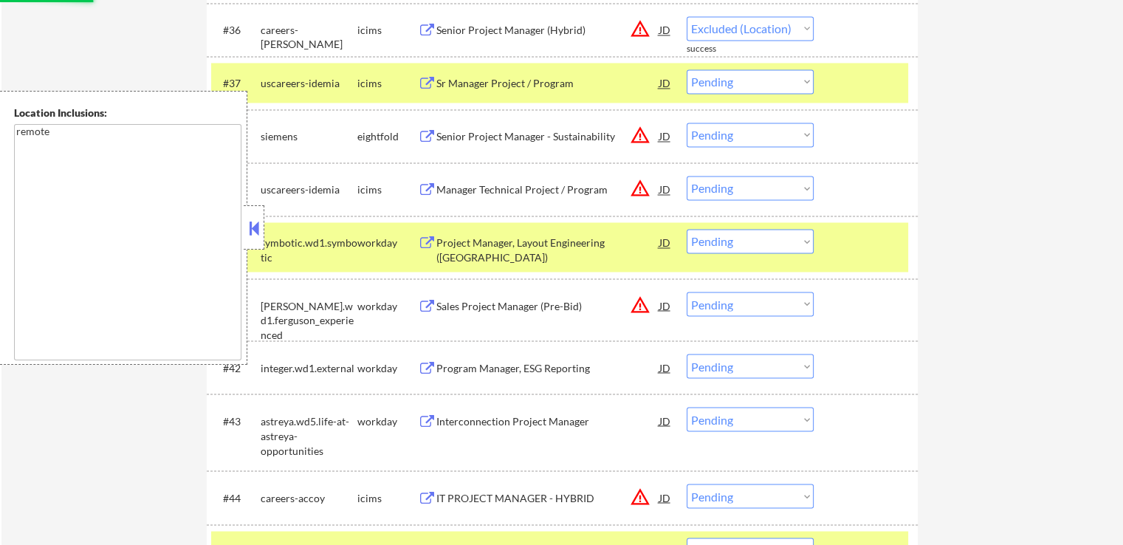
select select ""pending""
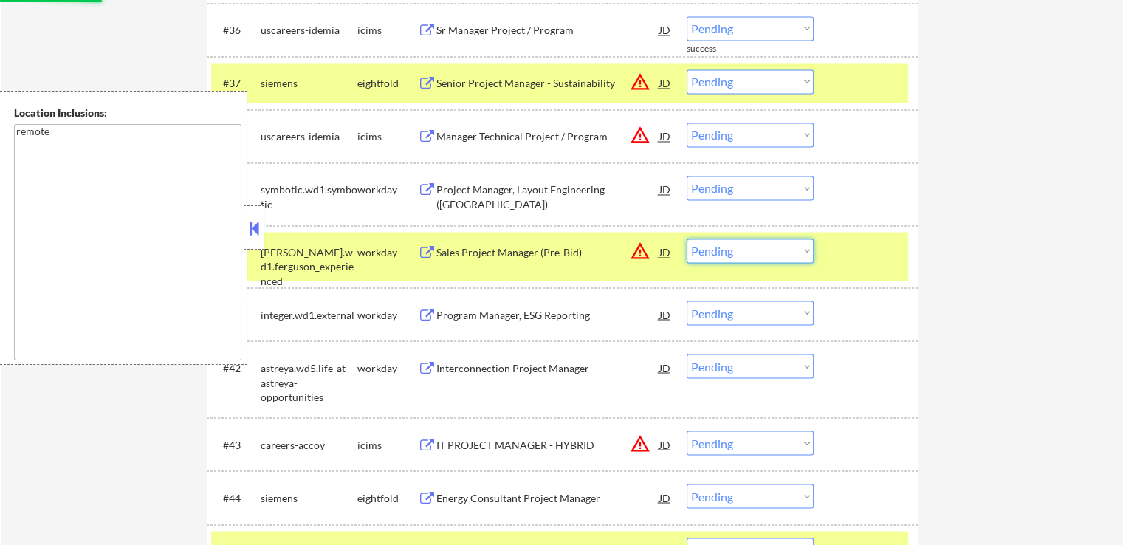
click at [751, 251] on select "Choose an option... Pending Applied Excluded (Questions) Excluded (Expired) Exc…" at bounding box center [750, 250] width 127 height 24
click at [687, 238] on select "Choose an option... Pending Applied Excluded (Questions) Excluded (Expired) Exc…" at bounding box center [750, 250] width 127 height 24
click at [743, 148] on div "#38 uscareers-idemia icims Manager Technical Project / Program JD warning_amber…" at bounding box center [559, 136] width 697 height 40
select select ""pending""
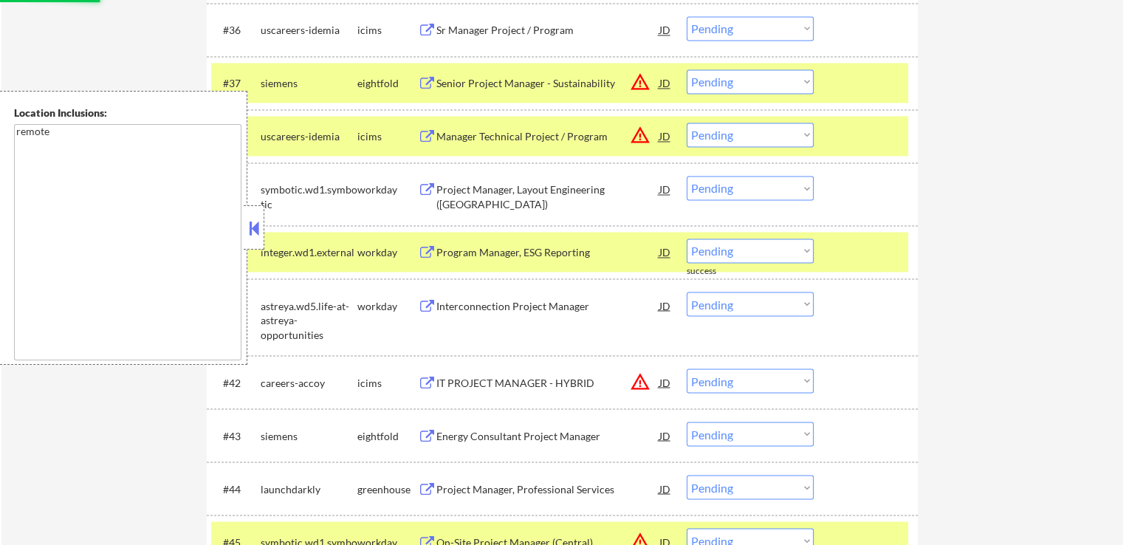
click at [754, 142] on select "Choose an option... Pending Applied Excluded (Questions) Excluded (Expired) Exc…" at bounding box center [750, 135] width 127 height 24
click at [687, 123] on select "Choose an option... Pending Applied Excluded (Questions) Excluded (Expired) Exc…" at bounding box center [750, 135] width 127 height 24
click at [727, 83] on select "Choose an option... Pending Applied Excluded (Questions) Excluded (Expired) Exc…" at bounding box center [750, 81] width 127 height 24
select select ""pending""
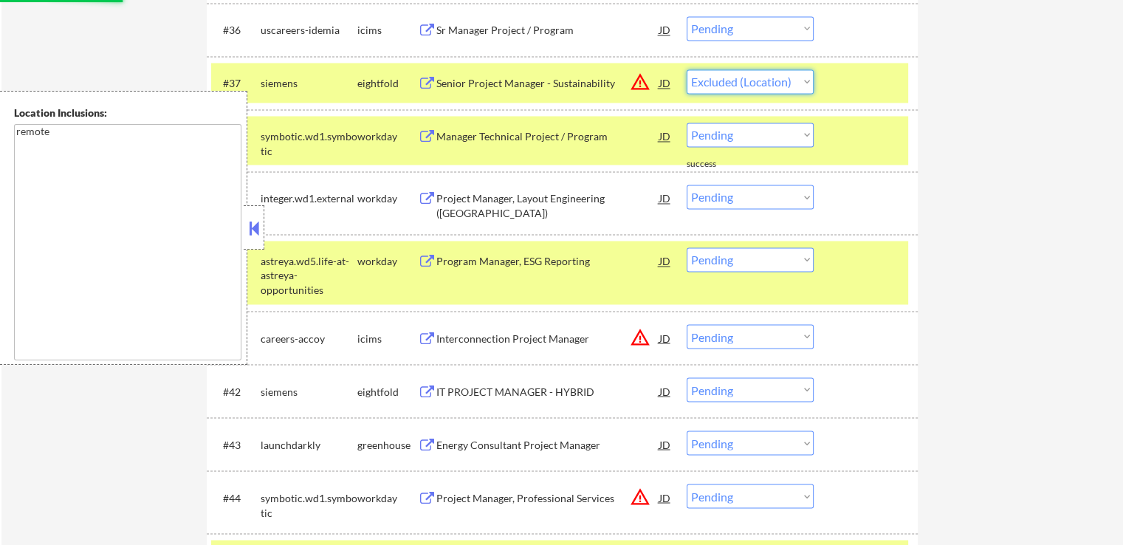
click at [687, 69] on select "Choose an option... Pending Applied Excluded (Questions) Excluded (Expired) Exc…" at bounding box center [750, 81] width 127 height 24
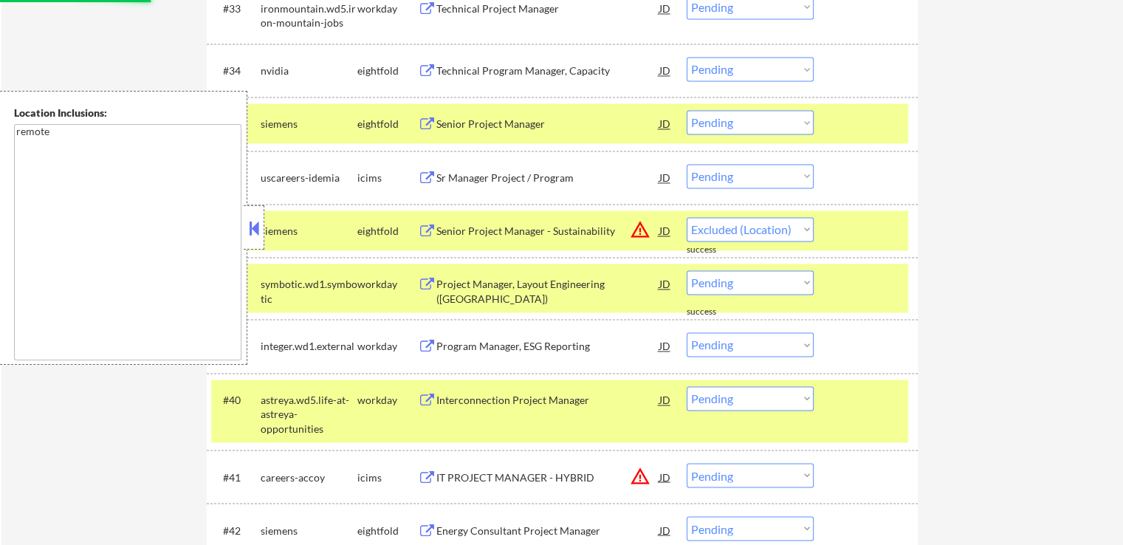
select select ""pending""
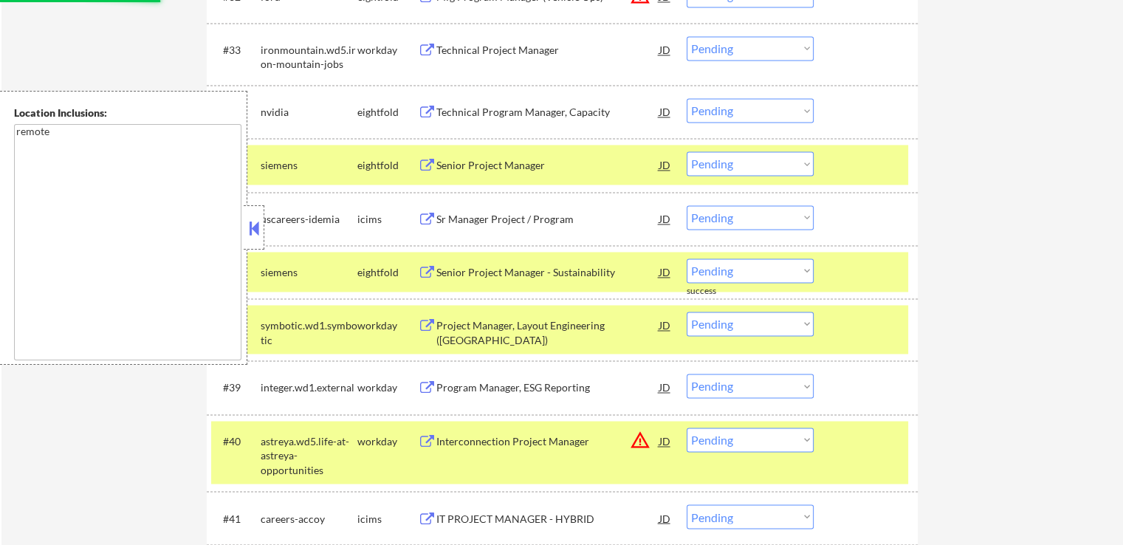
scroll to position [2208, 0]
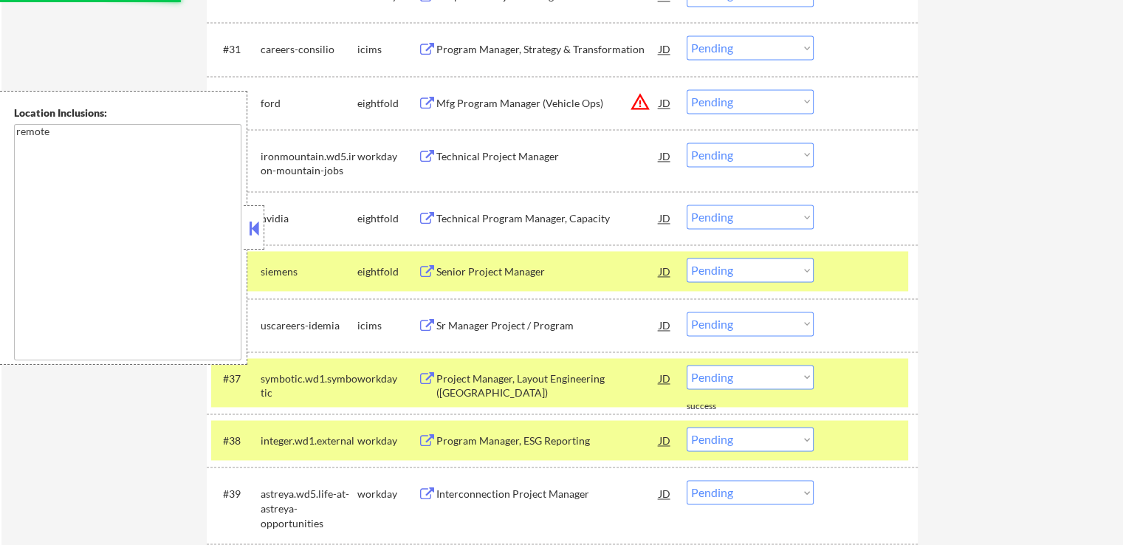
click at [738, 103] on select "Choose an option... Pending Applied Excluded (Questions) Excluded (Expired) Exc…" at bounding box center [750, 101] width 127 height 24
click at [687, 89] on select "Choose an option... Pending Applied Excluded (Questions) Excluded (Expired) Exc…" at bounding box center [750, 101] width 127 height 24
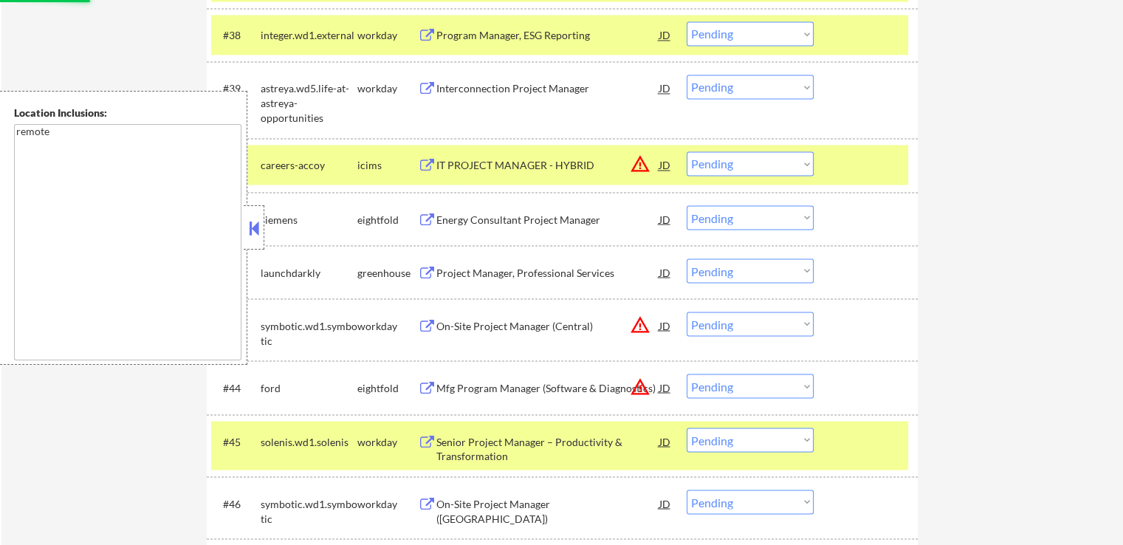
scroll to position [2725, 0]
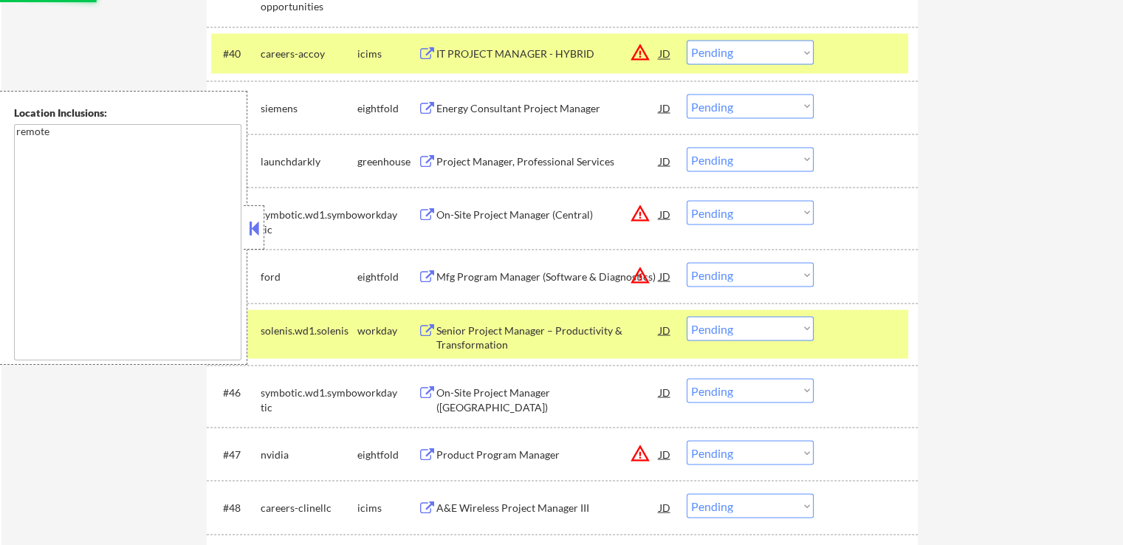
select select ""pending""
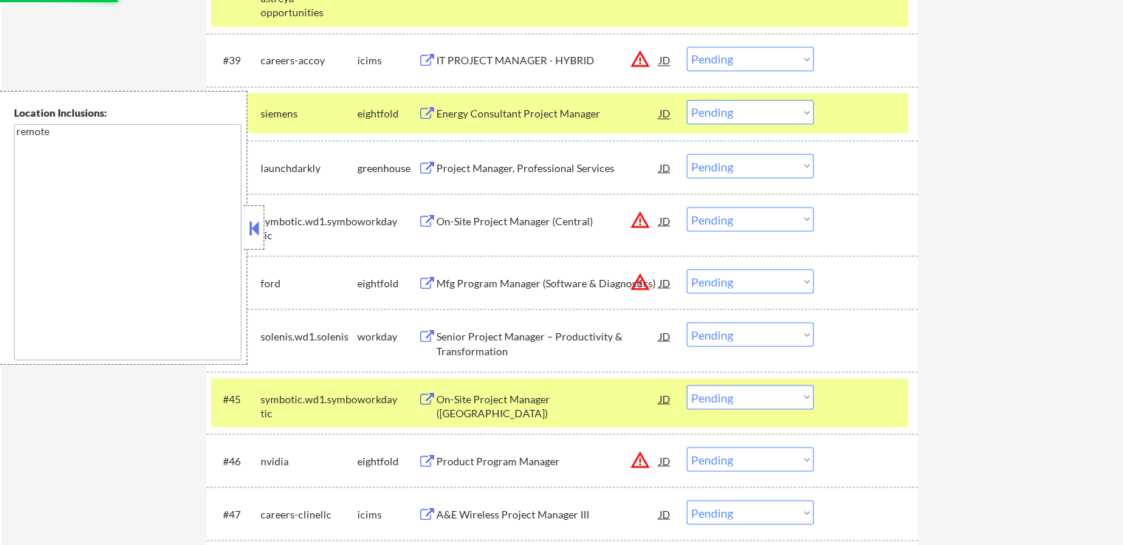
scroll to position [2577, 0]
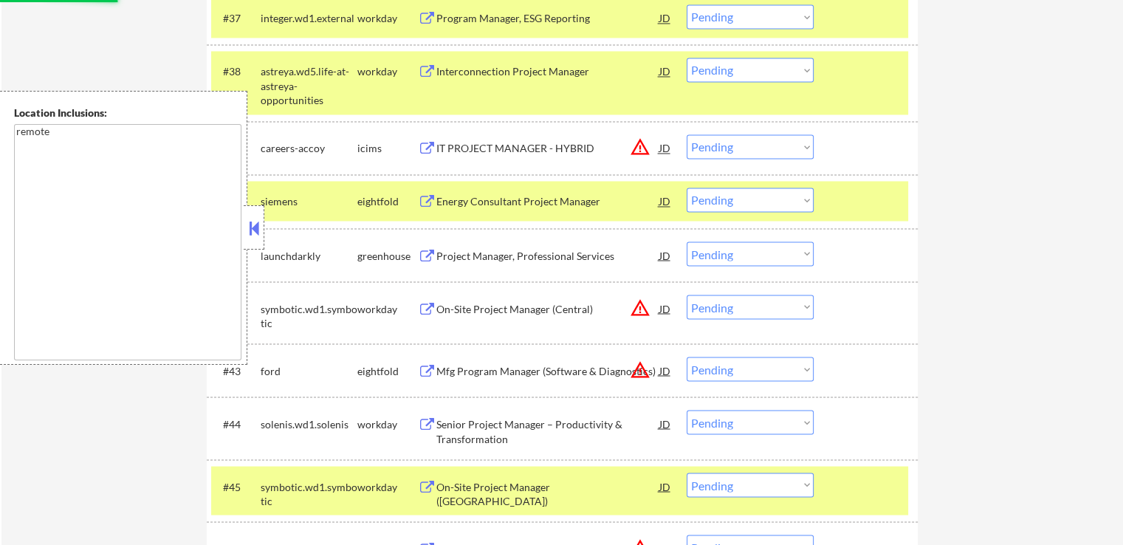
click at [735, 140] on select "Choose an option... Pending Applied Excluded (Questions) Excluded (Expired) Exc…" at bounding box center [750, 146] width 127 height 24
click at [687, 134] on select "Choose an option... Pending Applied Excluded (Questions) Excluded (Expired) Exc…" at bounding box center [750, 146] width 127 height 24
select select ""pending""
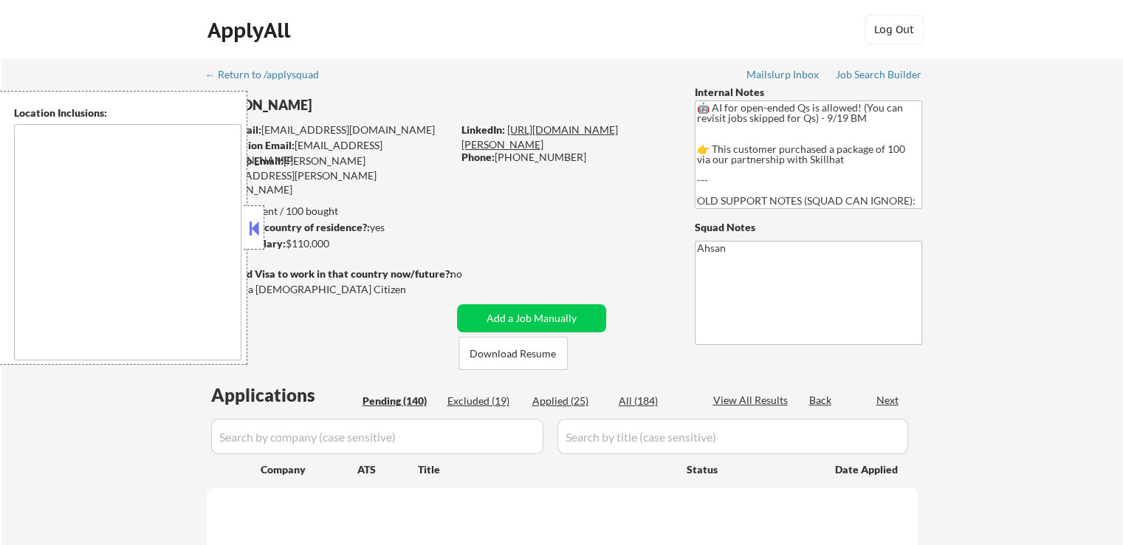
type textarea "remote"
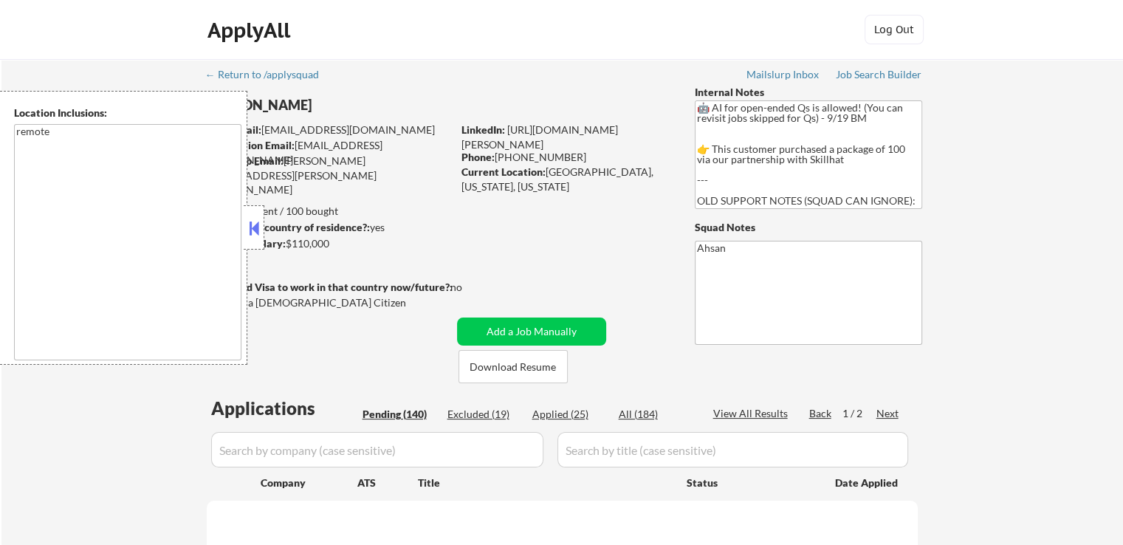
scroll to position [68, 0]
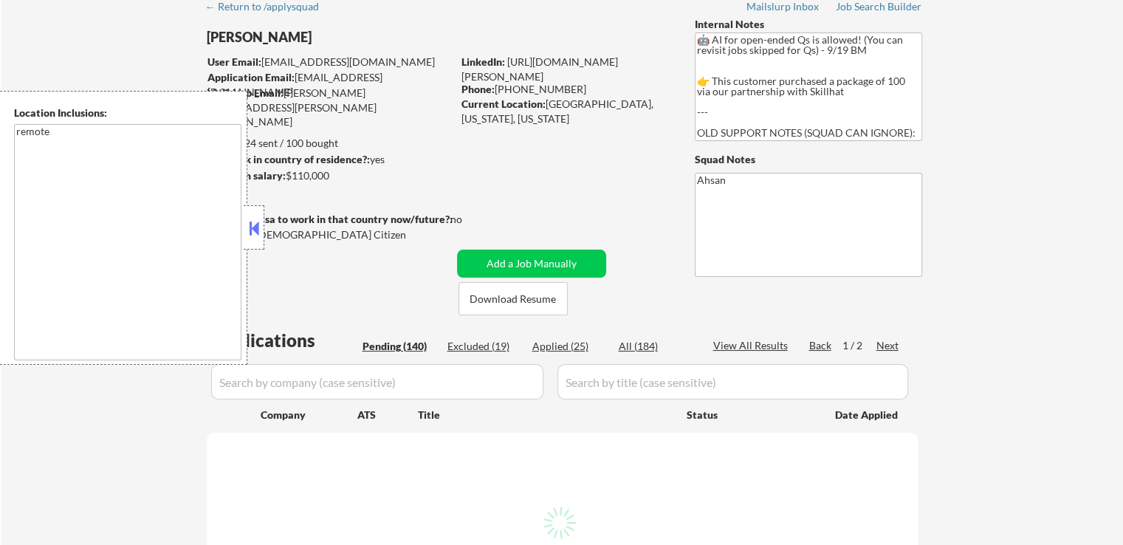
select select ""pending""
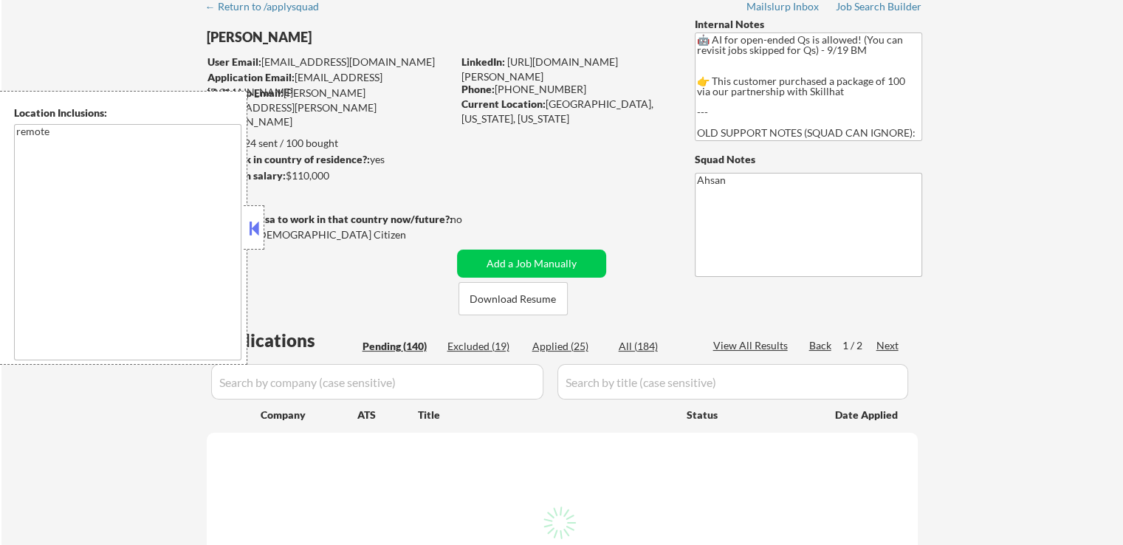
select select ""pending""
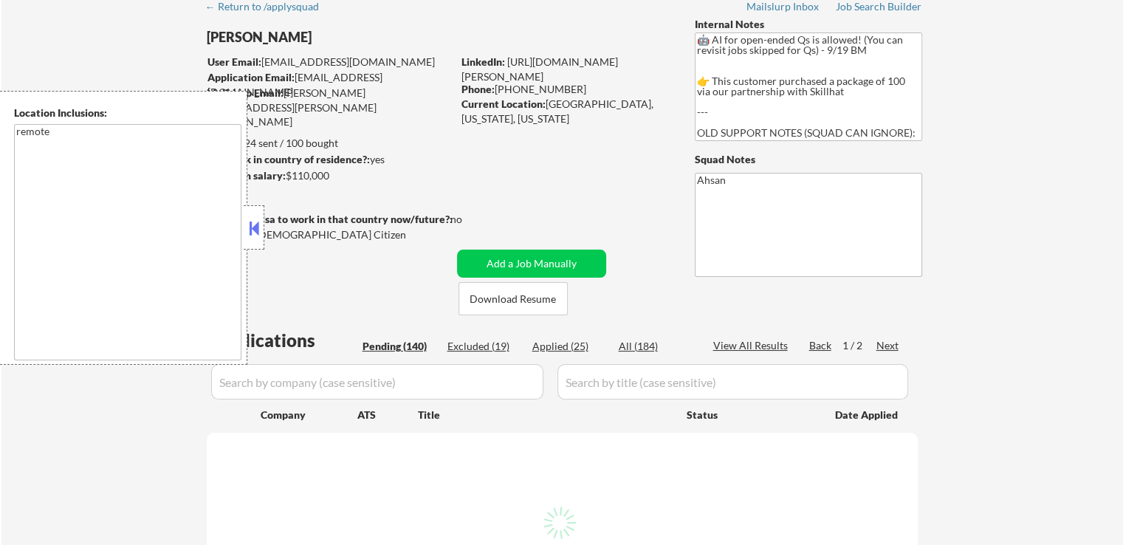
select select ""pending""
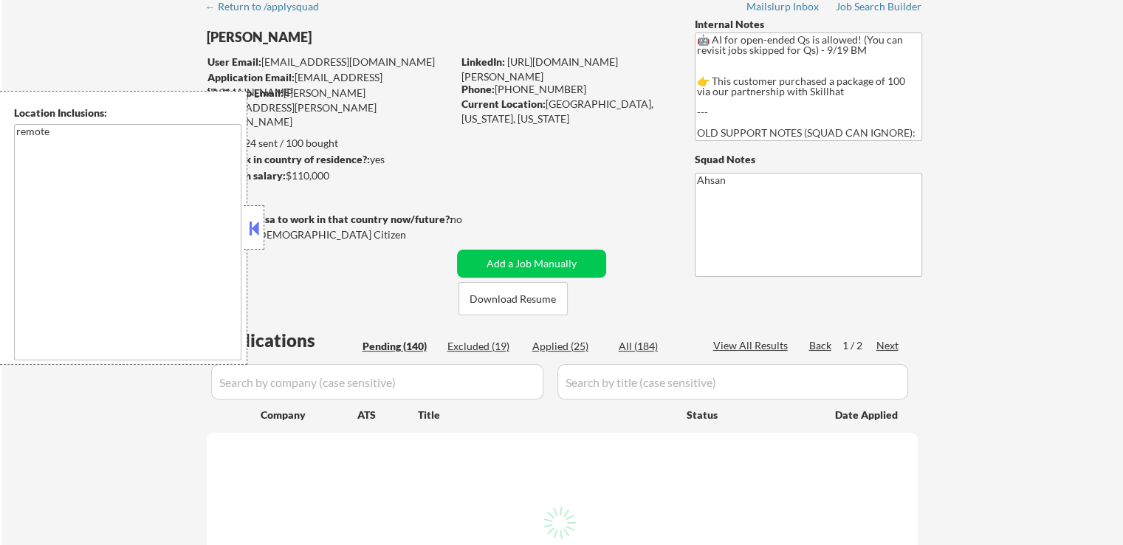
select select ""pending""
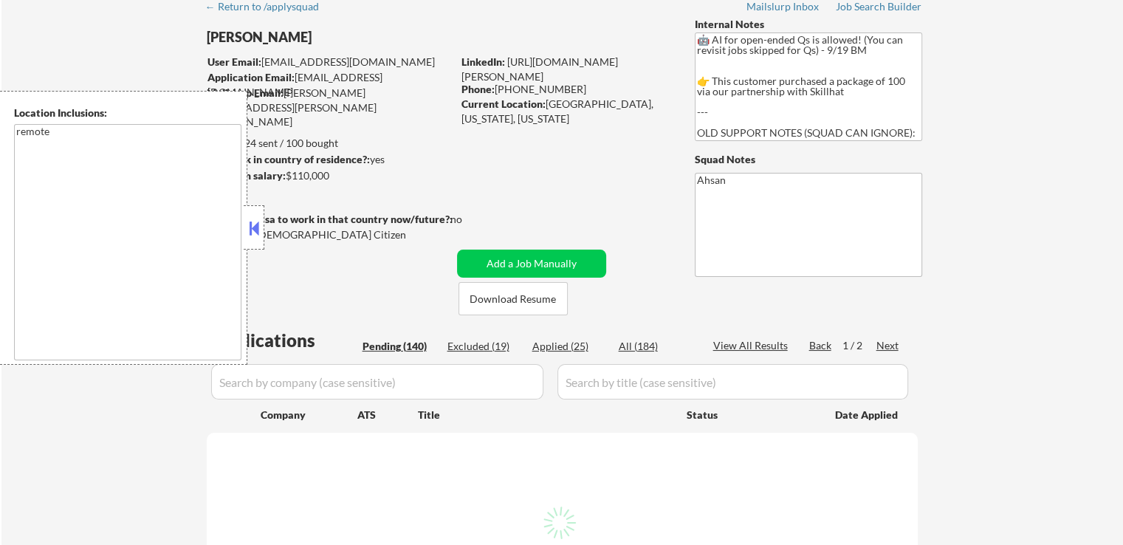
select select ""pending""
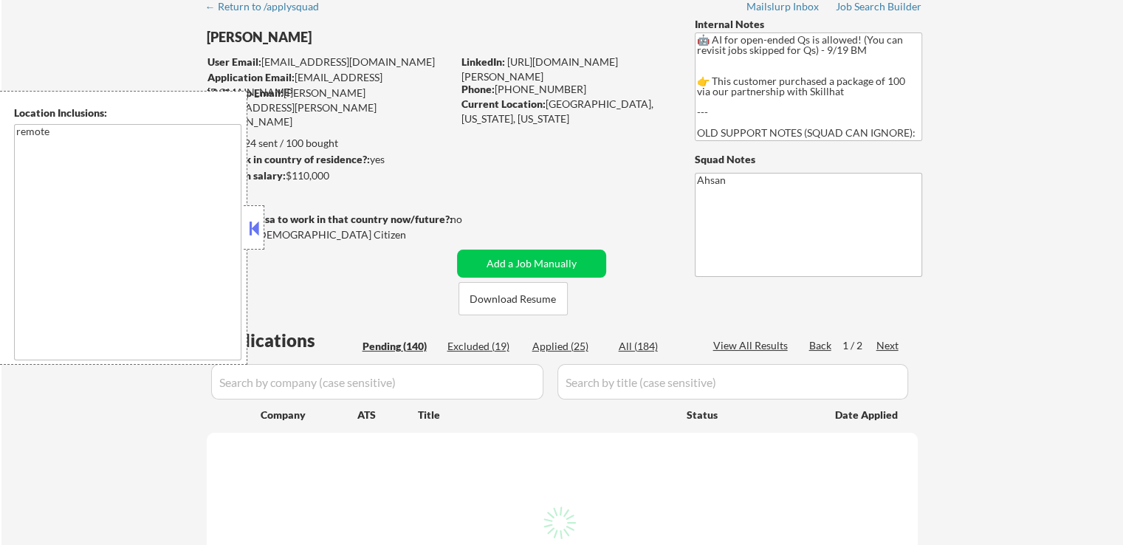
select select ""pending""
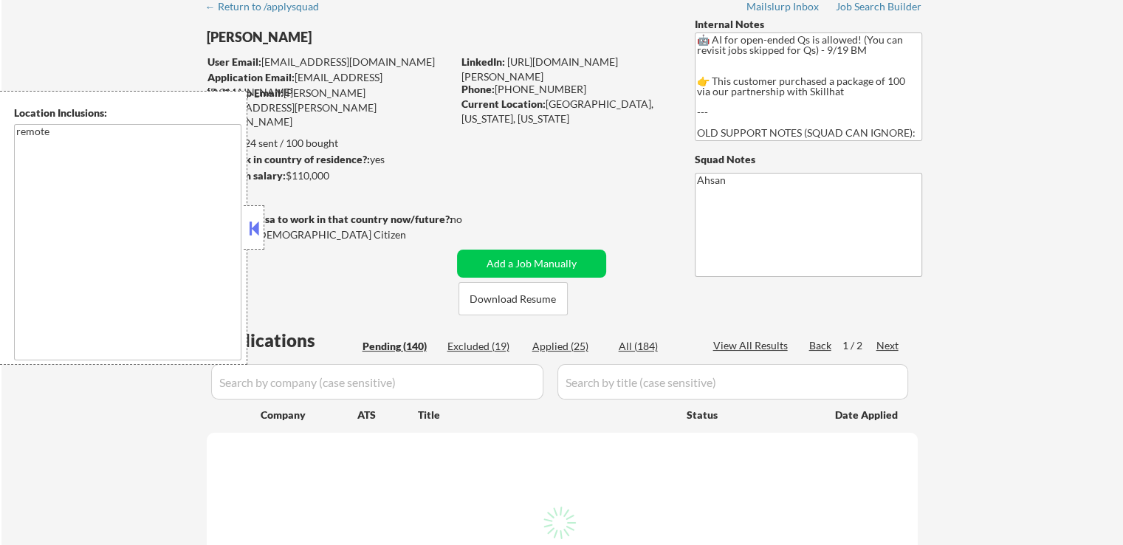
select select ""pending""
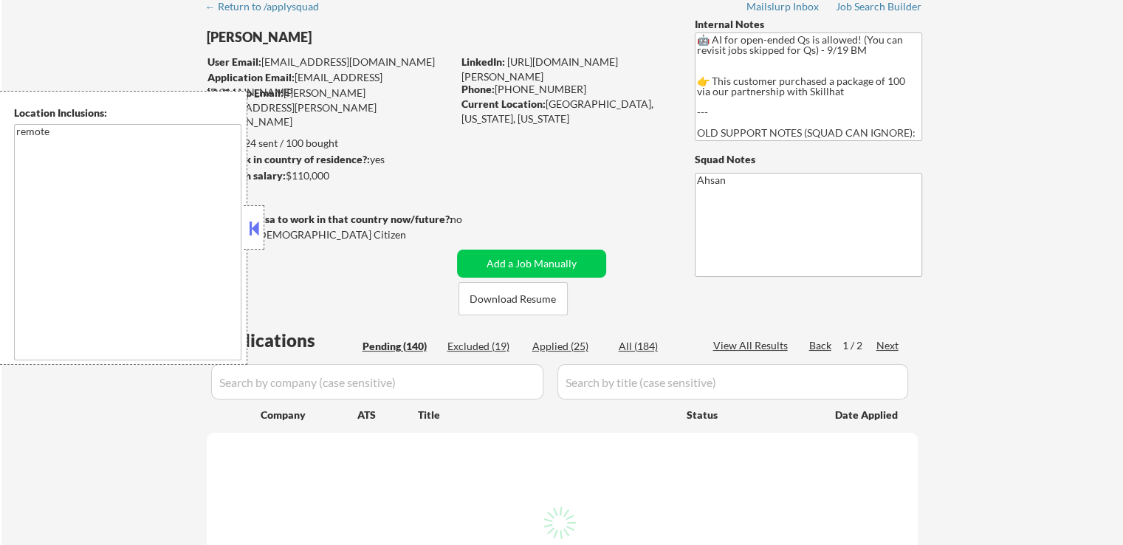
select select ""pending""
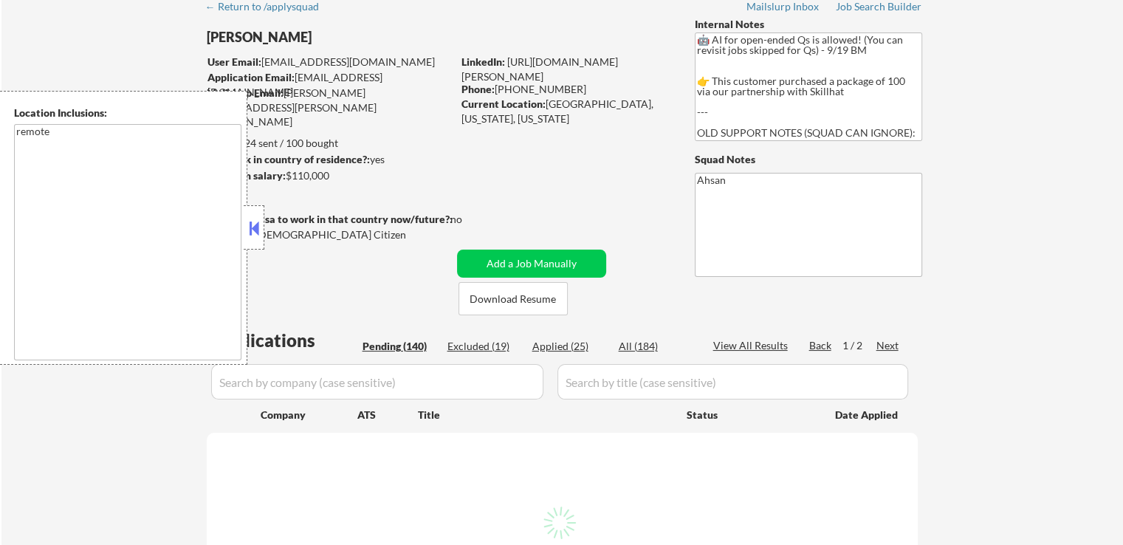
select select ""pending""
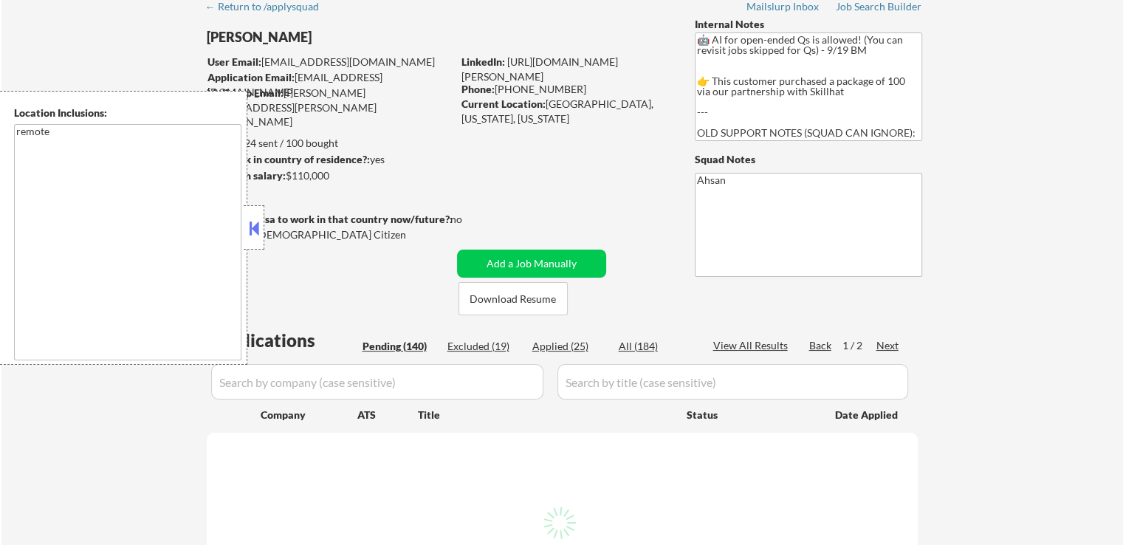
select select ""pending""
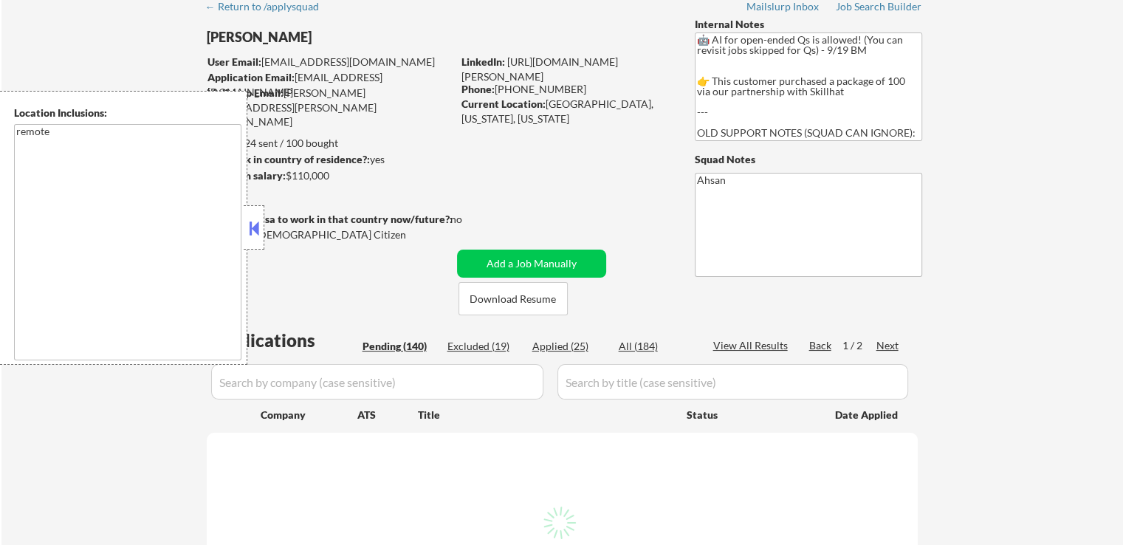
select select ""pending""
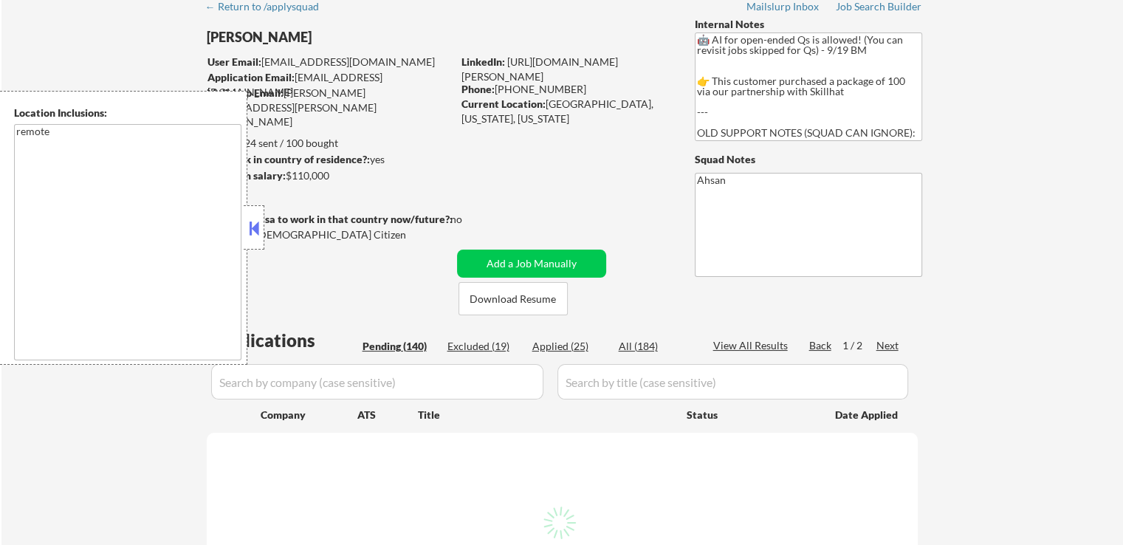
select select ""pending""
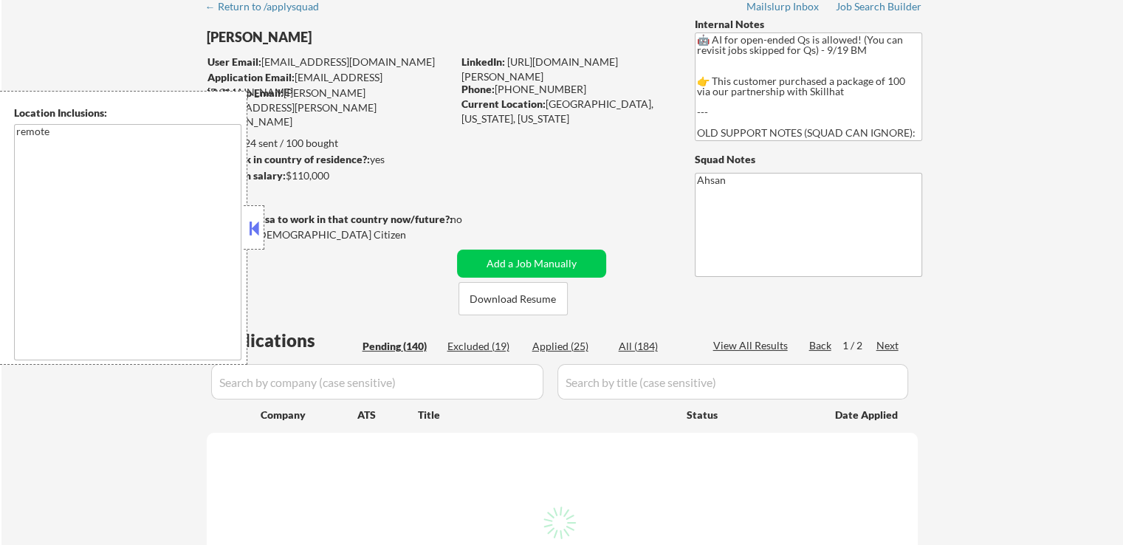
select select ""pending""
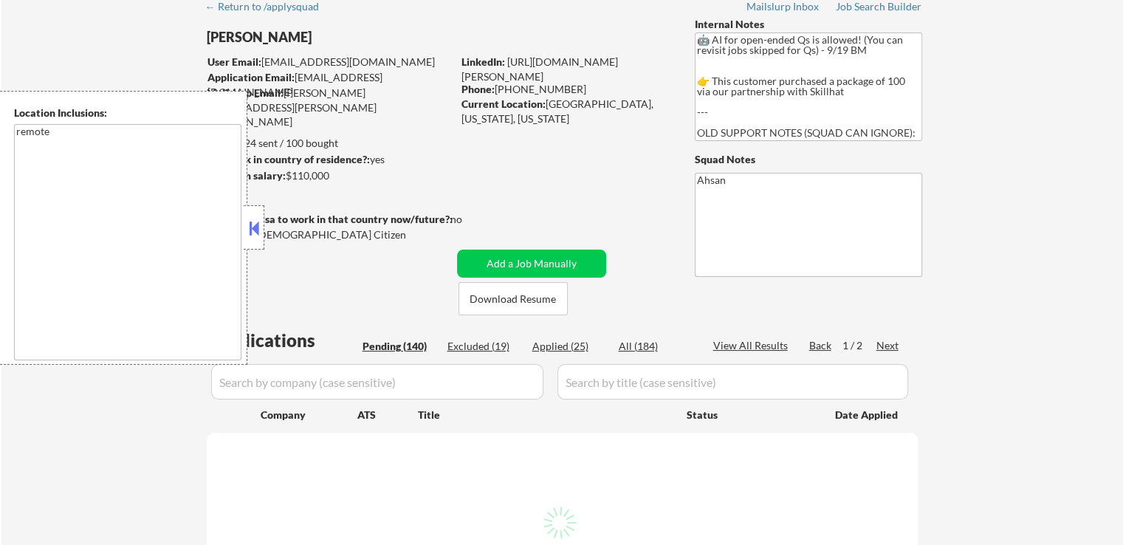
select select ""pending""
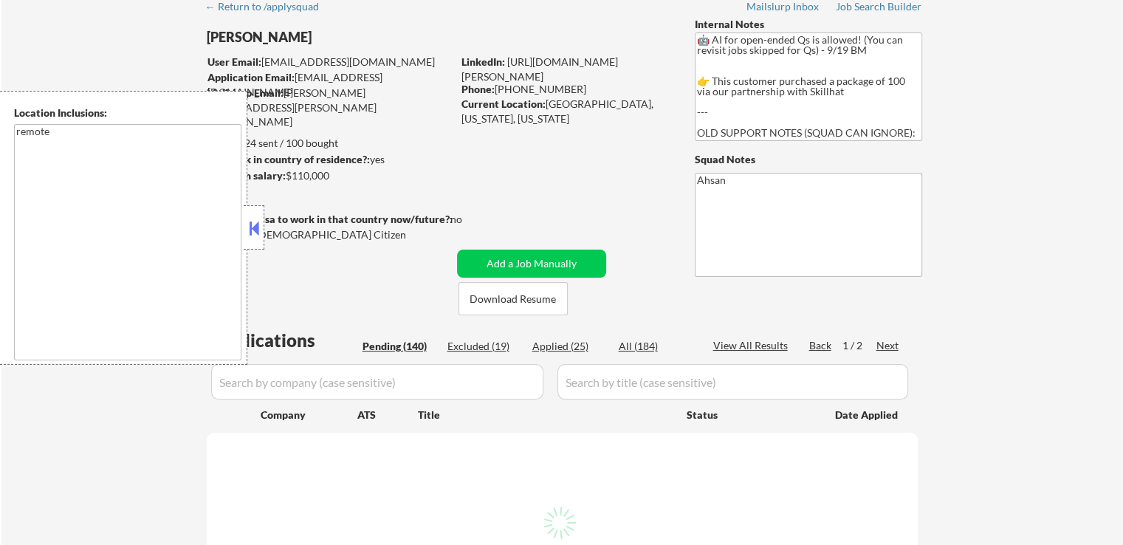
select select ""pending""
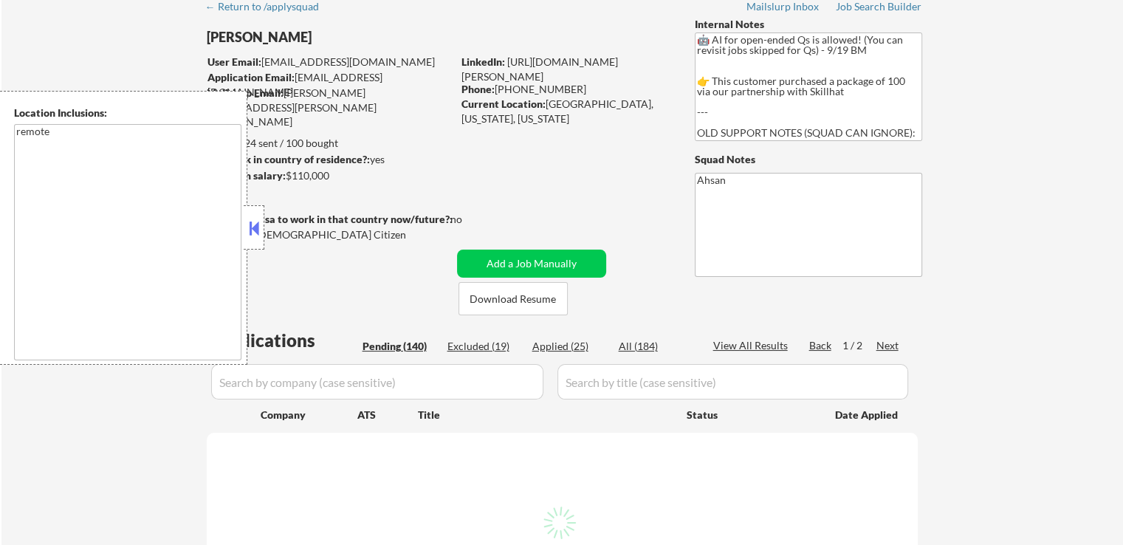
select select ""pending""
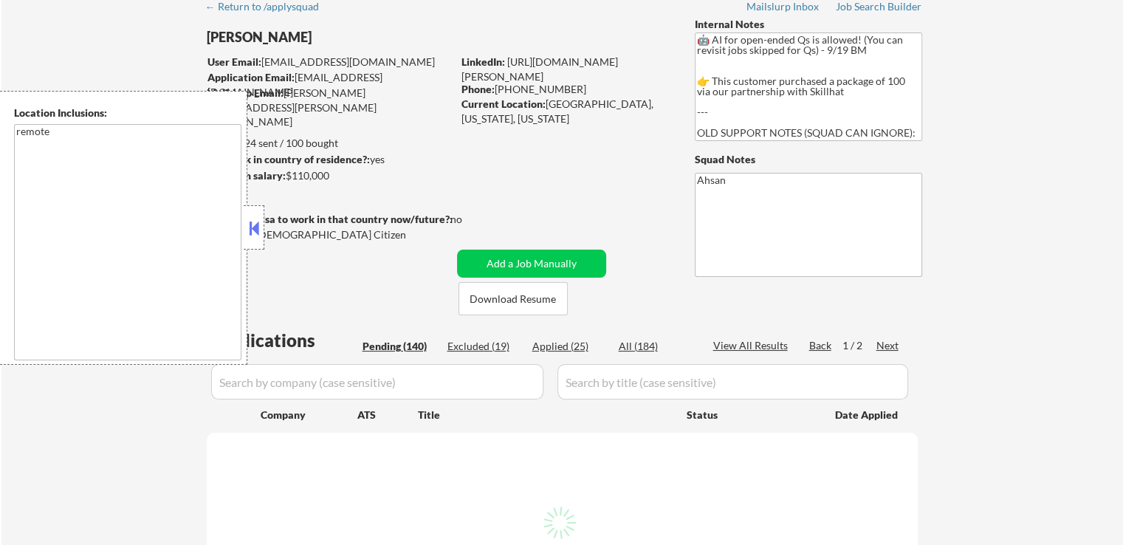
select select ""pending""
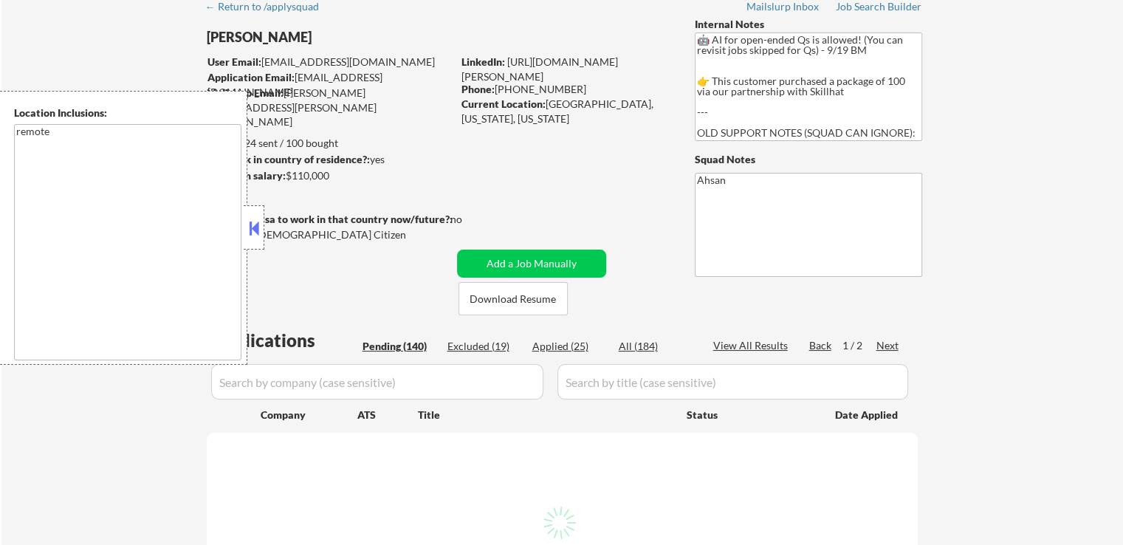
select select ""pending""
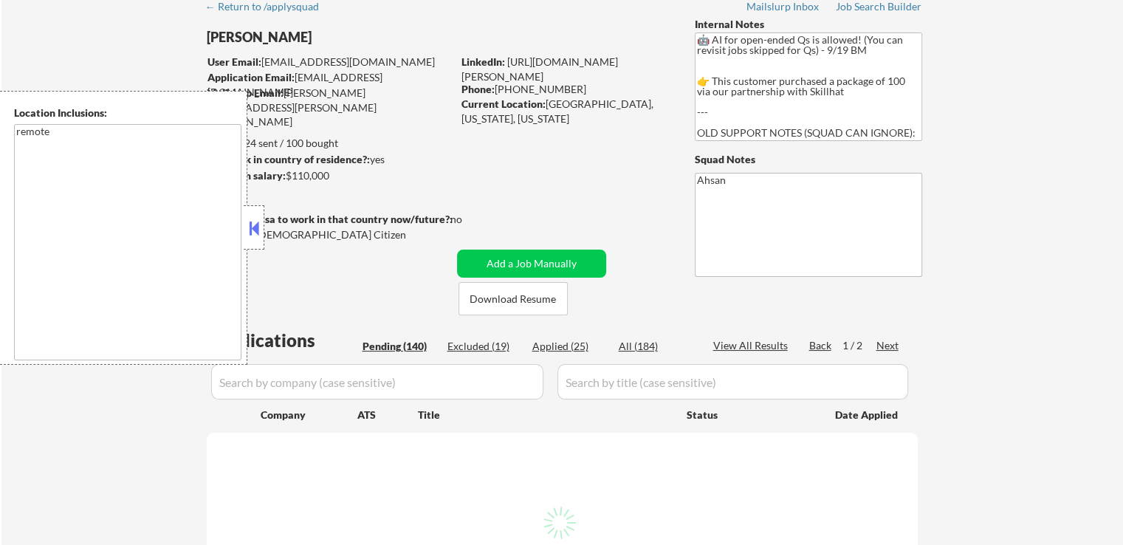
select select ""pending""
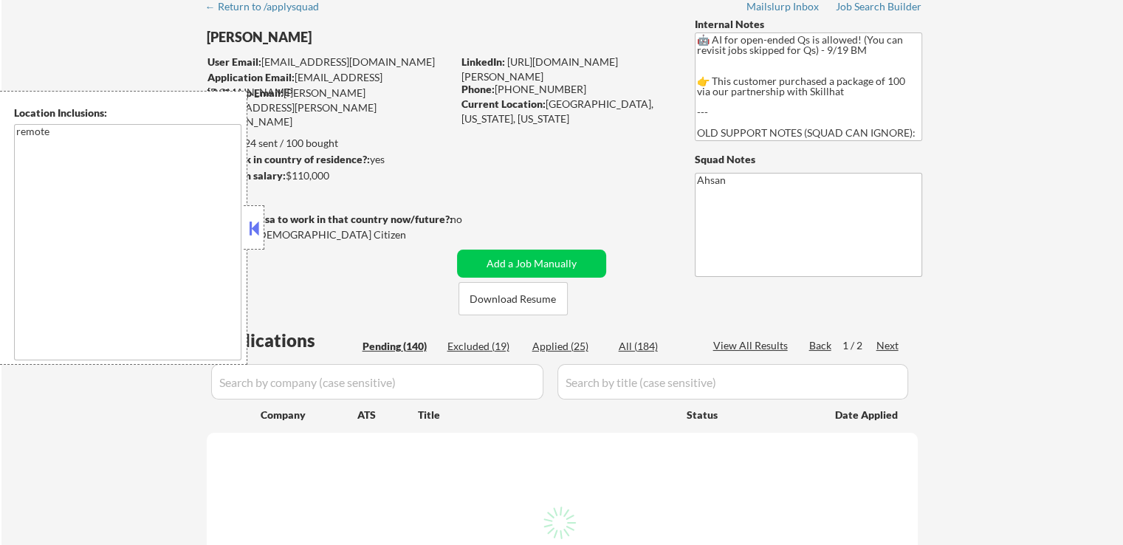
select select ""pending""
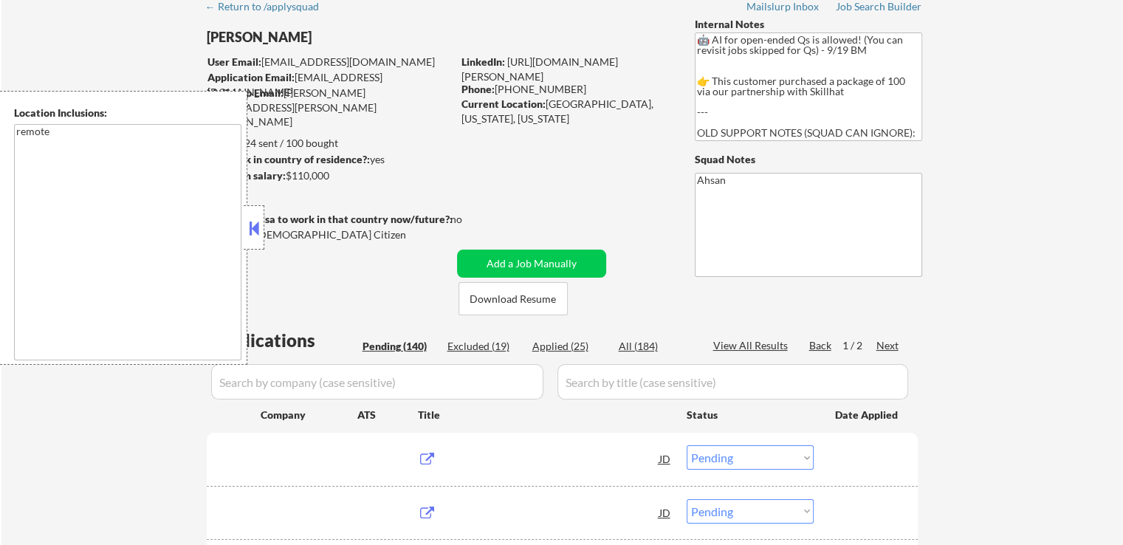
scroll to position [221, 0]
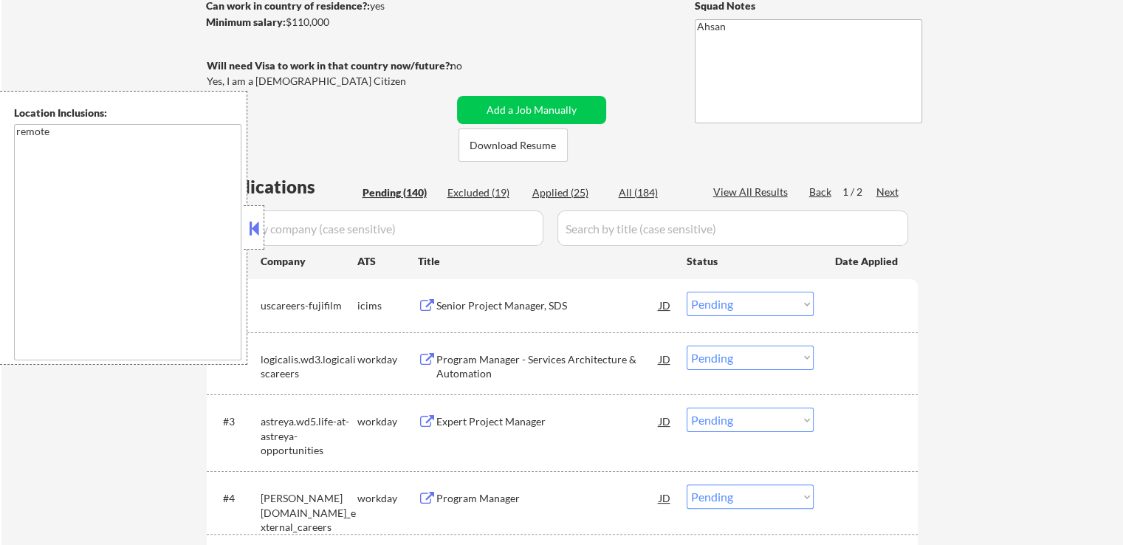
click at [568, 192] on div "Applied (25)" at bounding box center [569, 192] width 74 height 15
select select ""applied""
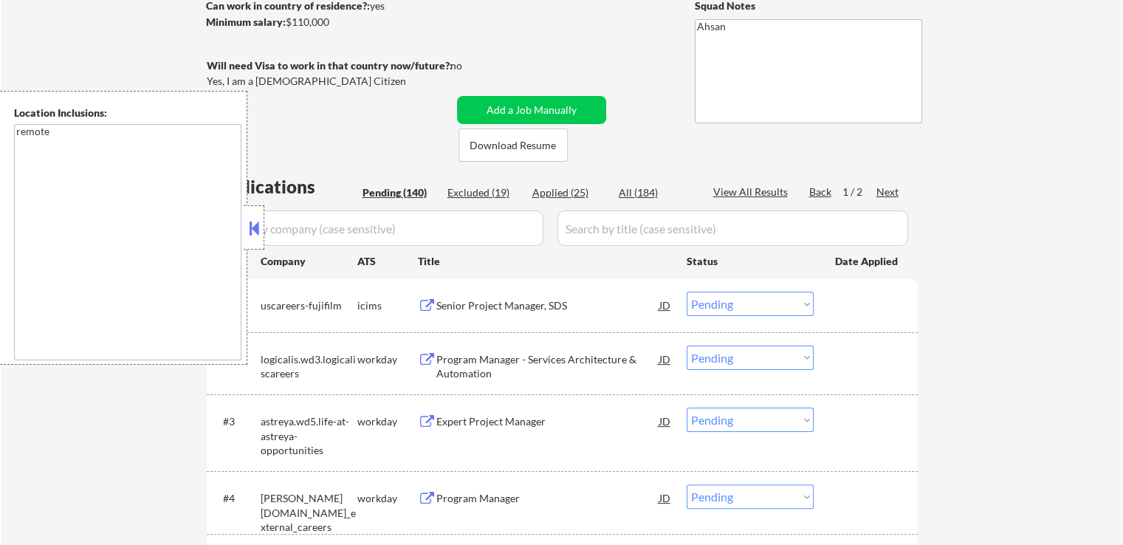
select select ""applied""
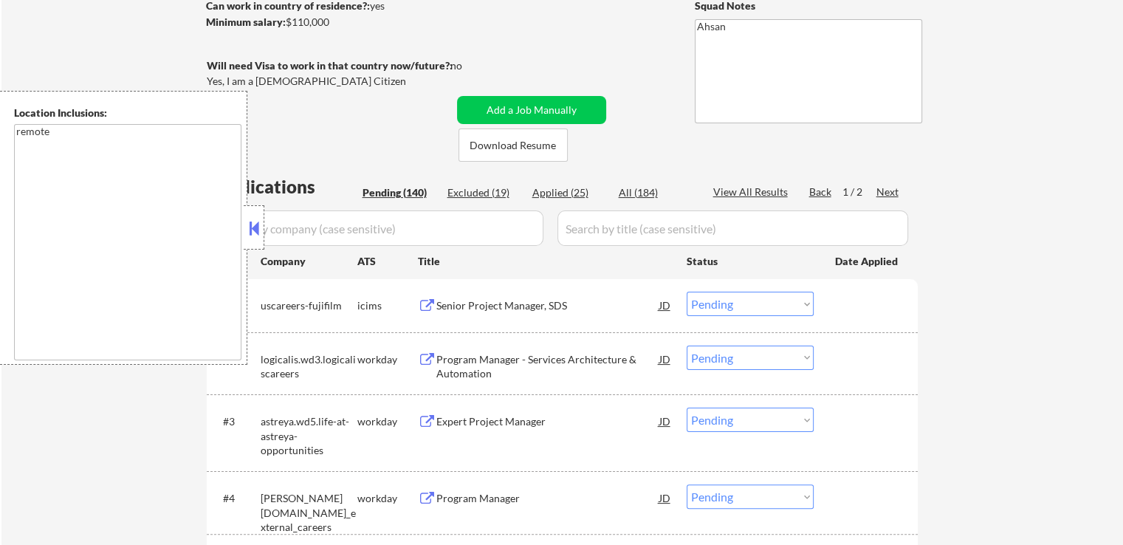
select select ""applied""
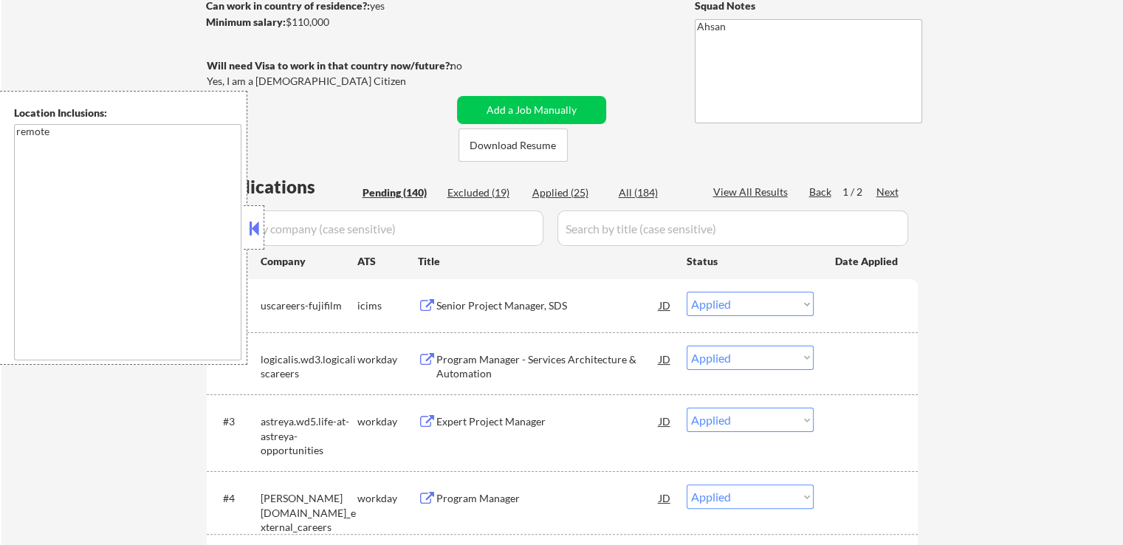
select select ""applied""
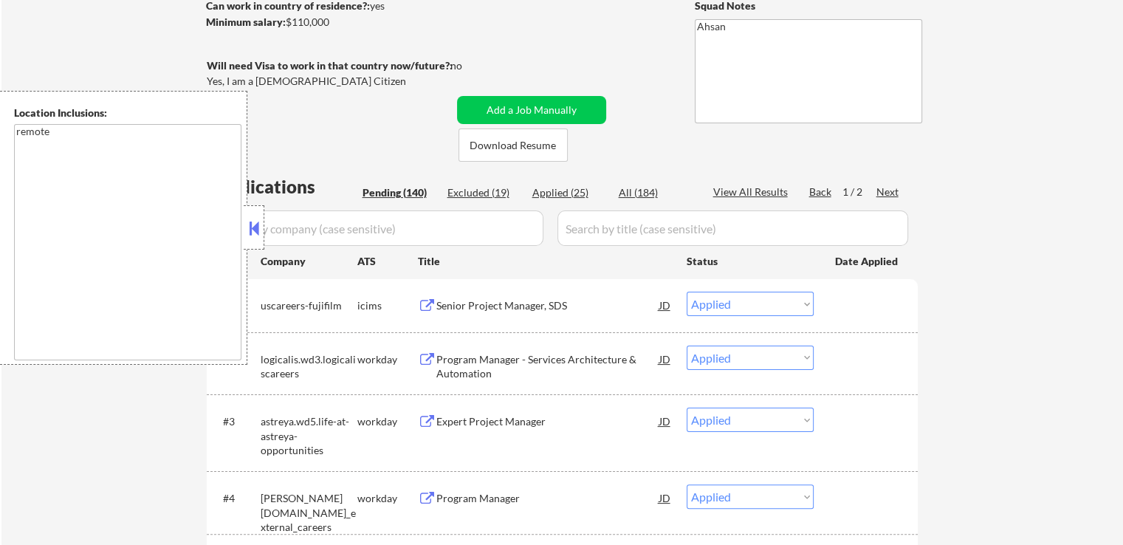
select select ""applied""
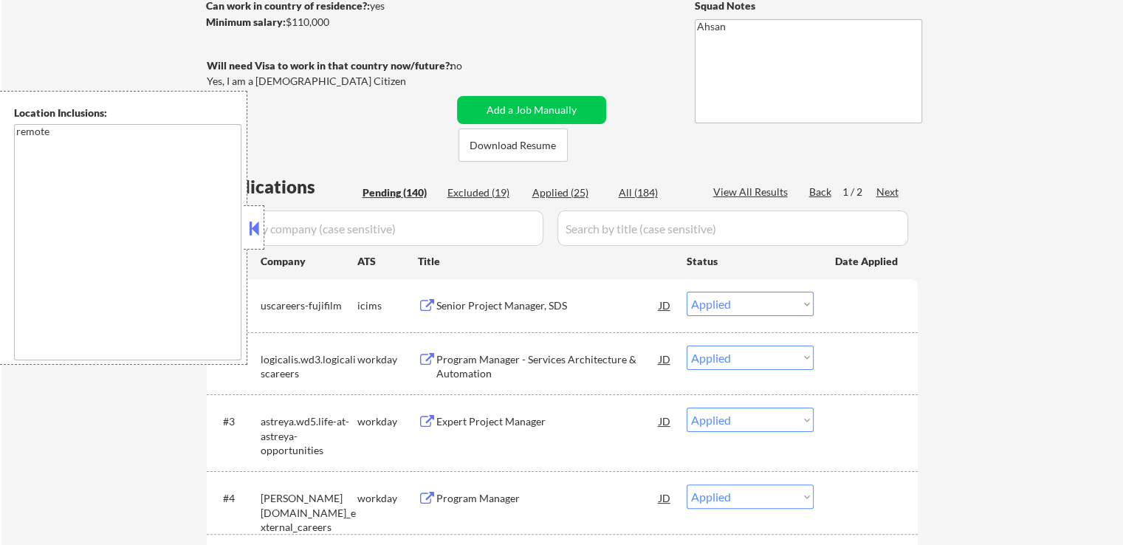
select select ""applied""
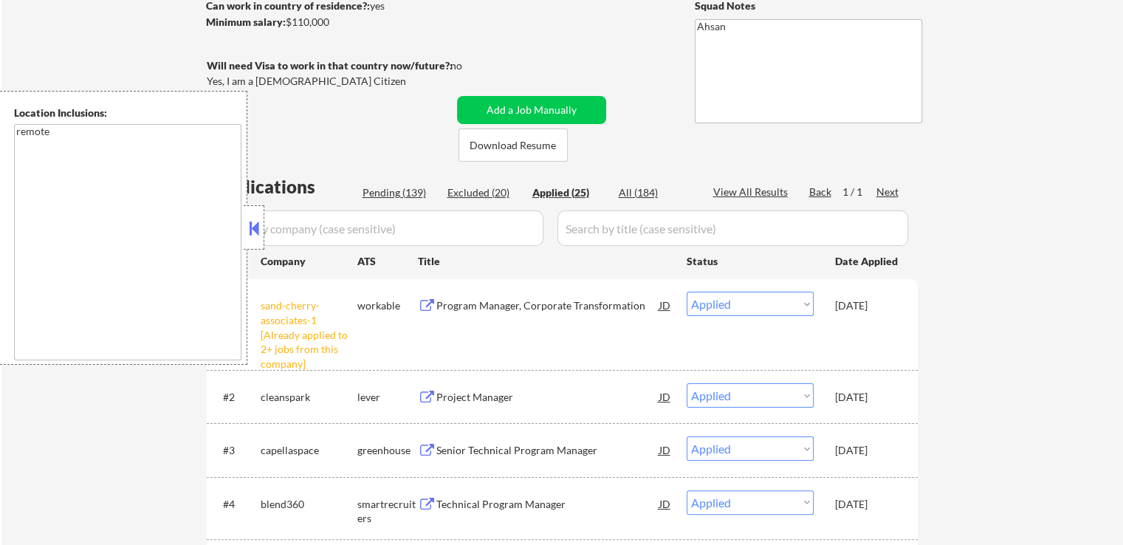
select select ""applied""
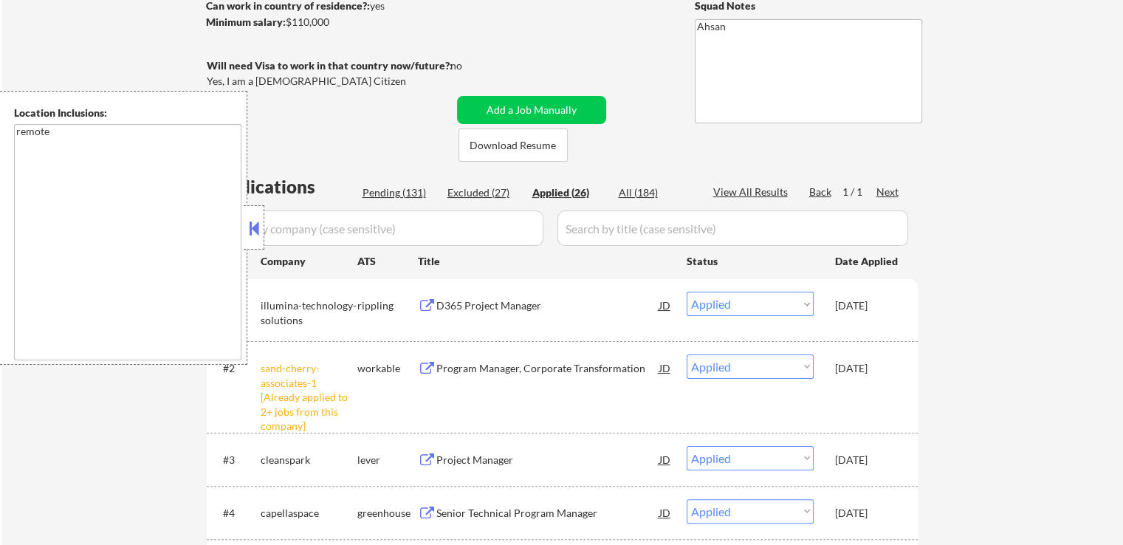
select select ""applied""
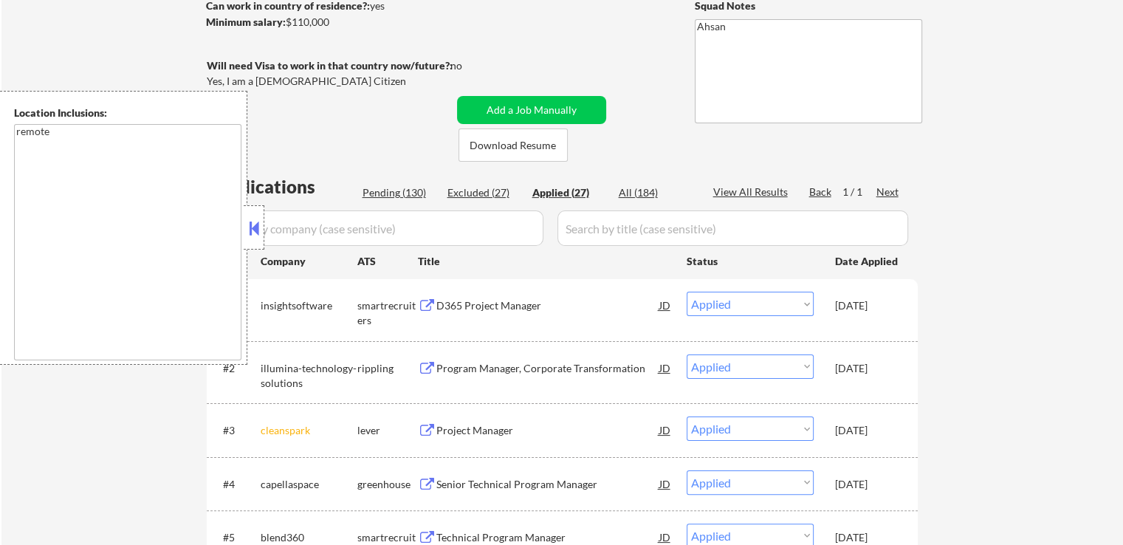
select select ""applied""
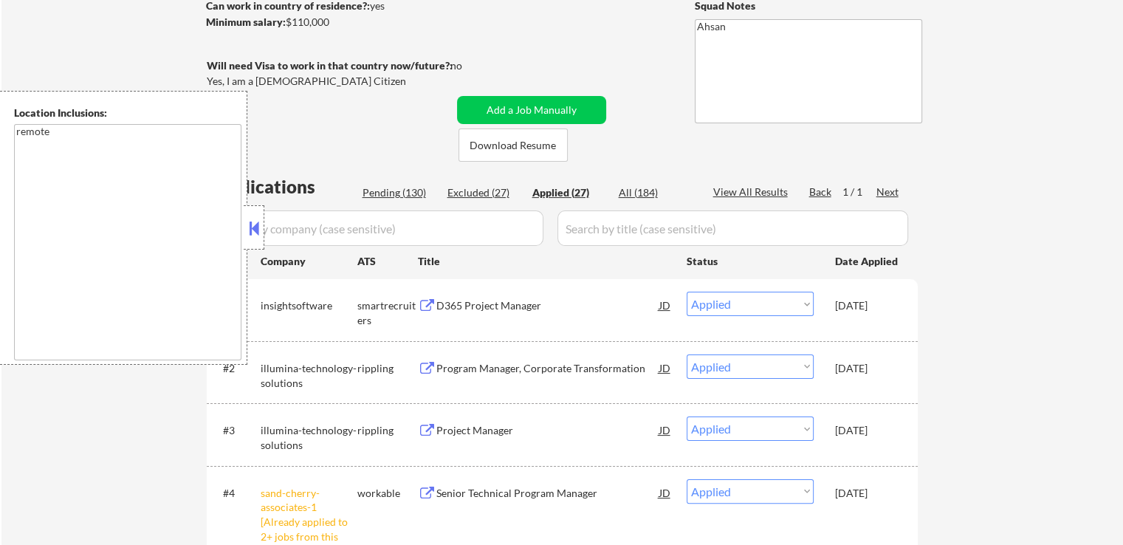
select select ""applied""
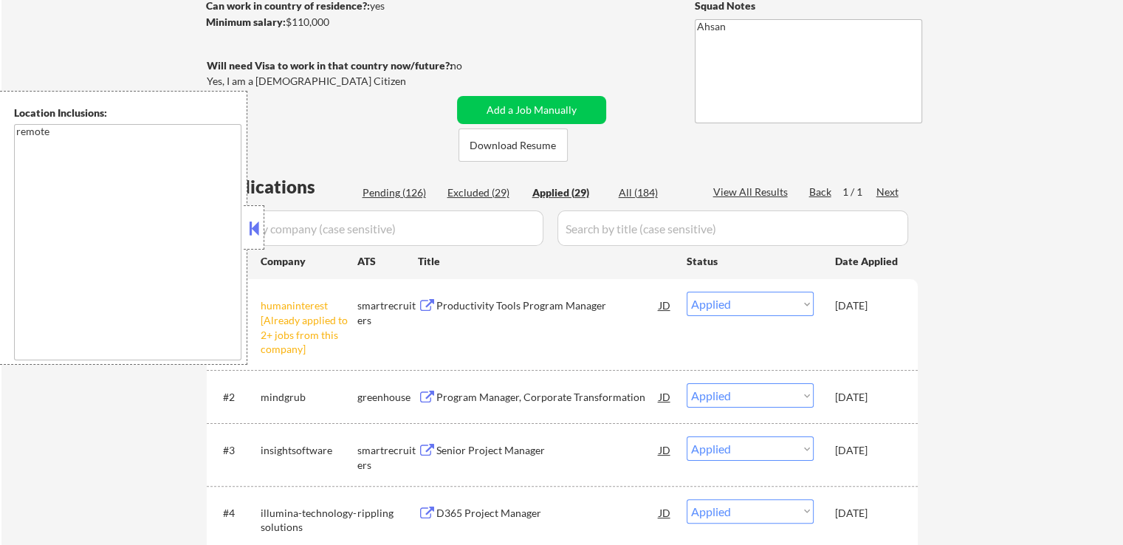
select select ""applied""
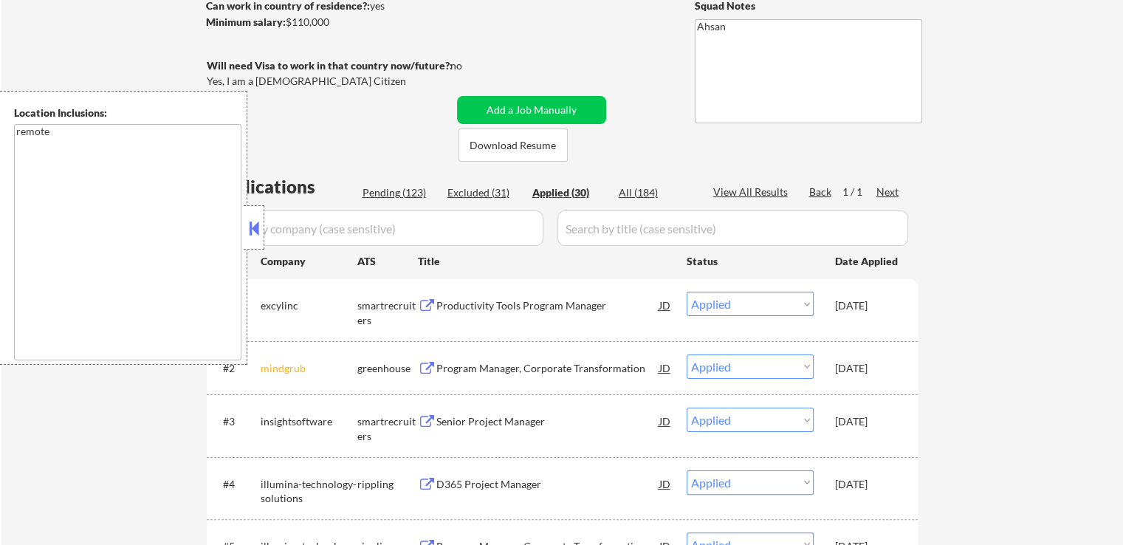
select select ""applied""
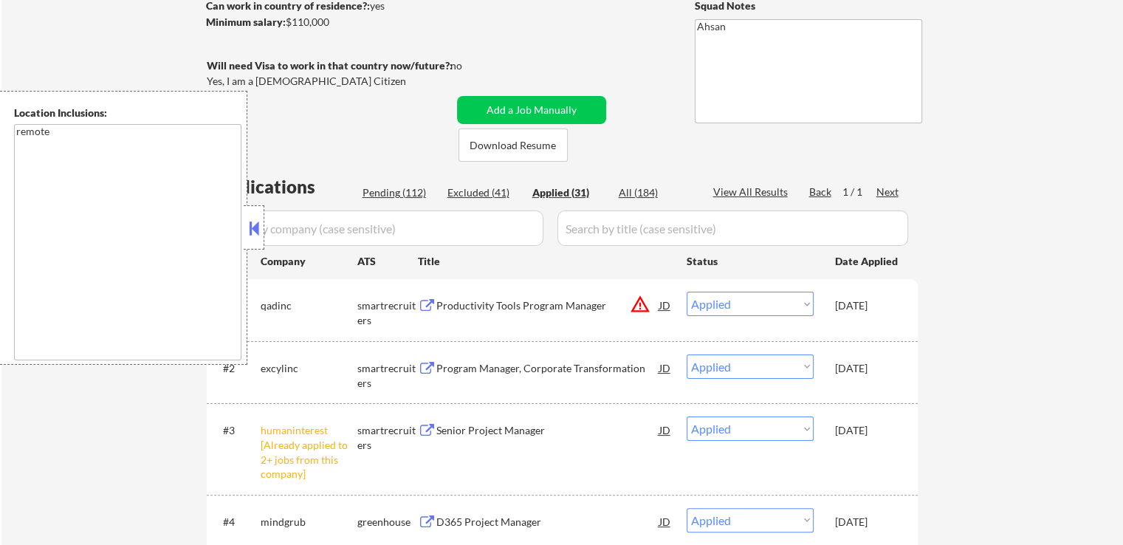
select select ""applied""
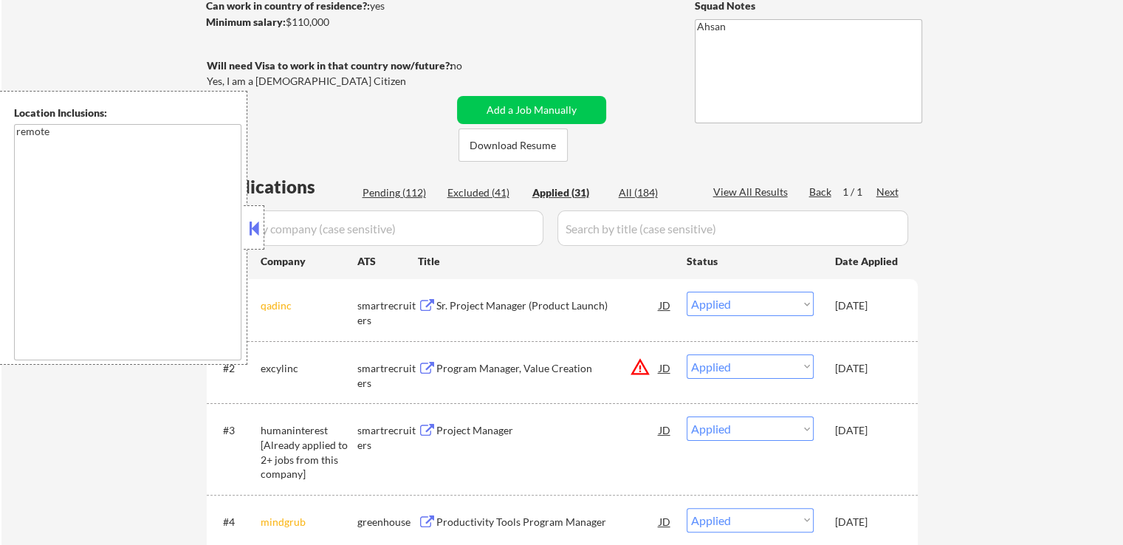
select select ""applied""
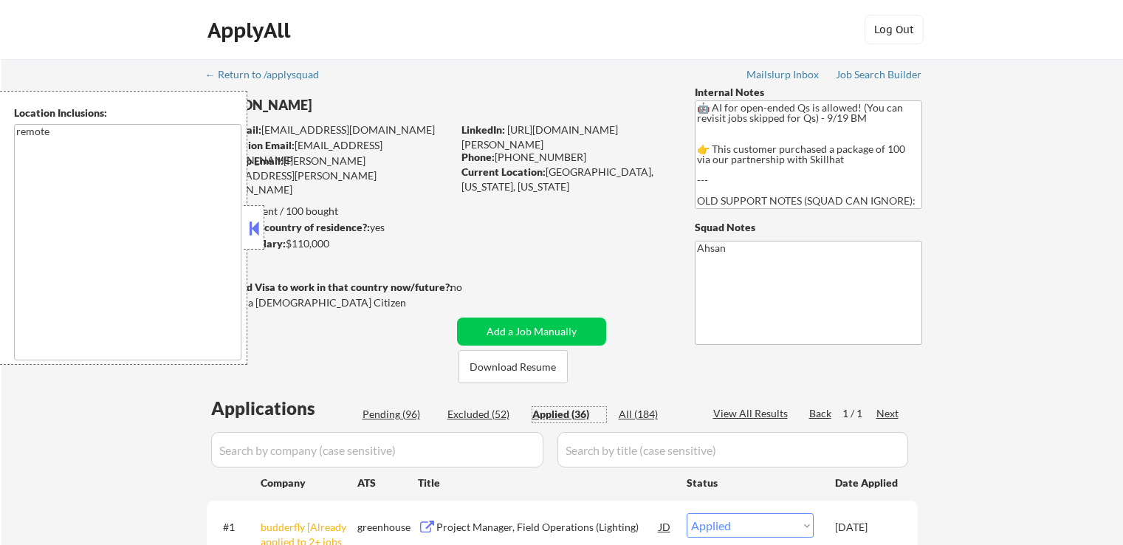
select select ""applied""
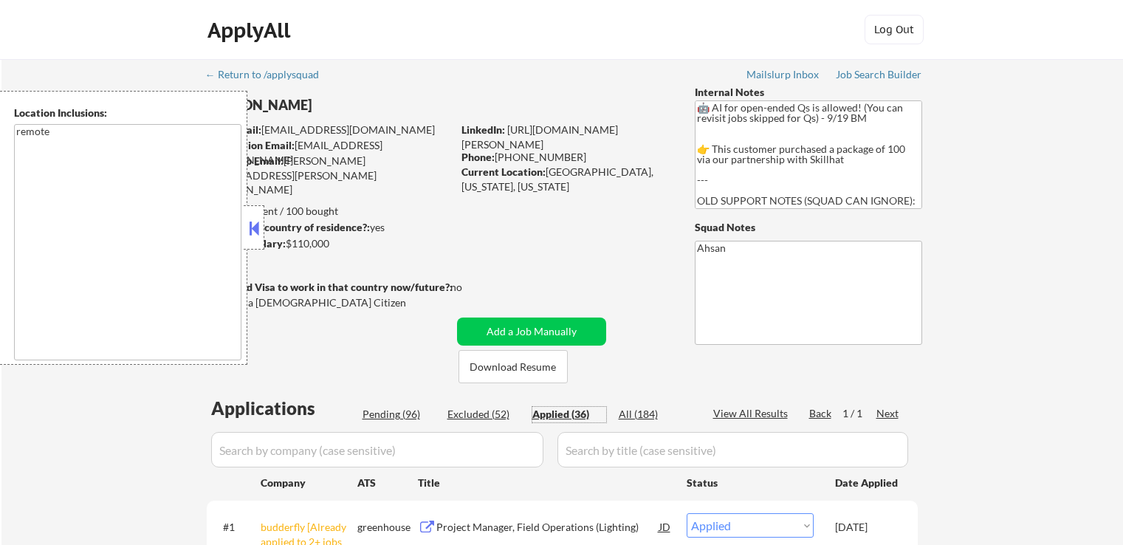
select select ""applied""
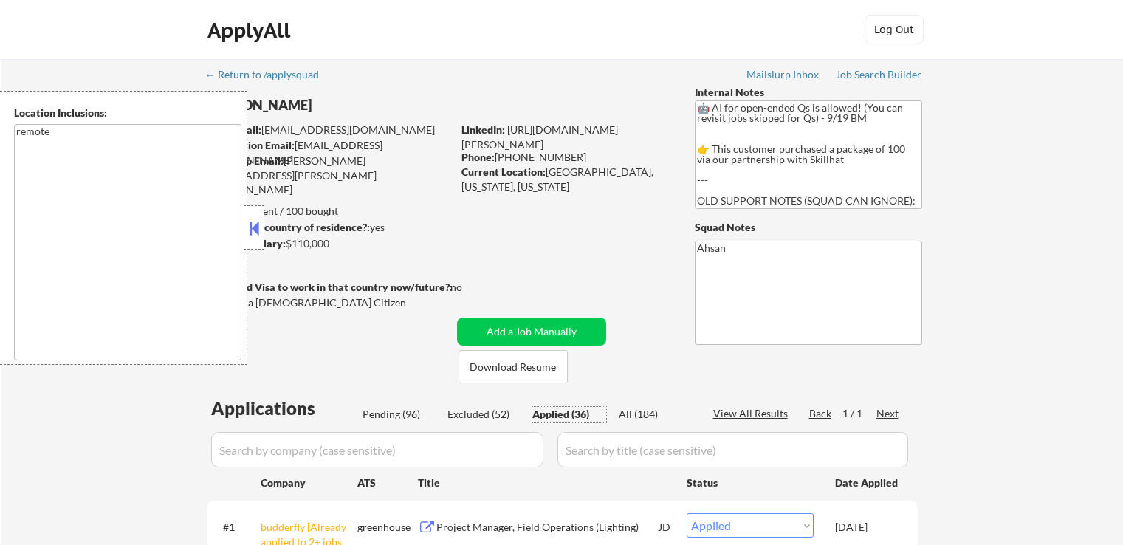
select select ""applied""
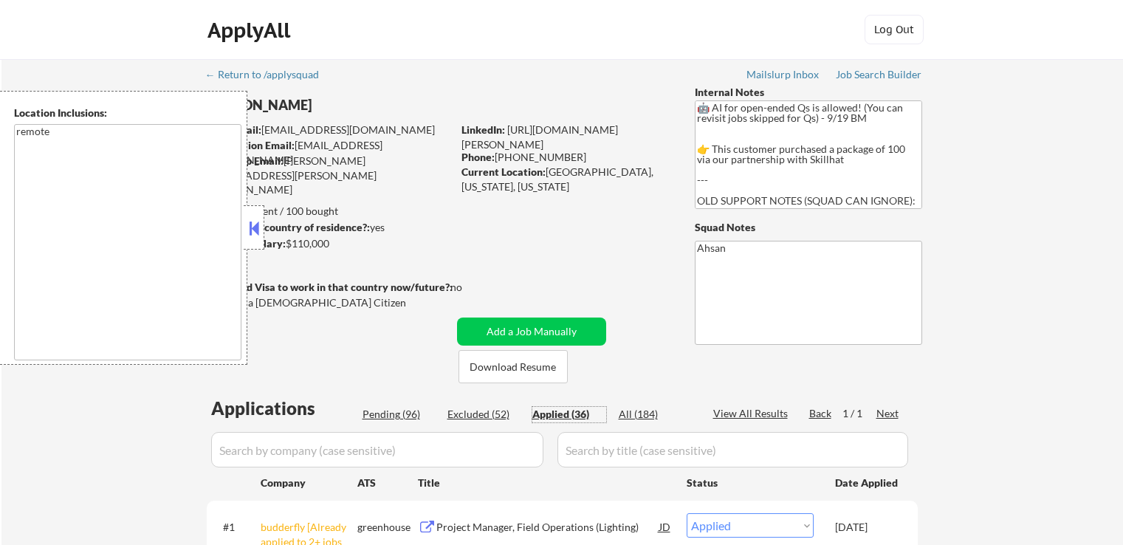
select select ""applied""
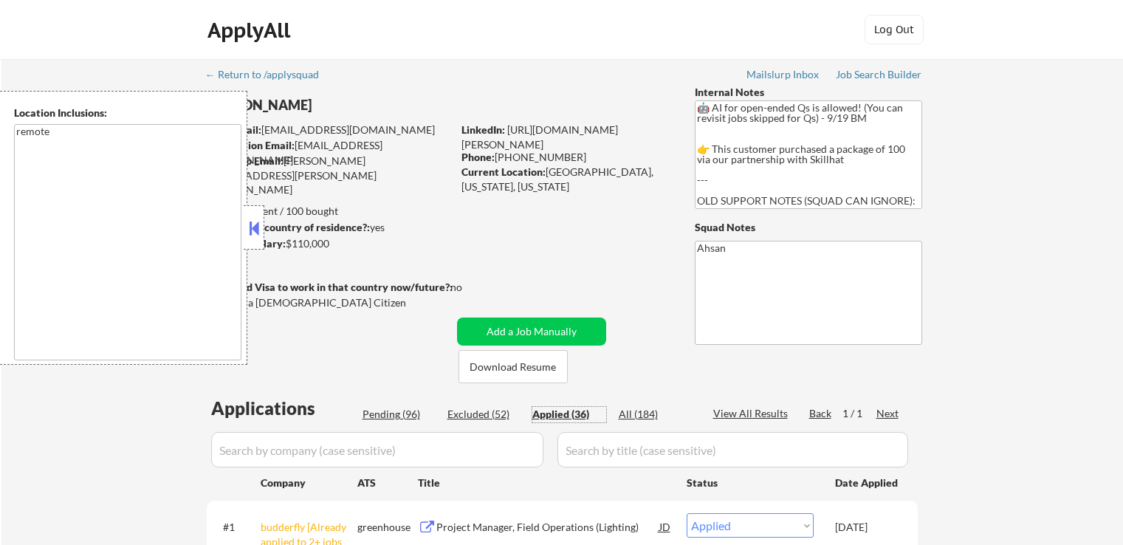
select select ""applied""
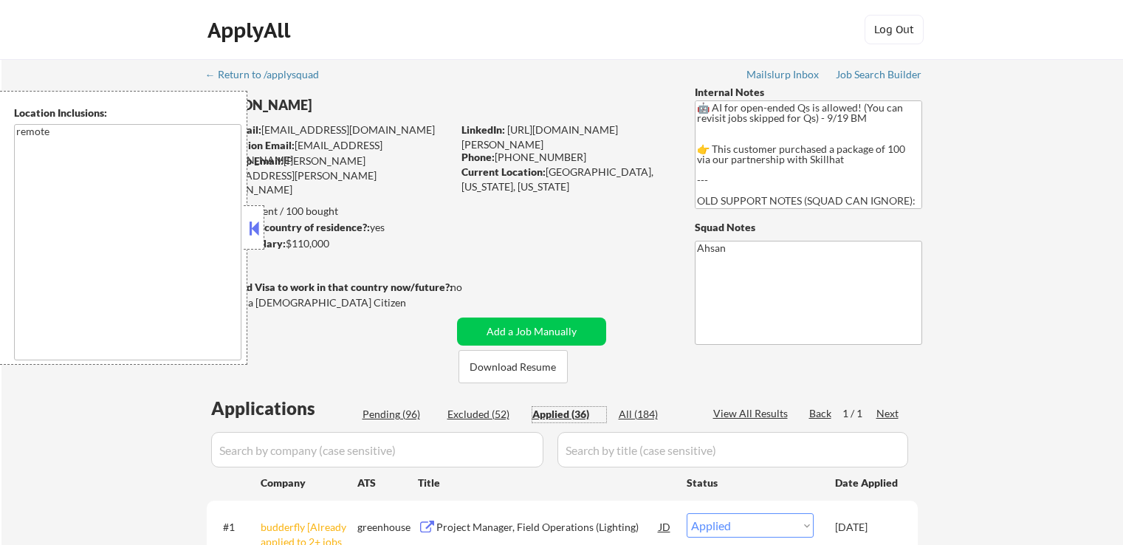
select select ""applied""
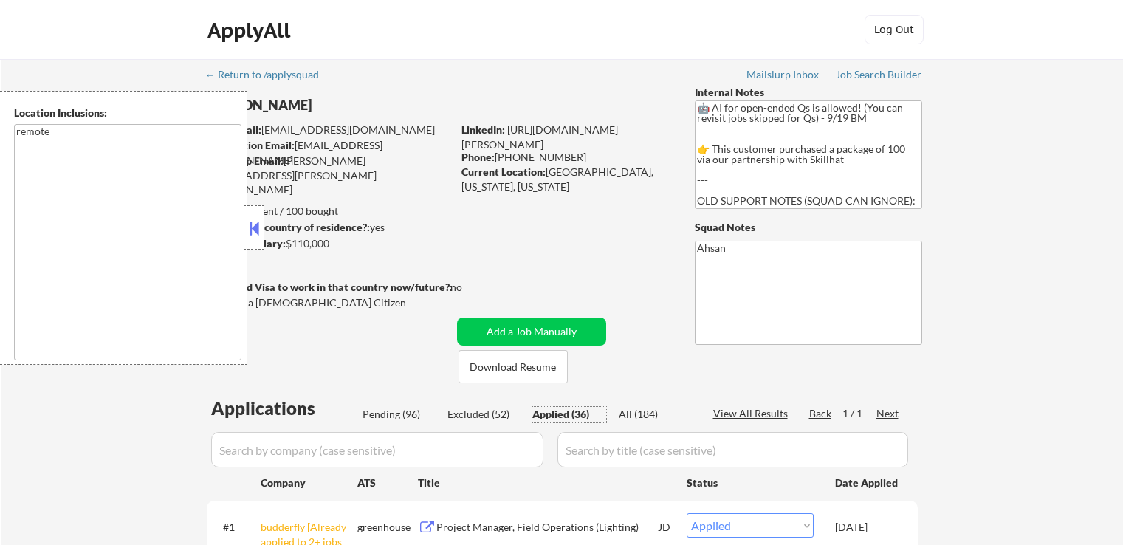
select select ""applied""
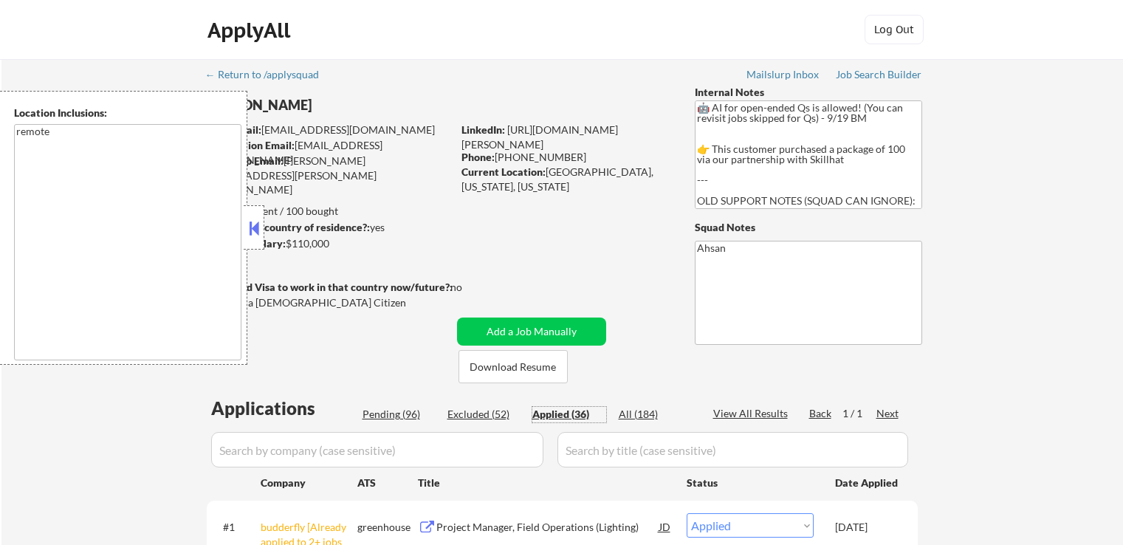
select select ""applied""
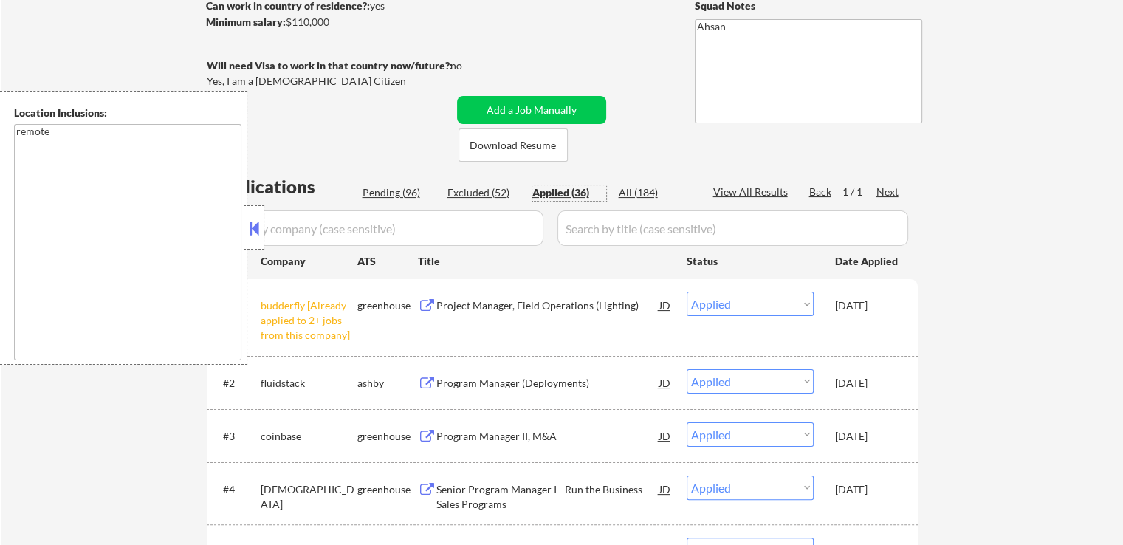
scroll to position [148, 0]
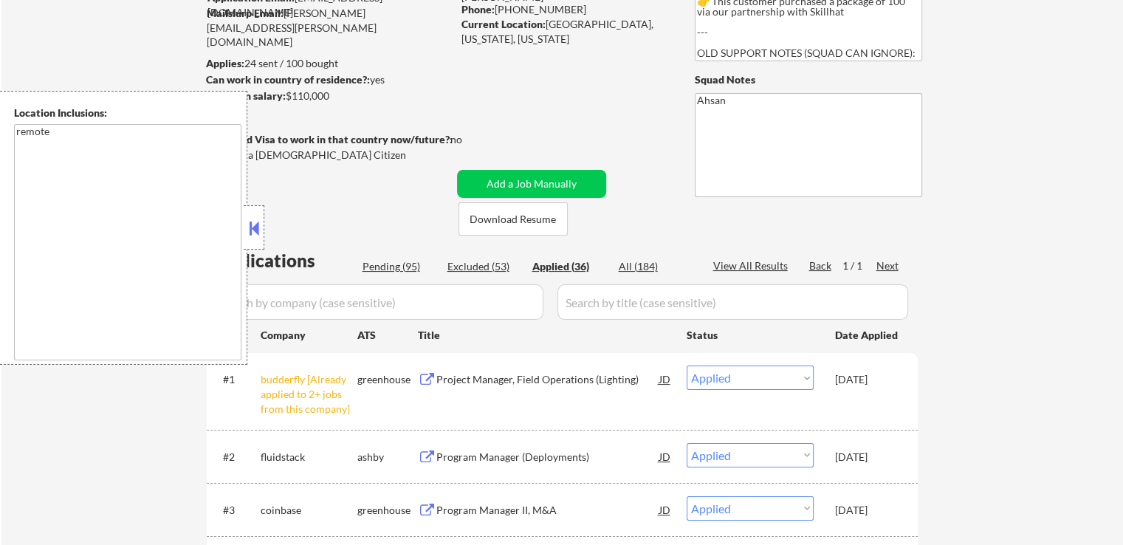
select select ""applied""
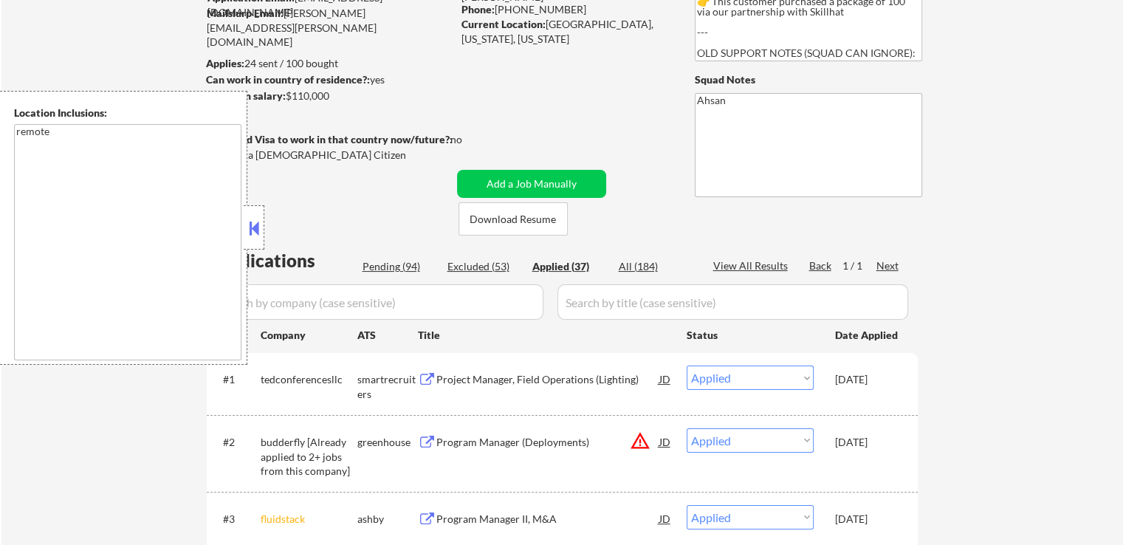
select select ""applied""
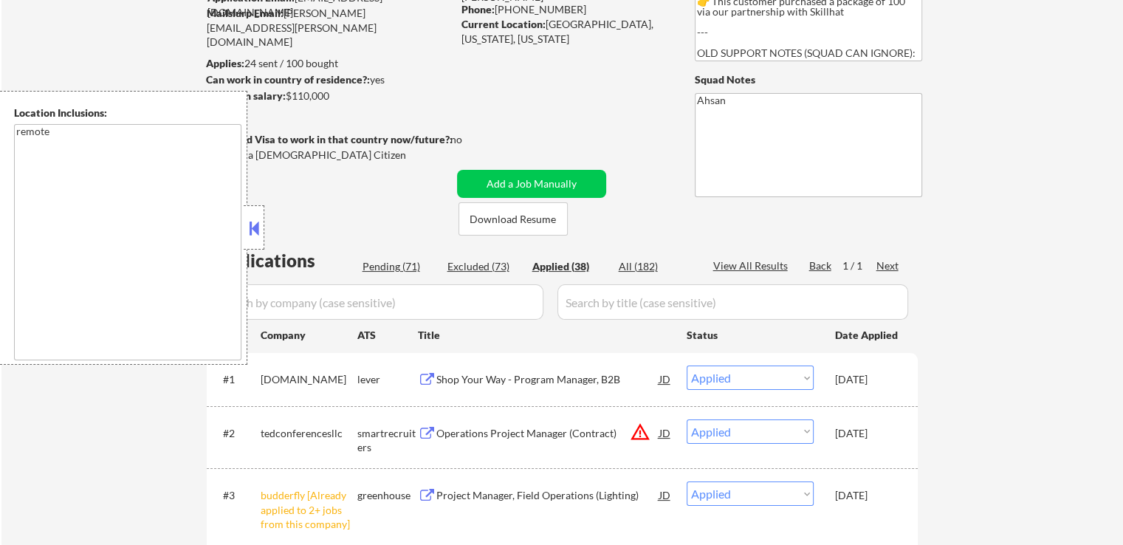
select select ""applied""
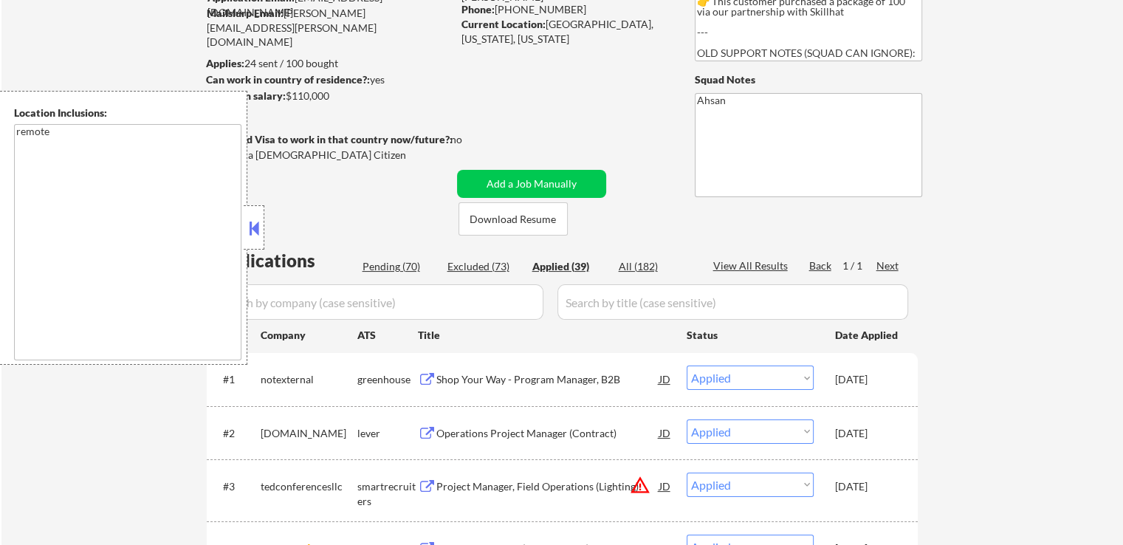
select select ""applied""
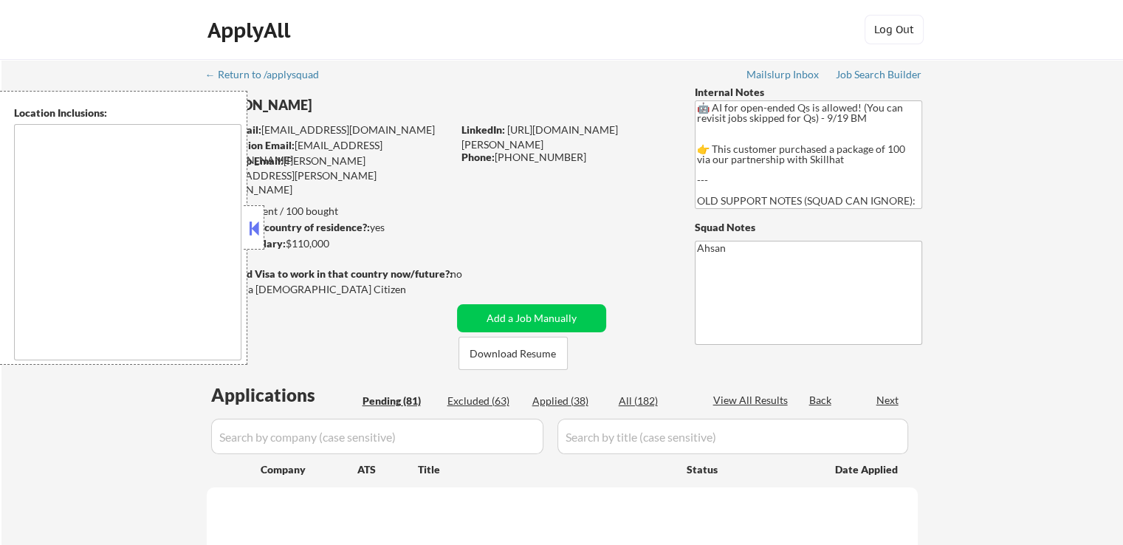
select select ""pending""
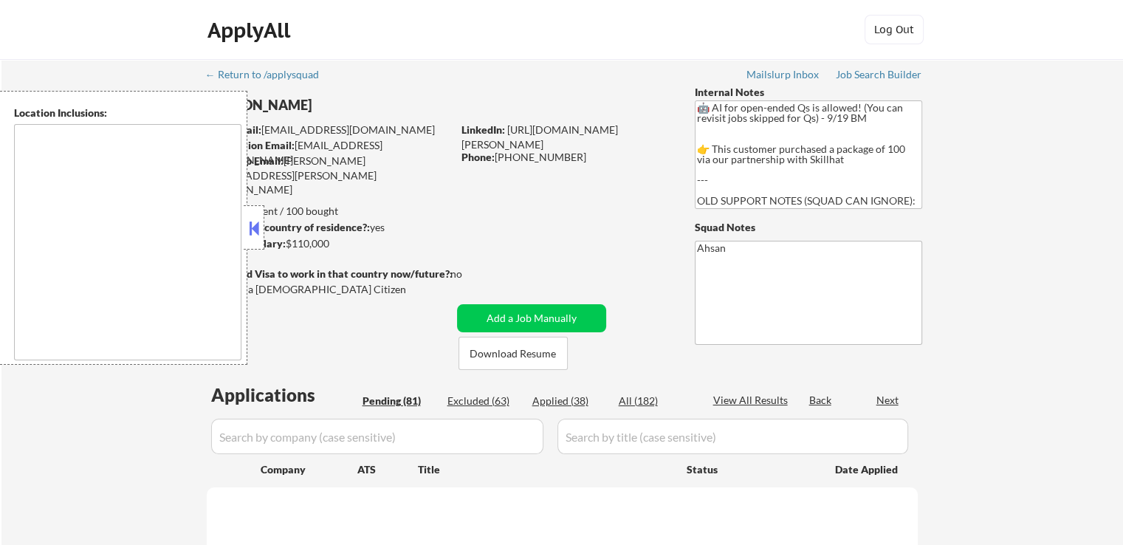
select select ""pending""
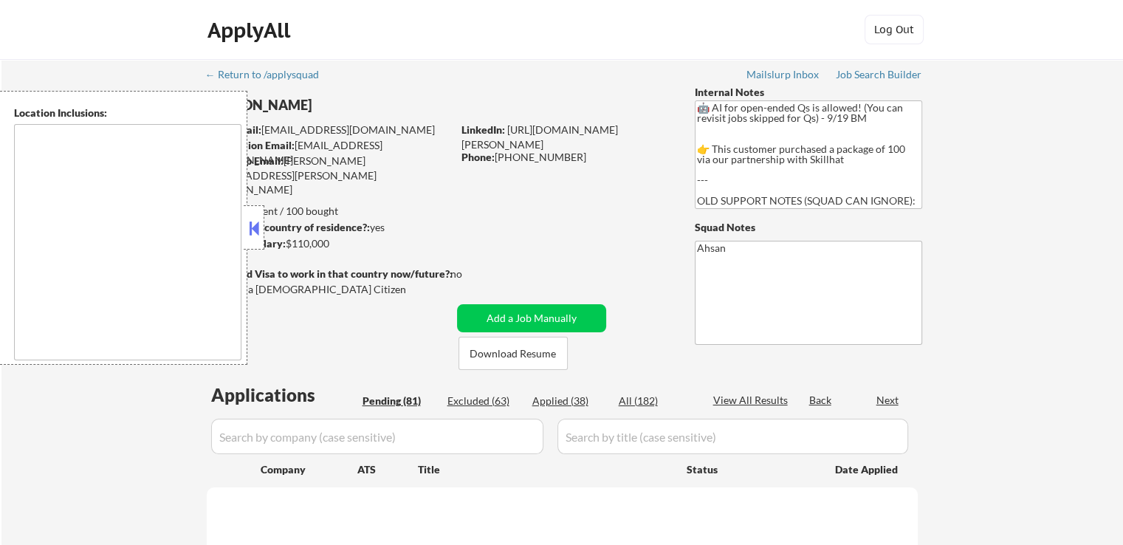
select select ""pending""
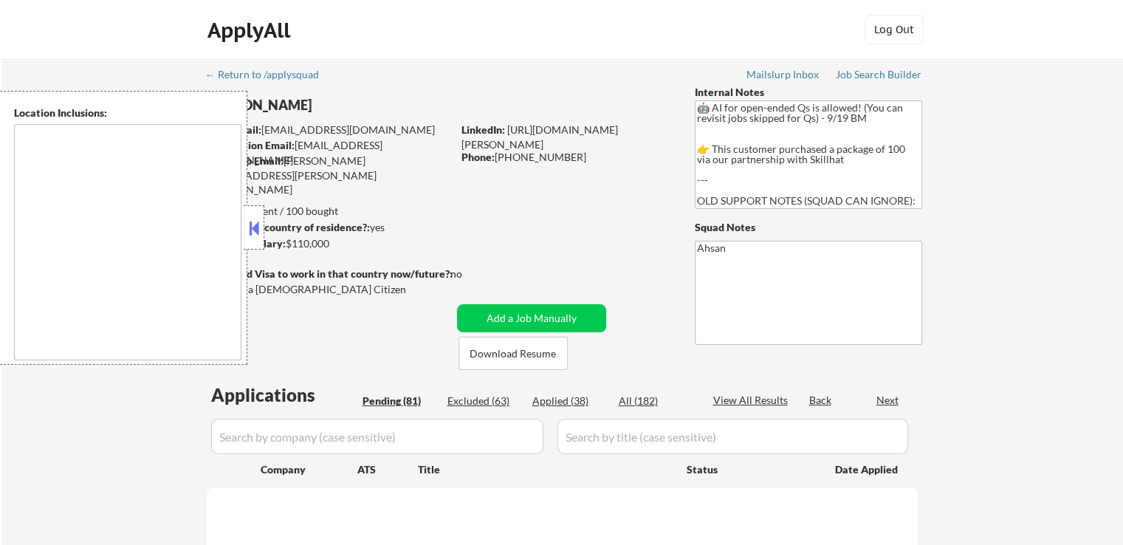
select select ""pending""
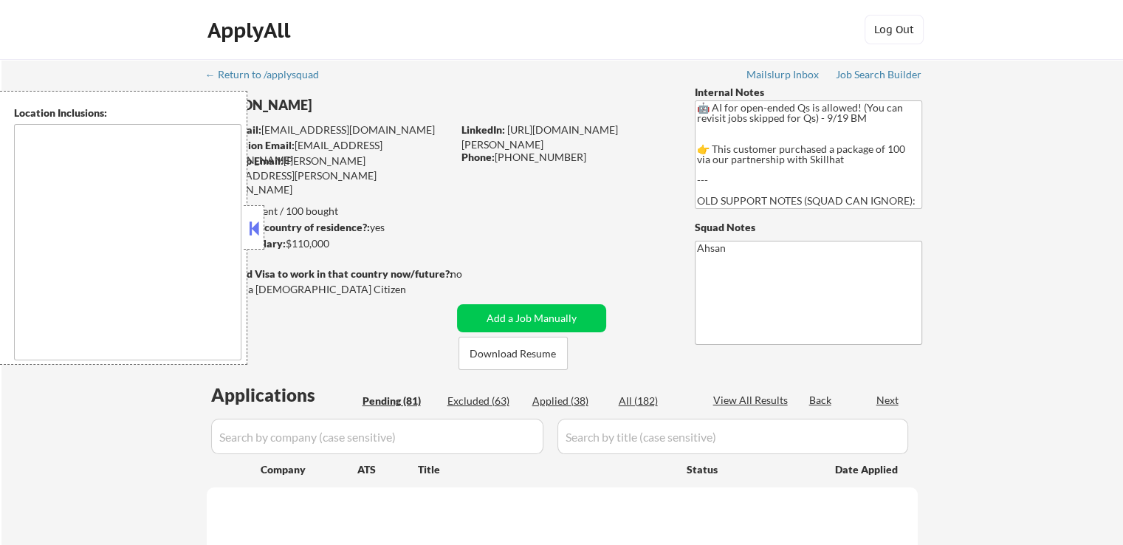
select select ""pending""
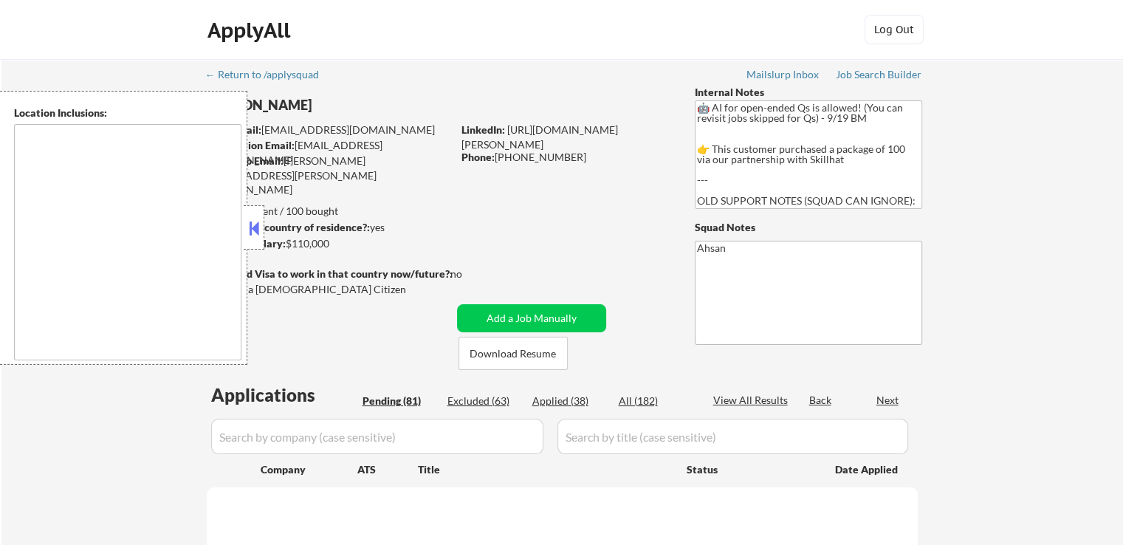
select select ""pending""
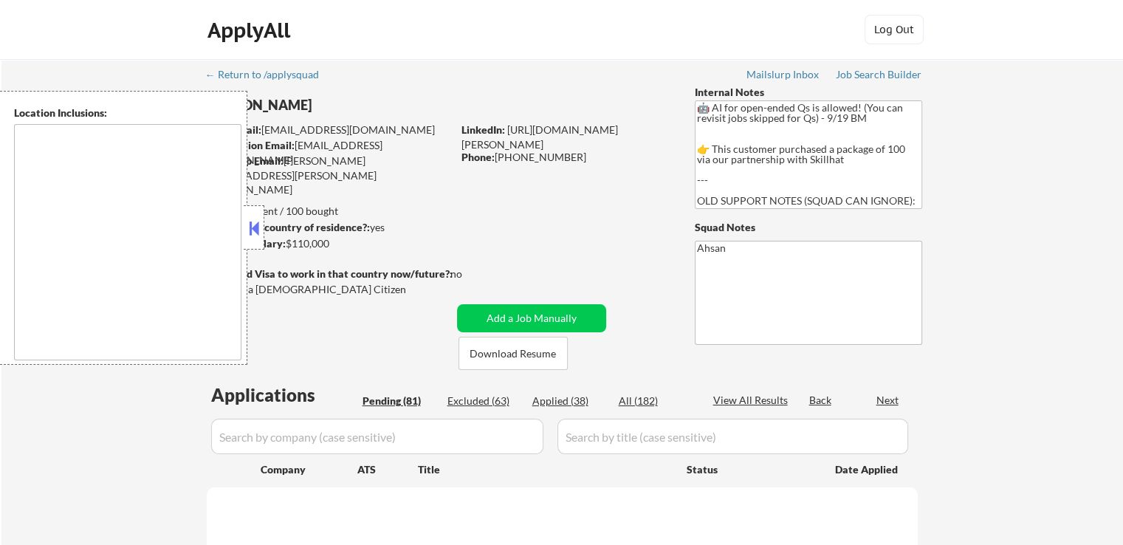
select select ""pending""
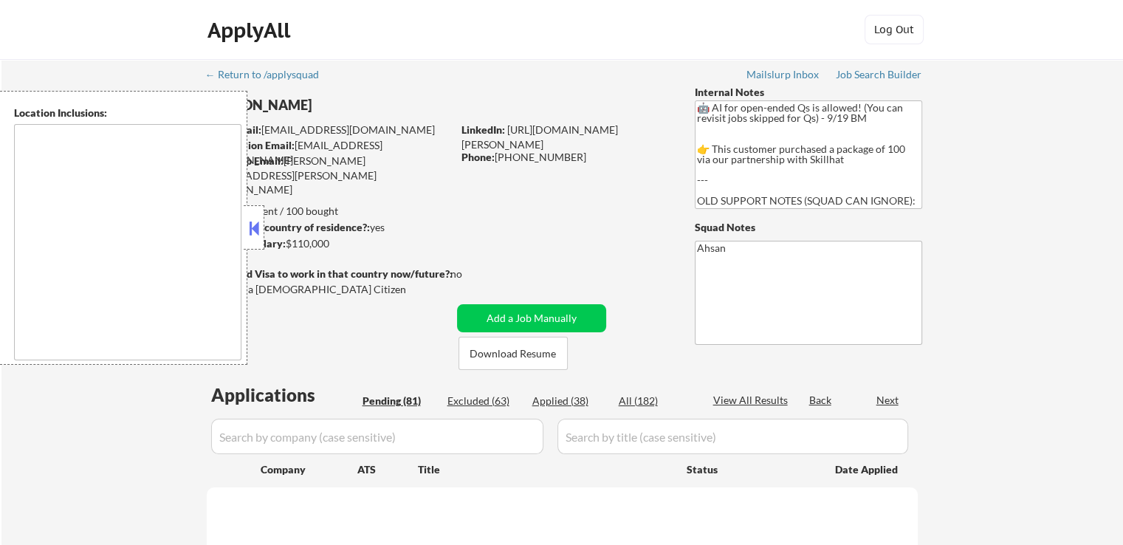
select select ""pending""
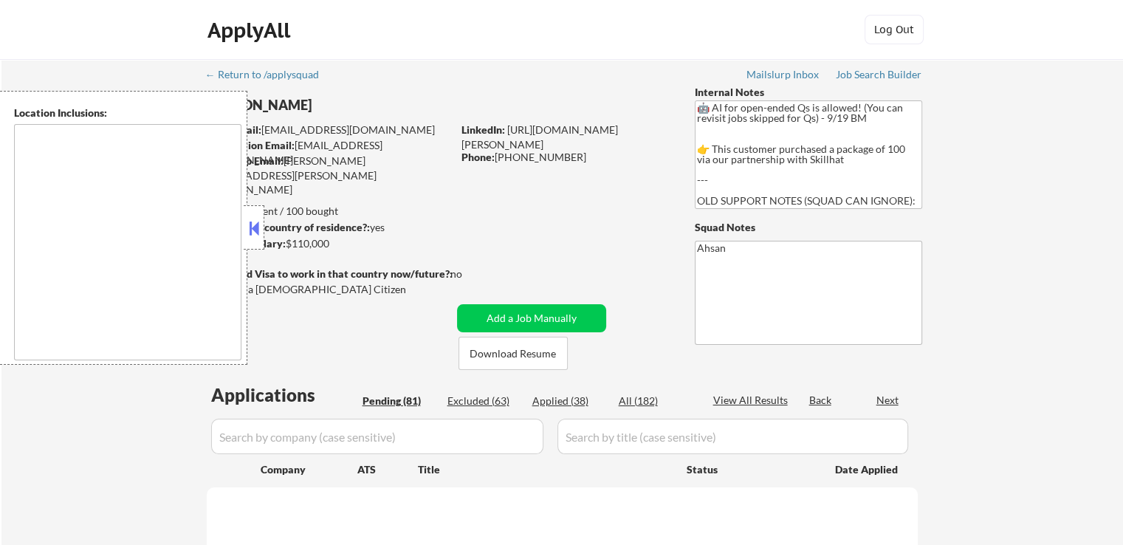
select select ""pending""
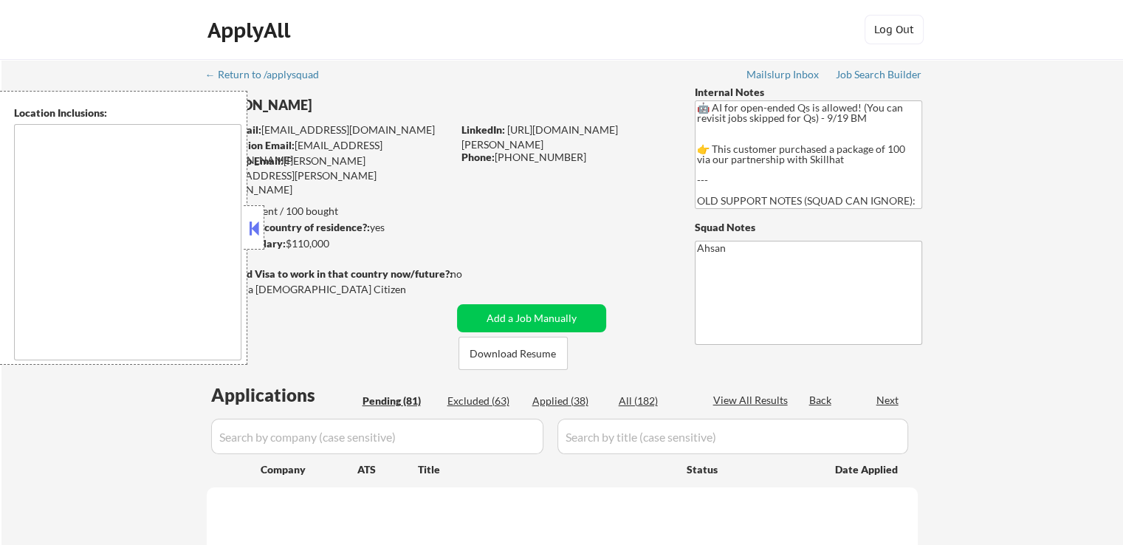
select select ""pending""
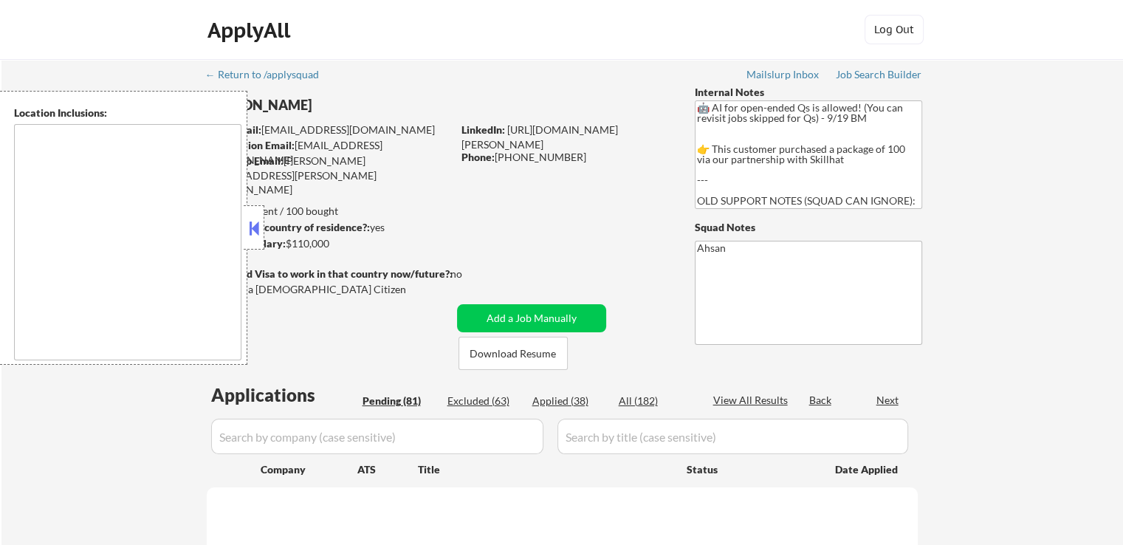
select select ""pending""
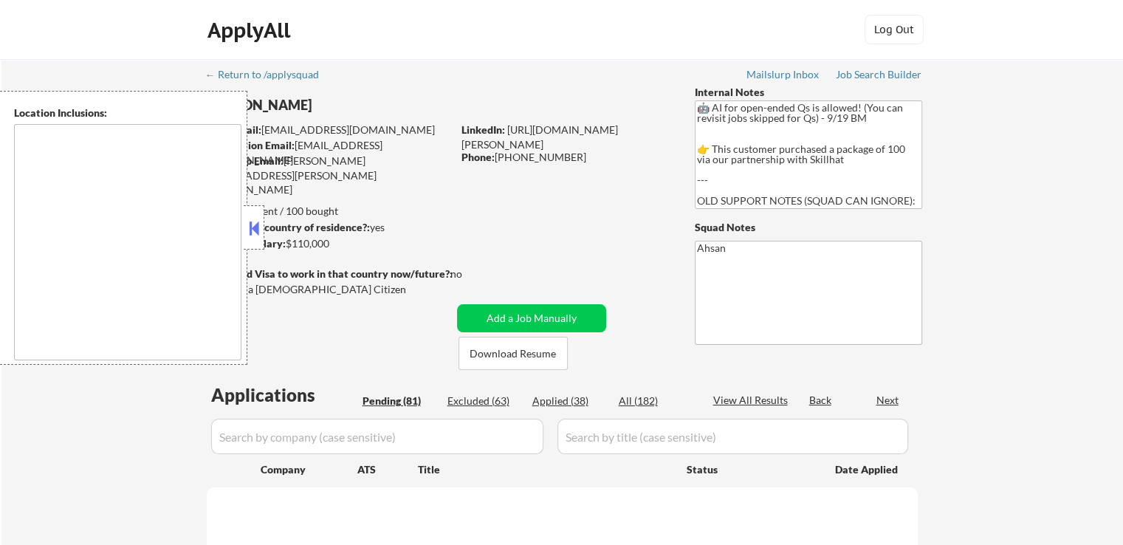
select select ""pending""
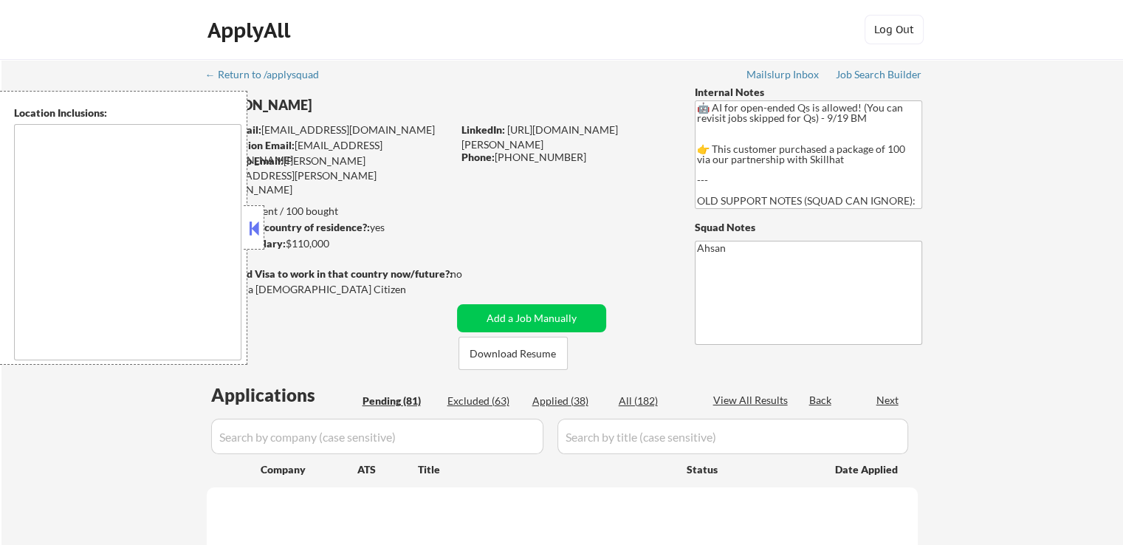
select select ""pending""
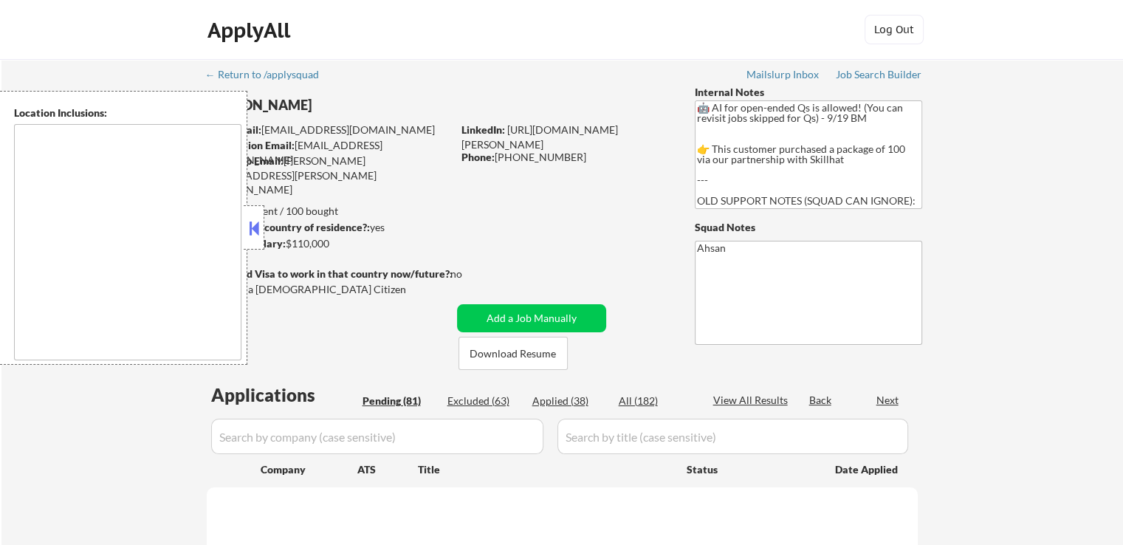
select select ""pending""
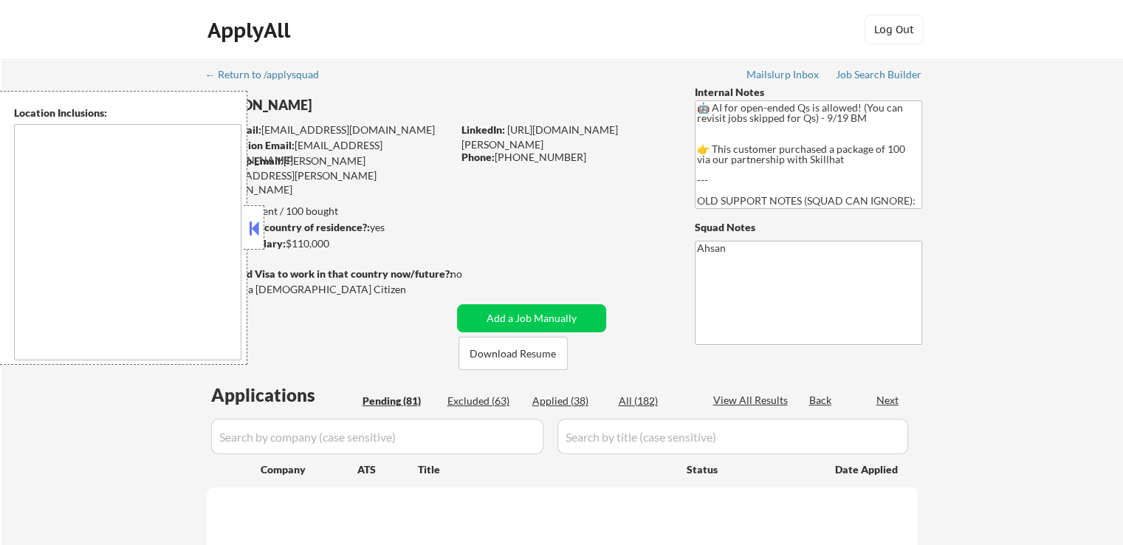
select select ""pending""
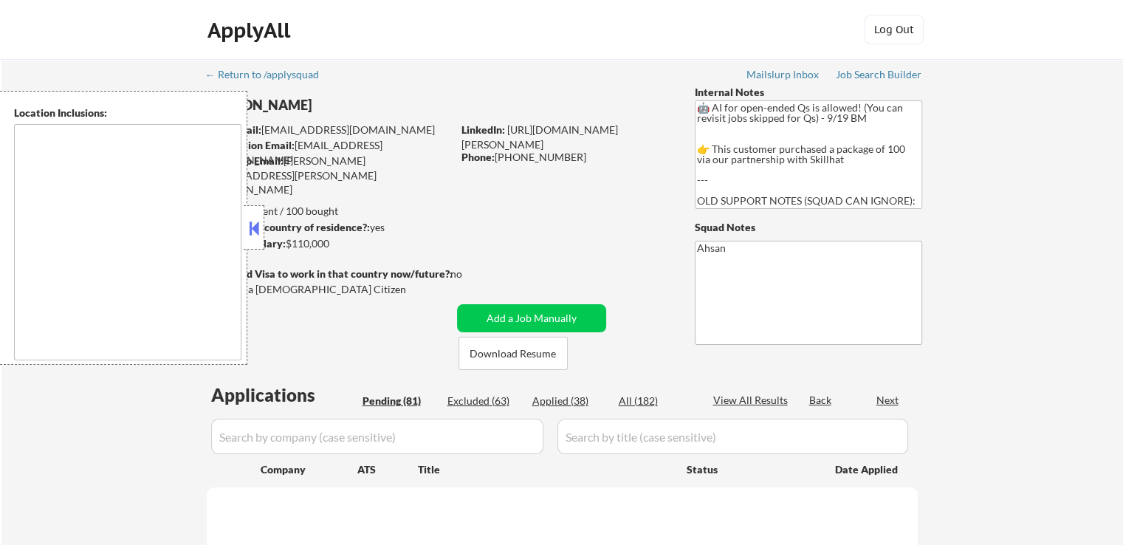
select select ""pending""
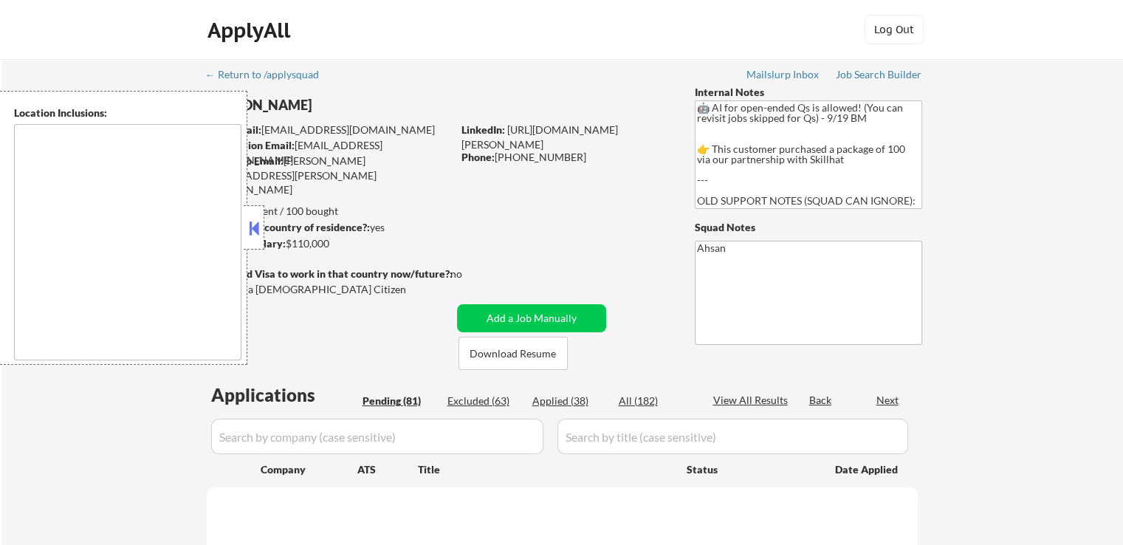
select select ""pending""
type textarea "remote"
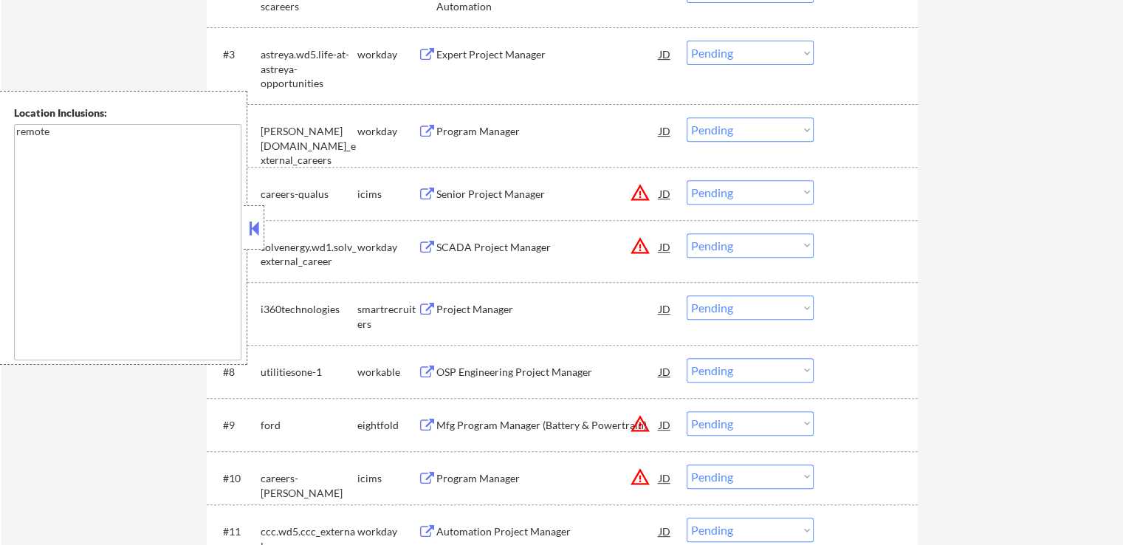
scroll to position [591, 0]
drag, startPoint x: 741, startPoint y: 188, endPoint x: 750, endPoint y: 199, distance: 14.8
click at [744, 188] on select "Choose an option... Pending Applied Excluded (Questions) Excluded (Expired) Exc…" at bounding box center [750, 190] width 127 height 24
click at [687, 178] on select "Choose an option... Pending Applied Excluded (Questions) Excluded (Expired) Exc…" at bounding box center [750, 190] width 127 height 24
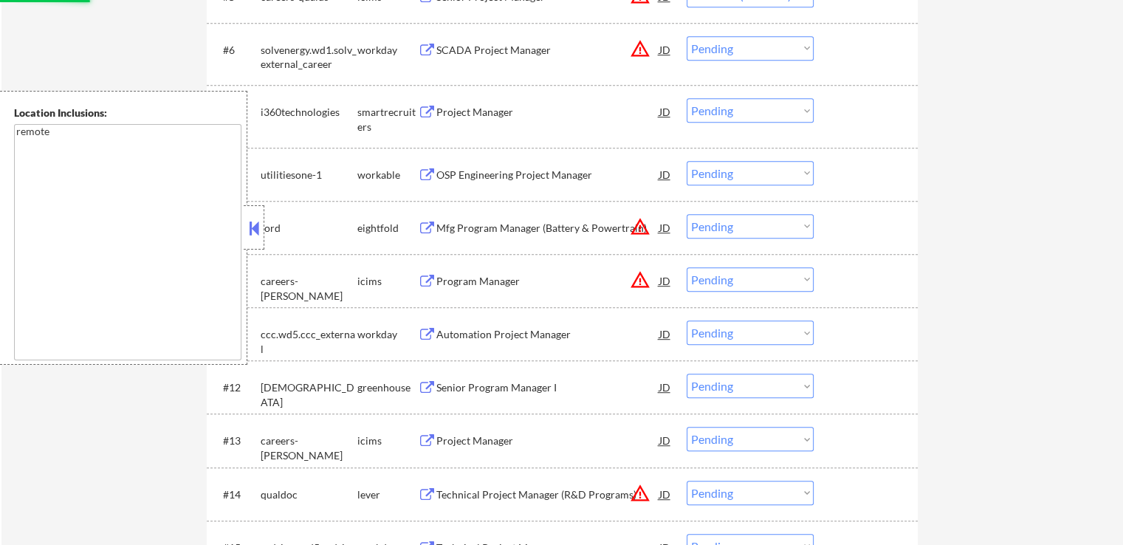
scroll to position [812, 0]
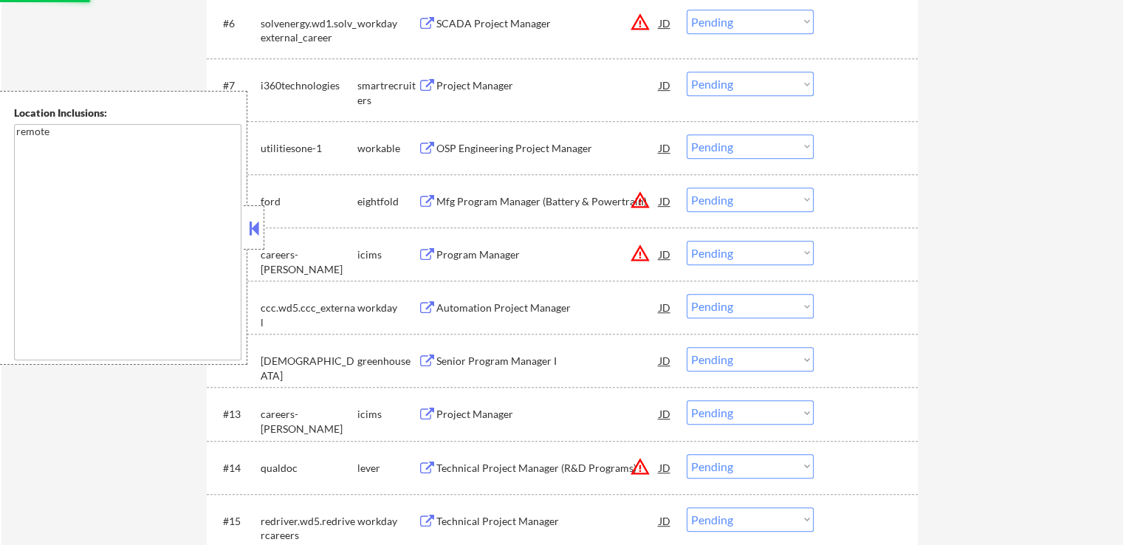
select select ""pending""
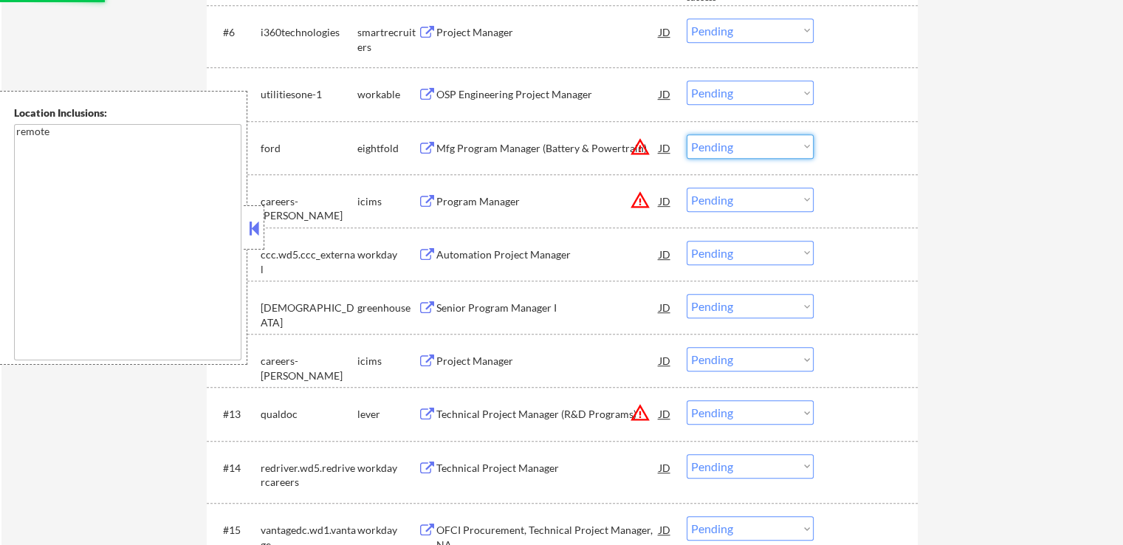
click at [788, 145] on select "Choose an option... Pending Applied Excluded (Questions) Excluded (Expired) Exc…" at bounding box center [750, 146] width 127 height 24
click at [687, 134] on select "Choose an option... Pending Applied Excluded (Questions) Excluded (Expired) Exc…" at bounding box center [750, 146] width 127 height 24
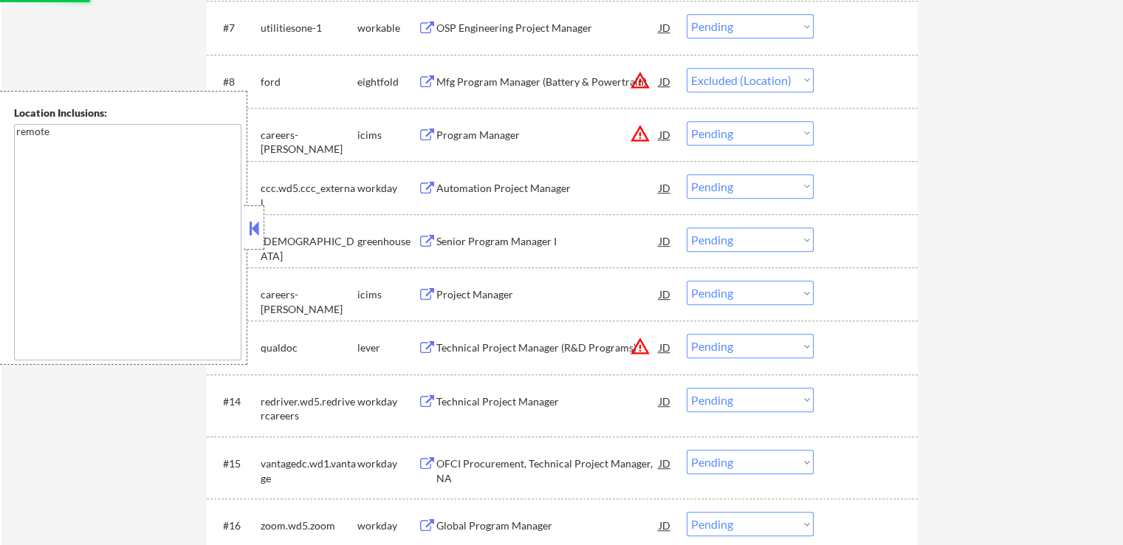
scroll to position [960, 0]
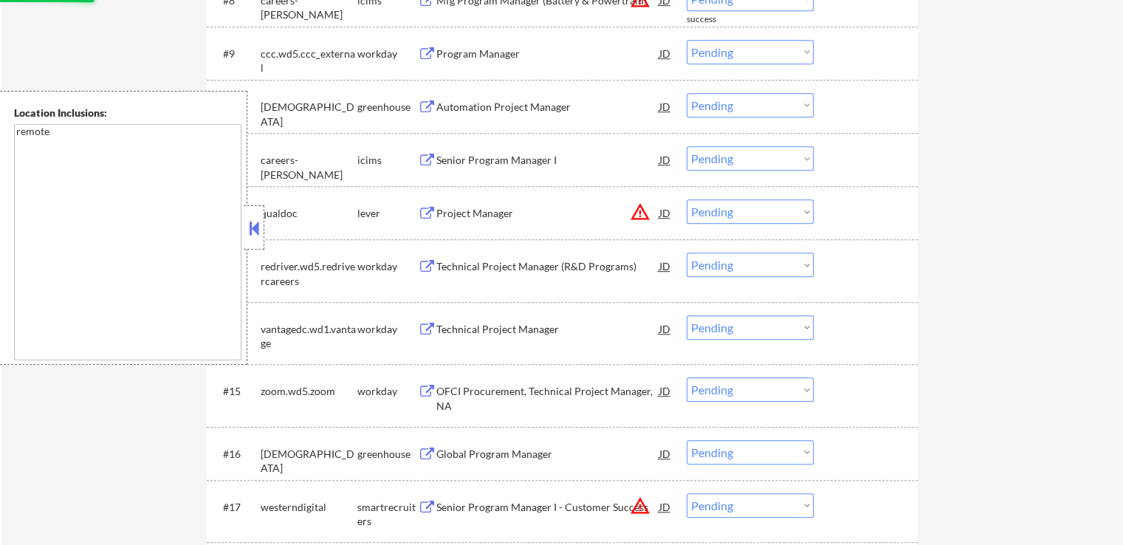
click at [740, 57] on select "Choose an option... Pending Applied Excluded (Questions) Excluded (Expired) Exc…" at bounding box center [750, 52] width 127 height 24
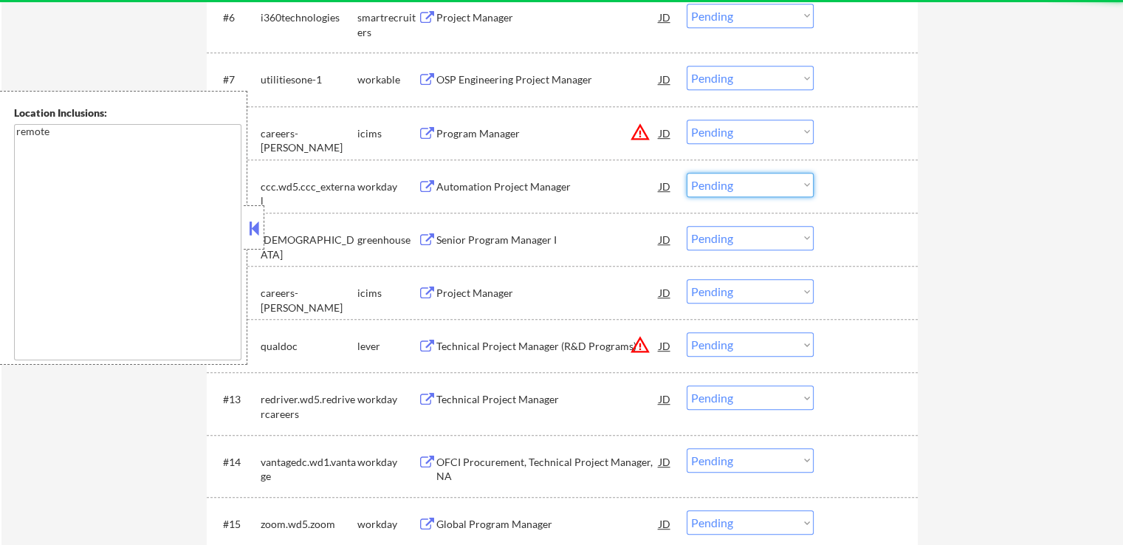
scroll to position [812, 0]
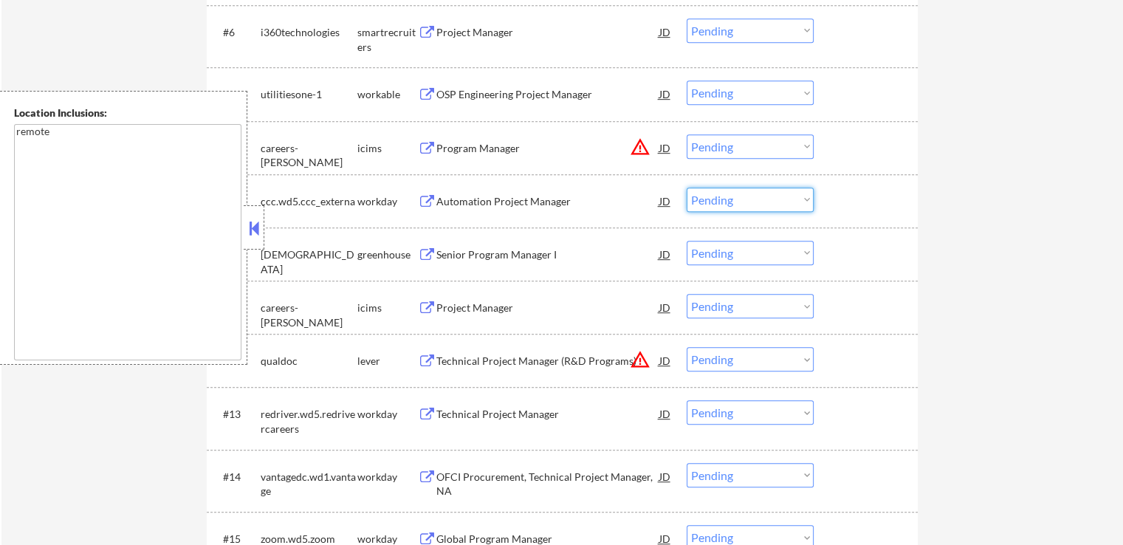
click at [762, 143] on select "Choose an option... Pending Applied Excluded (Questions) Excluded (Expired) Exc…" at bounding box center [750, 146] width 127 height 24
click at [687, 134] on select "Choose an option... Pending Applied Excluded (Questions) Excluded (Expired) Exc…" at bounding box center [750, 146] width 127 height 24
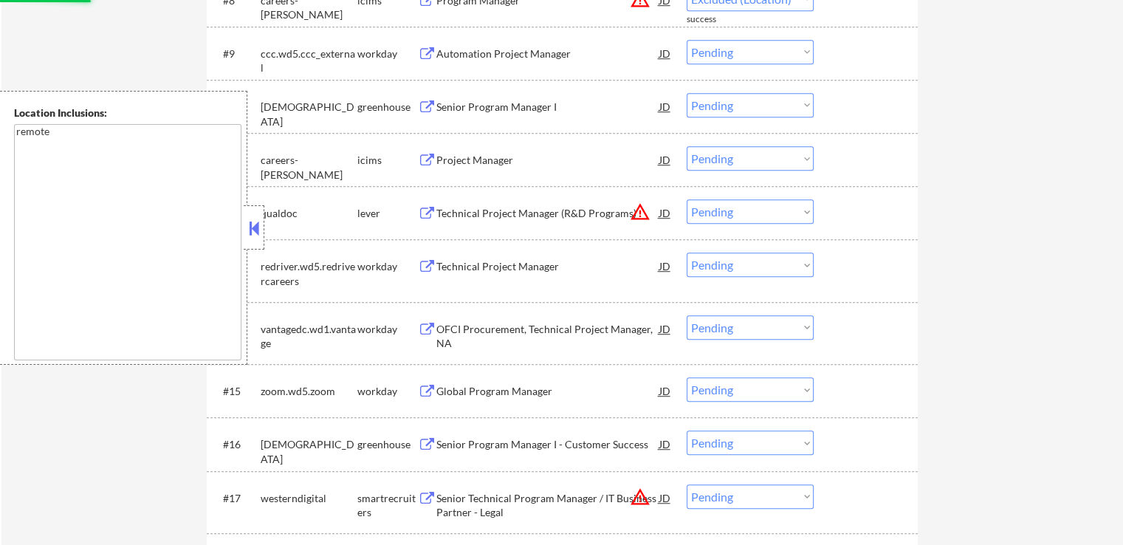
select select ""pending""
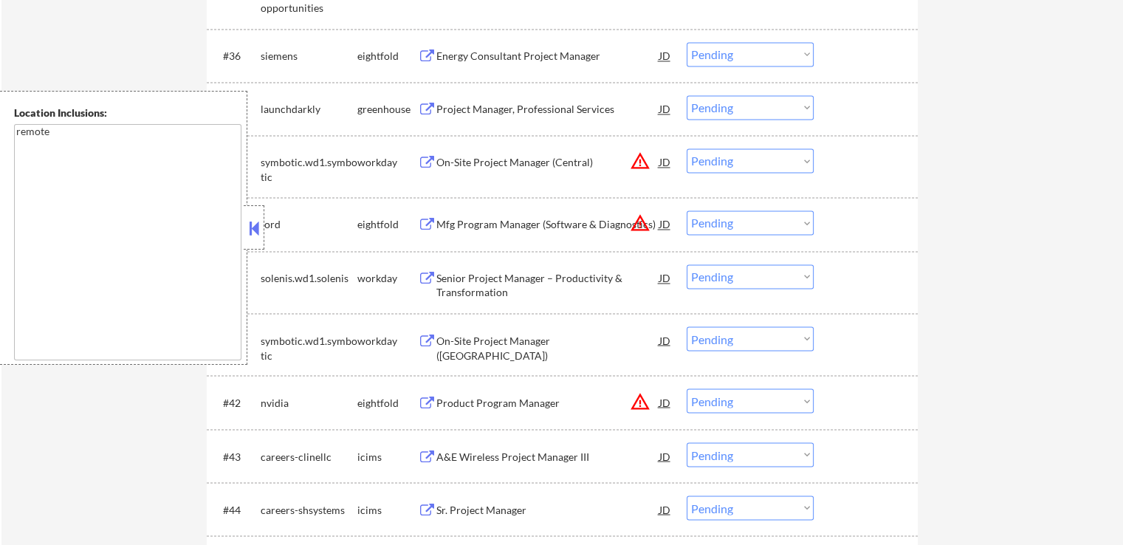
scroll to position [2584, 0]
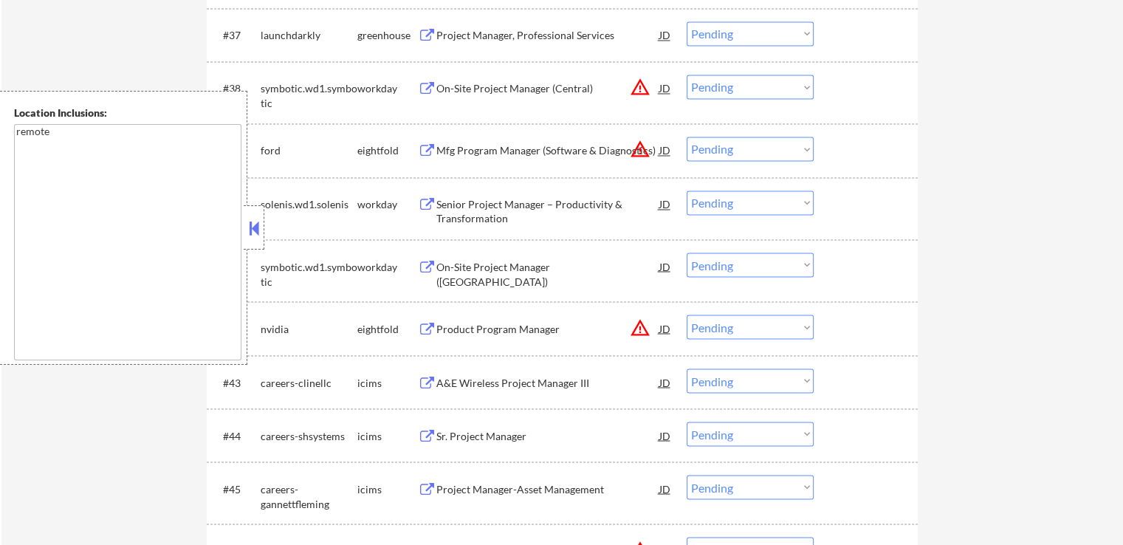
click at [738, 154] on select "Choose an option... Pending Applied Excluded (Questions) Excluded (Expired) Exc…" at bounding box center [750, 149] width 127 height 24
click at [687, 137] on select "Choose an option... Pending Applied Excluded (Questions) Excluded (Expired) Exc…" at bounding box center [750, 149] width 127 height 24
click at [723, 89] on select "Choose an option... Pending Applied Excluded (Questions) Excluded (Expired) Exc…" at bounding box center [750, 87] width 127 height 24
select select ""pending""
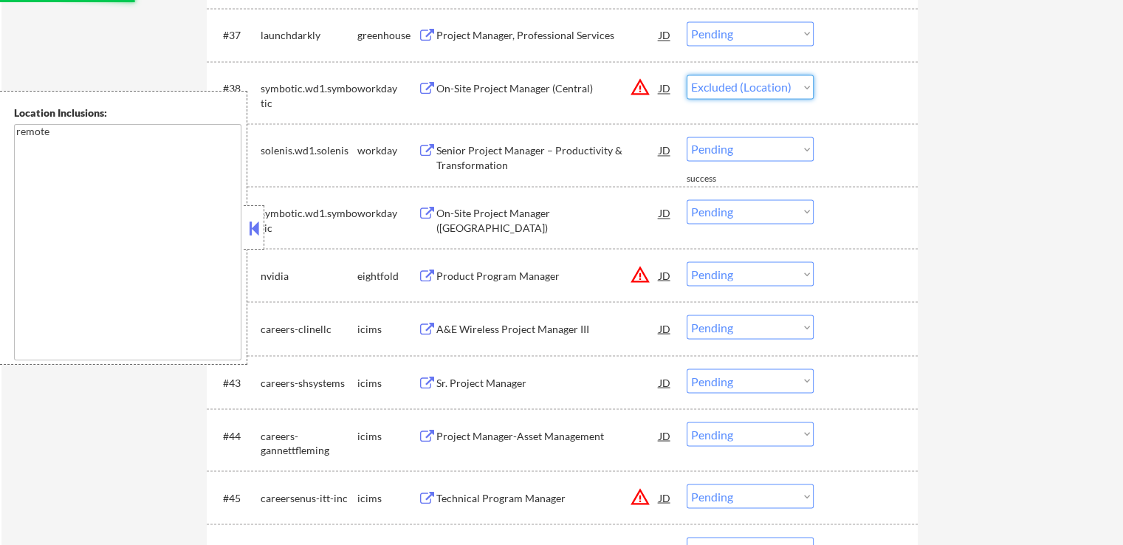
click at [687, 75] on select "Choose an option... Pending Applied Excluded (Questions) Excluded (Expired) Exc…" at bounding box center [750, 87] width 127 height 24
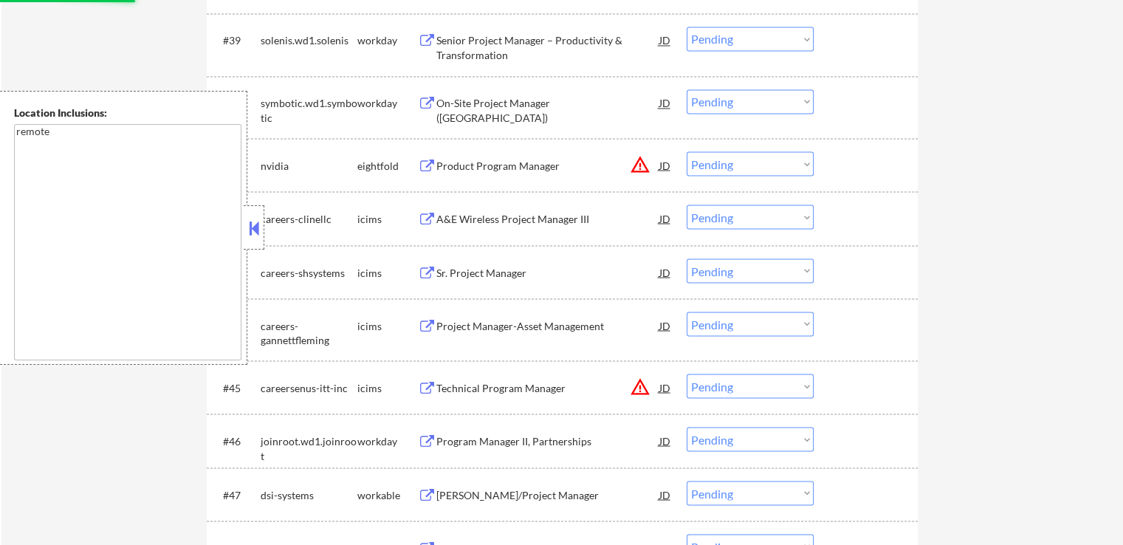
scroll to position [2732, 0]
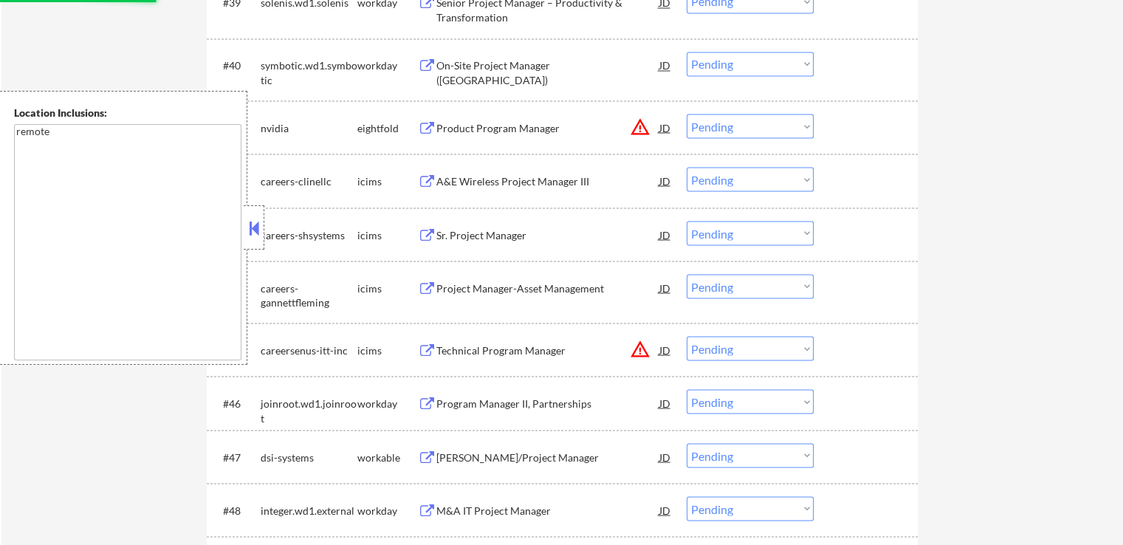
select select ""pending""
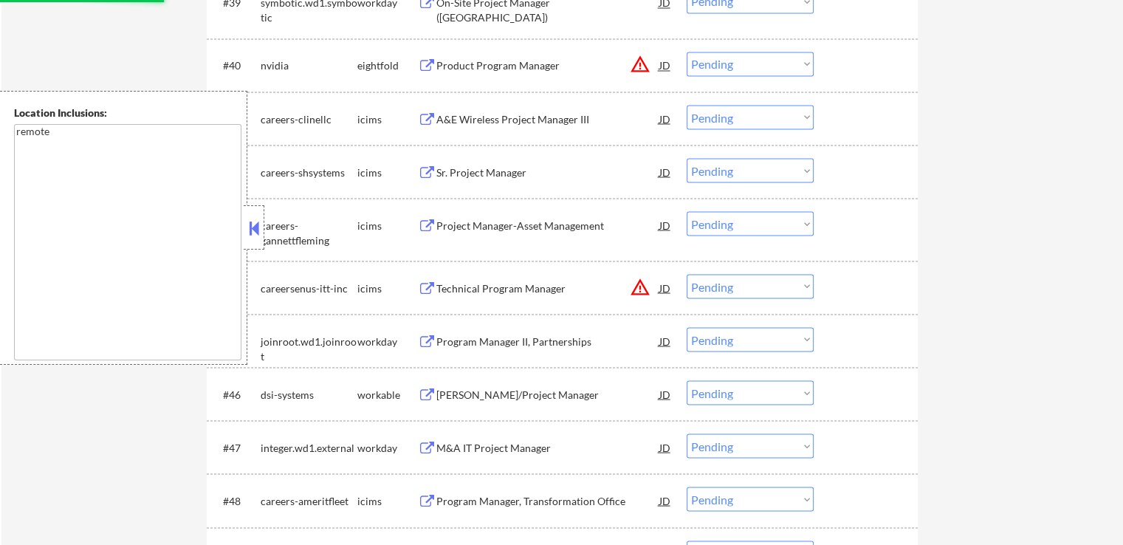
click at [753, 72] on select "Choose an option... Pending Applied Excluded (Questions) Excluded (Expired) Exc…" at bounding box center [750, 64] width 127 height 24
click at [687, 52] on select "Choose an option... Pending Applied Excluded (Questions) Excluded (Expired) Exc…" at bounding box center [750, 64] width 127 height 24
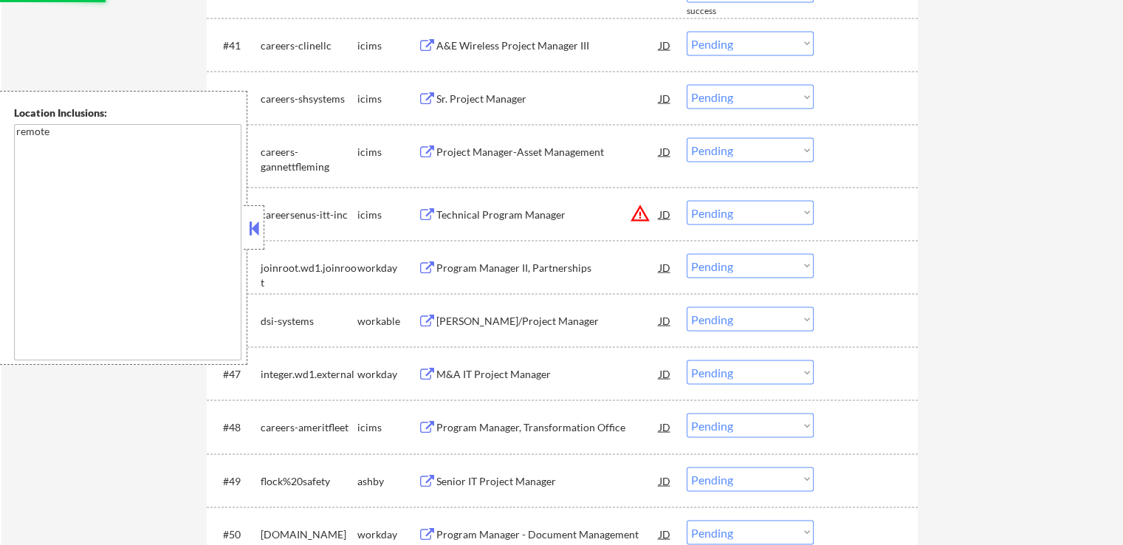
select select ""pending""
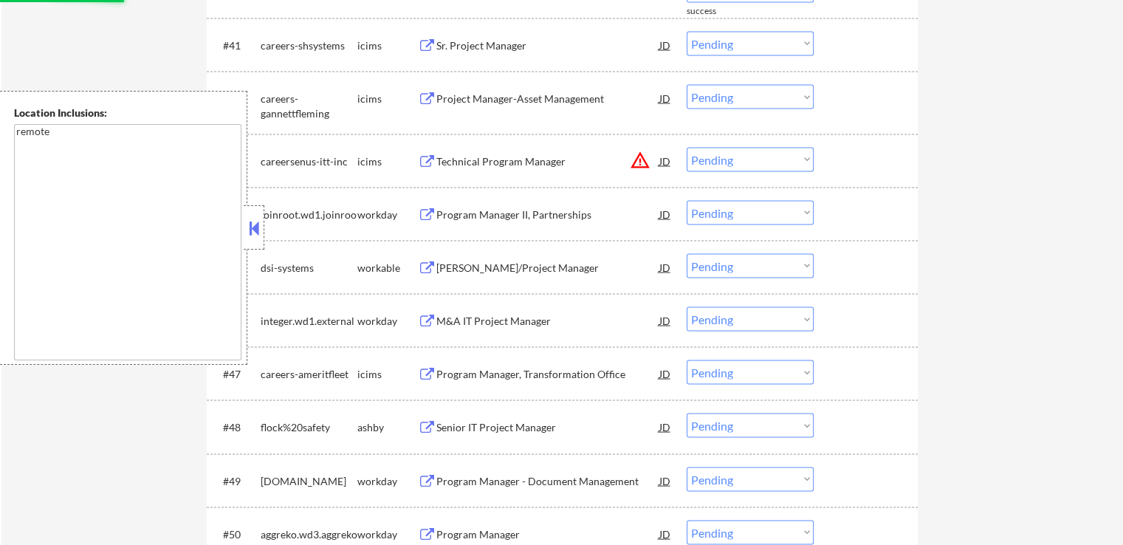
click at [756, 157] on select "Choose an option... Pending Applied Excluded (Questions) Excluded (Expired) Exc…" at bounding box center [750, 159] width 127 height 24
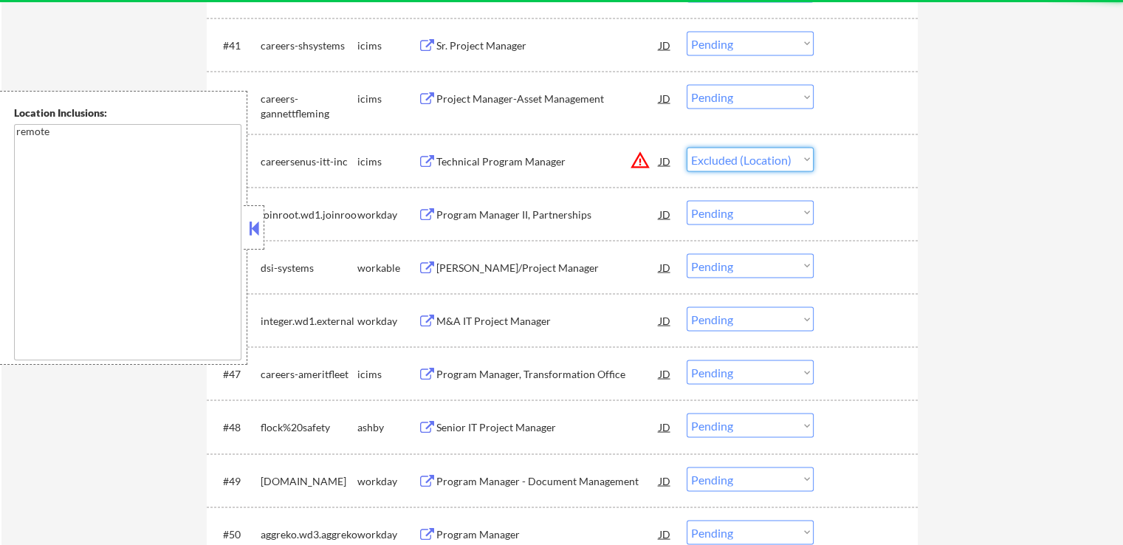
click at [687, 147] on select "Choose an option... Pending Applied Excluded (Questions) Excluded (Expired) Exc…" at bounding box center [750, 159] width 127 height 24
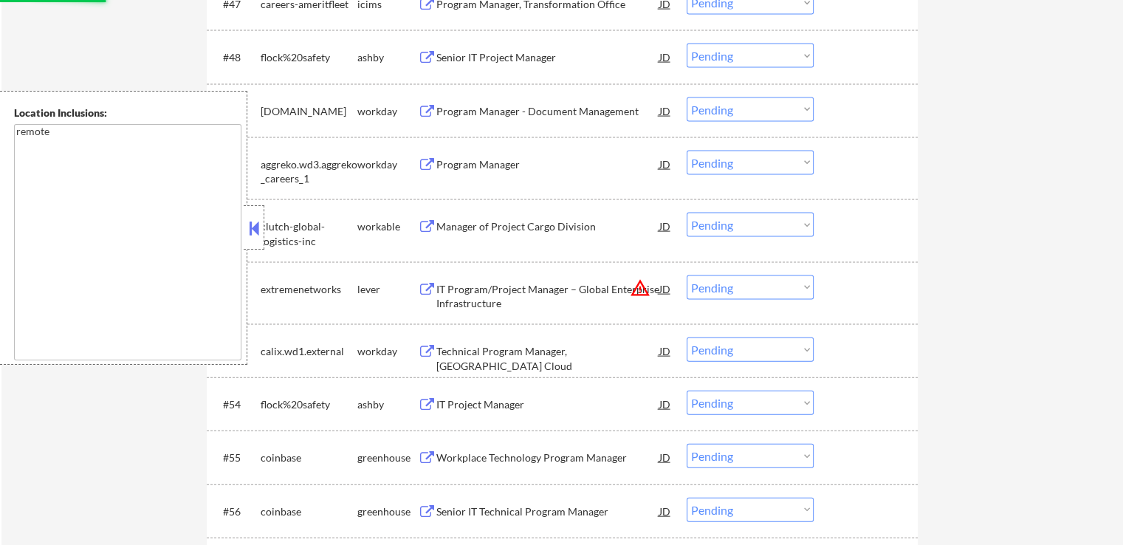
select select ""pending""
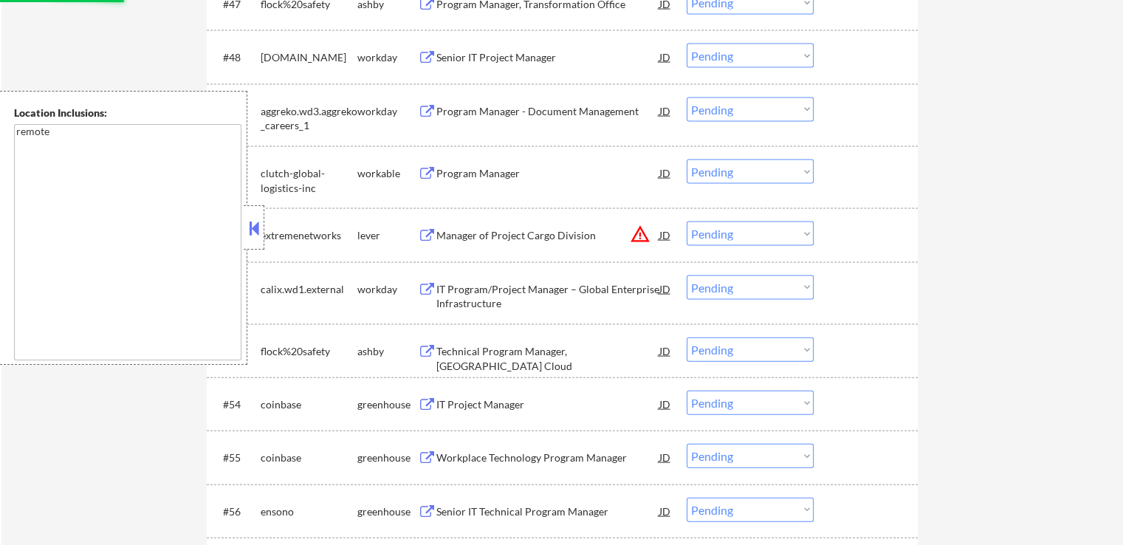
scroll to position [3248, 0]
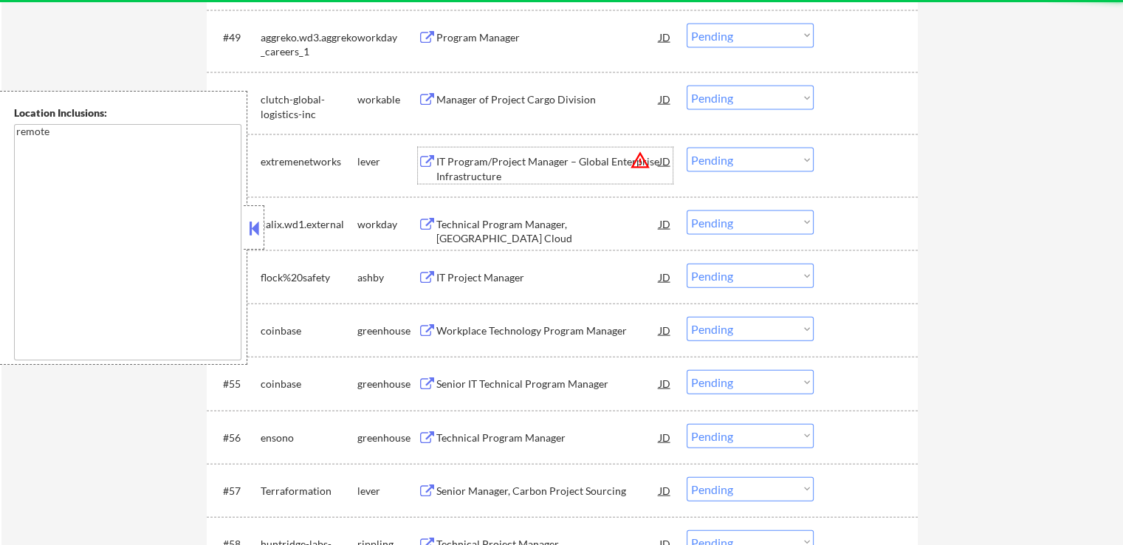
click at [484, 168] on div "IT Program/Project Manager – Global Enterprise Infrastructure" at bounding box center [547, 168] width 223 height 29
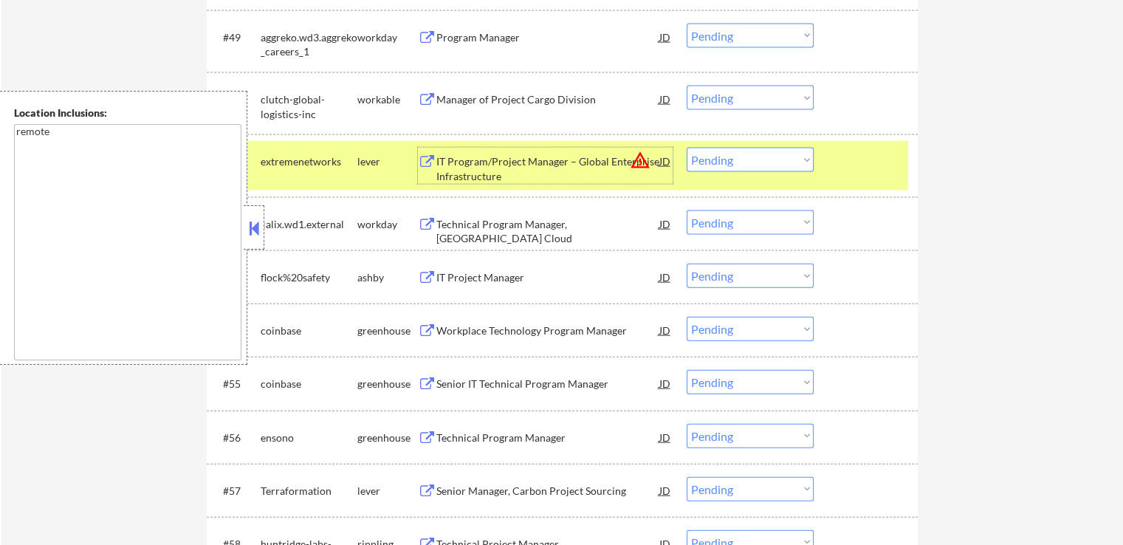
click at [726, 163] on select "Choose an option... Pending Applied Excluded (Questions) Excluded (Expired) Exc…" at bounding box center [750, 160] width 127 height 24
click at [687, 148] on select "Choose an option... Pending Applied Excluded (Questions) Excluded (Expired) Exc…" at bounding box center [750, 160] width 127 height 24
click at [472, 278] on div "IT Project Manager" at bounding box center [547, 277] width 223 height 15
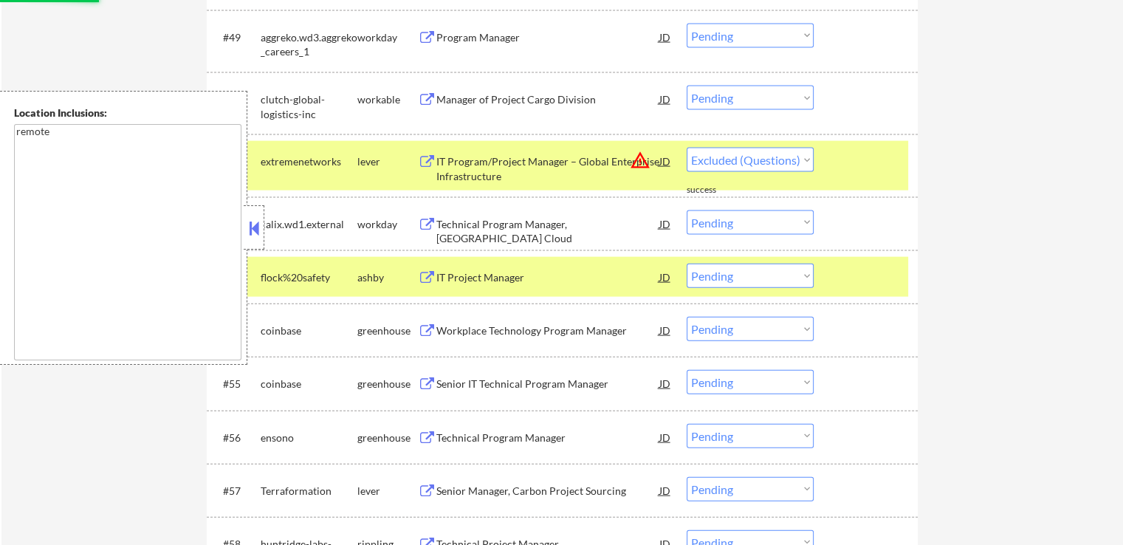
select select ""pending""
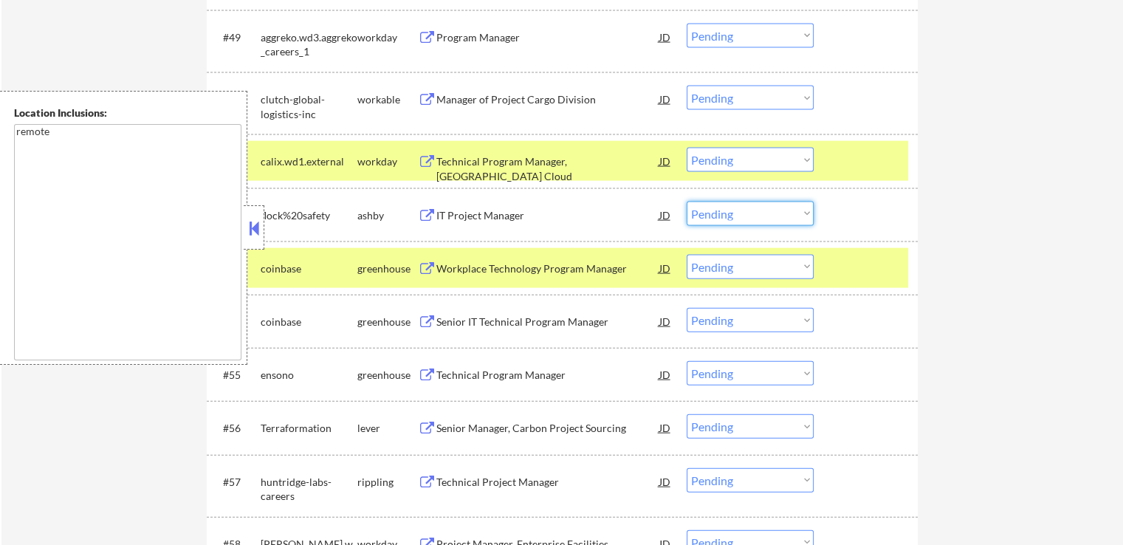
drag, startPoint x: 720, startPoint y: 212, endPoint x: 732, endPoint y: 224, distance: 17.2
click at [721, 212] on select "Choose an option... Pending Applied Excluded (Questions) Excluded (Expired) Exc…" at bounding box center [750, 214] width 127 height 24
click at [687, 202] on select "Choose an option... Pending Applied Excluded (Questions) Excluded (Expired) Exc…" at bounding box center [750, 214] width 127 height 24
click at [467, 272] on div "Workplace Technology Program Manager" at bounding box center [547, 268] width 223 height 15
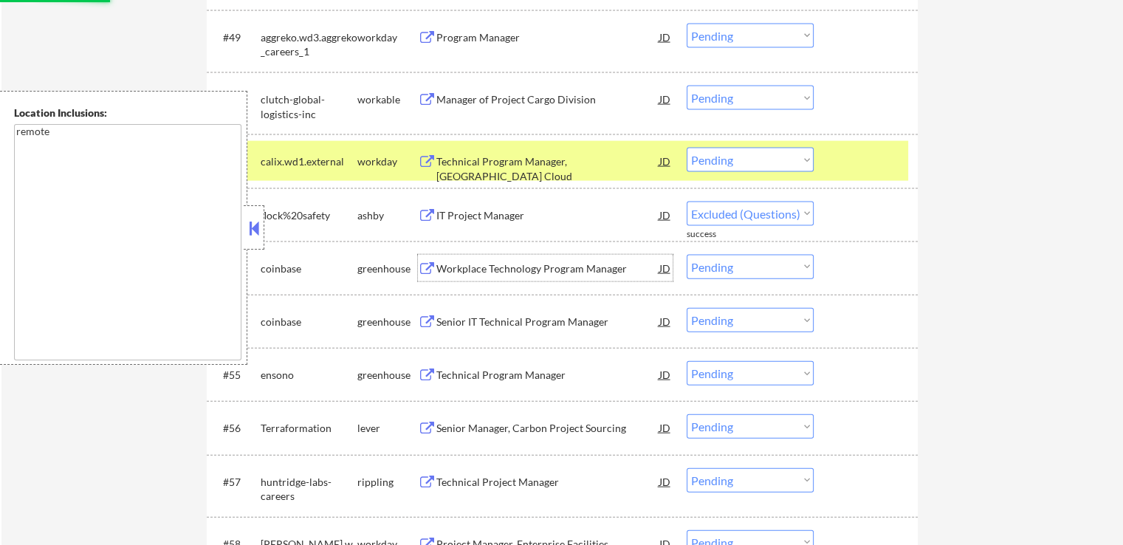
select select ""pending""
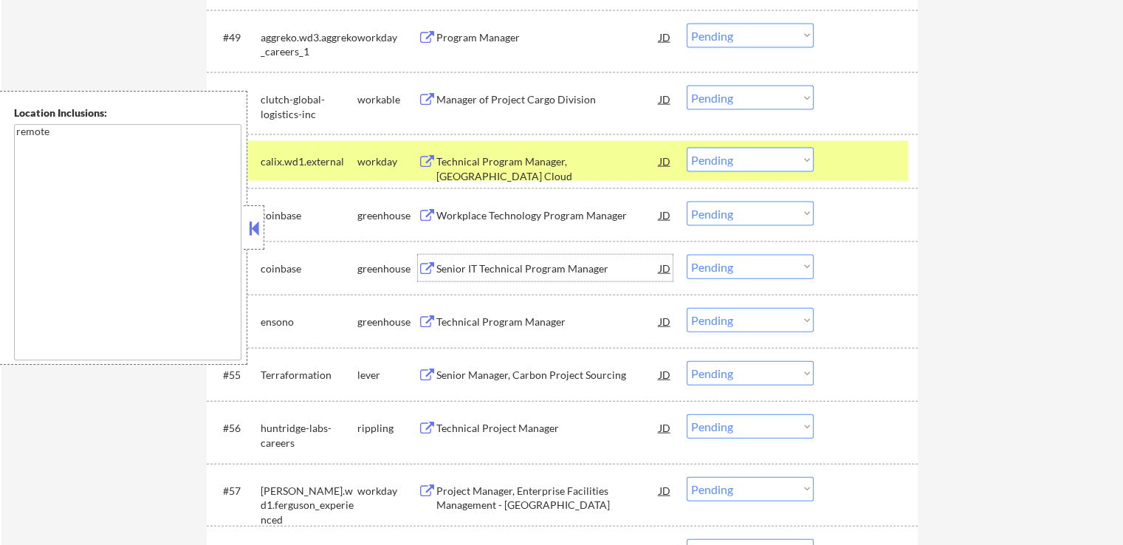
click at [436, 326] on div "Technical Program Manager" at bounding box center [547, 321] width 223 height 15
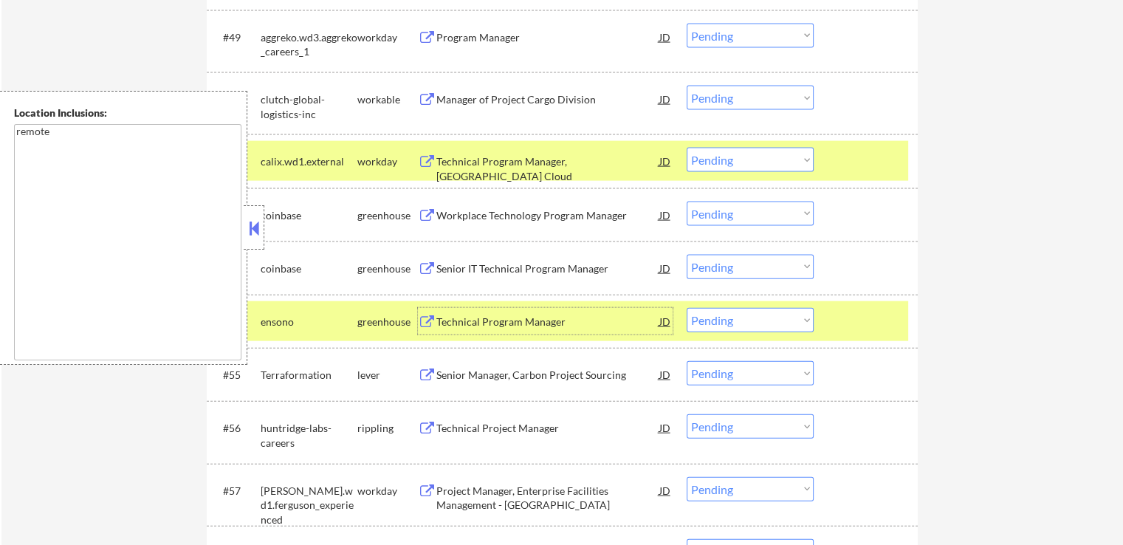
scroll to position [3322, 0]
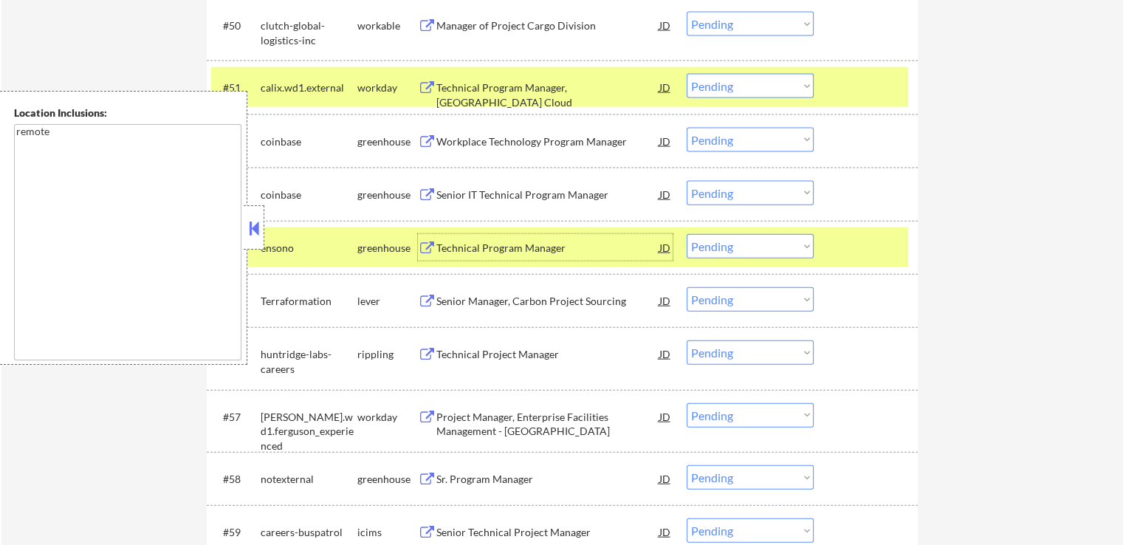
click at [741, 247] on select "Choose an option... Pending Applied Excluded (Questions) Excluded (Expired) Exc…" at bounding box center [750, 246] width 127 height 24
click at [687, 234] on select "Choose an option... Pending Applied Excluded (Questions) Excluded (Expired) Exc…" at bounding box center [750, 246] width 127 height 24
click at [459, 300] on div "Senior Manager, Carbon Project Sourcing" at bounding box center [547, 301] width 223 height 15
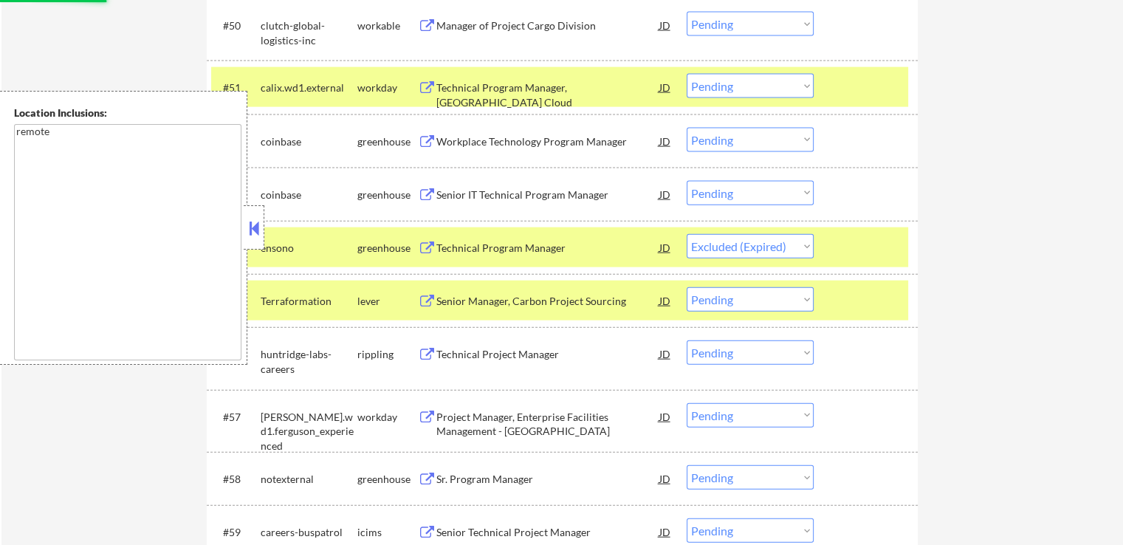
select select ""pending""
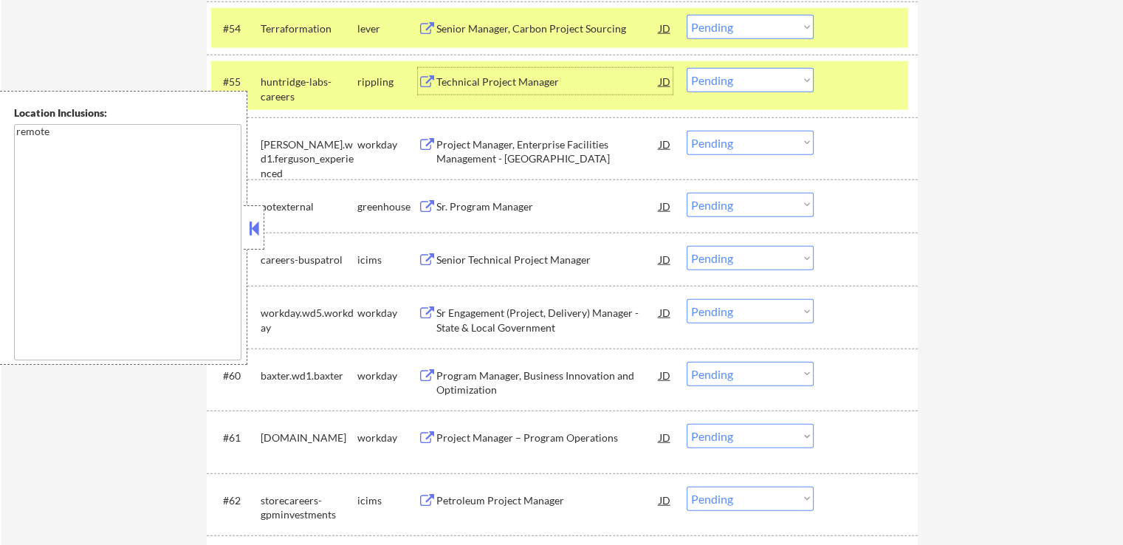
scroll to position [3544, 0]
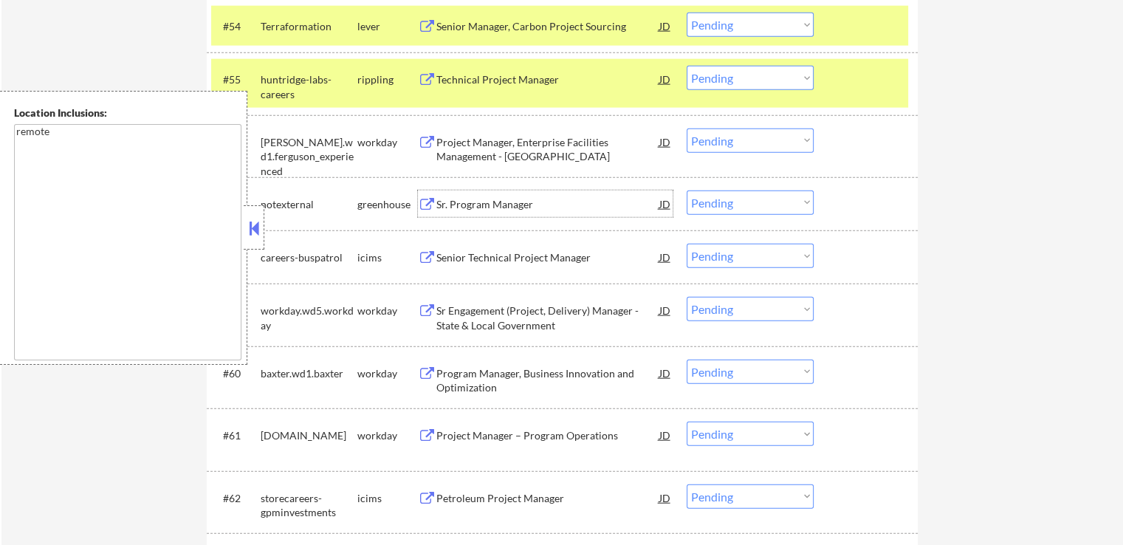
click at [448, 202] on div "Sr. Program Manager" at bounding box center [547, 204] width 223 height 15
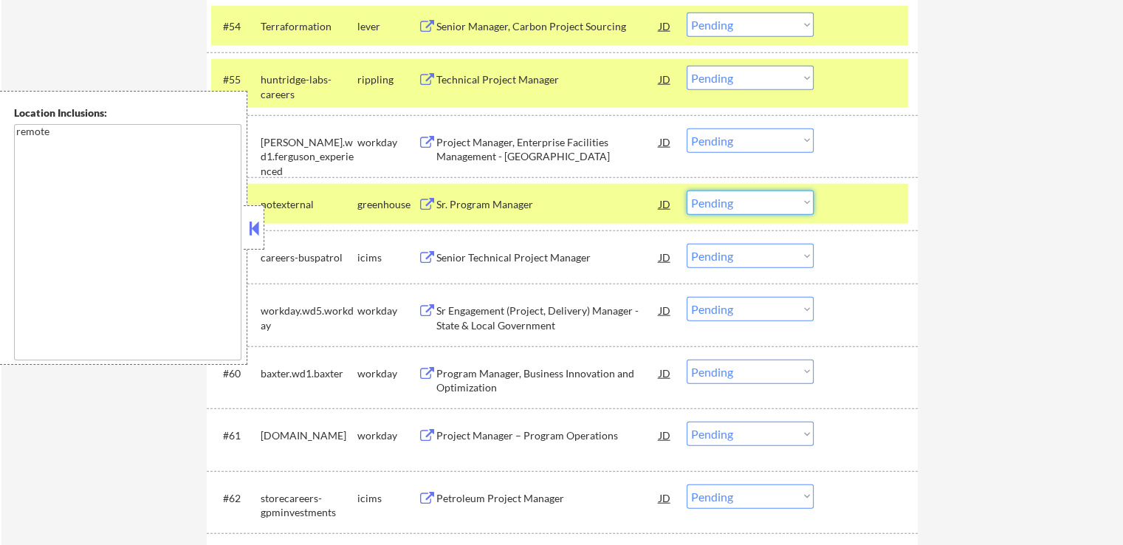
click at [762, 199] on select "Choose an option... Pending Applied Excluded (Questions) Excluded (Expired) Exc…" at bounding box center [750, 202] width 127 height 24
click at [687, 190] on select "Choose an option... Pending Applied Excluded (Questions) Excluded (Expired) Exc…" at bounding box center [750, 202] width 127 height 24
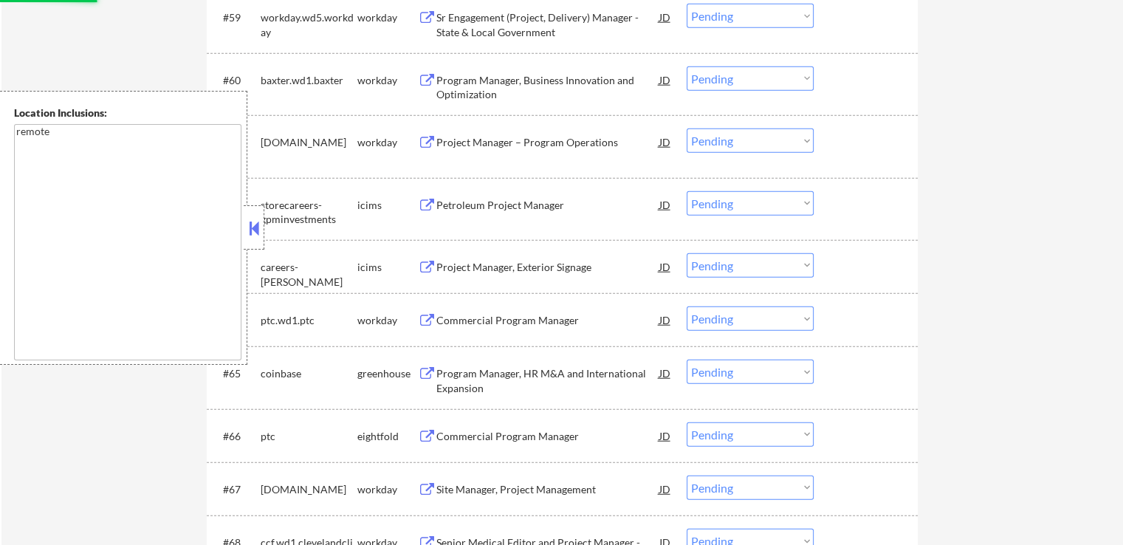
select select ""pending""
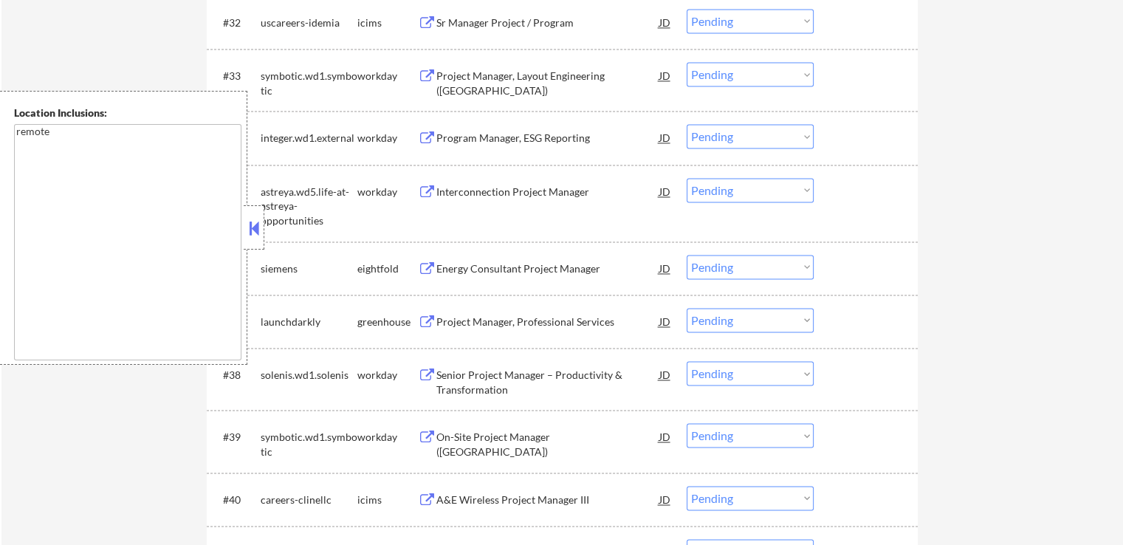
scroll to position [2436, 0]
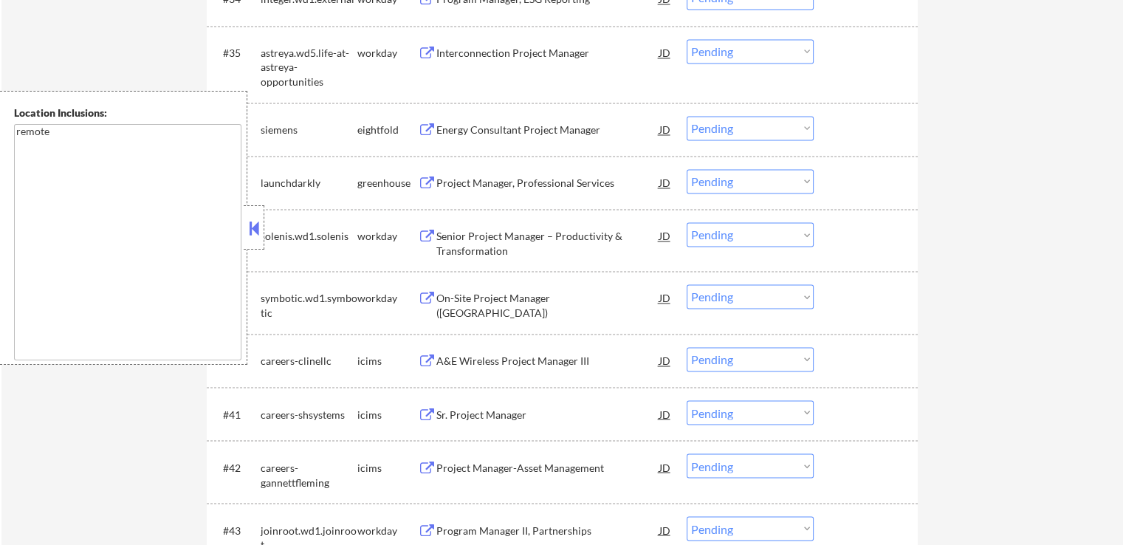
click at [498, 182] on div "Project Manager, Professional Services" at bounding box center [547, 183] width 223 height 15
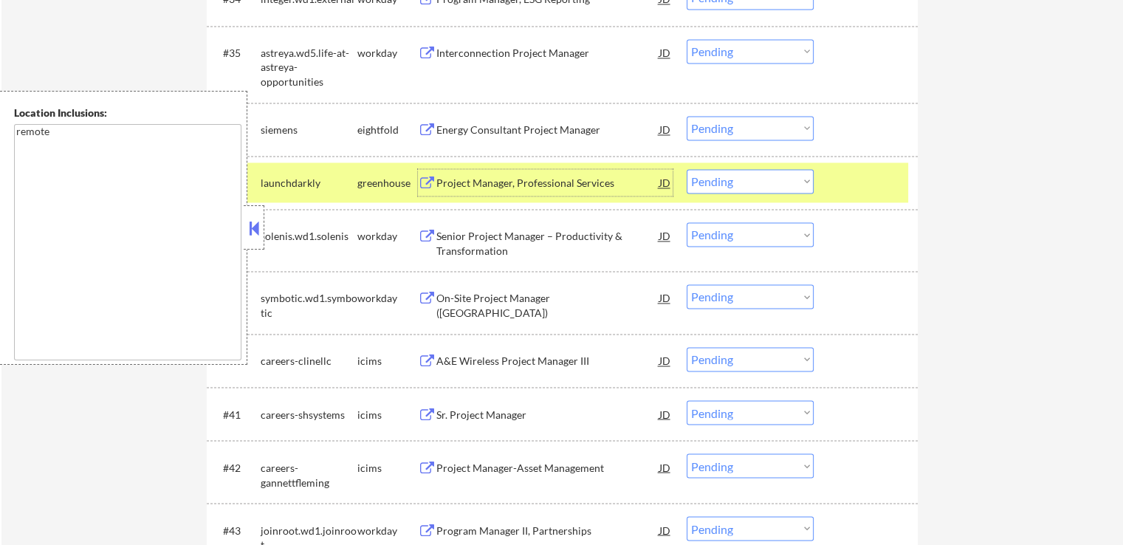
click at [534, 181] on div "Project Manager, Professional Services" at bounding box center [547, 183] width 223 height 15
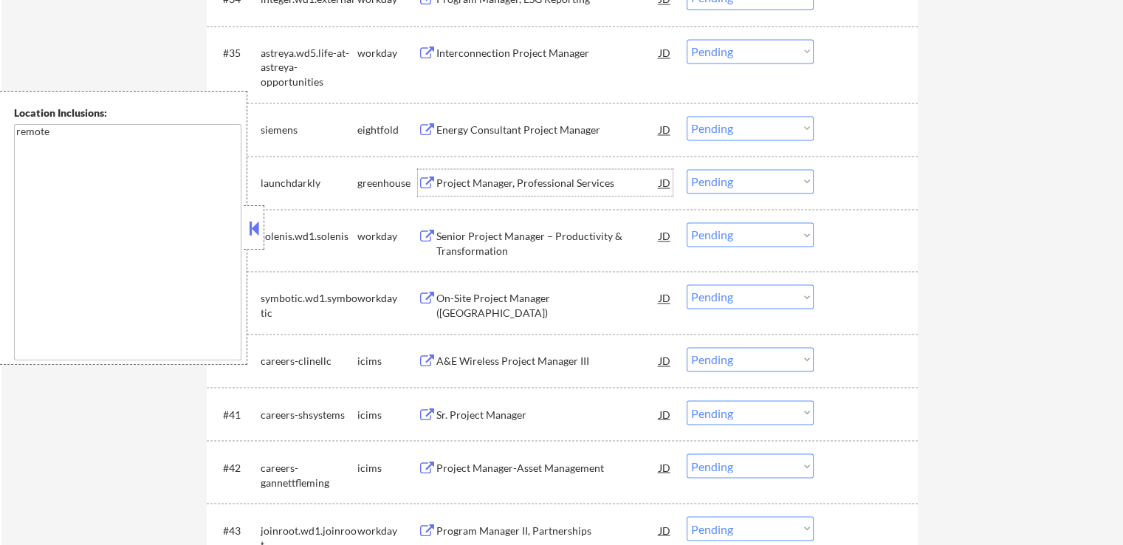
click at [755, 188] on select "Choose an option... Pending Applied Excluded (Questions) Excluded (Expired) Exc…" at bounding box center [750, 181] width 127 height 24
click at [687, 169] on select "Choose an option... Pending Applied Excluded (Questions) Excluded (Expired) Exc…" at bounding box center [750, 181] width 127 height 24
select select ""pending""
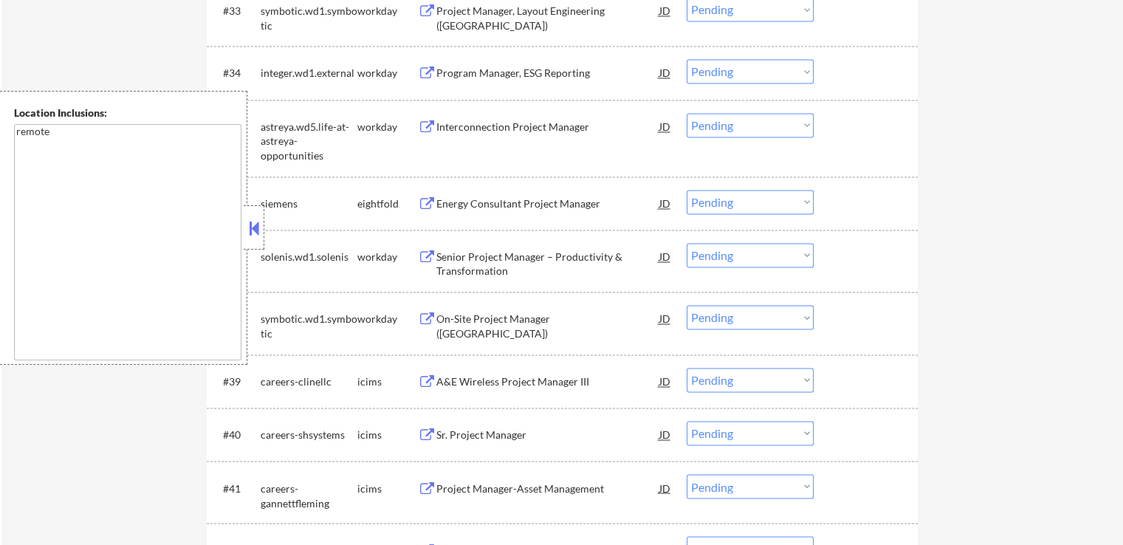
scroll to position [2584, 0]
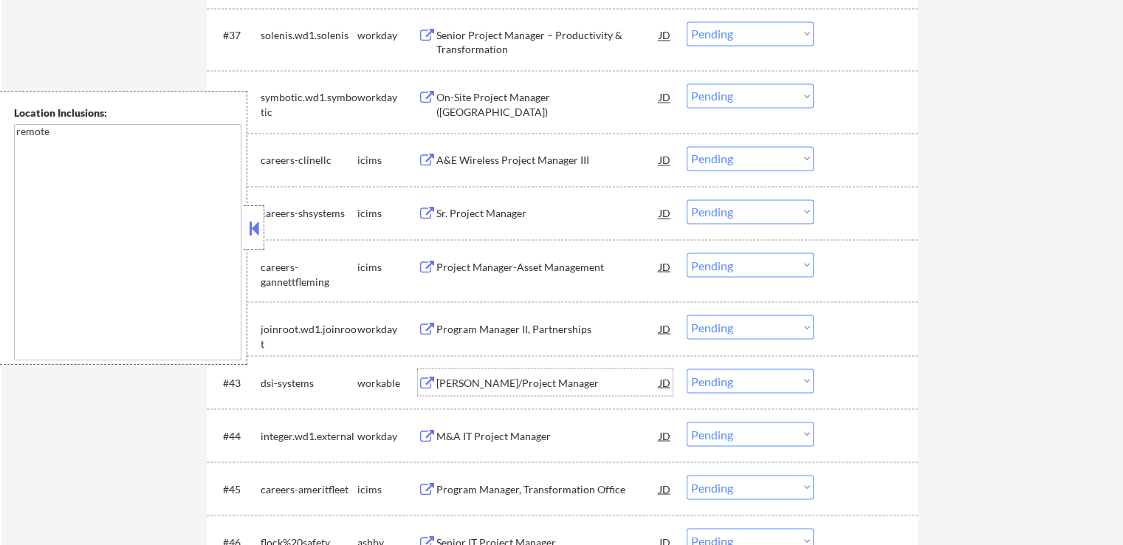
click at [446, 388] on div "Zoho Developer/Project Manager" at bounding box center [547, 382] width 223 height 15
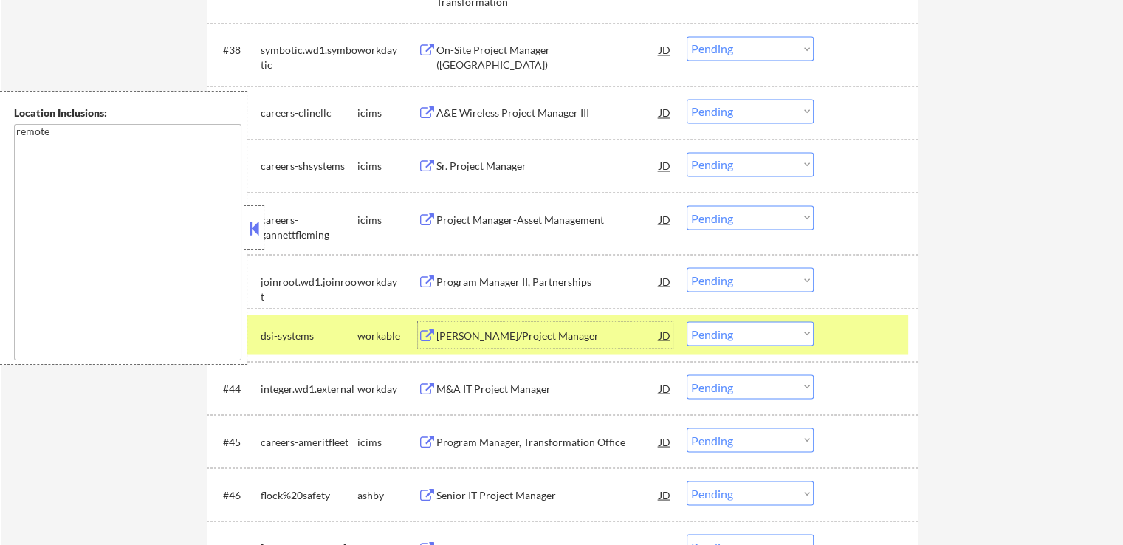
scroll to position [2658, 0]
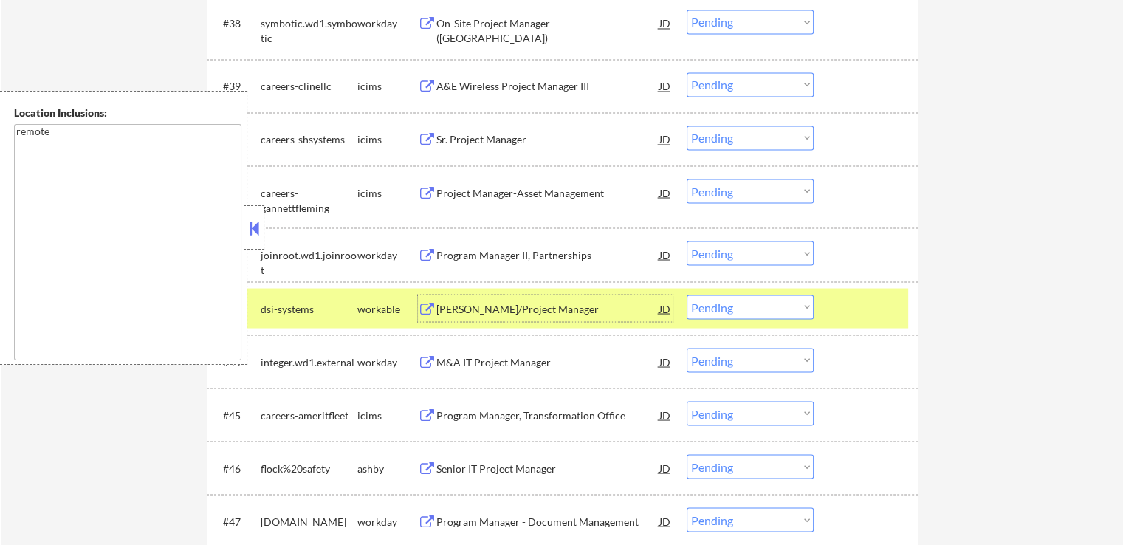
click at [756, 310] on select "Choose an option... Pending Applied Excluded (Questions) Excluded (Expired) Exc…" at bounding box center [750, 307] width 127 height 24
click at [687, 295] on select "Choose an option... Pending Applied Excluded (Questions) Excluded (Expired) Exc…" at bounding box center [750, 307] width 127 height 24
select select ""pending""
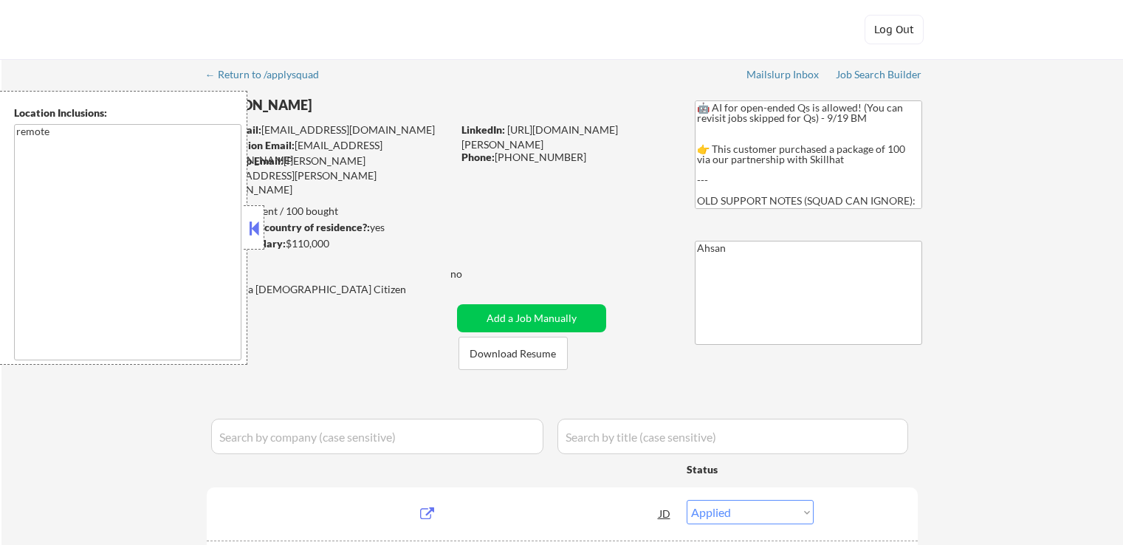
select select ""applied""
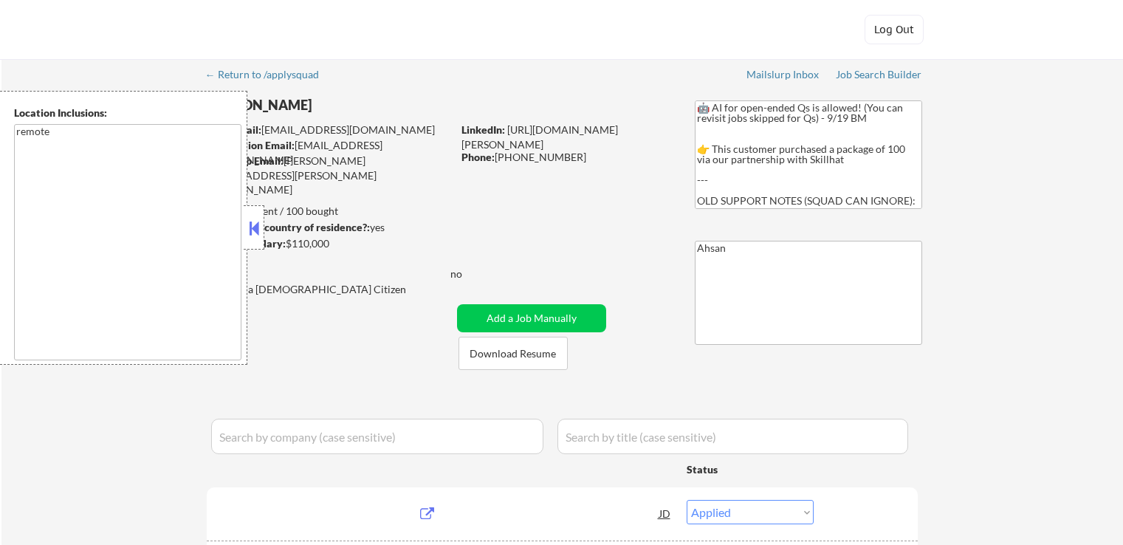
select select ""applied""
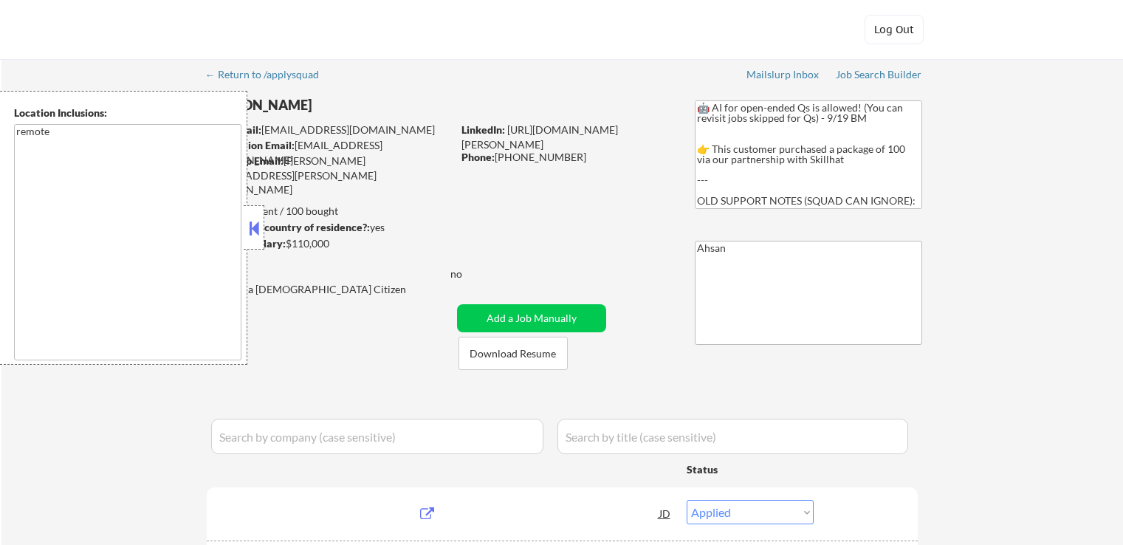
select select ""applied""
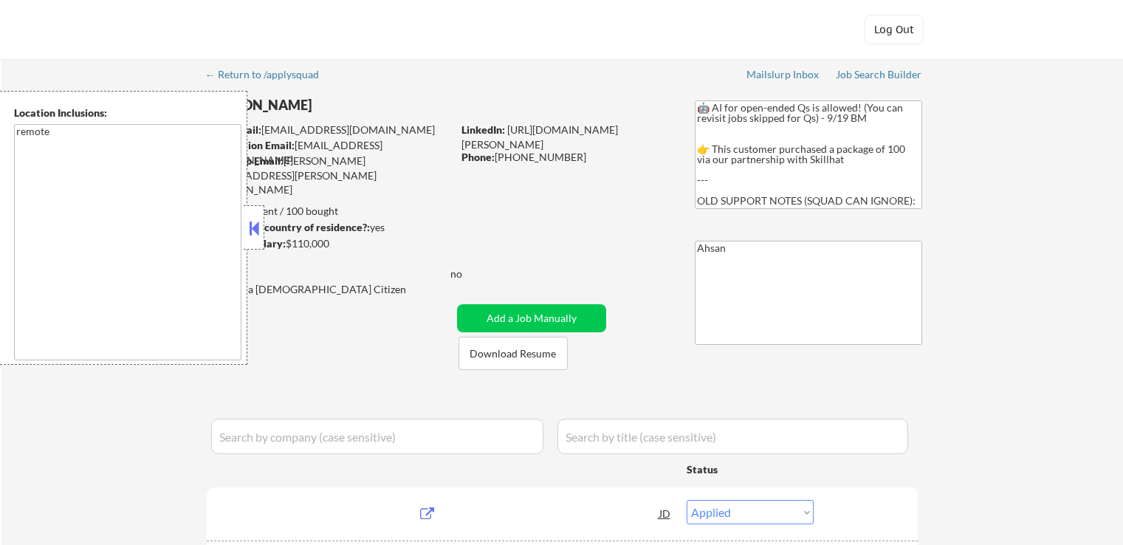
select select ""applied""
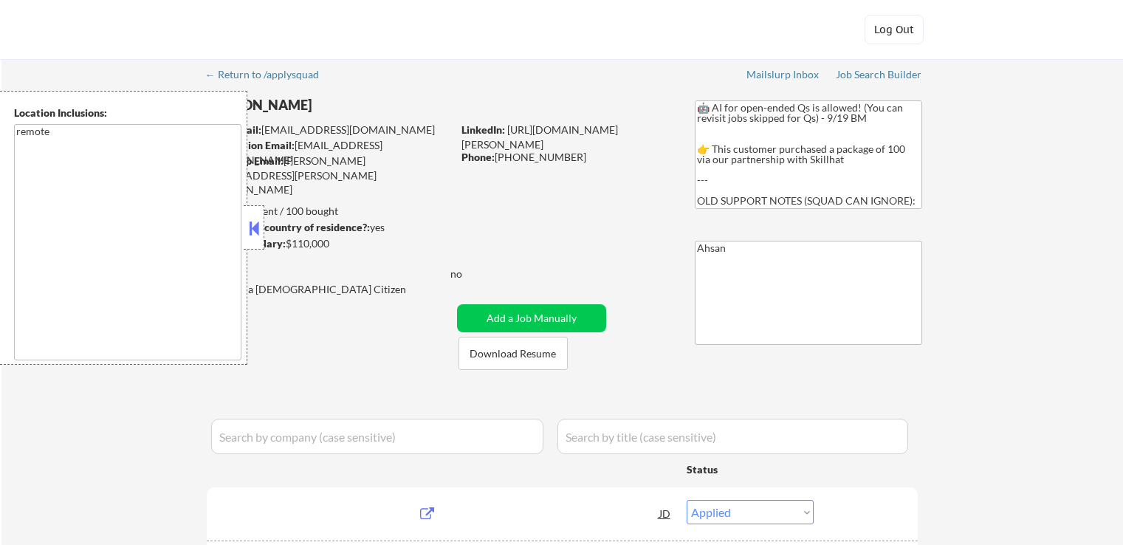
select select ""applied""
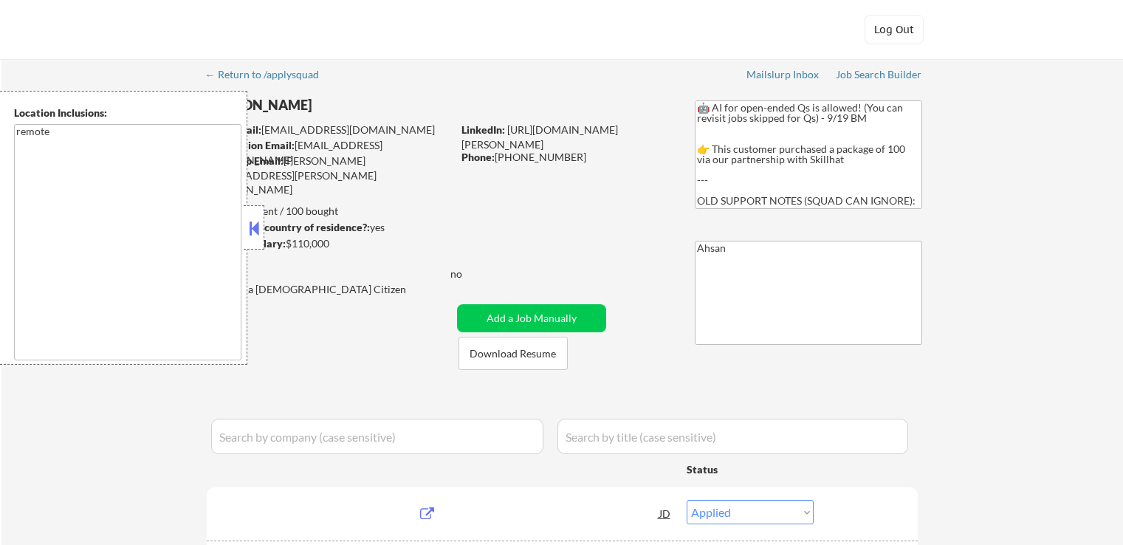
select select ""applied""
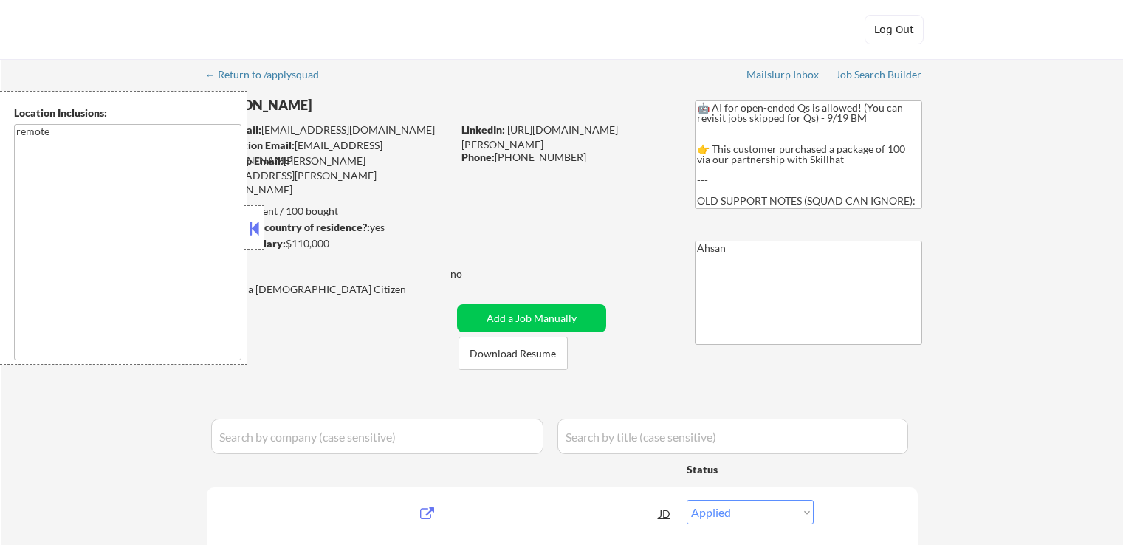
select select ""applied""
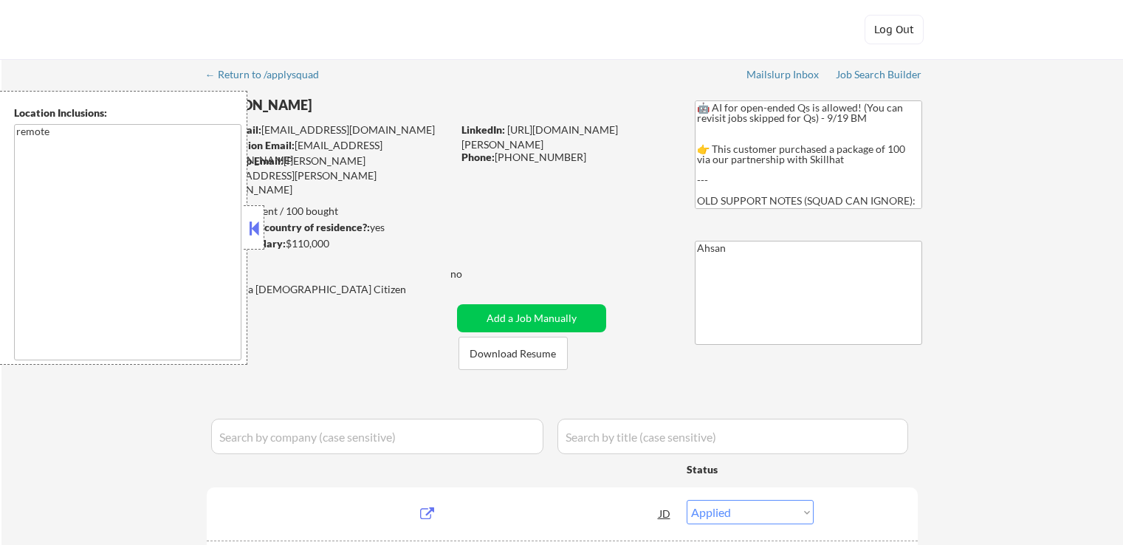
select select ""applied""
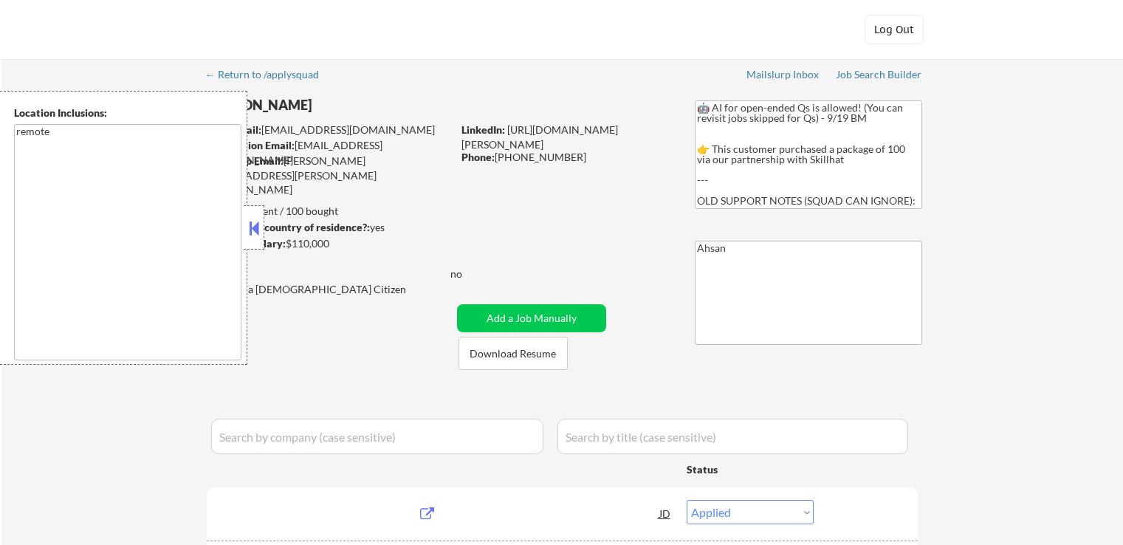
select select ""excluded__bad_match_""
select select ""excluded__expired_""
select select ""pending""
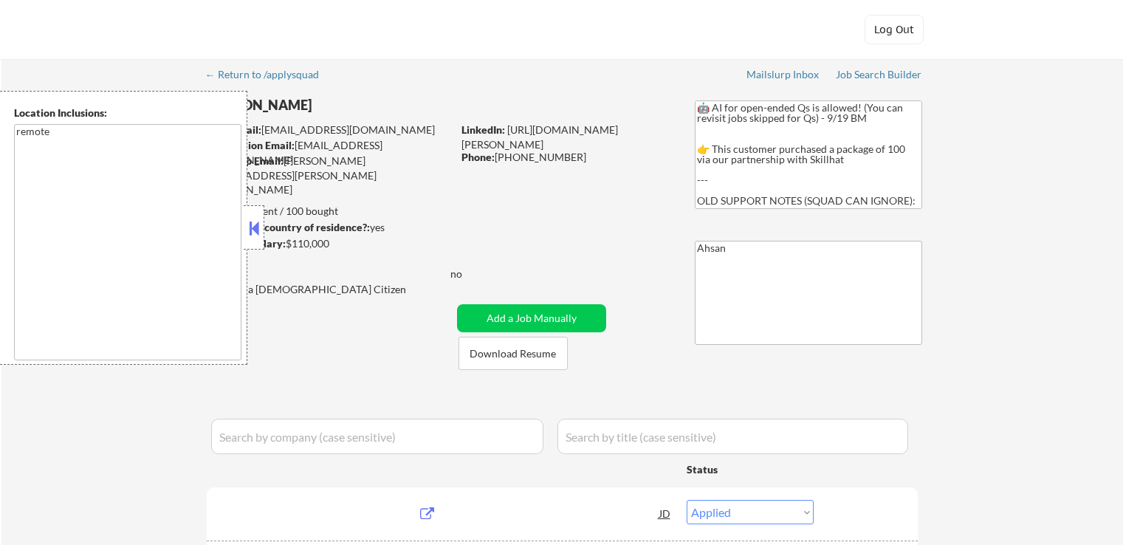
select select ""pending""
select select ""excluded__location_""
select select ""pending""
select select ""excluded__location_""
select select ""pending""
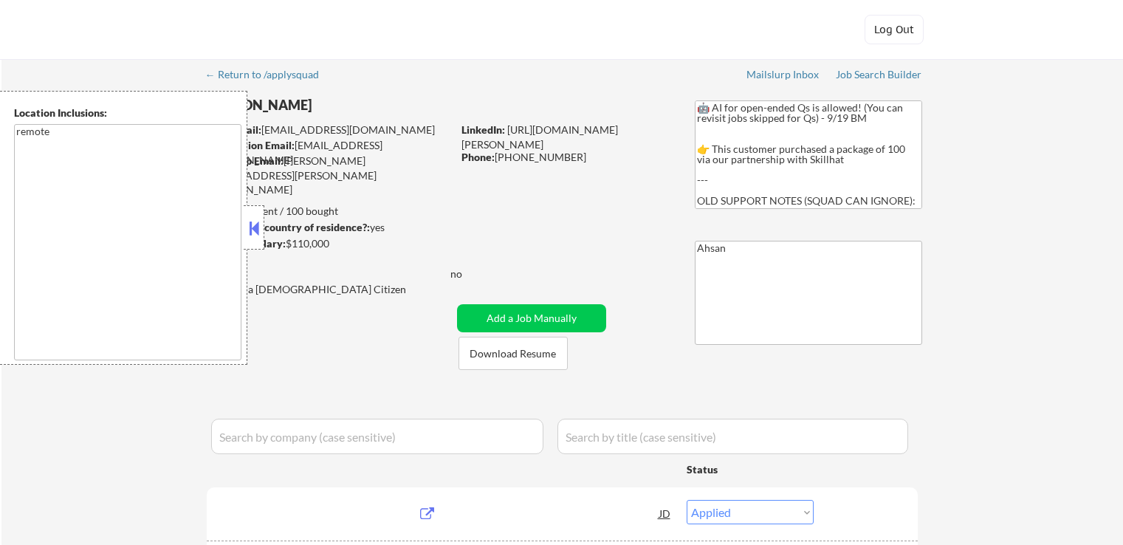
select select ""pending""
select select ""excluded__location_""
select select ""pending""
select select ""excluded""
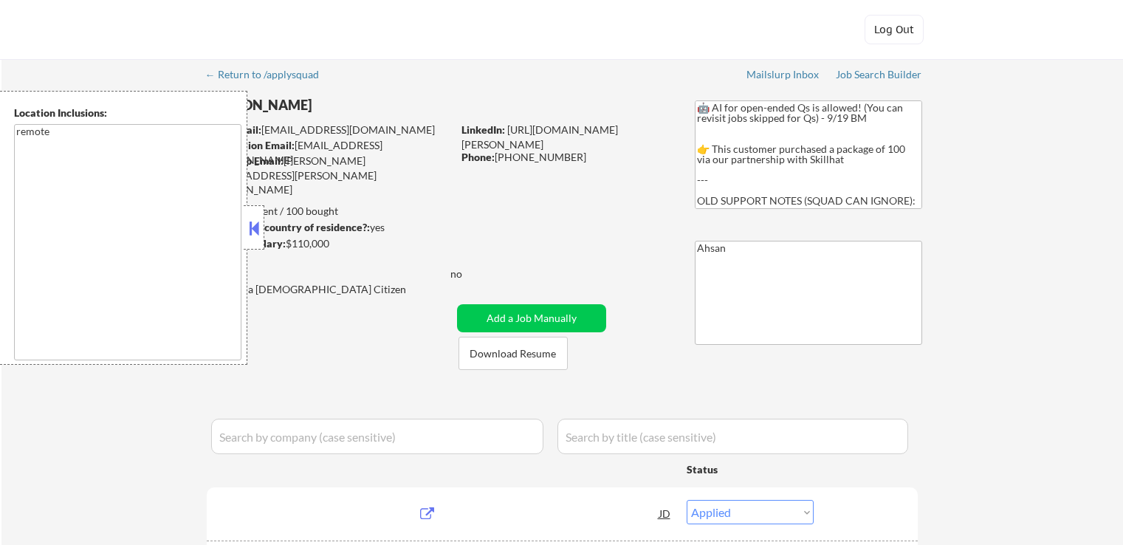
select select ""pending""
select select ""excluded__location_""
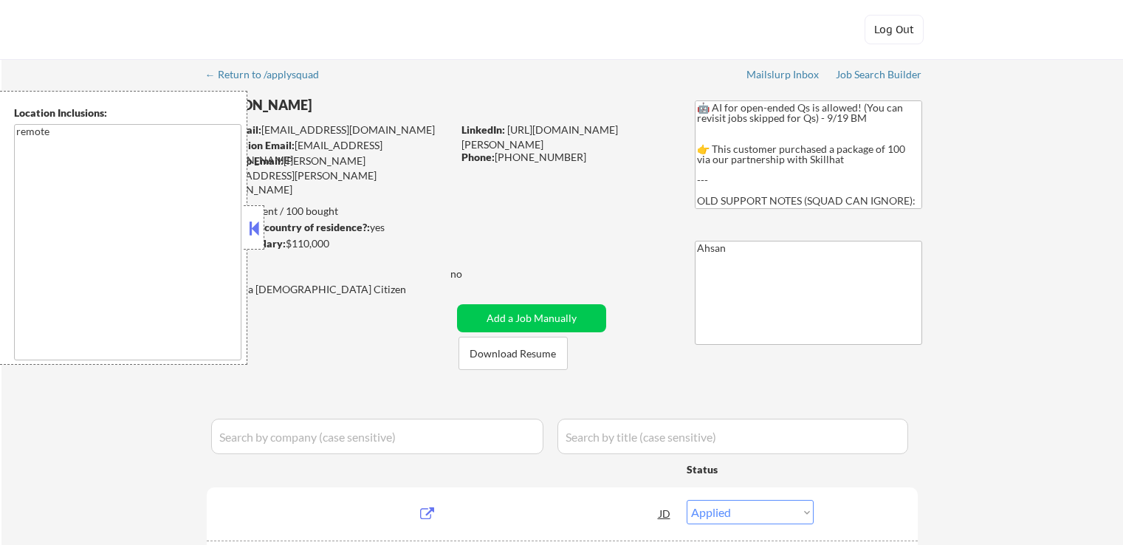
select select ""pending""
select select ""excluded__location_""
select select ""pending""
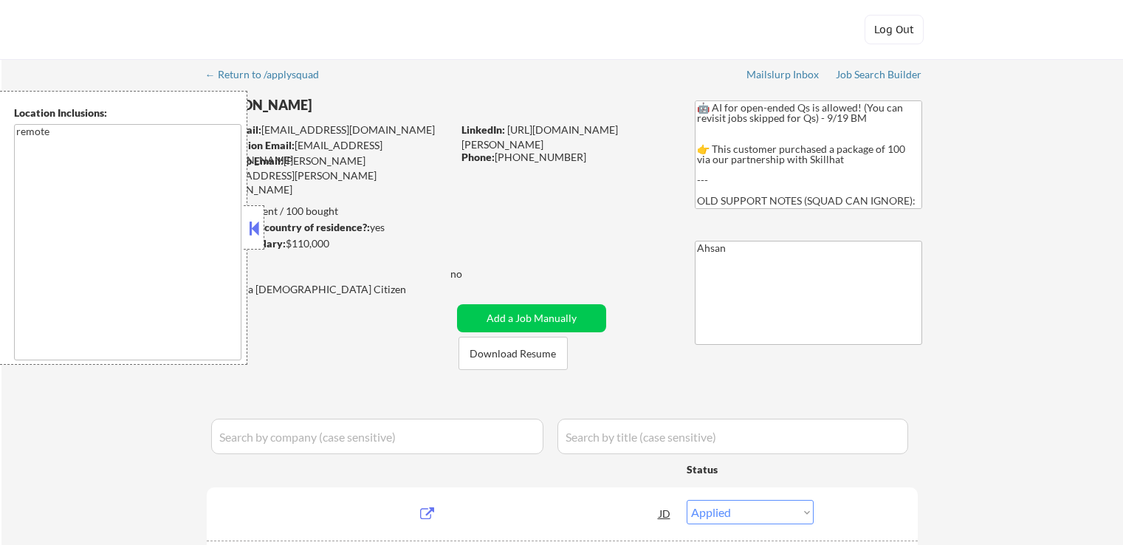
select select ""pending""
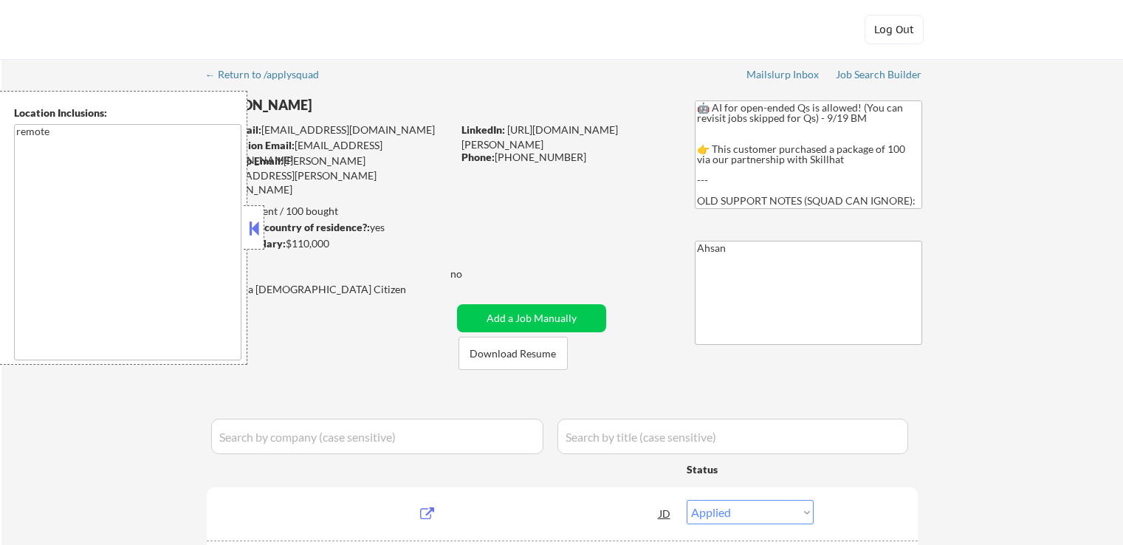
select select ""pending""
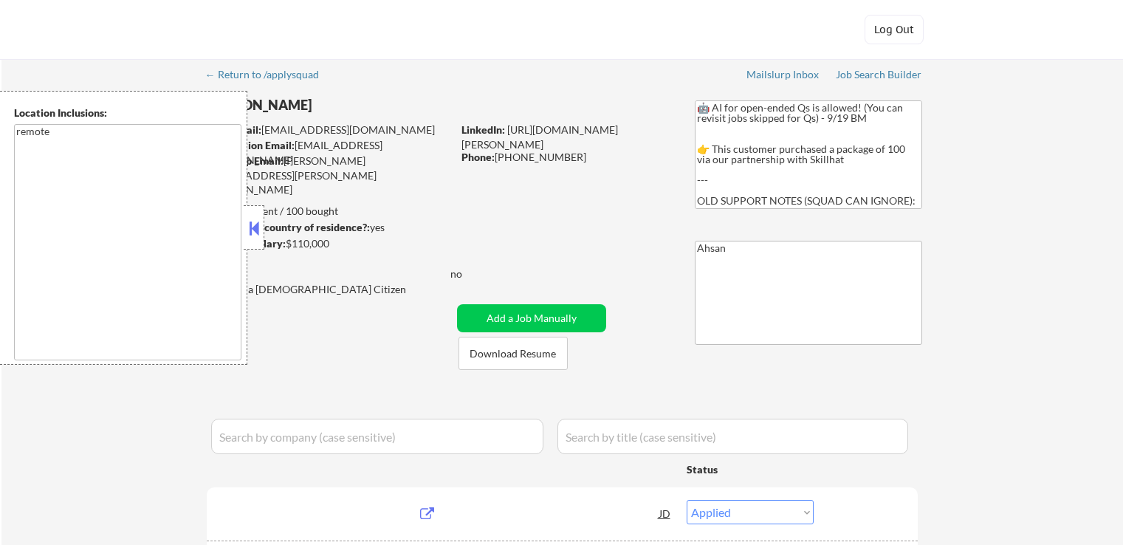
select select ""pending""
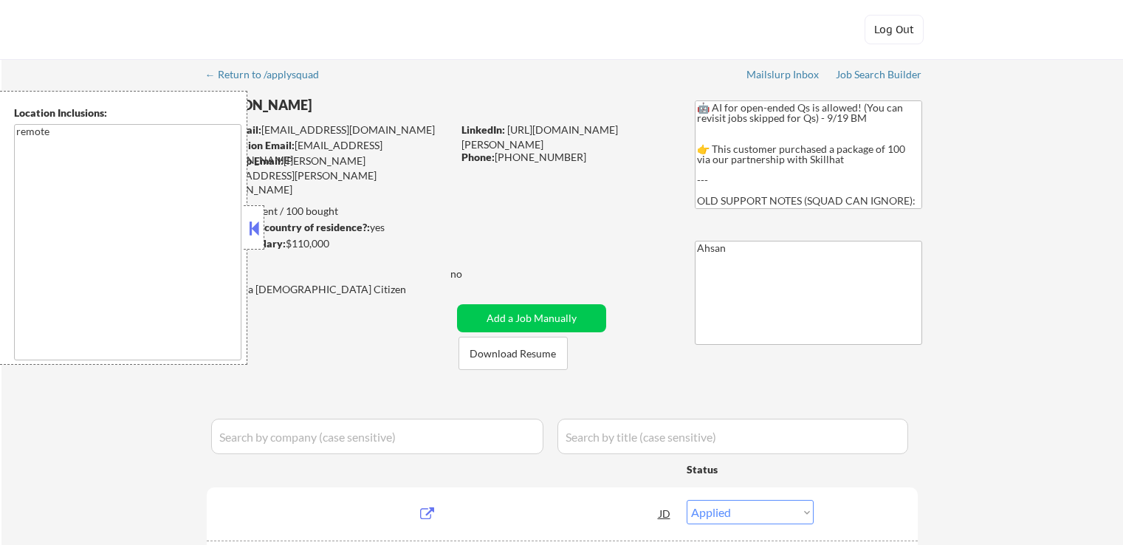
select select ""pending""
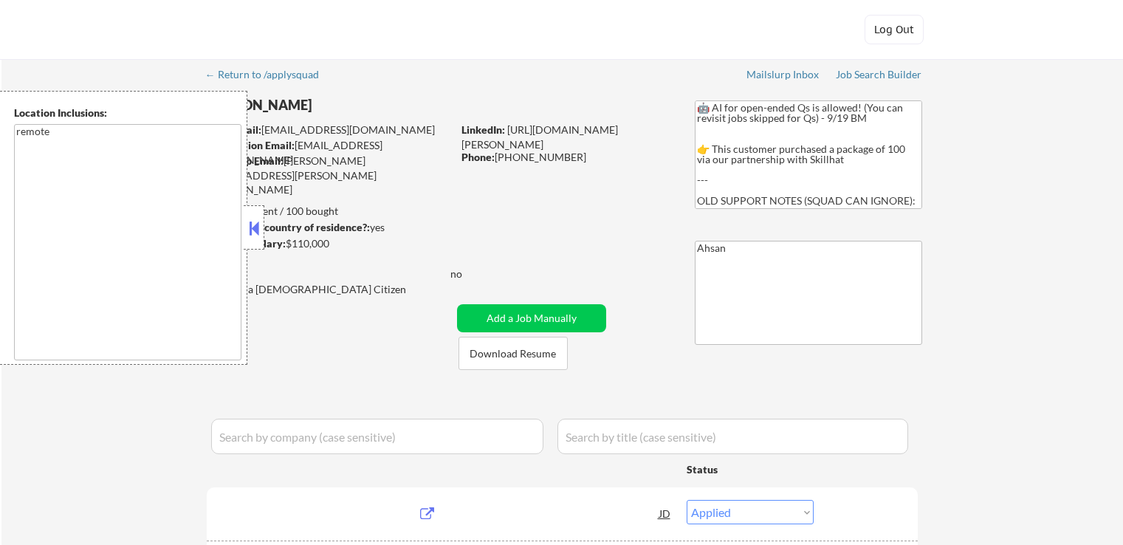
select select ""pending""
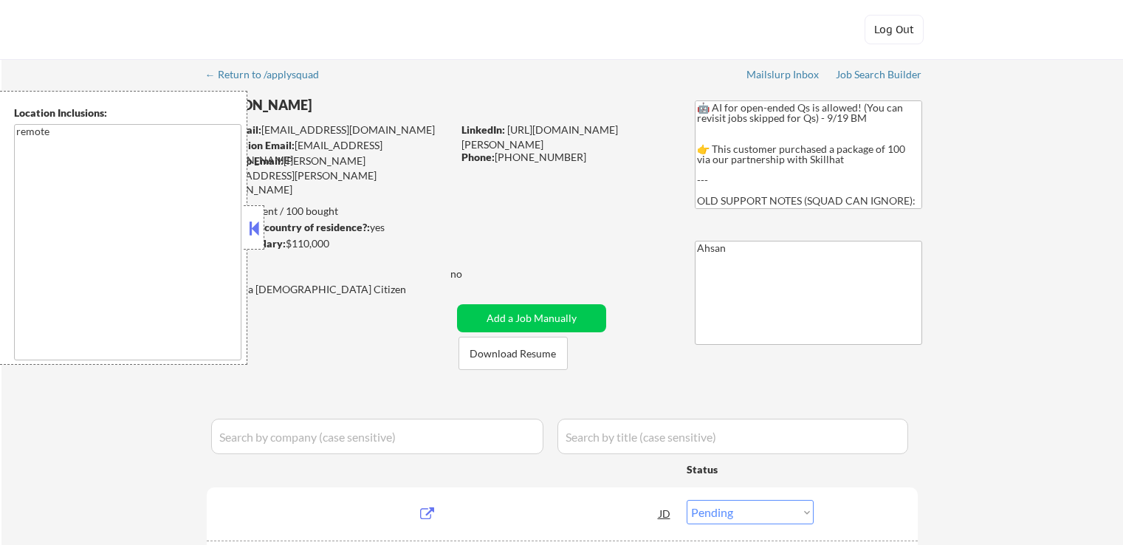
select select ""pending""
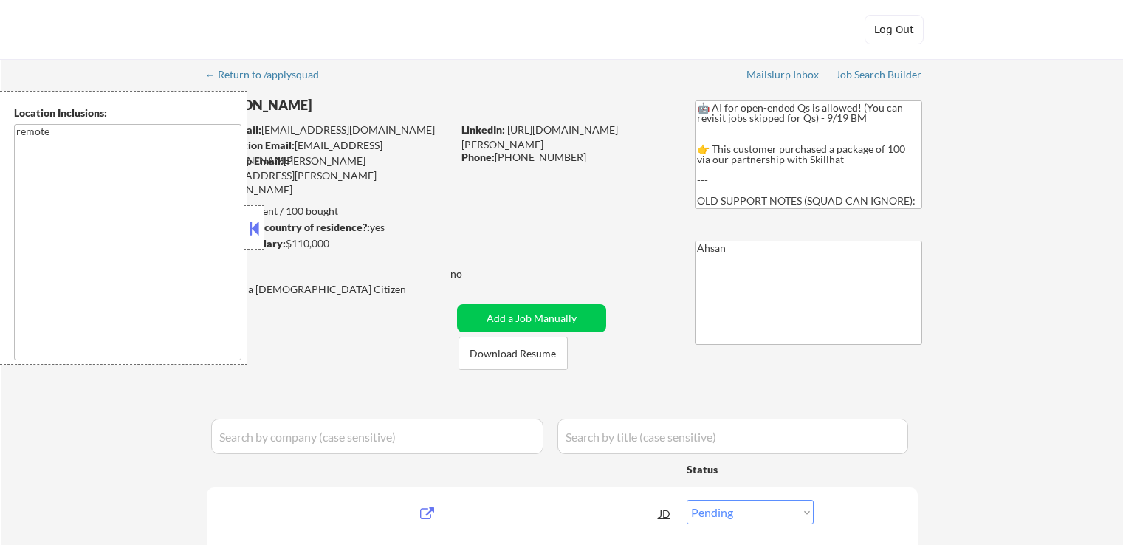
select select ""pending""
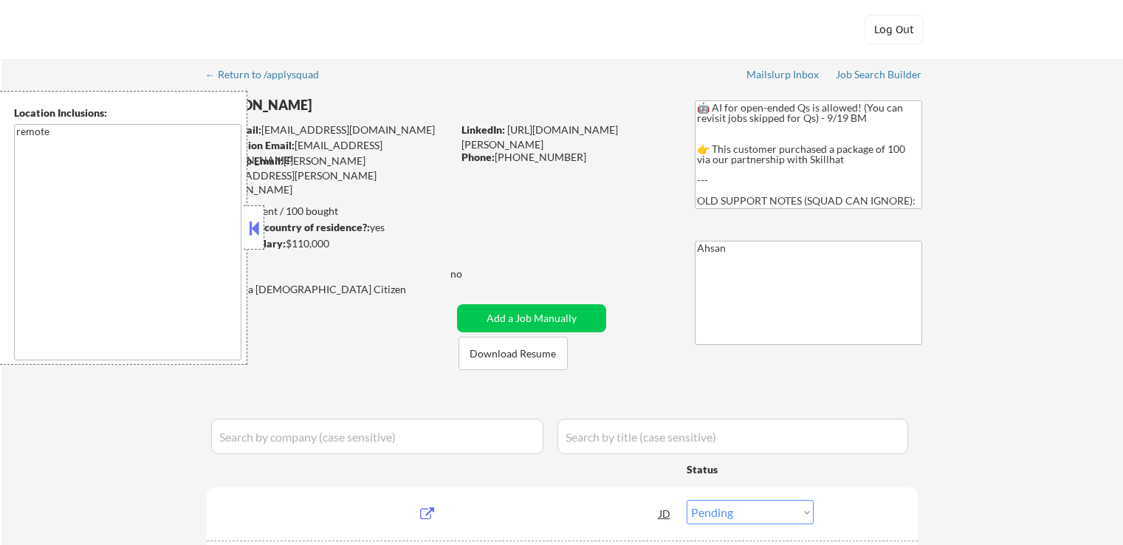
select select ""pending""
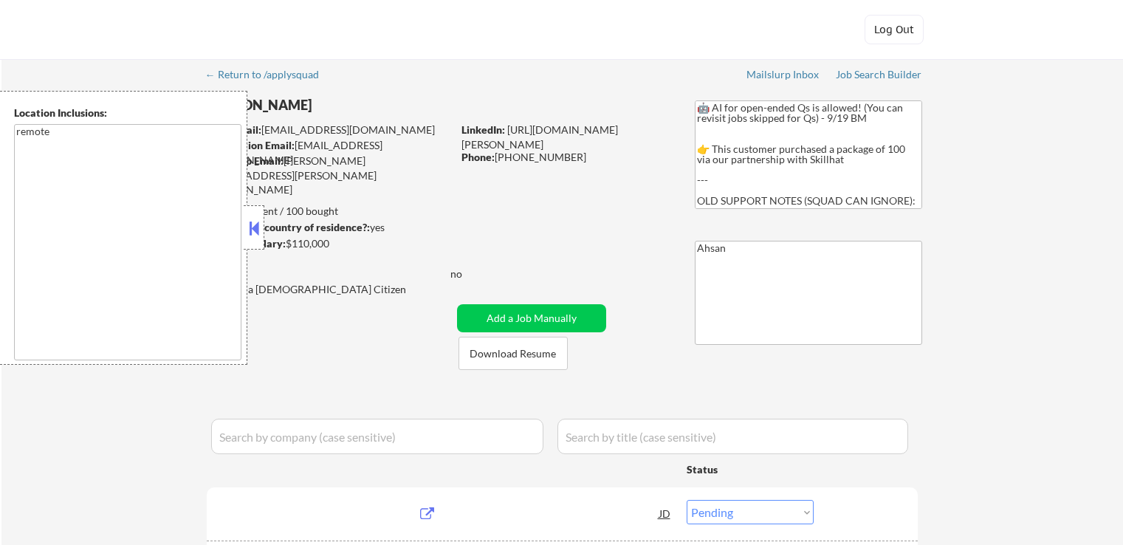
select select ""pending""
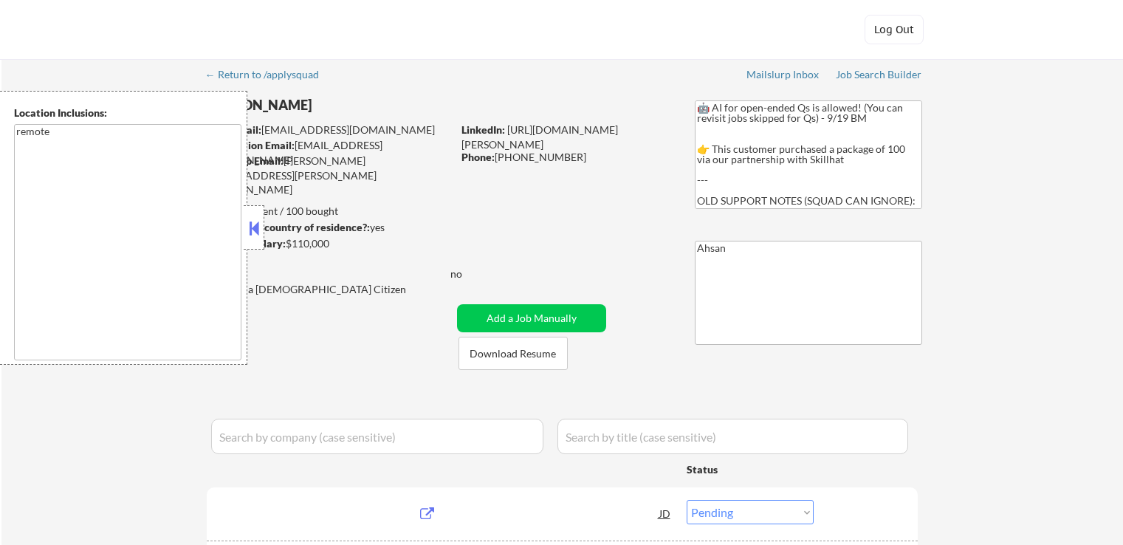
select select ""pending""
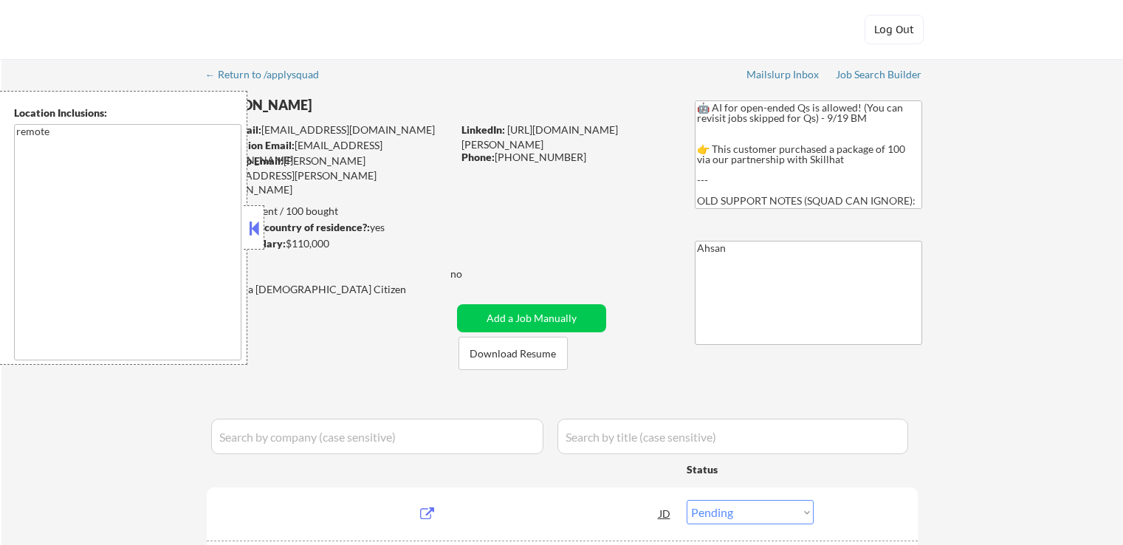
select select ""pending""
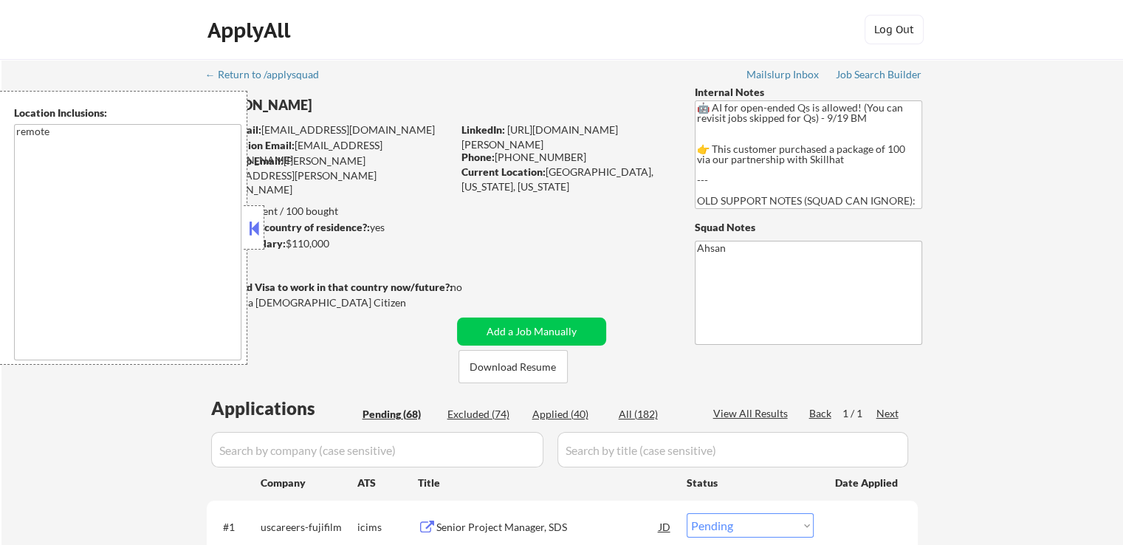
click at [250, 230] on button at bounding box center [254, 228] width 16 height 22
